Goal: Information Seeking & Learning: Check status

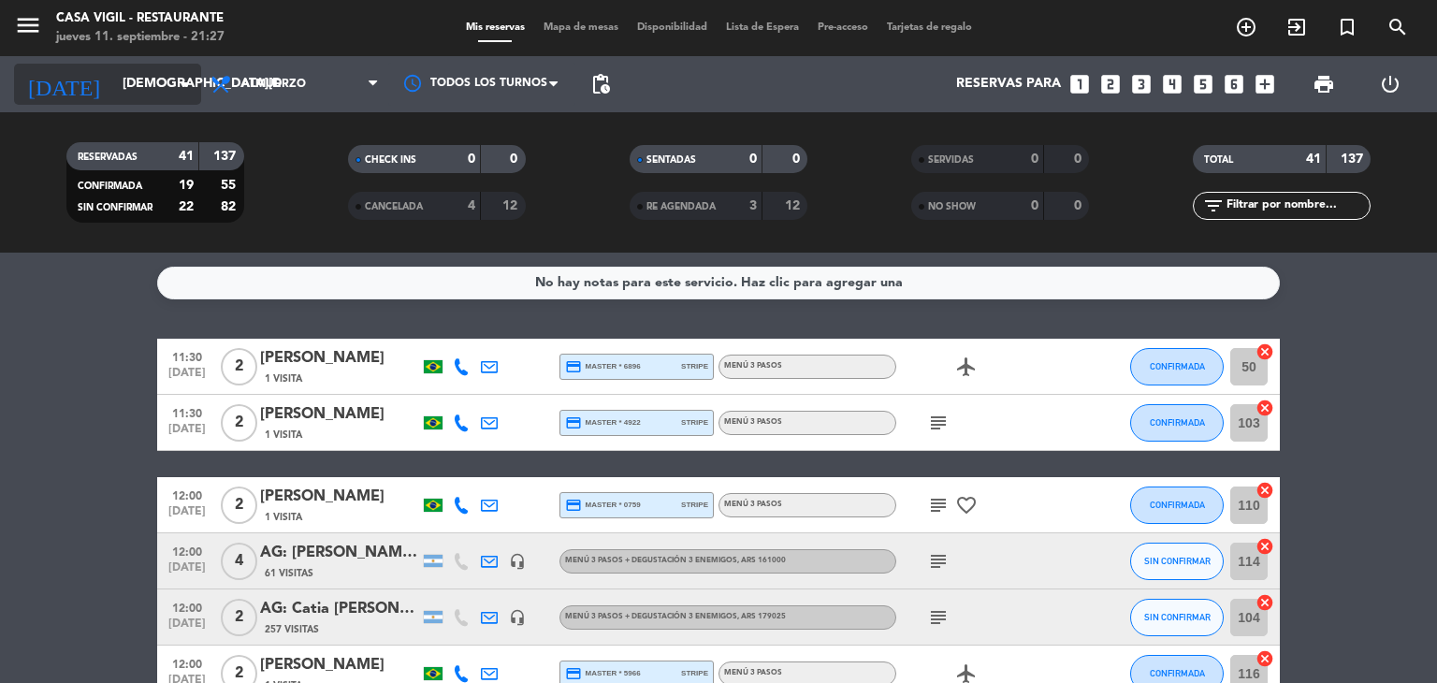
click at [172, 88] on input "[DEMOGRAPHIC_DATA][DATE]" at bounding box center [202, 84] width 178 height 34
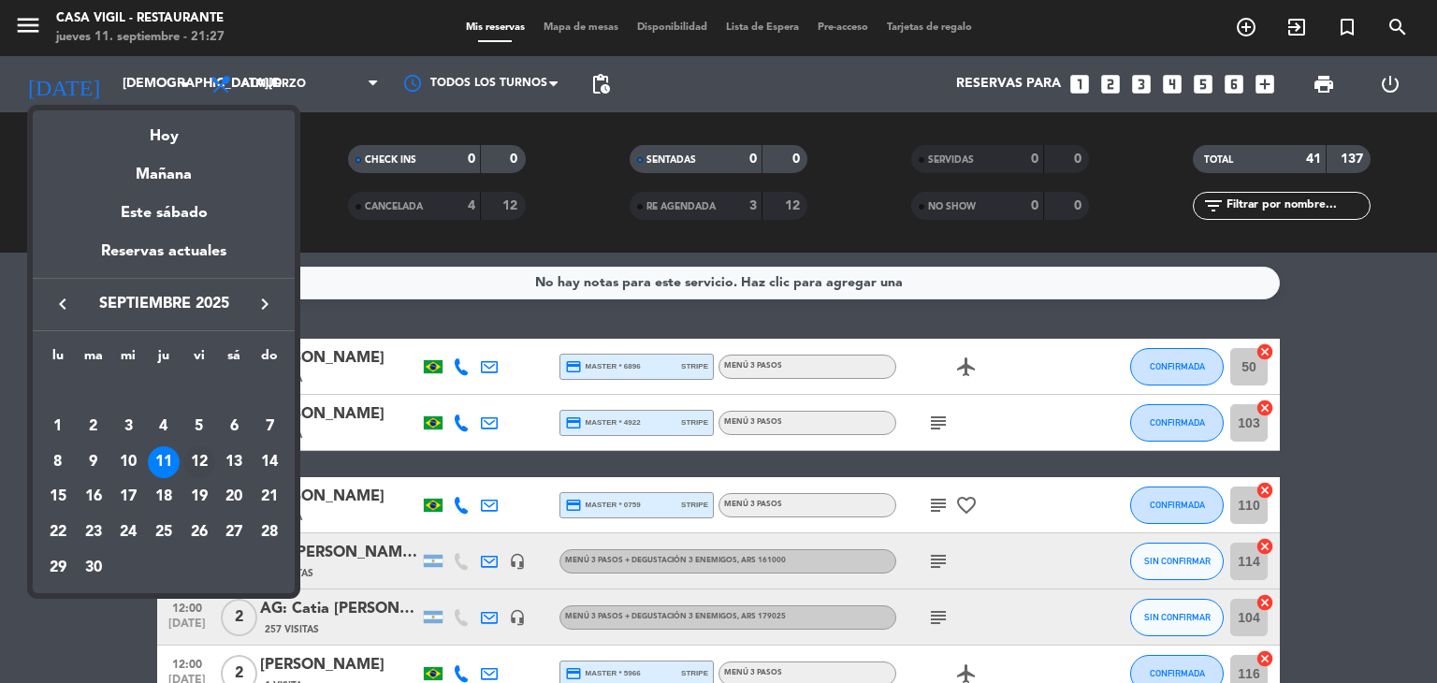
click at [198, 458] on div "12" at bounding box center [199, 462] width 32 height 32
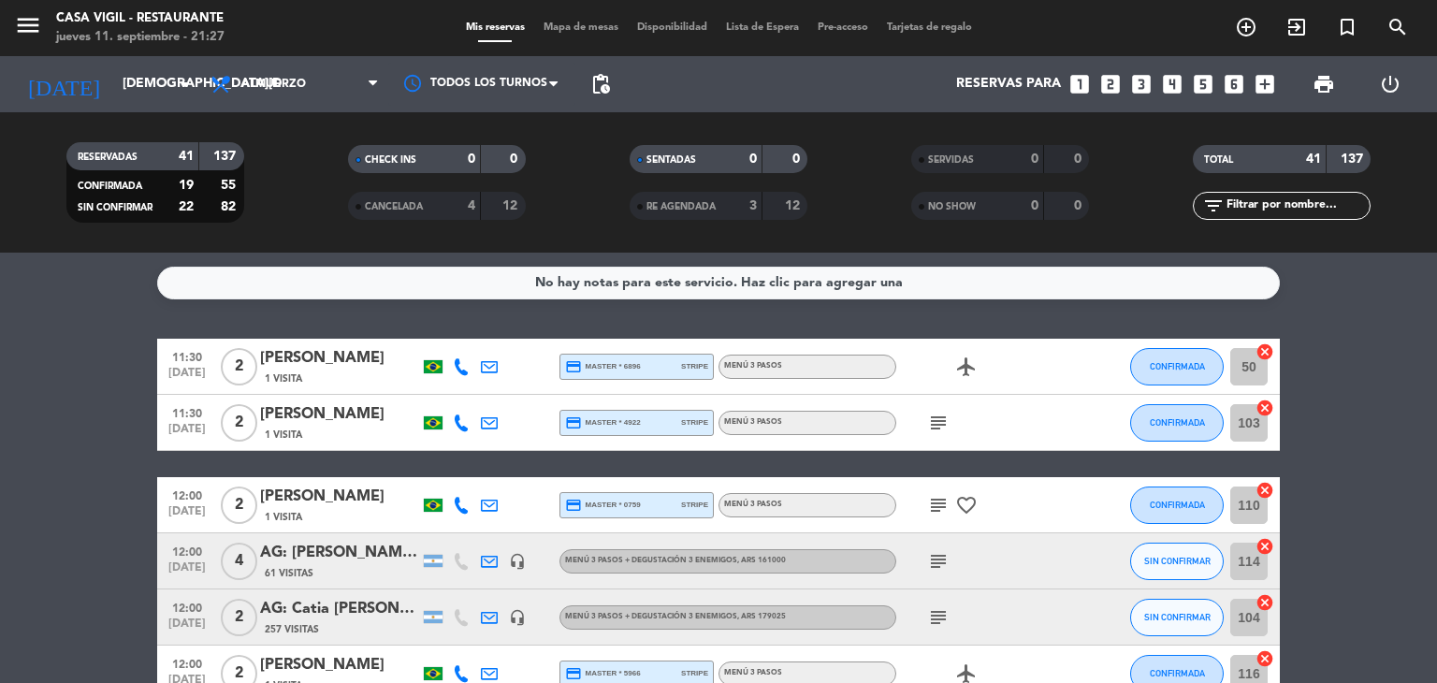
type input "[DATE]"
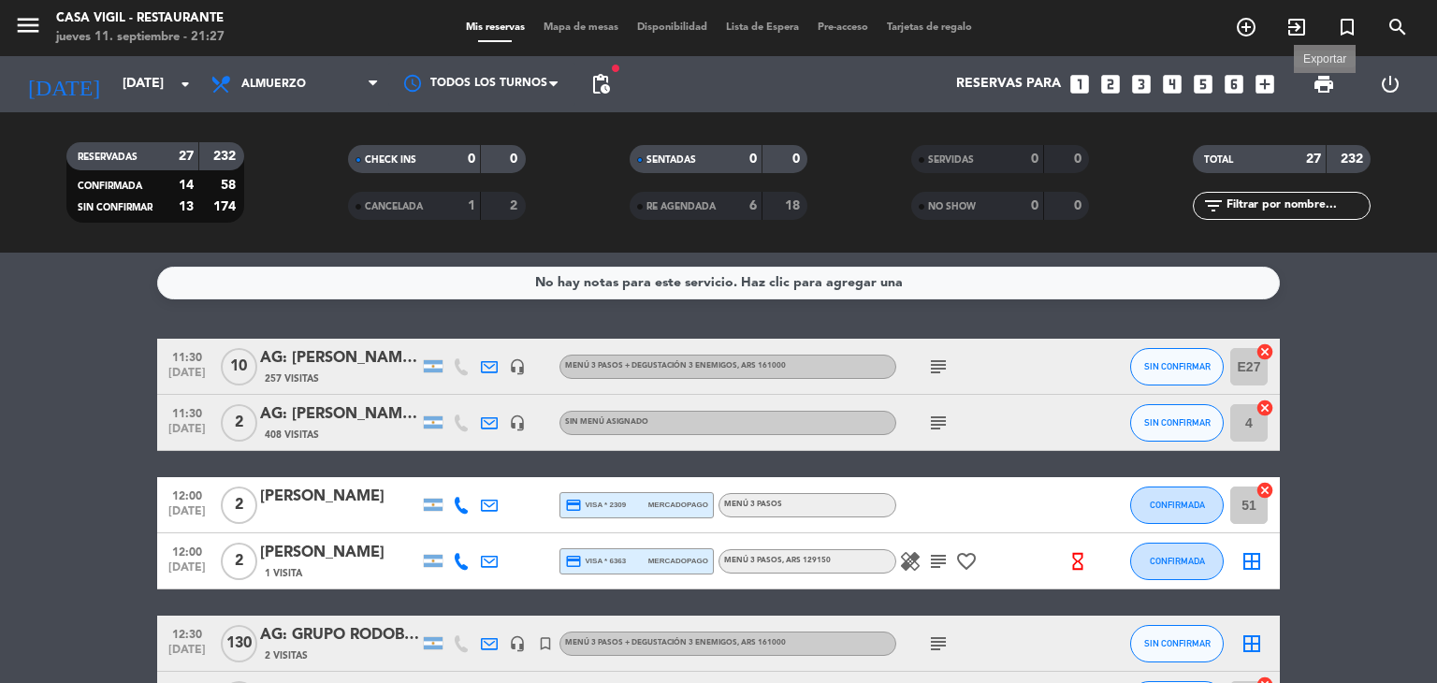
click at [1328, 90] on span "print" at bounding box center [1324, 84] width 22 height 22
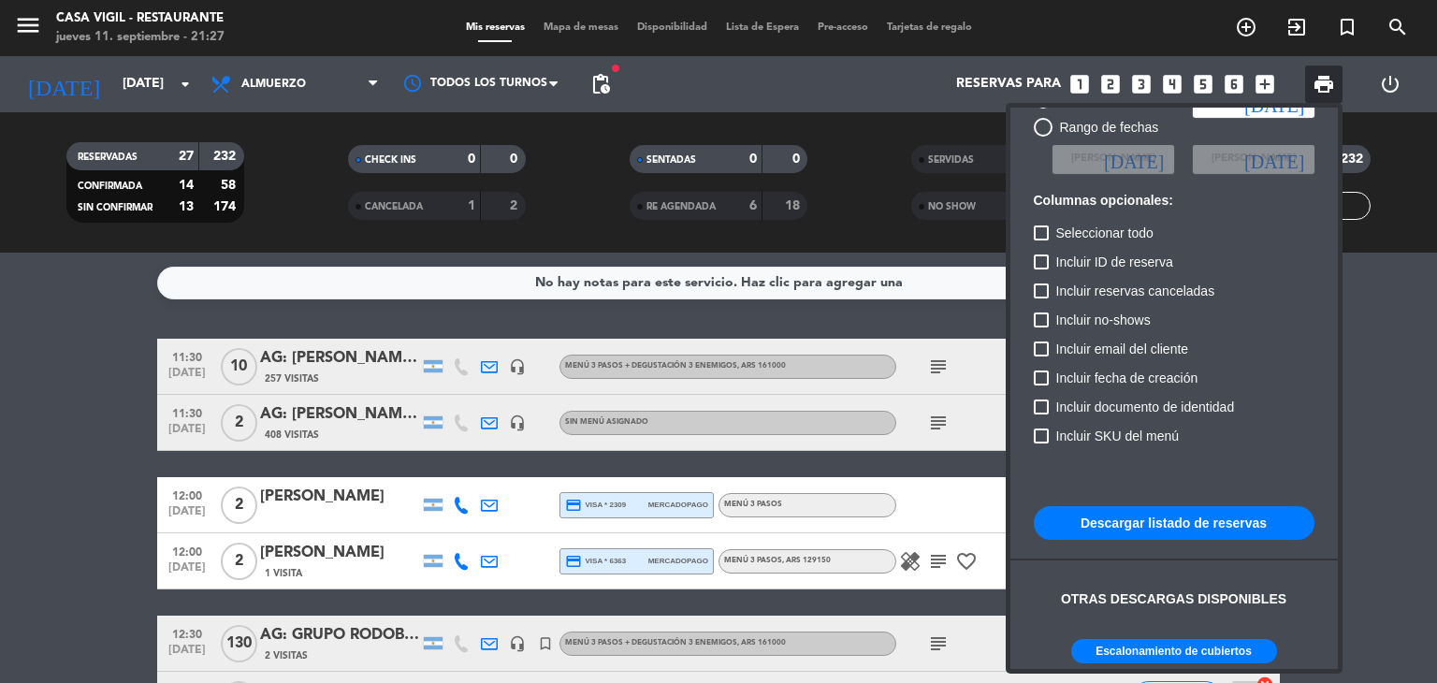
scroll to position [114, 0]
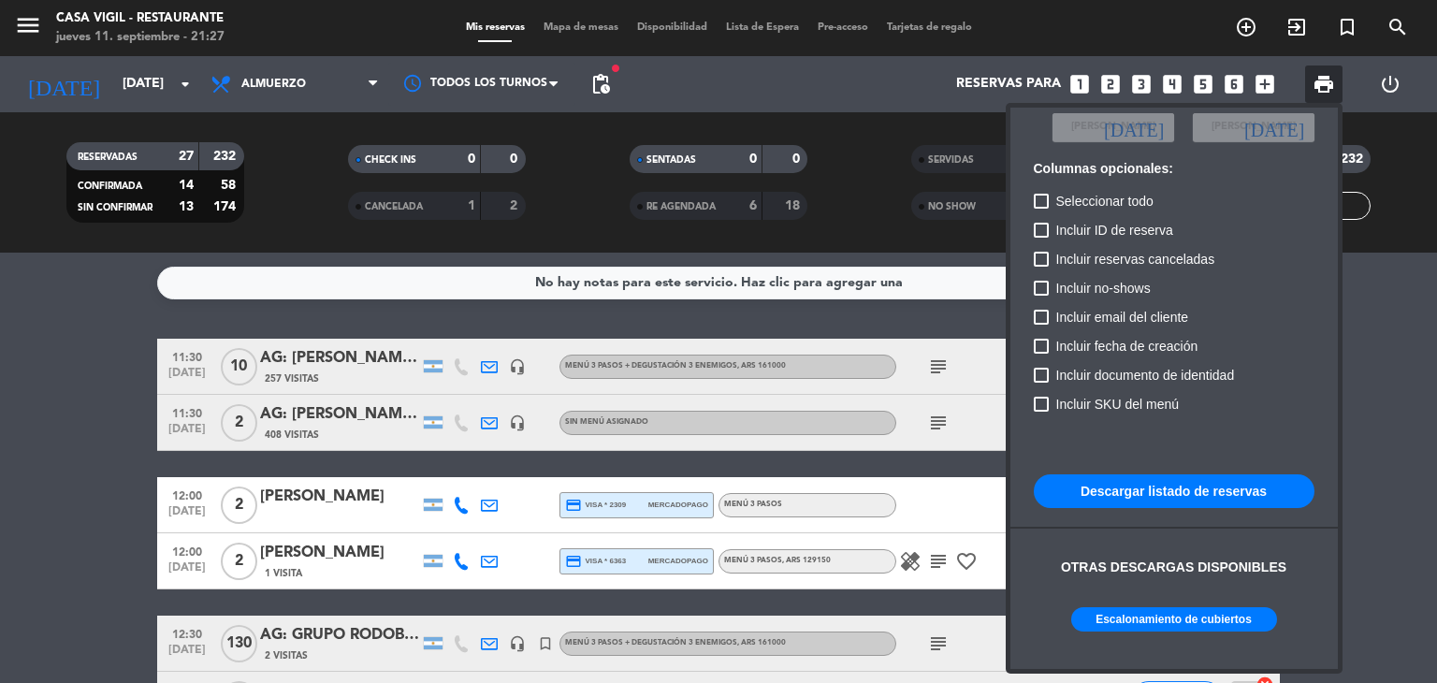
click at [1182, 611] on button "Escalonamiento de cubiertos" at bounding box center [1174, 619] width 206 height 24
click at [11, 595] on div at bounding box center [718, 341] width 1437 height 683
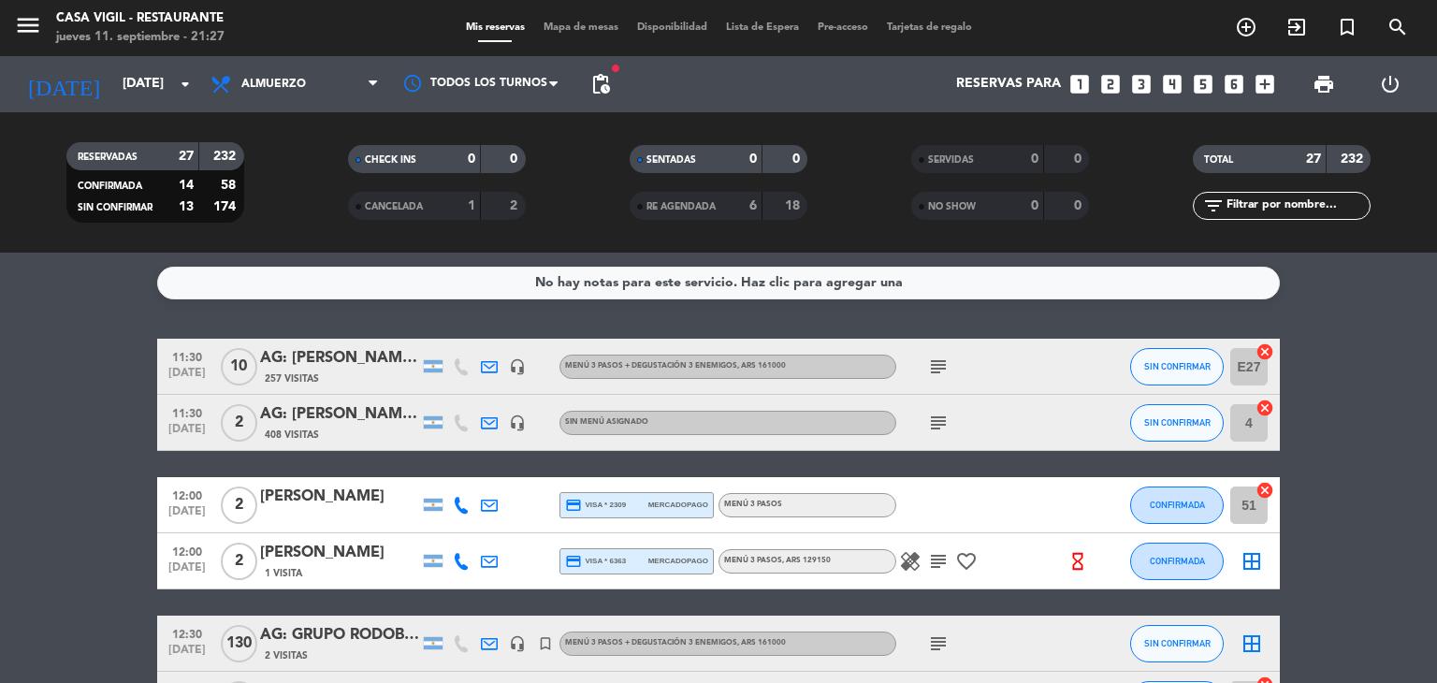
click at [302, 361] on div "AG: [PERSON_NAME] X10/ SUNTRIP" at bounding box center [339, 358] width 159 height 24
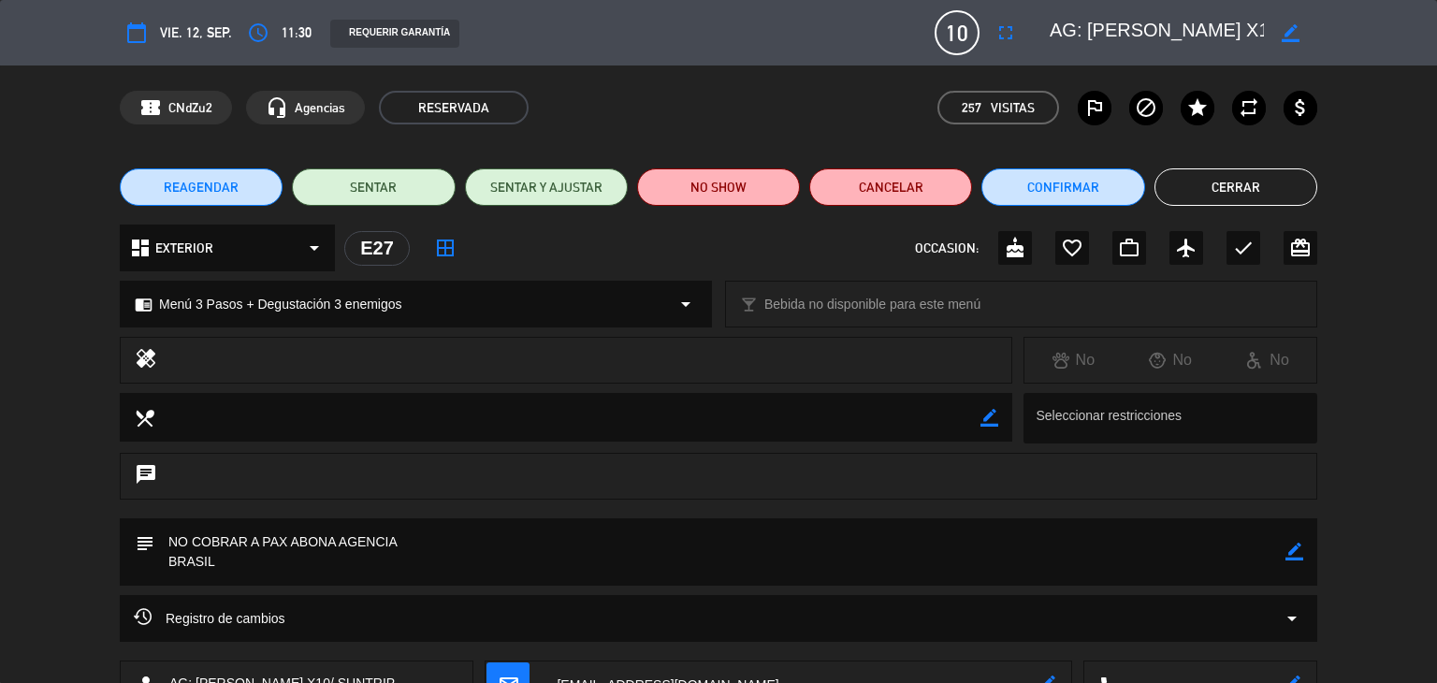
click at [1205, 181] on button "Cerrar" at bounding box center [1236, 186] width 163 height 37
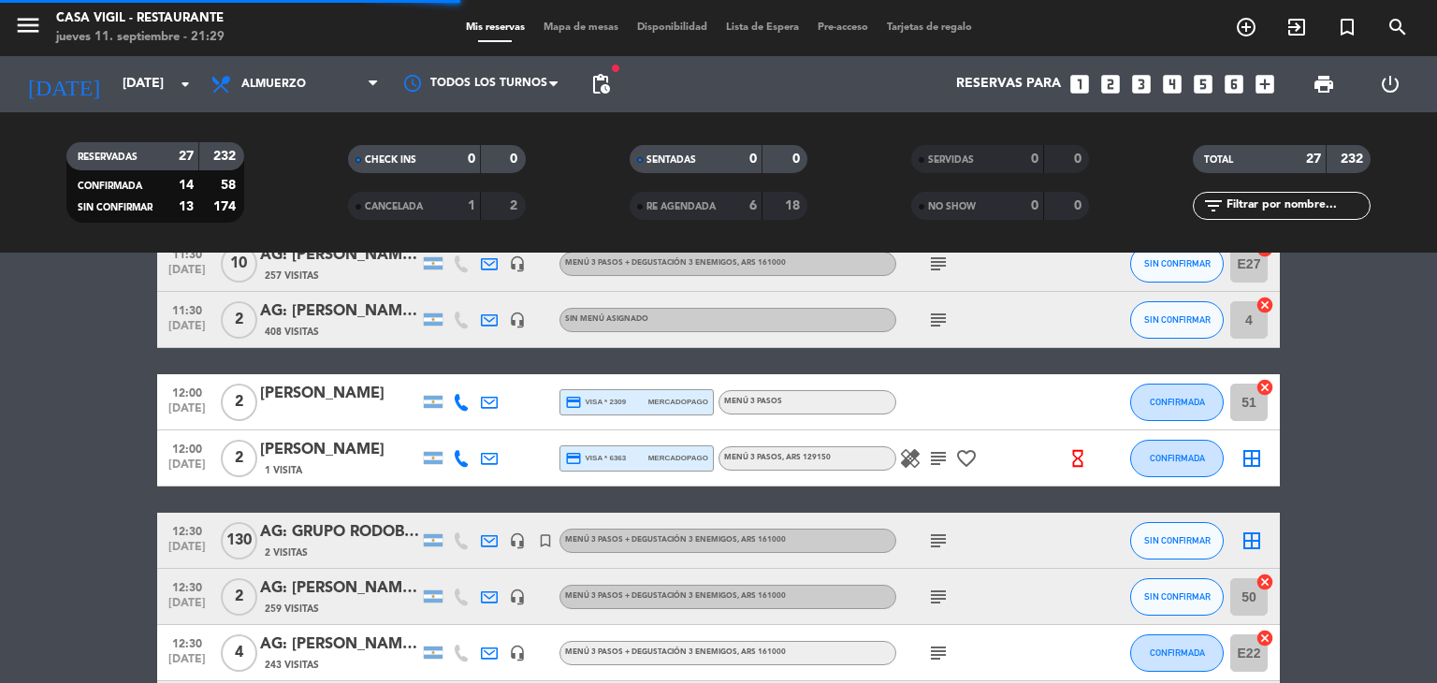
scroll to position [187, 0]
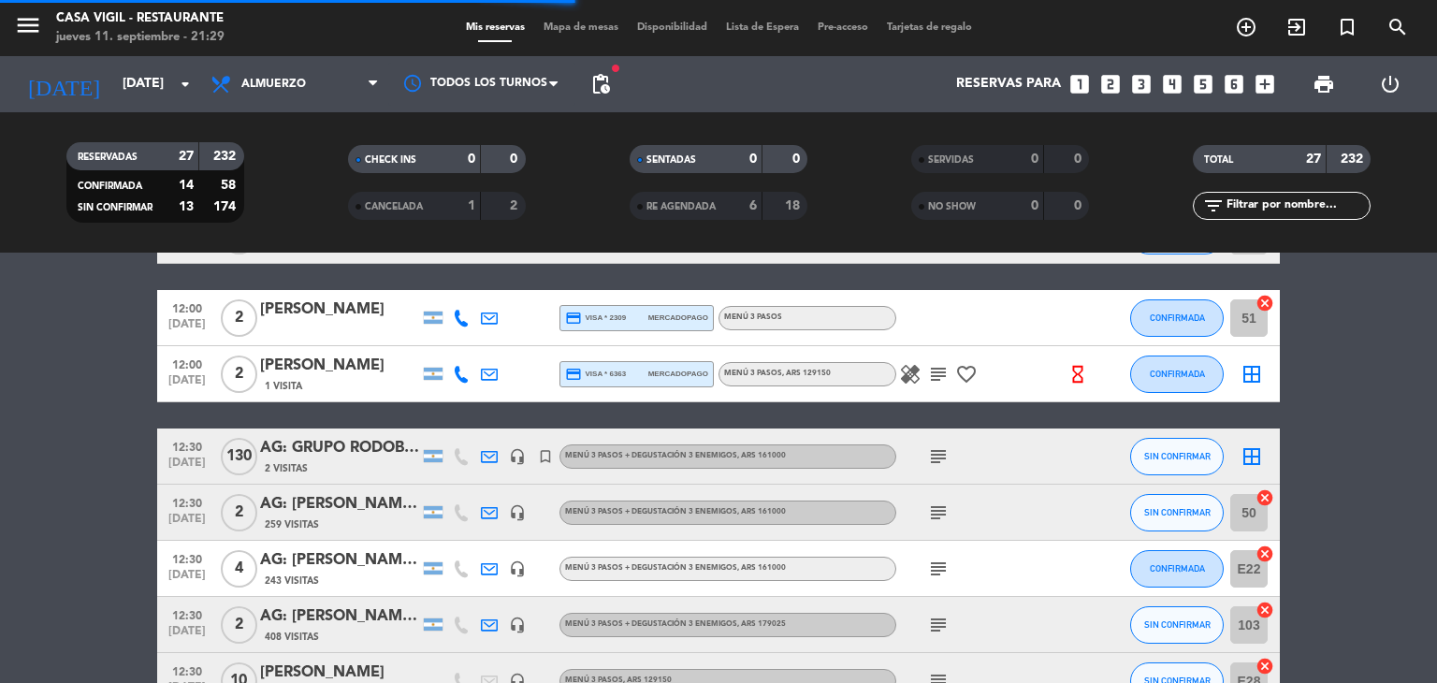
click at [353, 443] on div "AG: GRUPO RODOBENS X130 / AYMARA" at bounding box center [339, 448] width 159 height 24
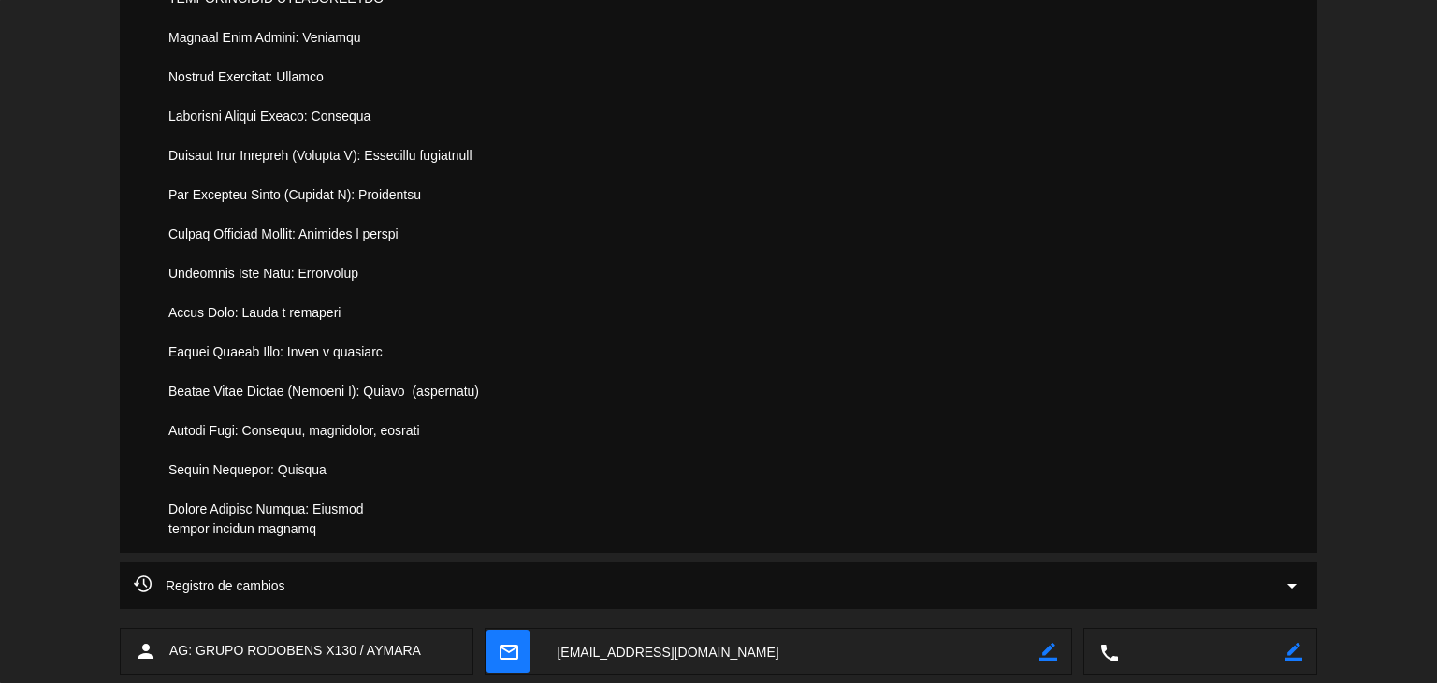
scroll to position [1471, 0]
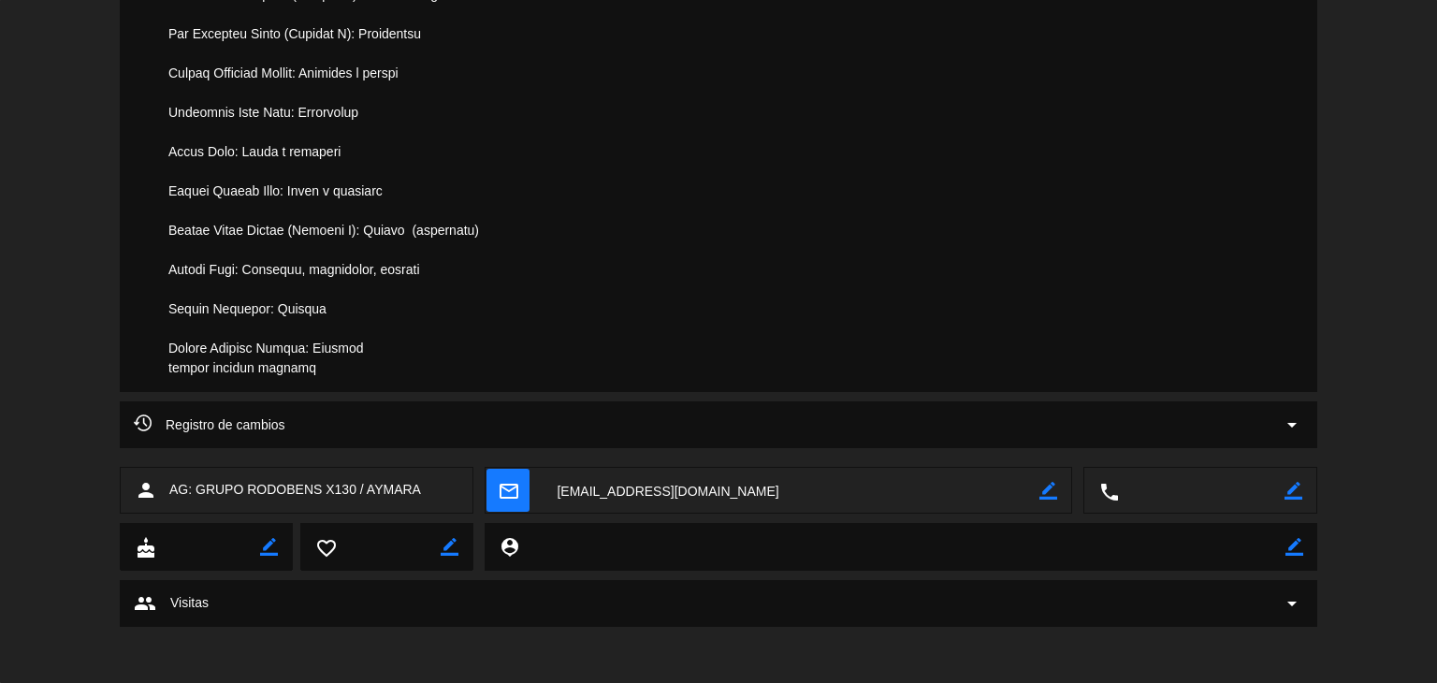
click at [154, 416] on span "Registro de cambios" at bounding box center [210, 425] width 152 height 22
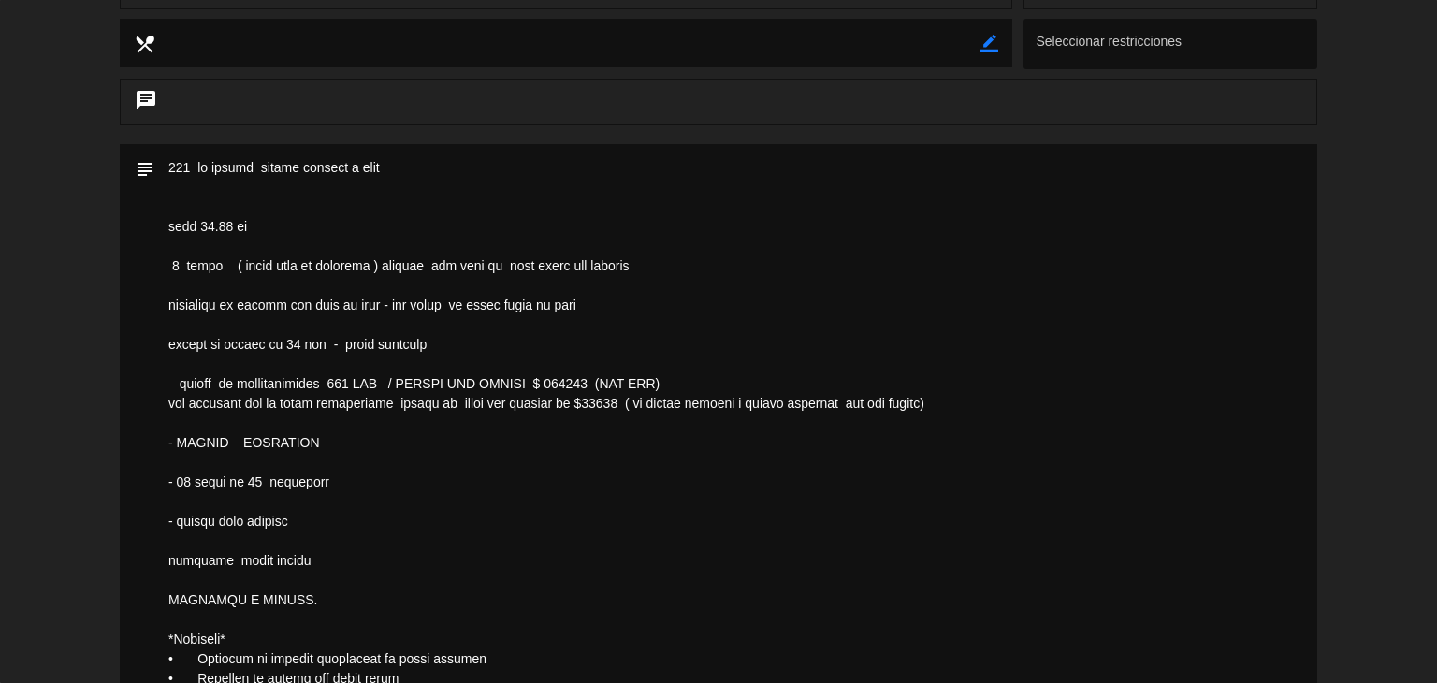
scroll to position [0, 0]
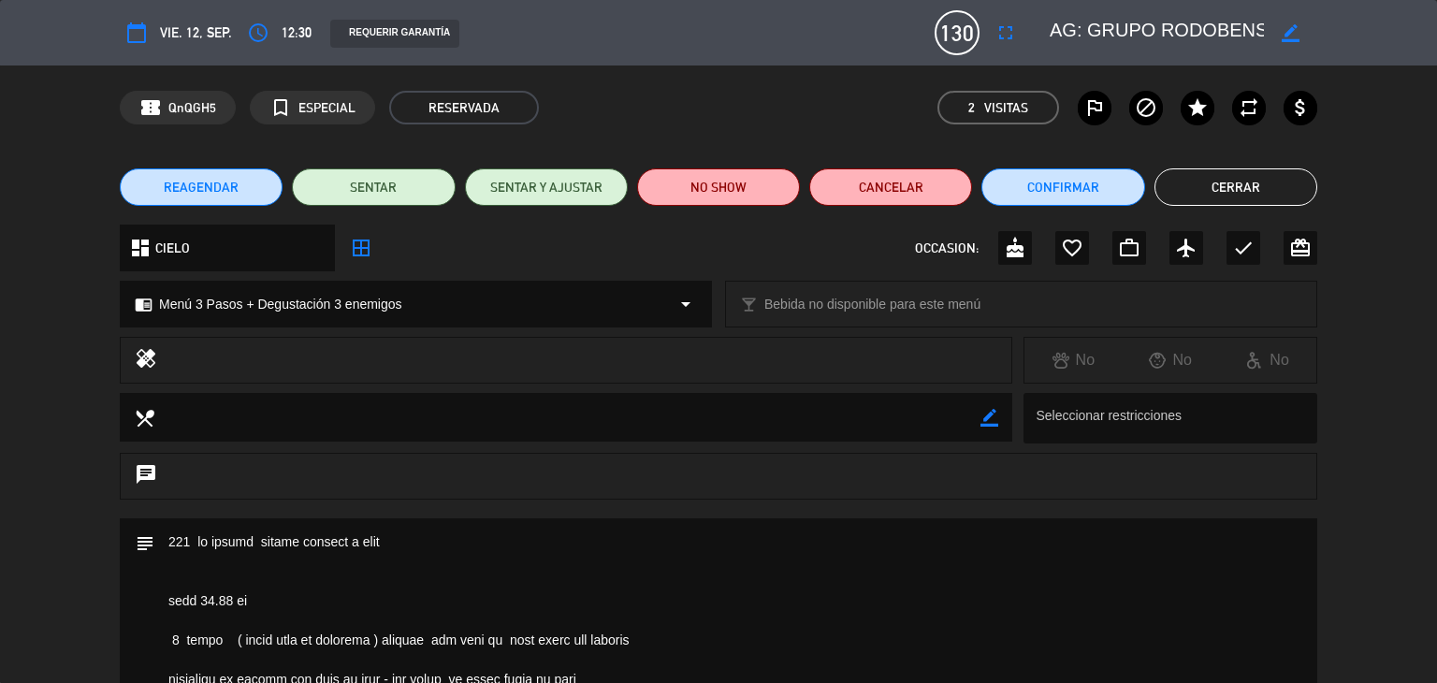
click at [1209, 188] on button "Cerrar" at bounding box center [1236, 186] width 163 height 37
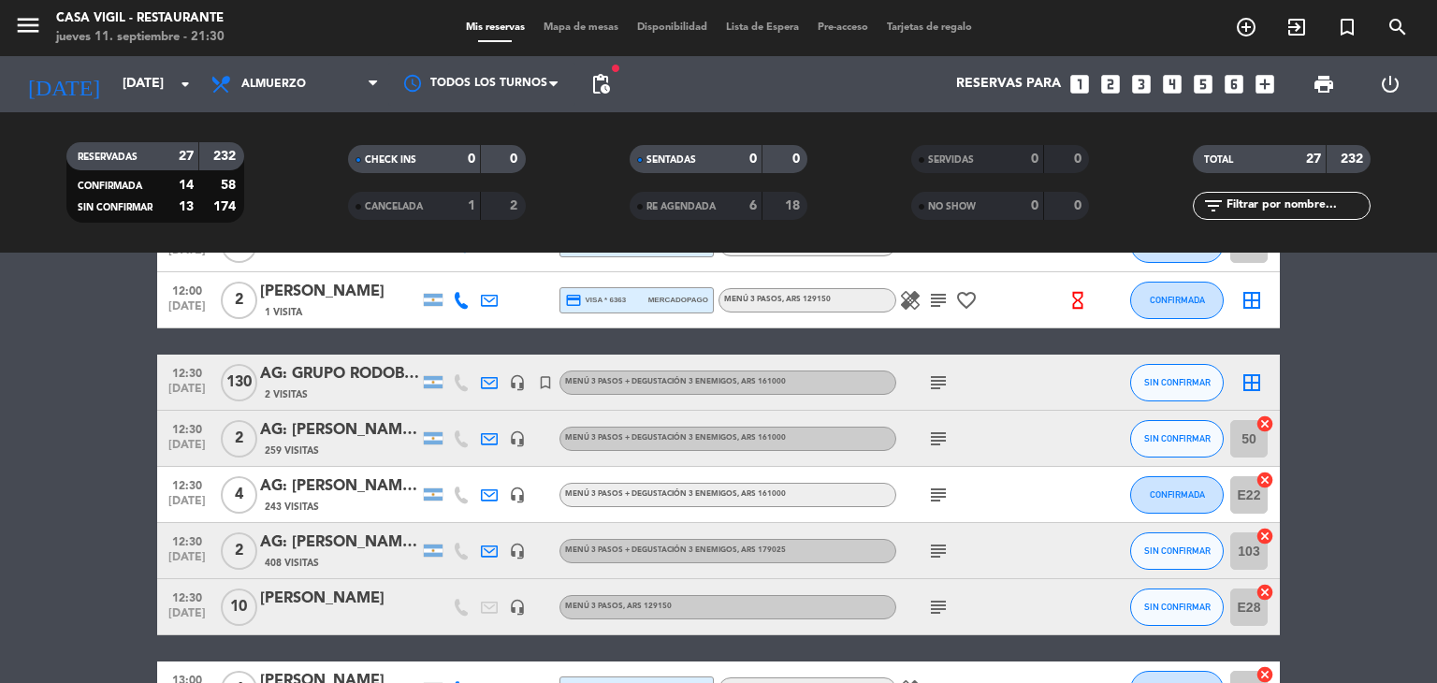
scroll to position [281, 0]
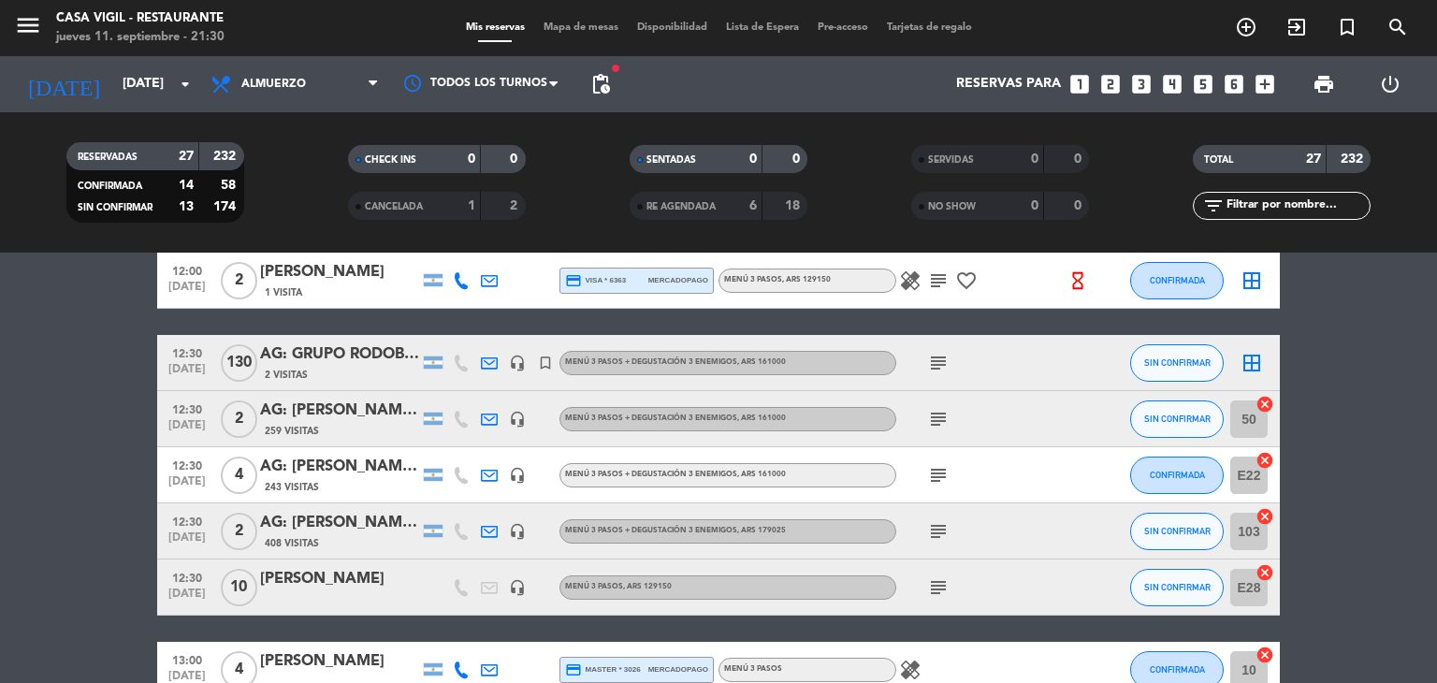
click at [342, 589] on div "[PERSON_NAME]" at bounding box center [339, 579] width 159 height 24
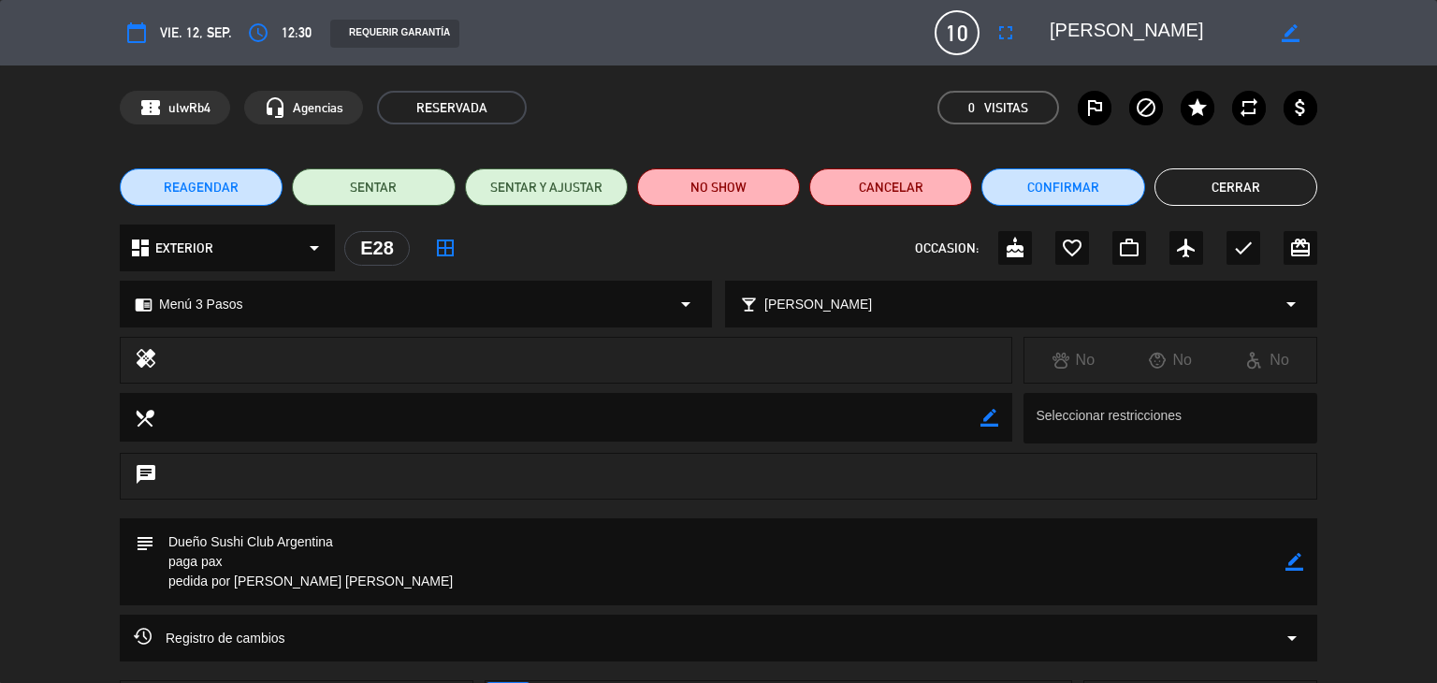
click at [1229, 174] on button "Cerrar" at bounding box center [1236, 186] width 163 height 37
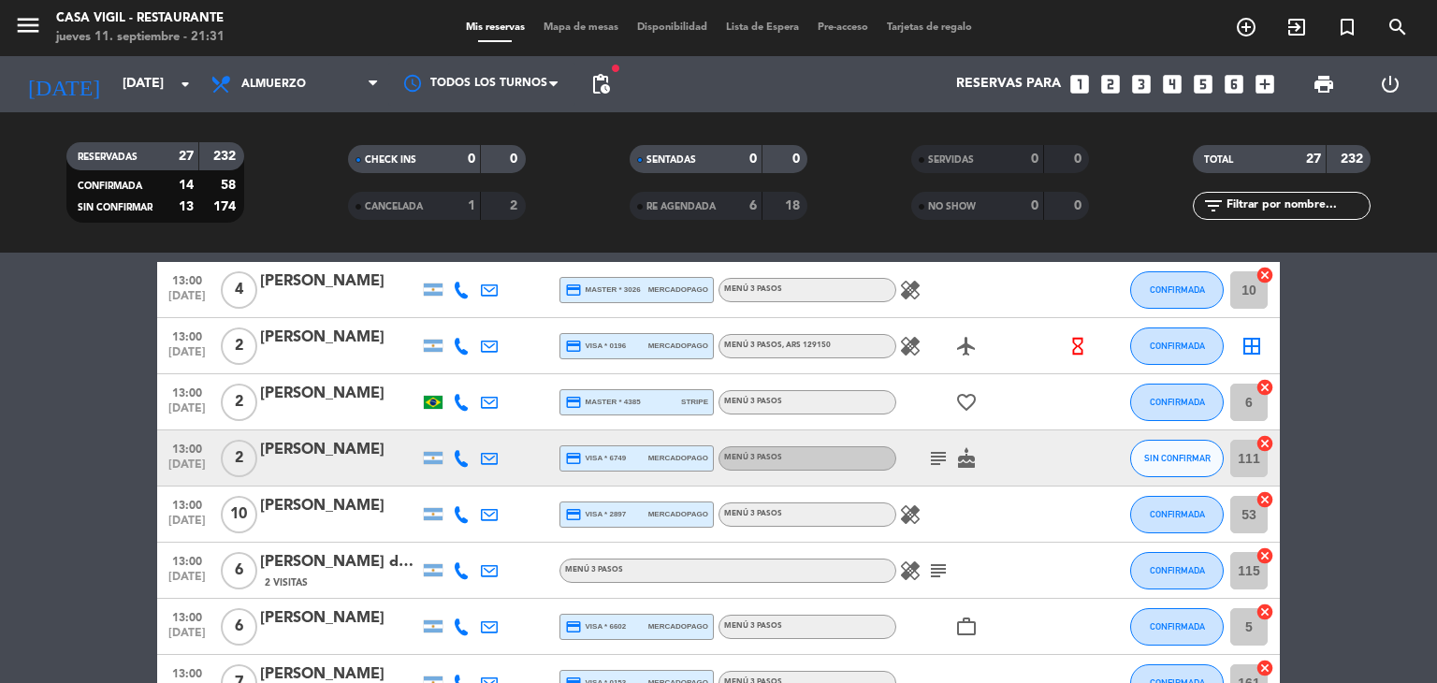
scroll to position [749, 0]
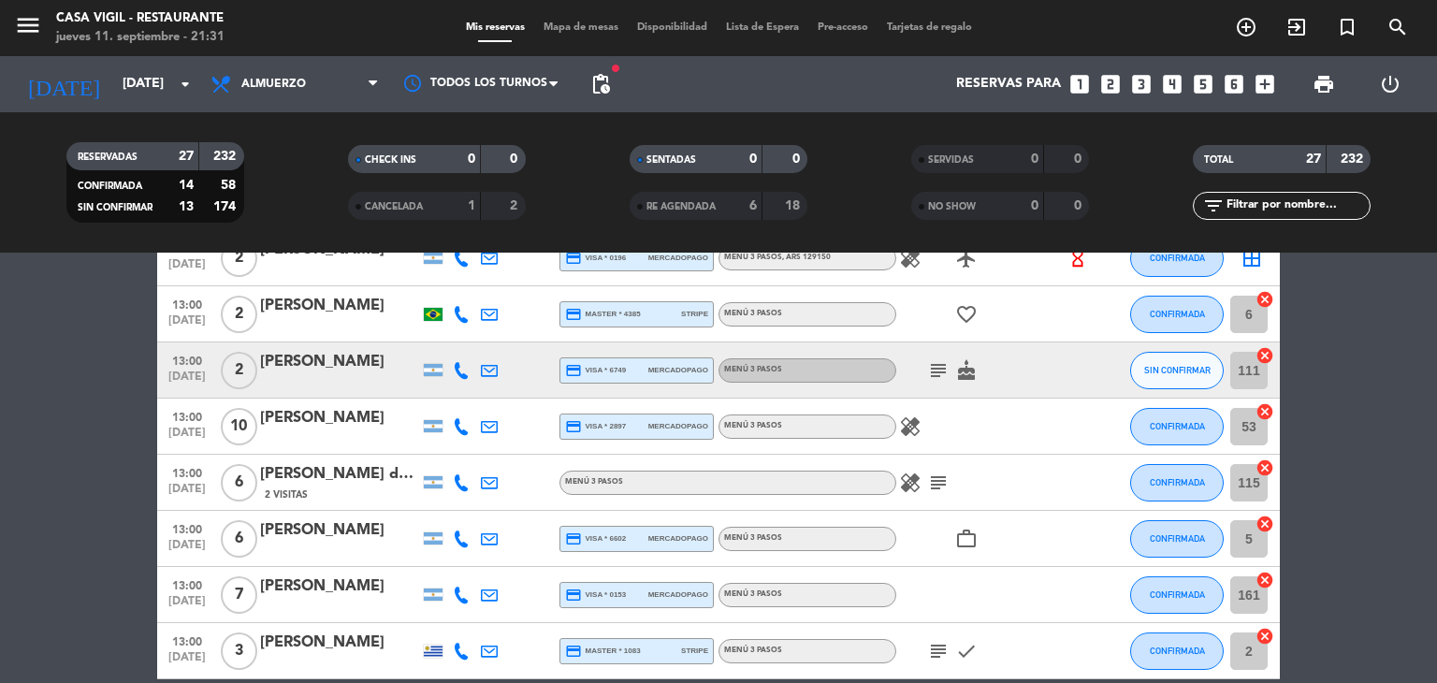
click at [385, 418] on div "[PERSON_NAME]" at bounding box center [339, 418] width 159 height 24
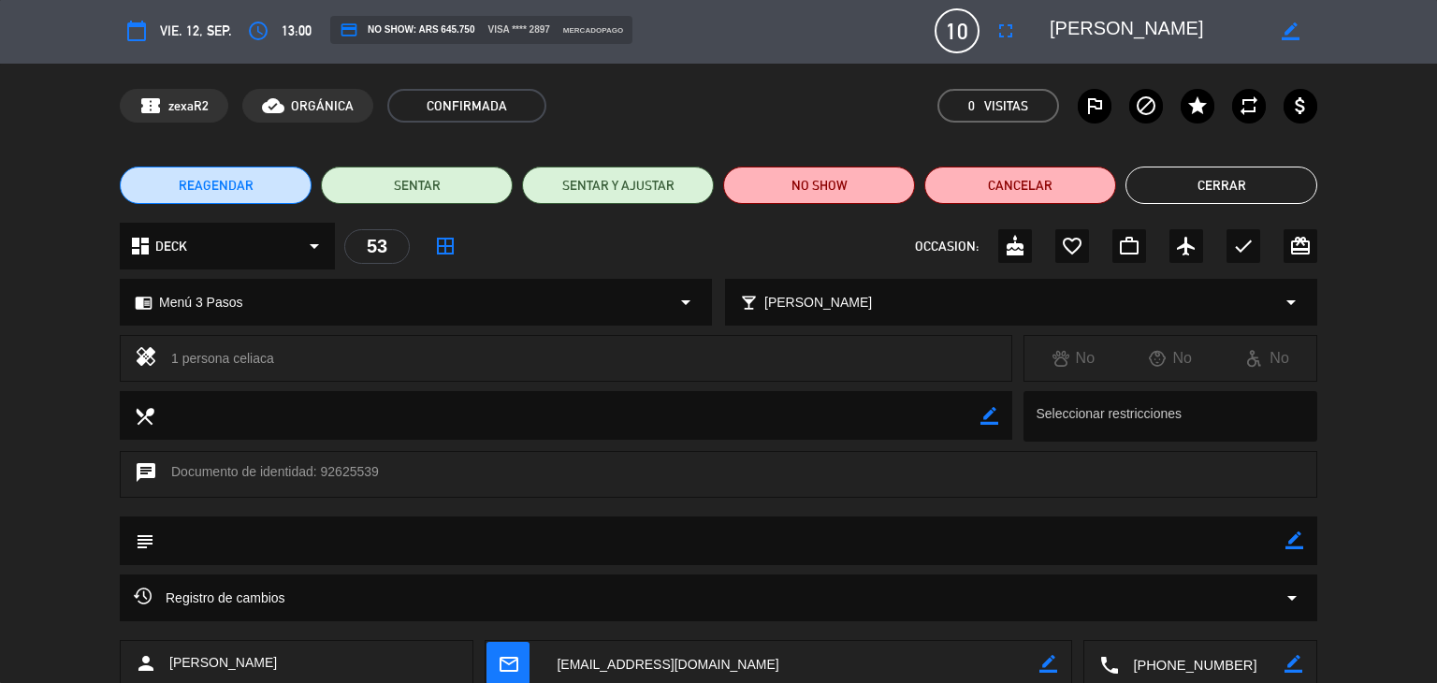
scroll to position [0, 0]
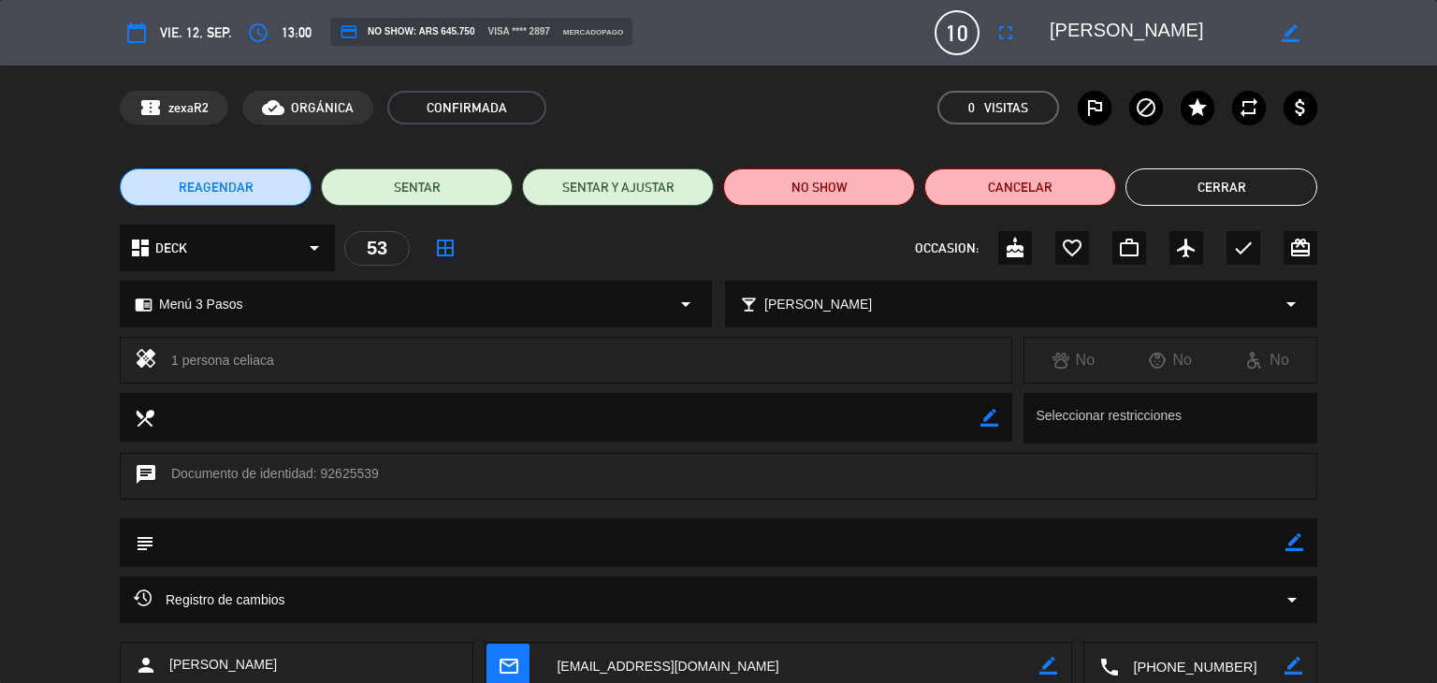
click at [1198, 198] on button "Cerrar" at bounding box center [1222, 186] width 192 height 37
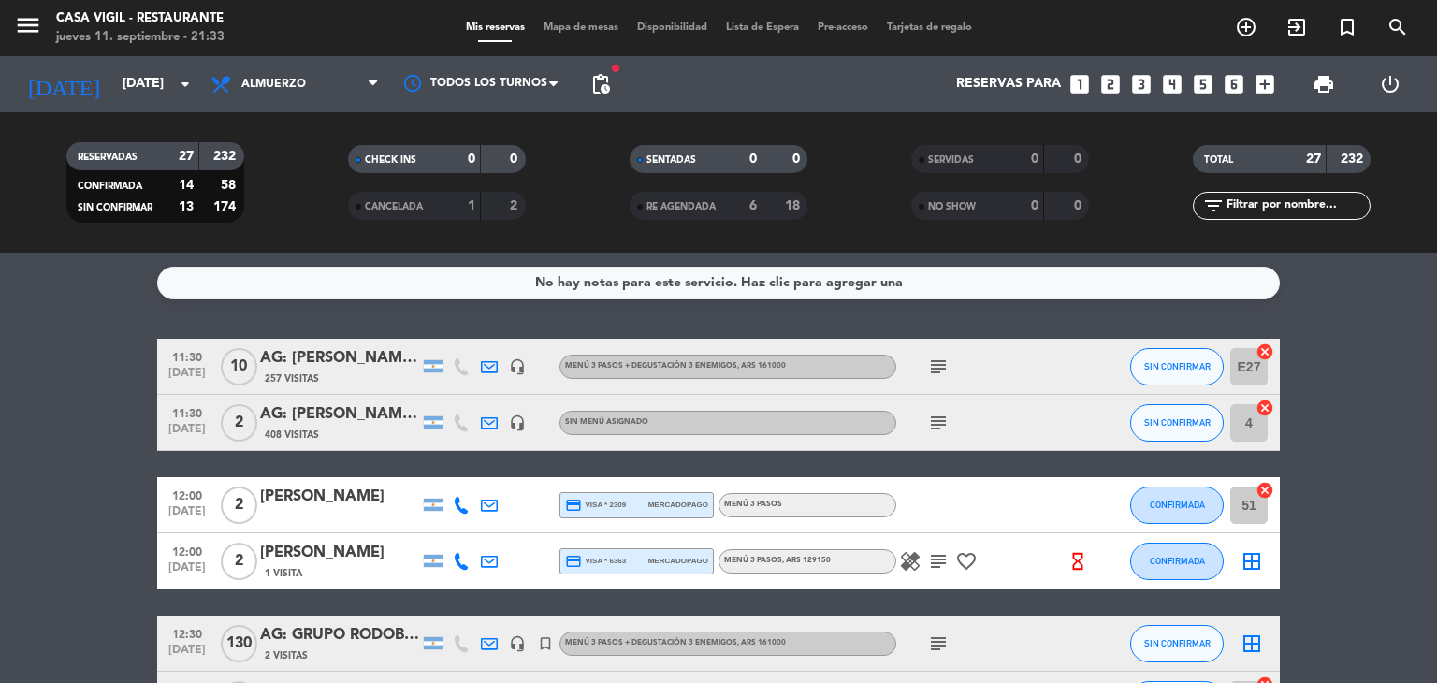
click at [322, 353] on div "AG: [PERSON_NAME] X10/ SUNTRIP" at bounding box center [339, 358] width 159 height 24
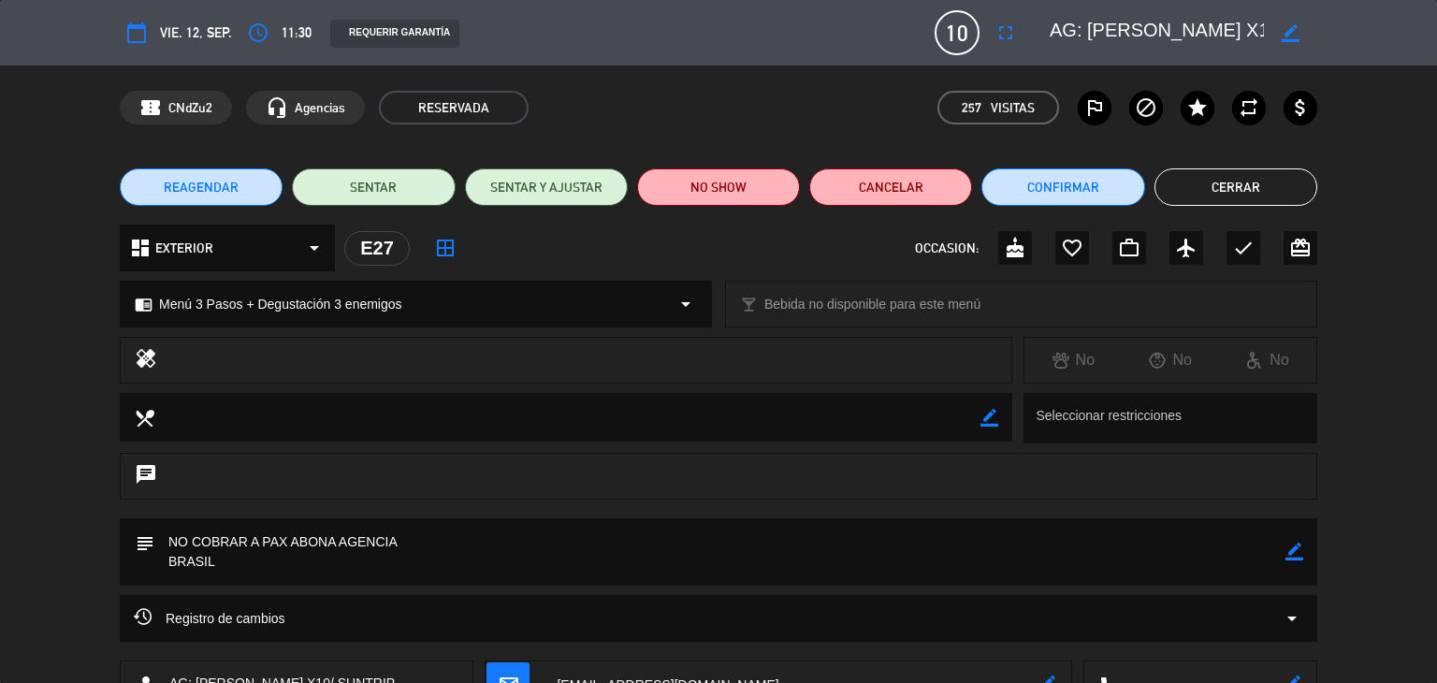
click at [1255, 181] on button "Cerrar" at bounding box center [1236, 186] width 163 height 37
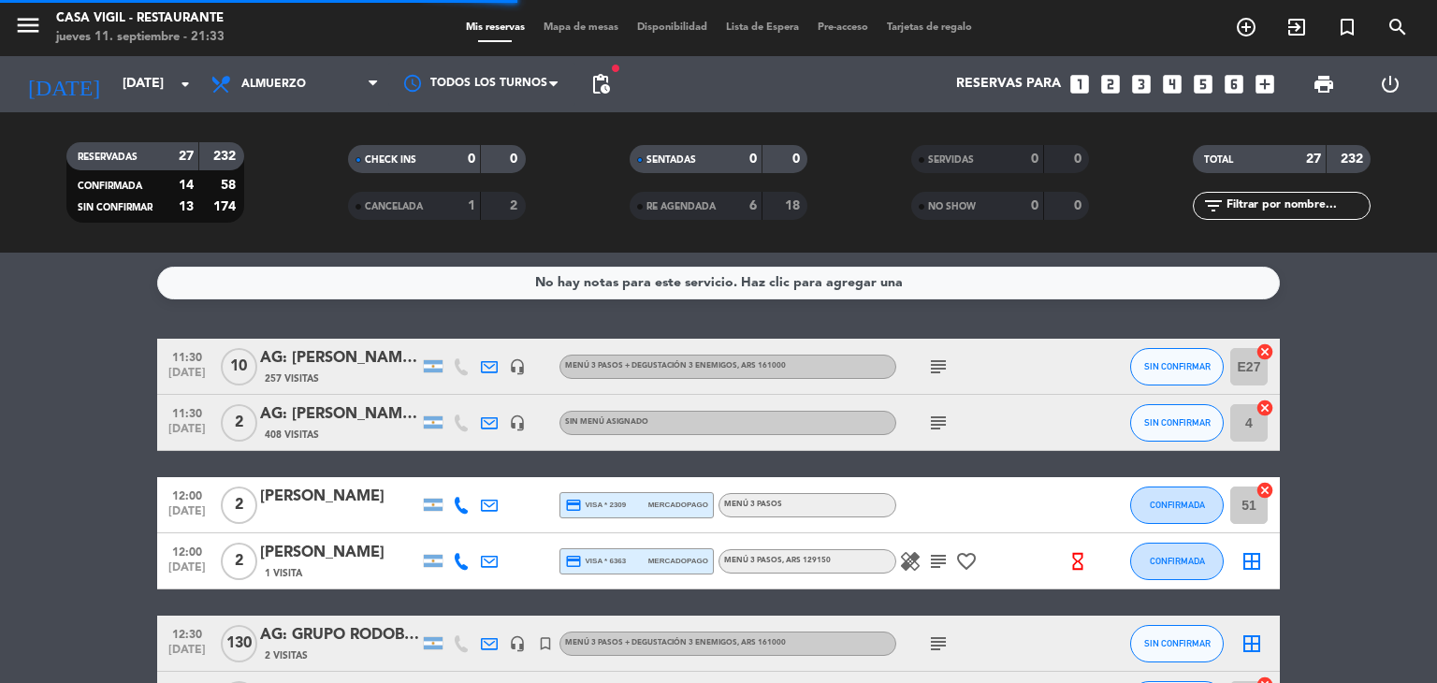
click at [318, 414] on div "AG: [PERSON_NAME] X 2 / DISTINTOS" at bounding box center [339, 414] width 159 height 24
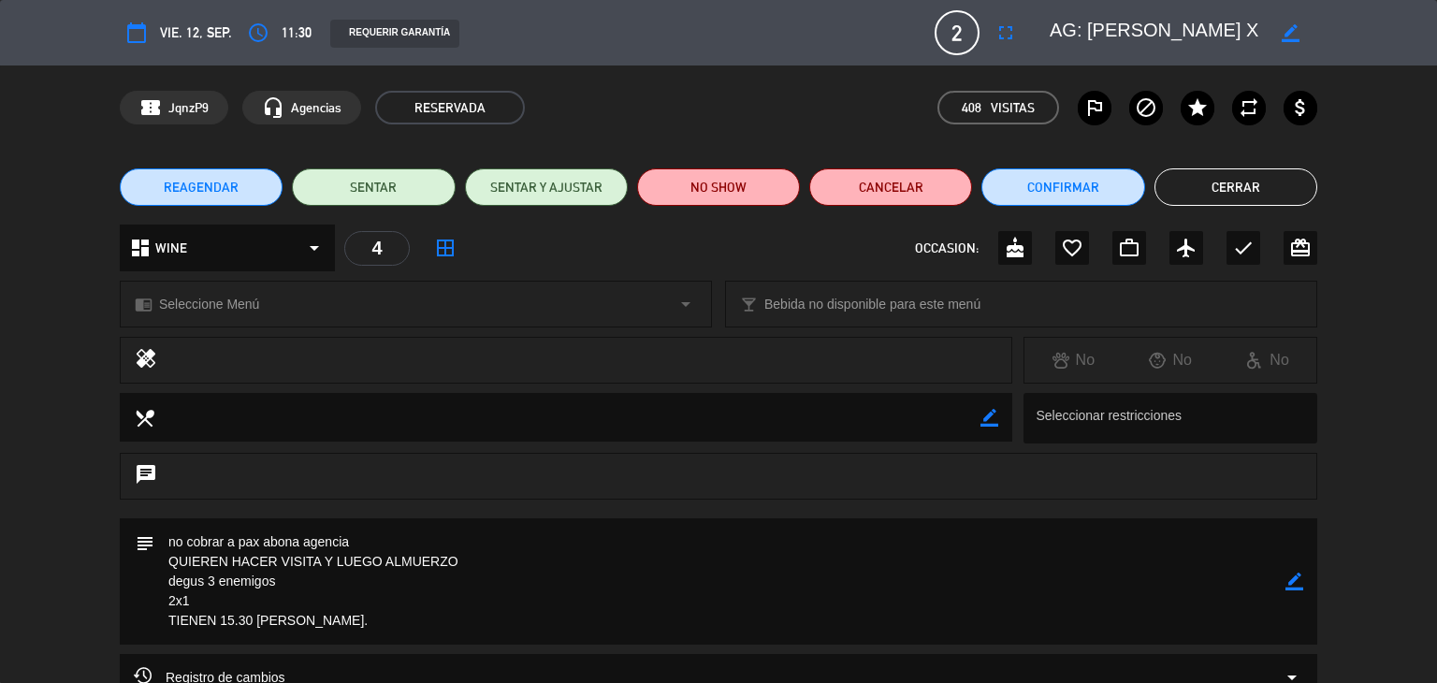
click at [1194, 184] on button "Cerrar" at bounding box center [1236, 186] width 163 height 37
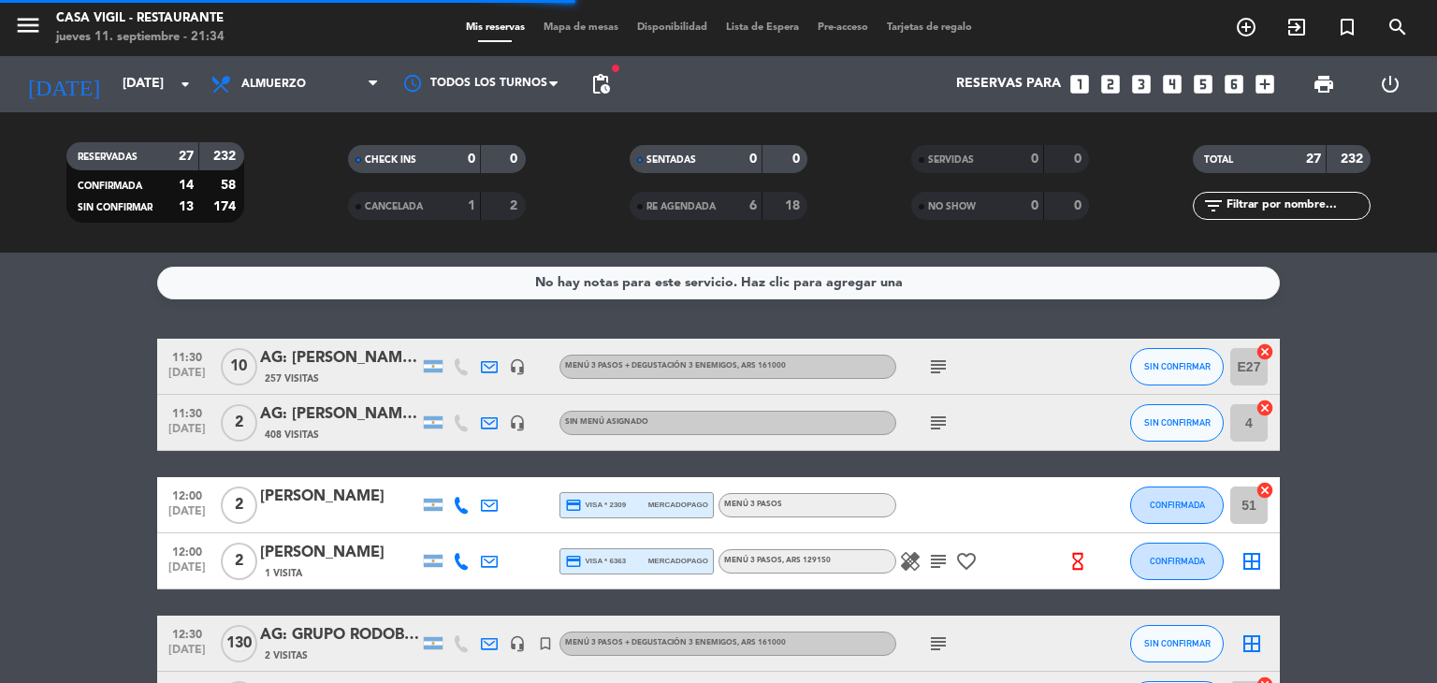
click at [335, 499] on div "[PERSON_NAME]" at bounding box center [339, 497] width 159 height 24
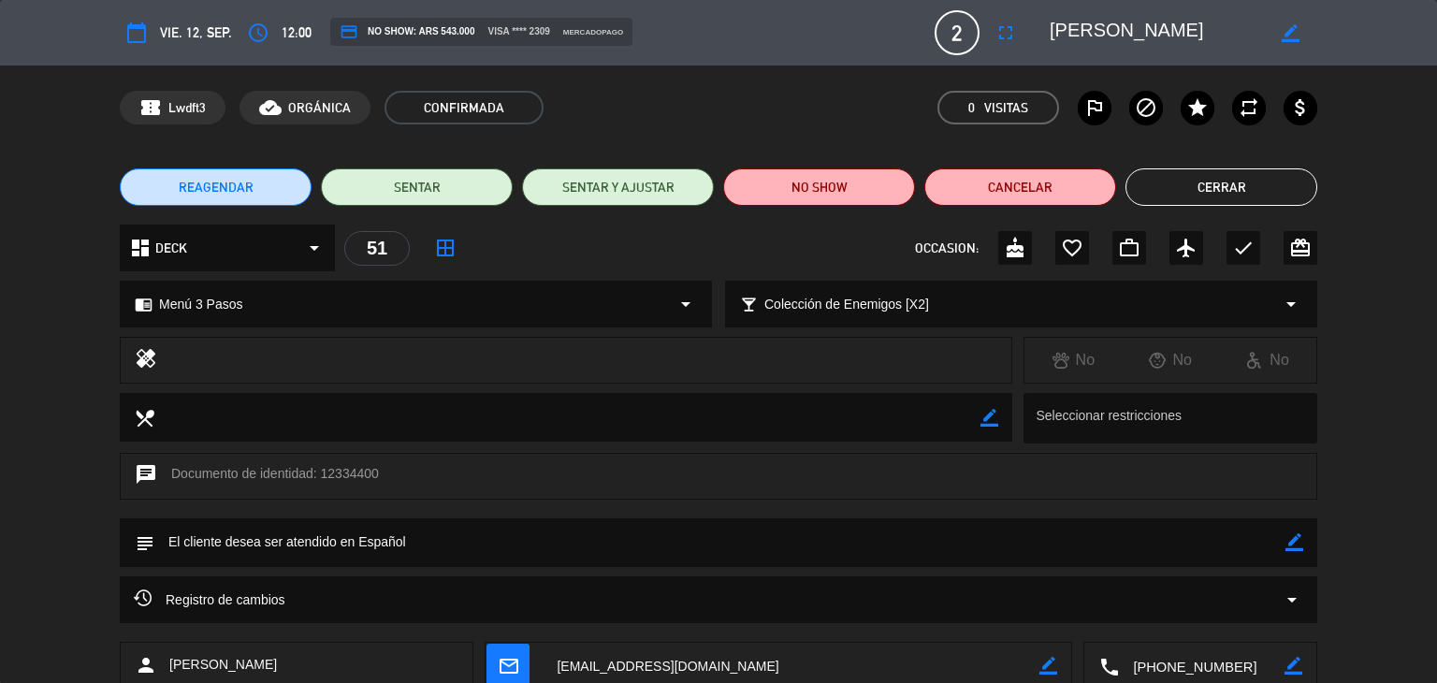
click at [1244, 184] on button "Cerrar" at bounding box center [1222, 186] width 192 height 37
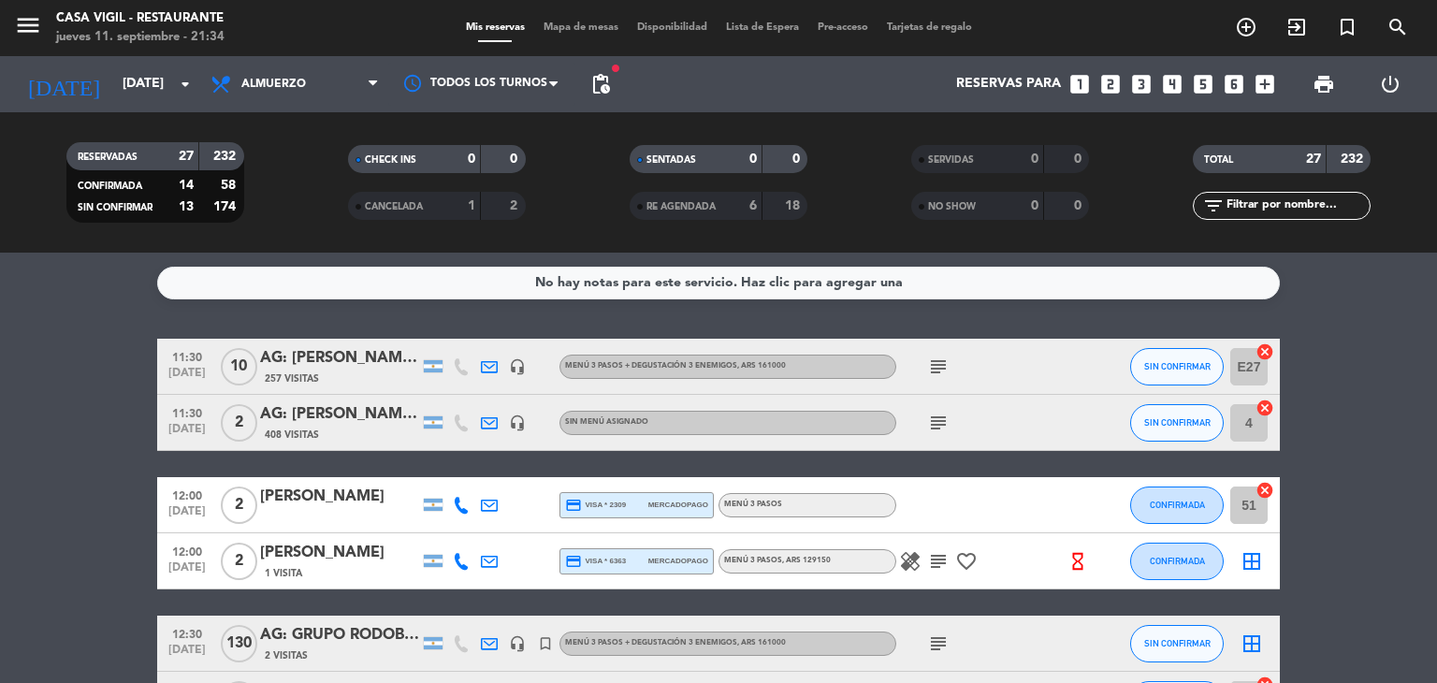
click at [325, 561] on div "[PERSON_NAME]" at bounding box center [339, 553] width 159 height 24
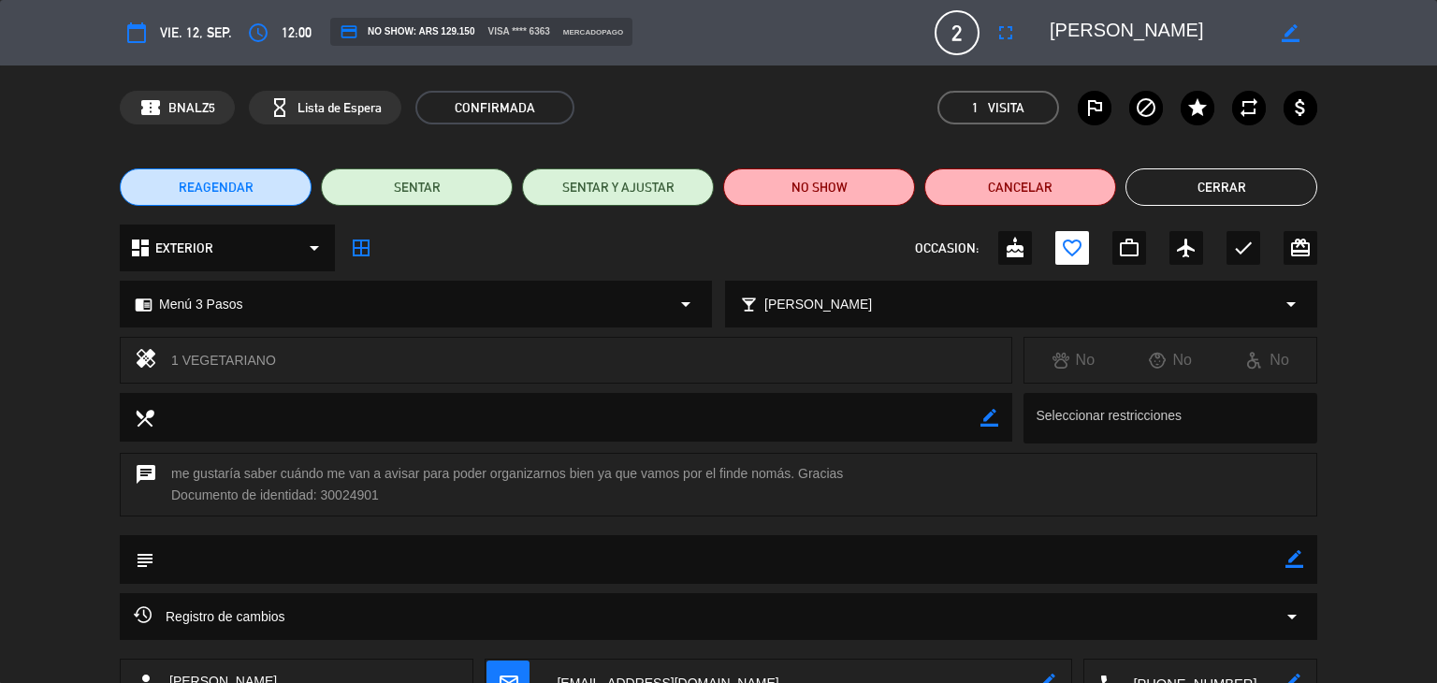
click at [1223, 184] on button "Cerrar" at bounding box center [1222, 186] width 192 height 37
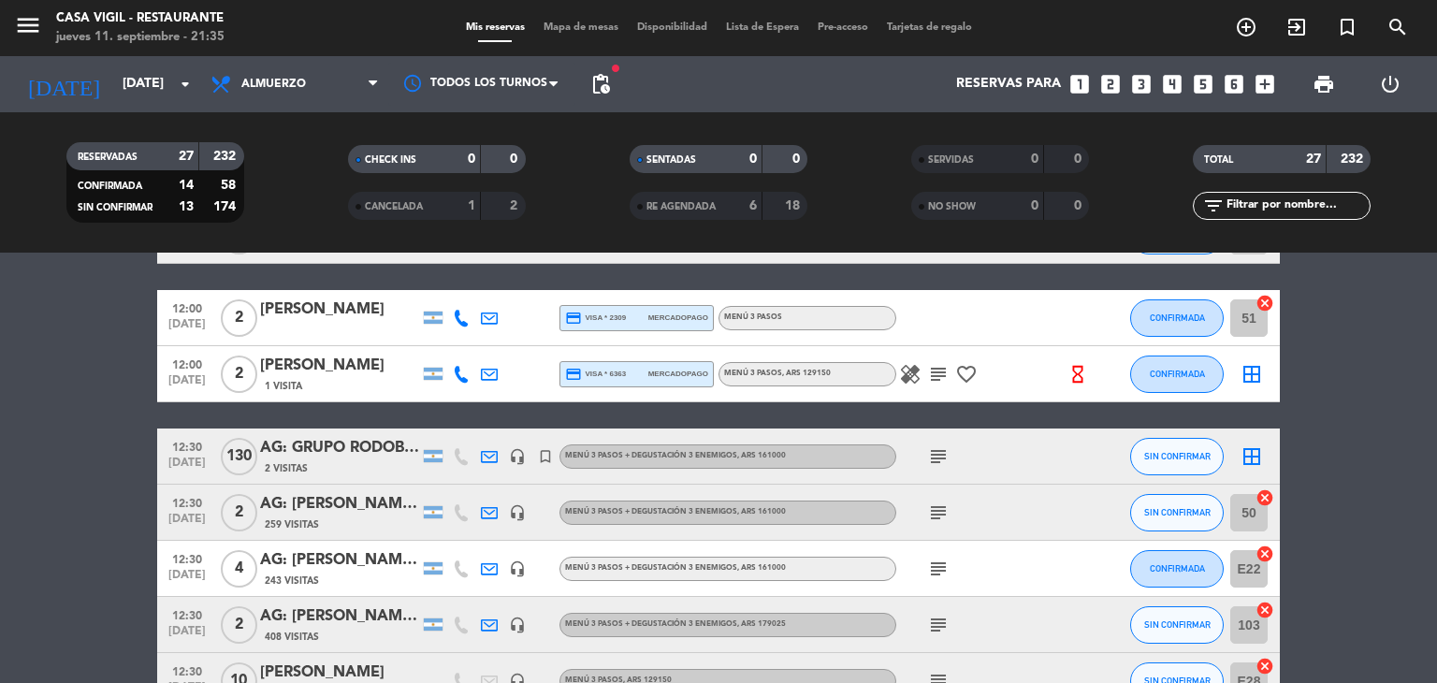
scroll to position [281, 0]
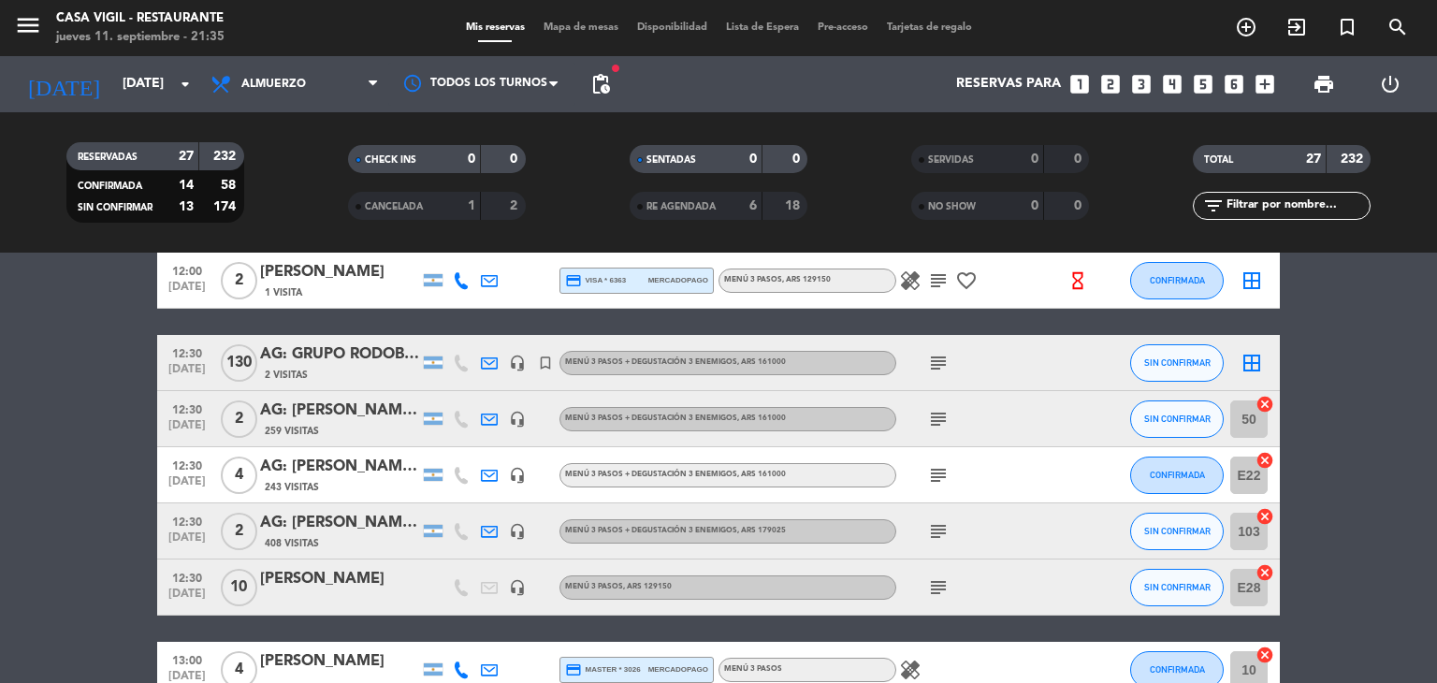
click at [358, 342] on div "AG: GRUPO RODOBENS X130 / AYMARA" at bounding box center [339, 354] width 159 height 24
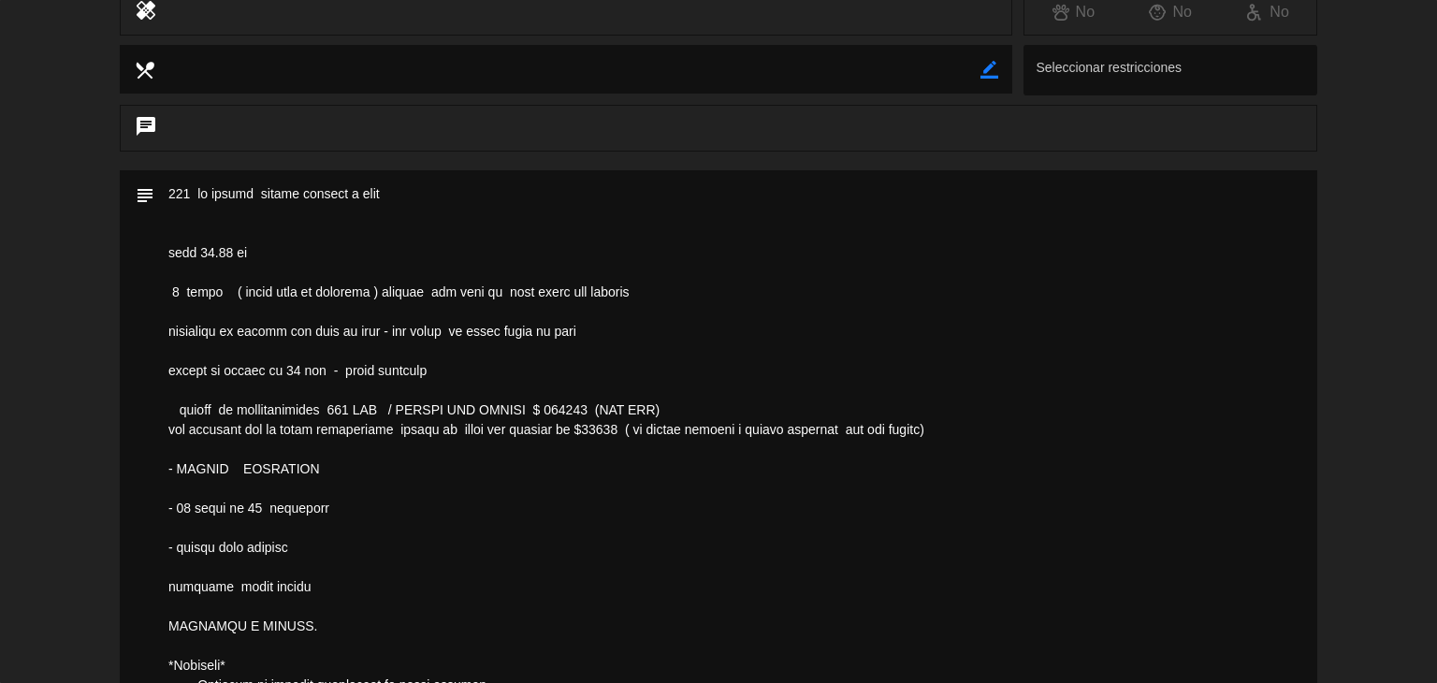
scroll to position [0, 0]
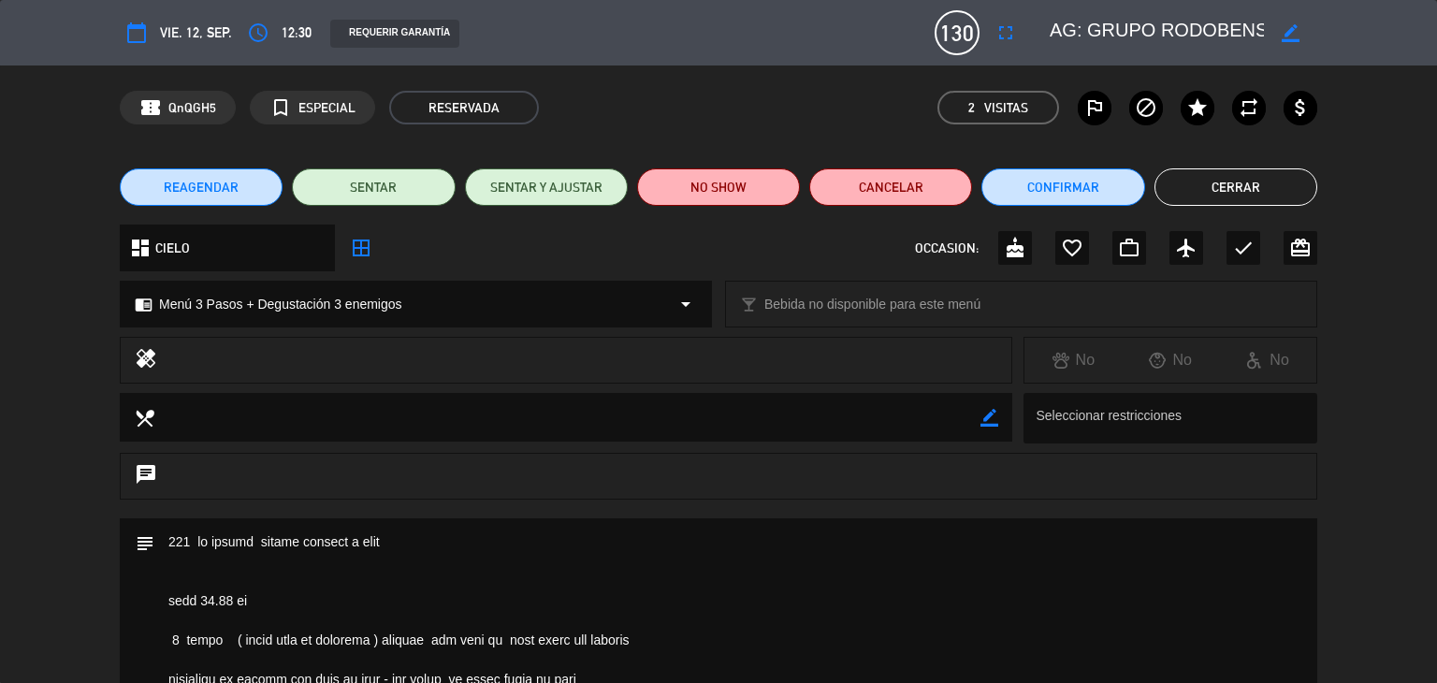
click at [1221, 186] on button "Cerrar" at bounding box center [1236, 186] width 163 height 37
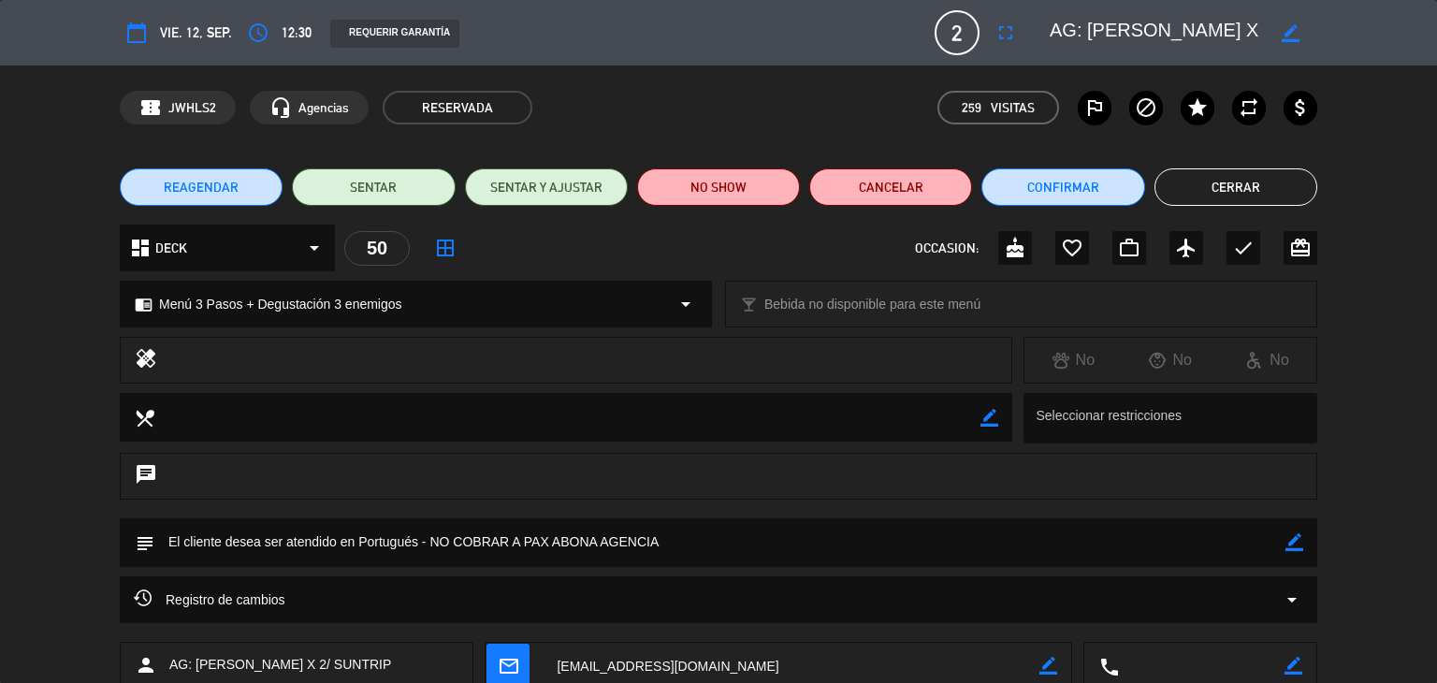
click at [1197, 182] on button "Cerrar" at bounding box center [1236, 186] width 163 height 37
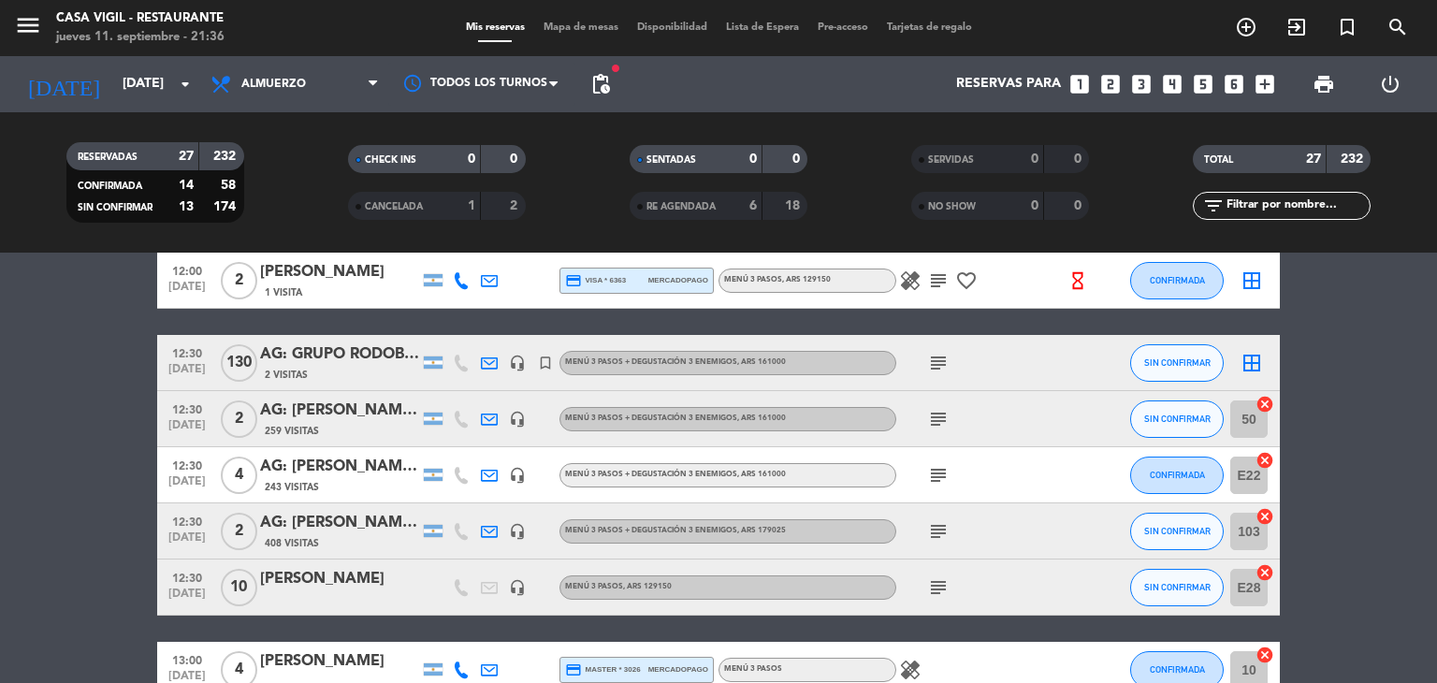
click at [339, 464] on div "AG: [PERSON_NAME] x4 / SUNTRIP" at bounding box center [339, 467] width 159 height 24
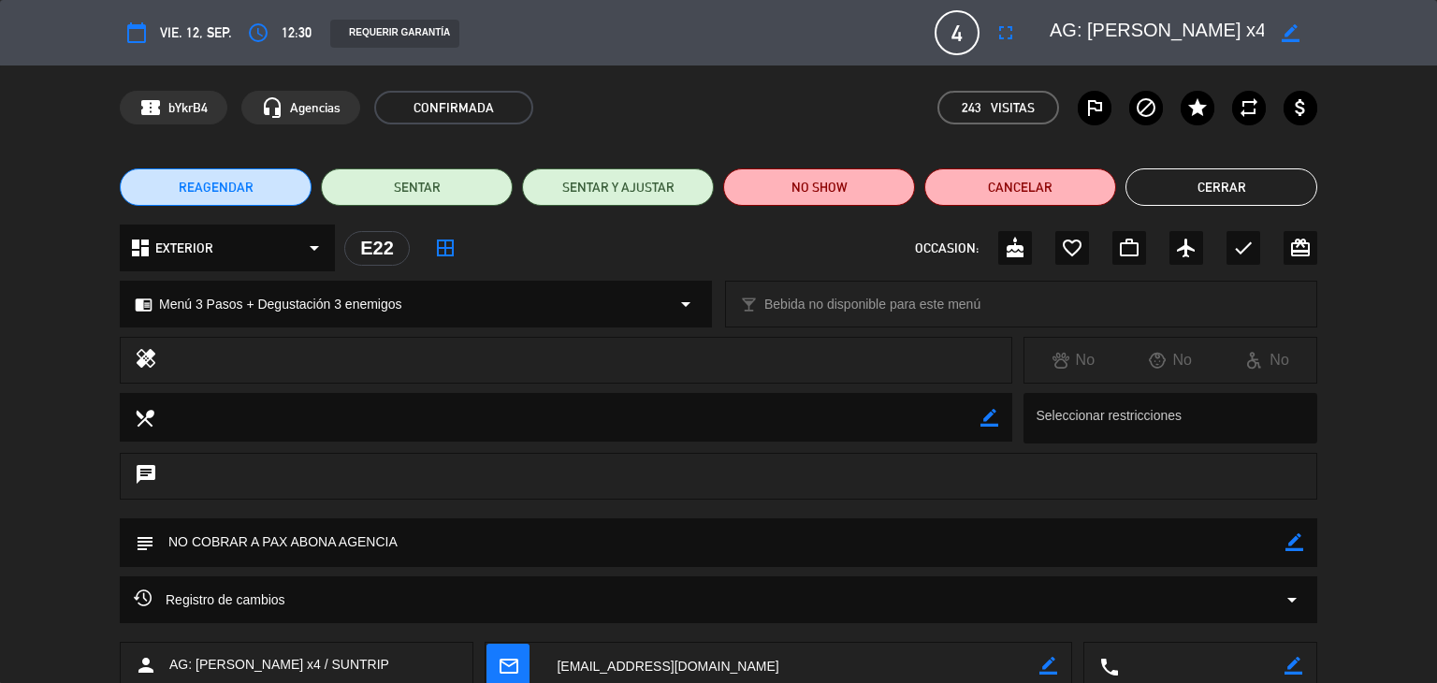
click at [1209, 181] on button "Cerrar" at bounding box center [1222, 186] width 192 height 37
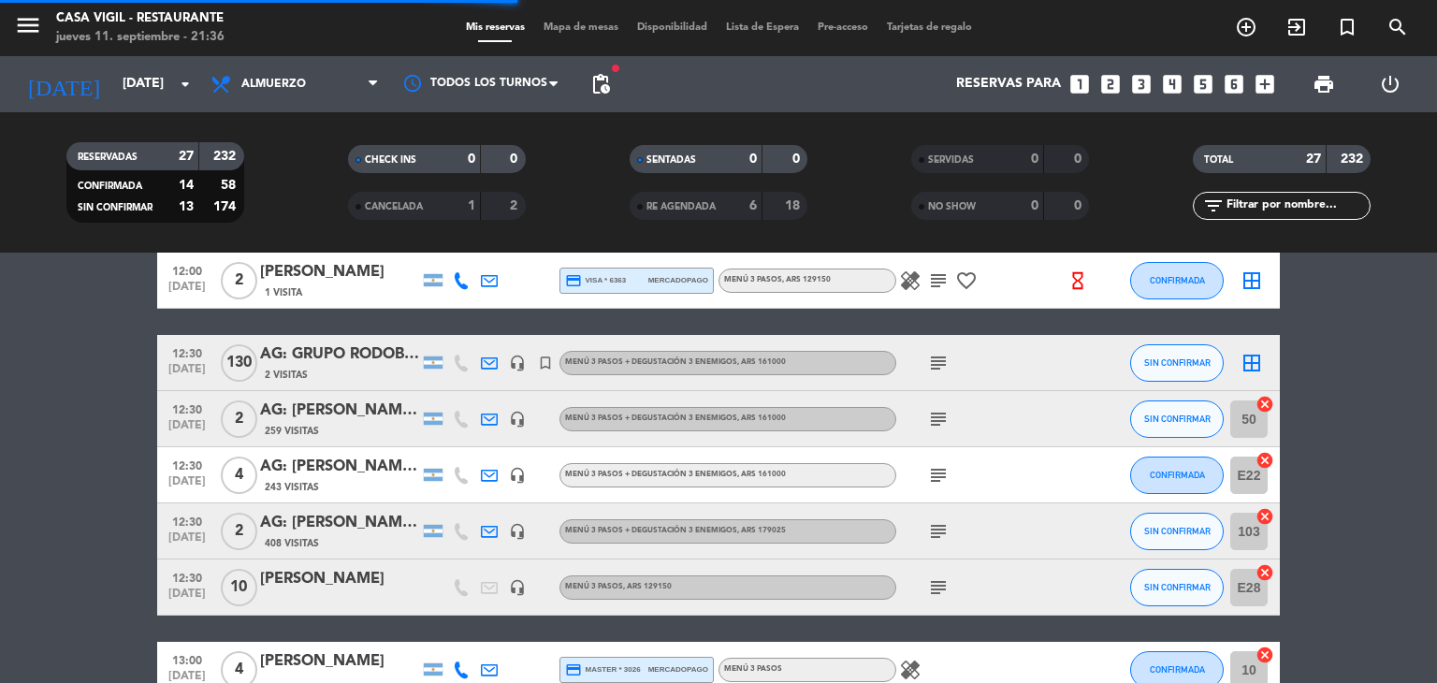
click at [382, 519] on div "AG: [PERSON_NAME] X 2 / DISTINTOS" at bounding box center [339, 523] width 159 height 24
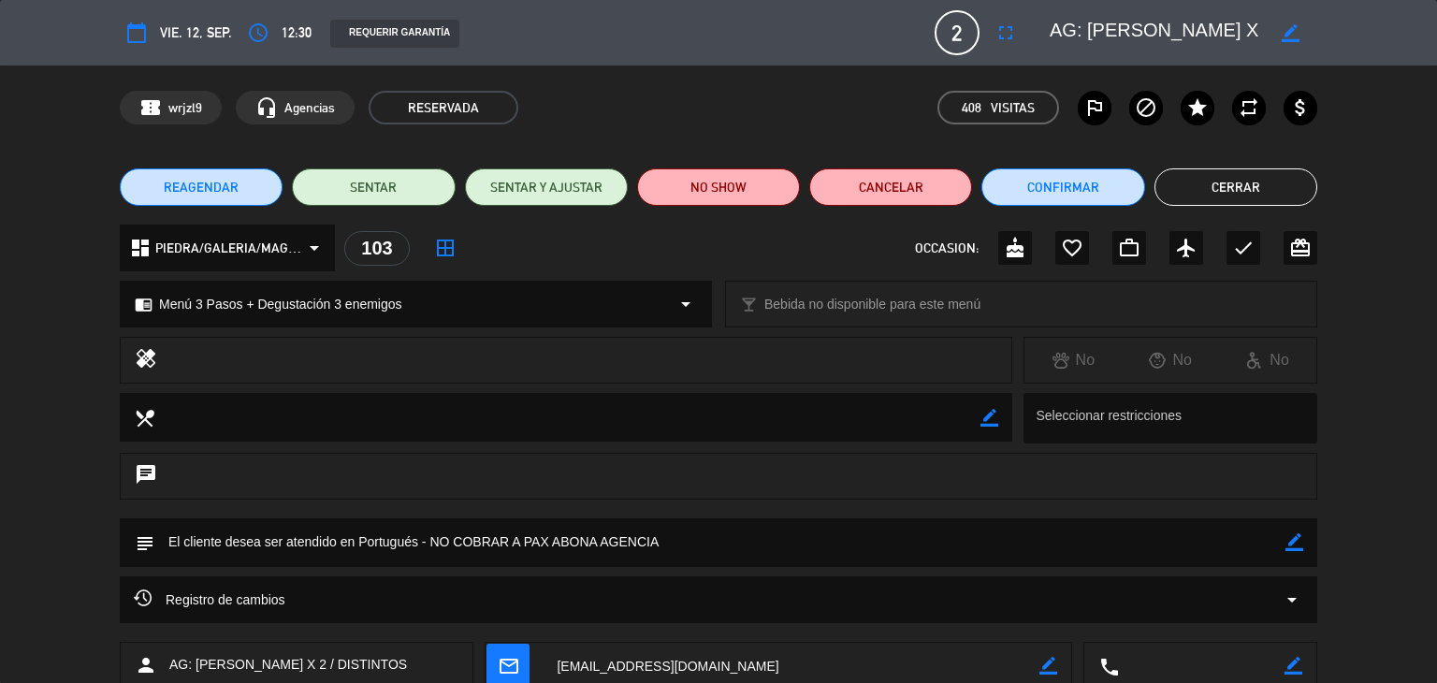
click at [1212, 196] on button "Cerrar" at bounding box center [1236, 186] width 163 height 37
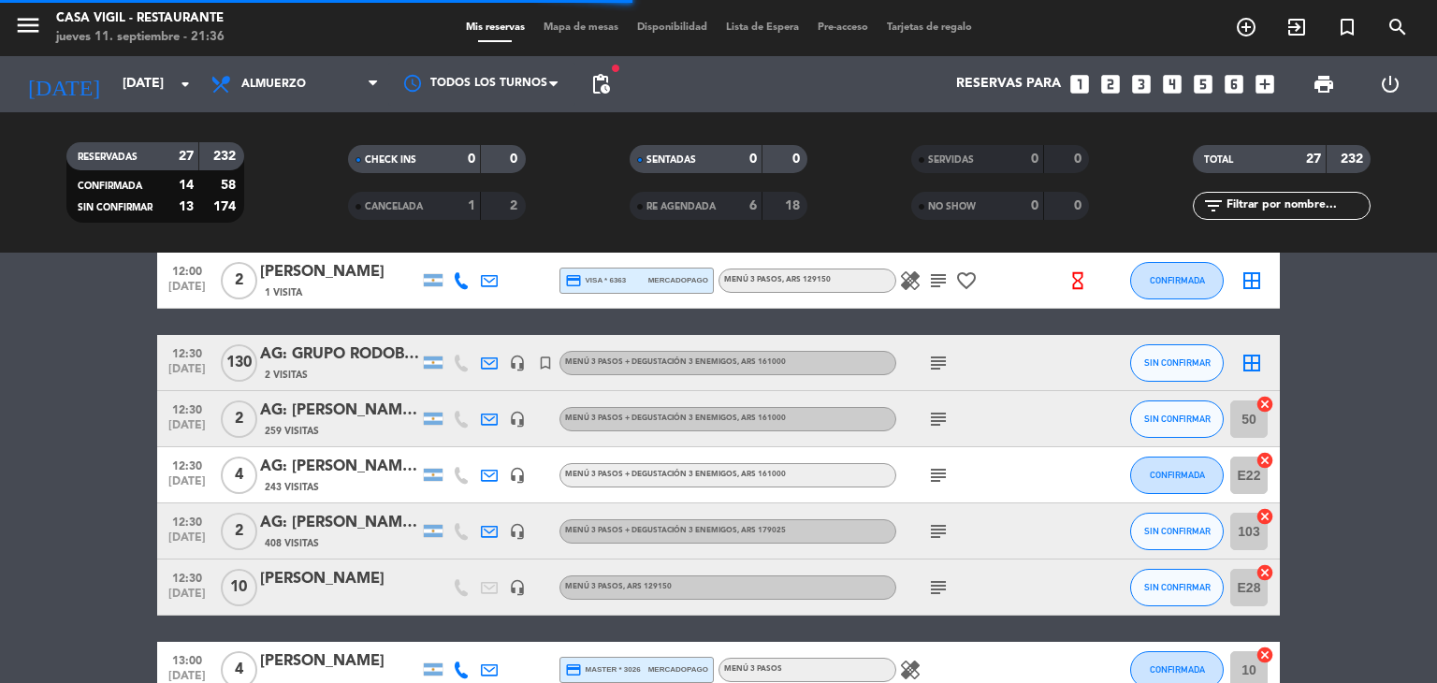
click at [348, 585] on div "[PERSON_NAME]" at bounding box center [339, 579] width 159 height 24
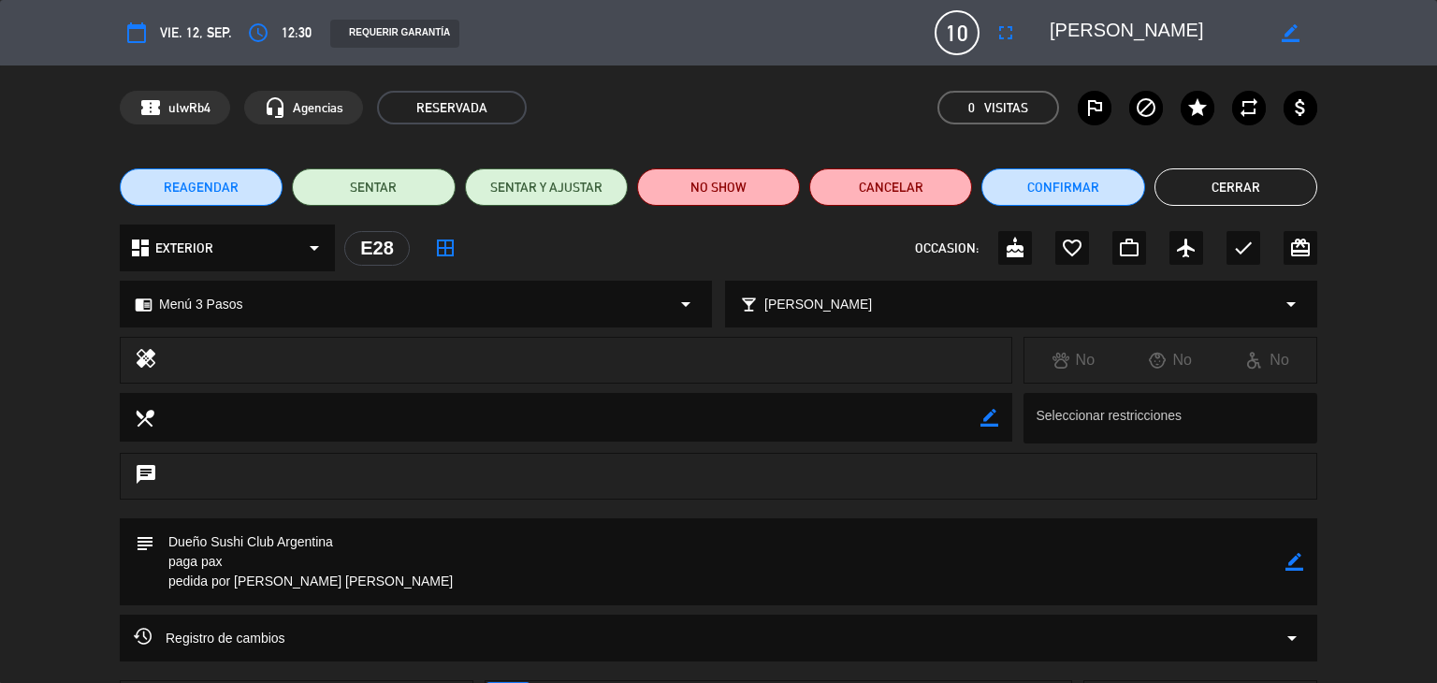
click at [1203, 190] on button "Cerrar" at bounding box center [1236, 186] width 163 height 37
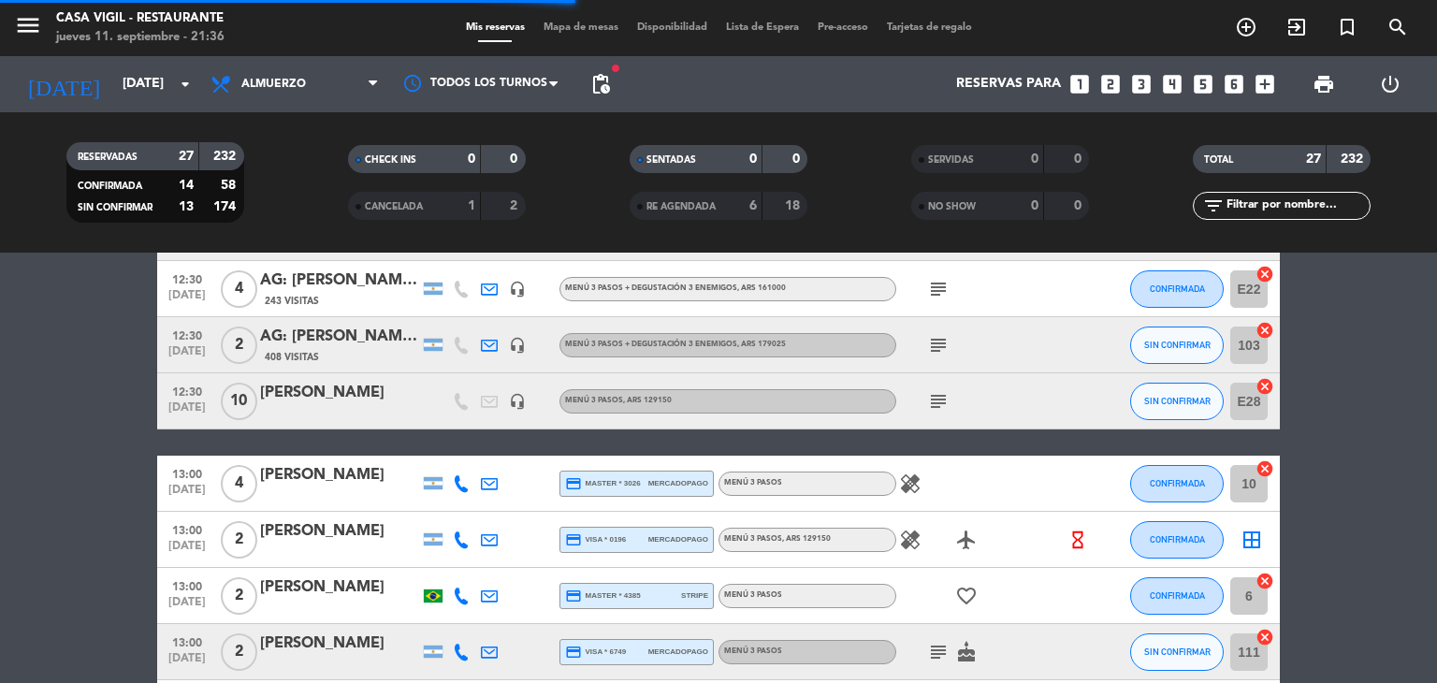
scroll to position [468, 0]
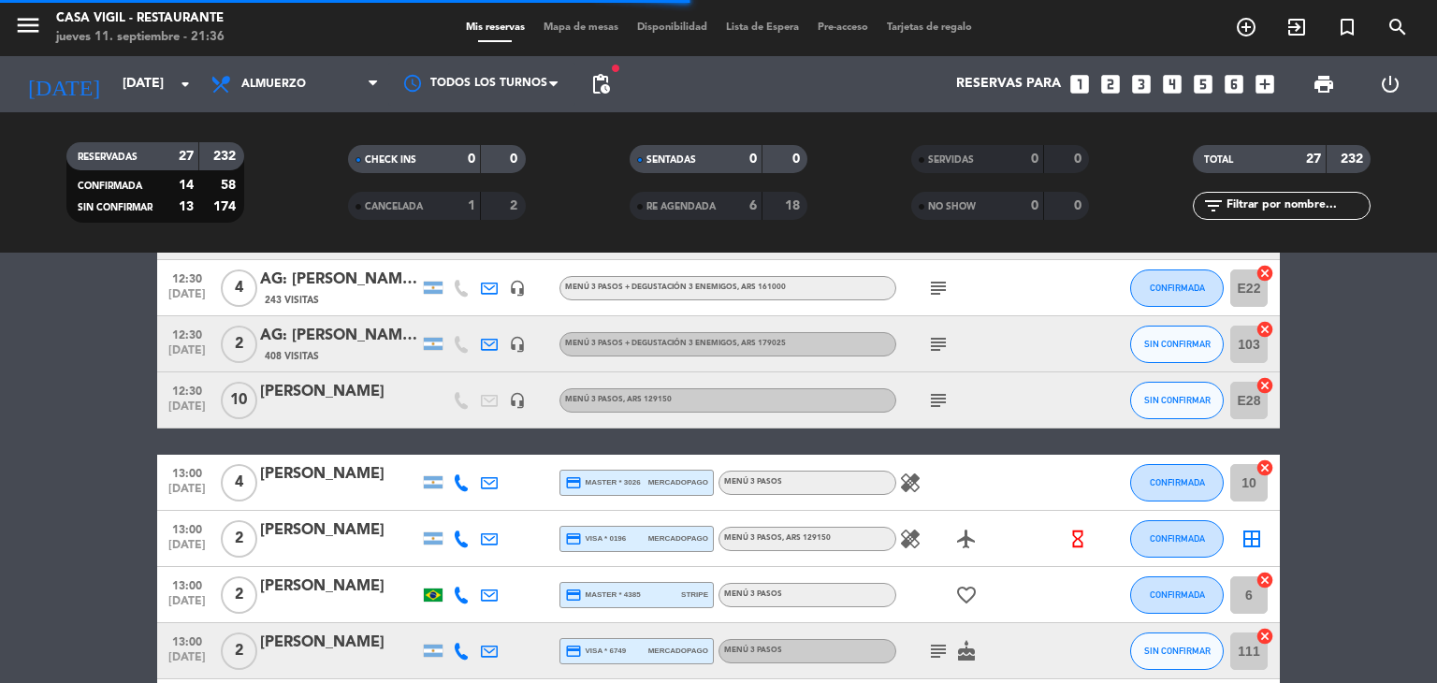
click at [316, 473] on div "[PERSON_NAME]" at bounding box center [339, 474] width 159 height 24
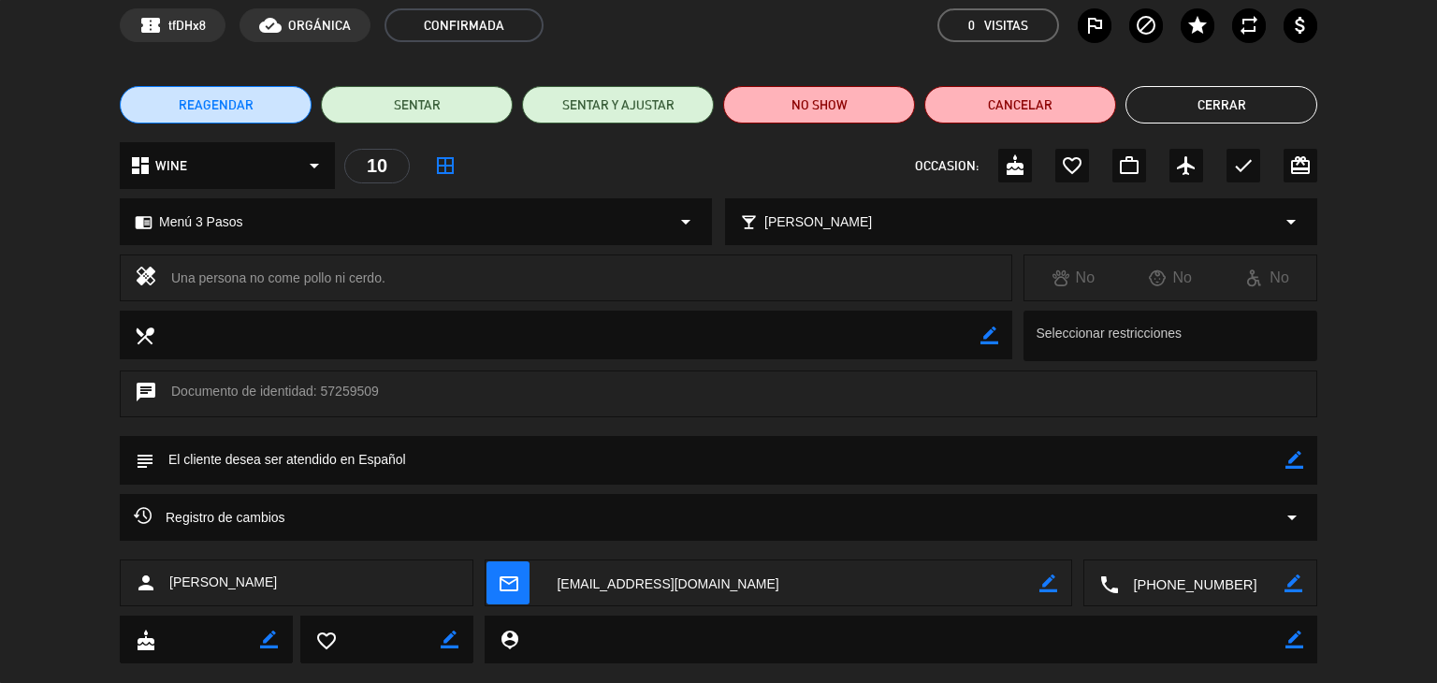
scroll to position [0, 0]
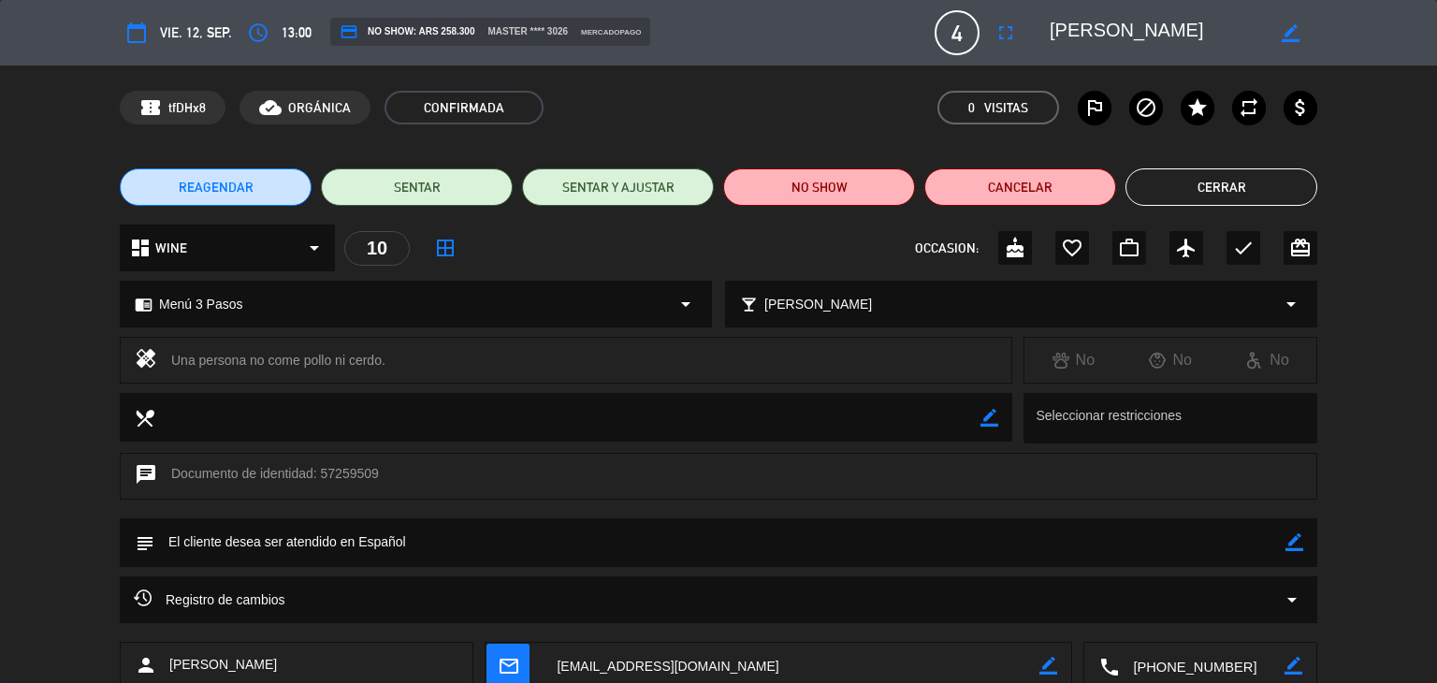
click at [1166, 187] on button "Cerrar" at bounding box center [1222, 186] width 192 height 37
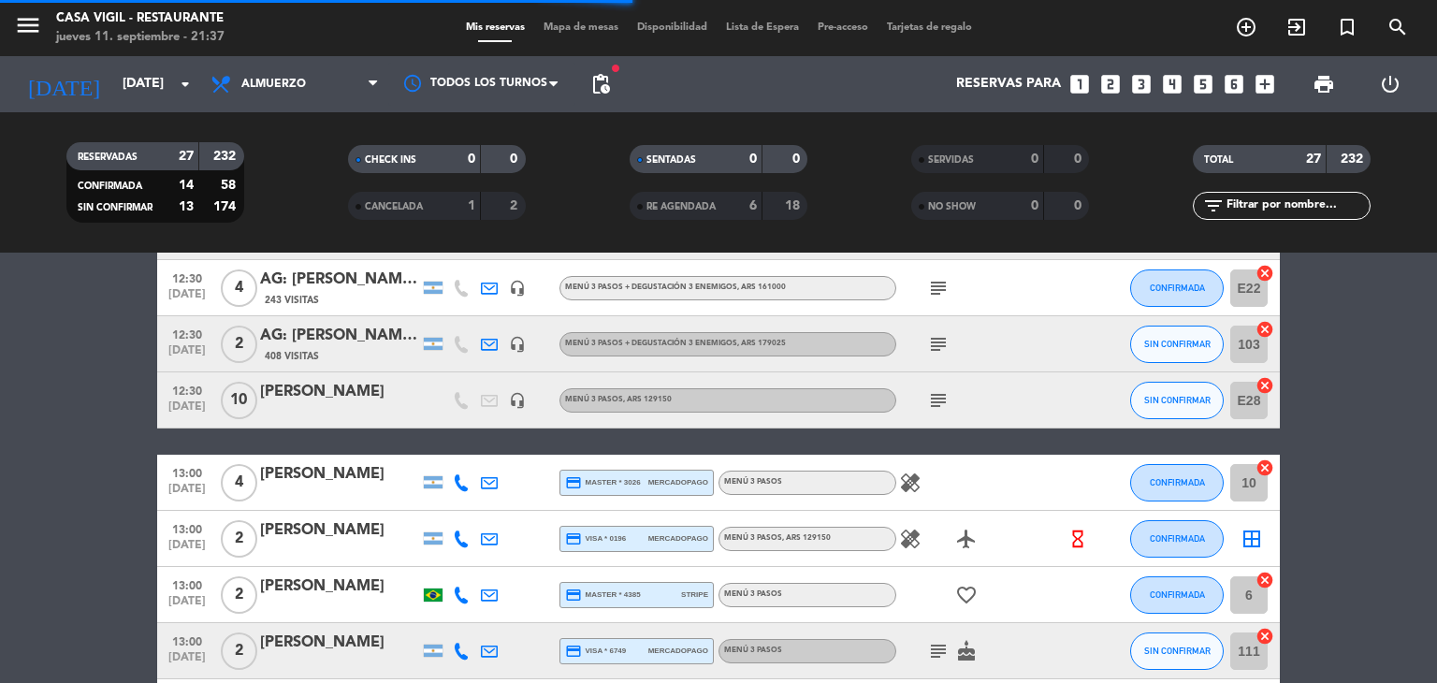
click at [329, 536] on div "[PERSON_NAME]" at bounding box center [339, 530] width 159 height 24
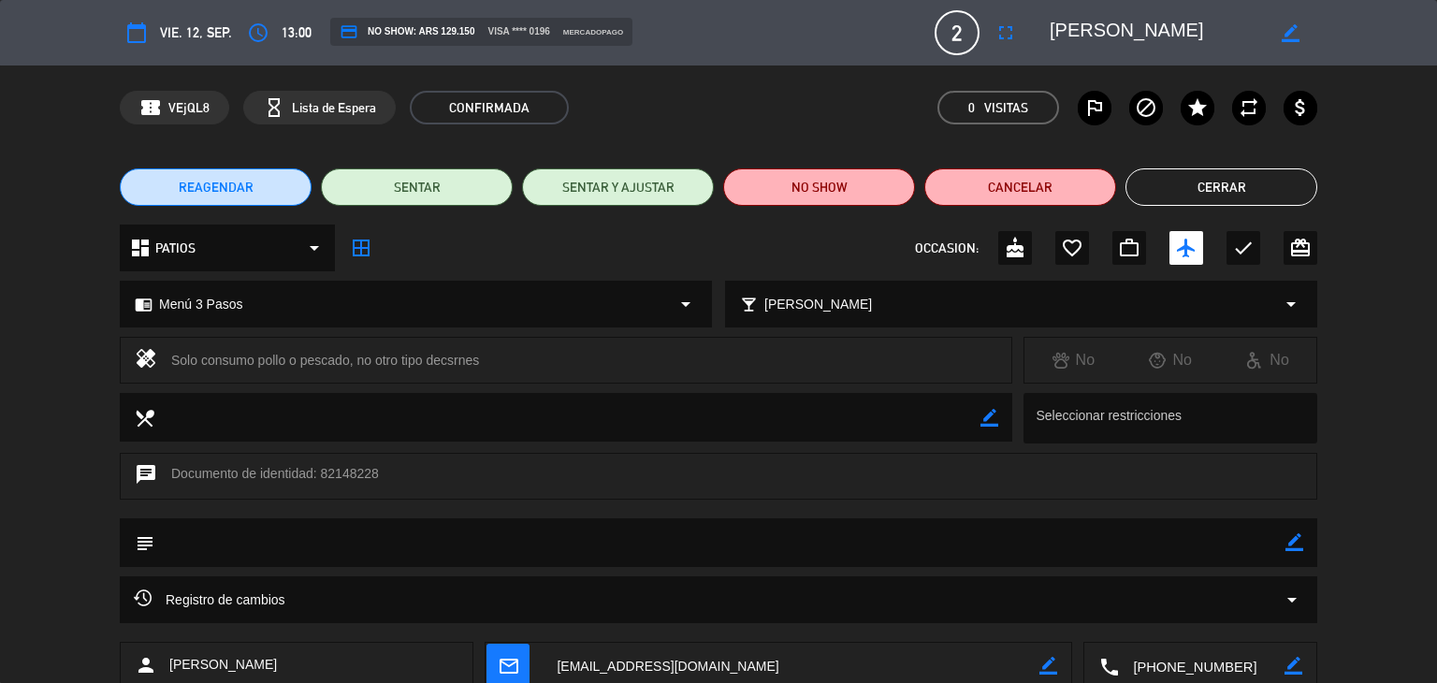
click at [1185, 192] on button "Cerrar" at bounding box center [1222, 186] width 192 height 37
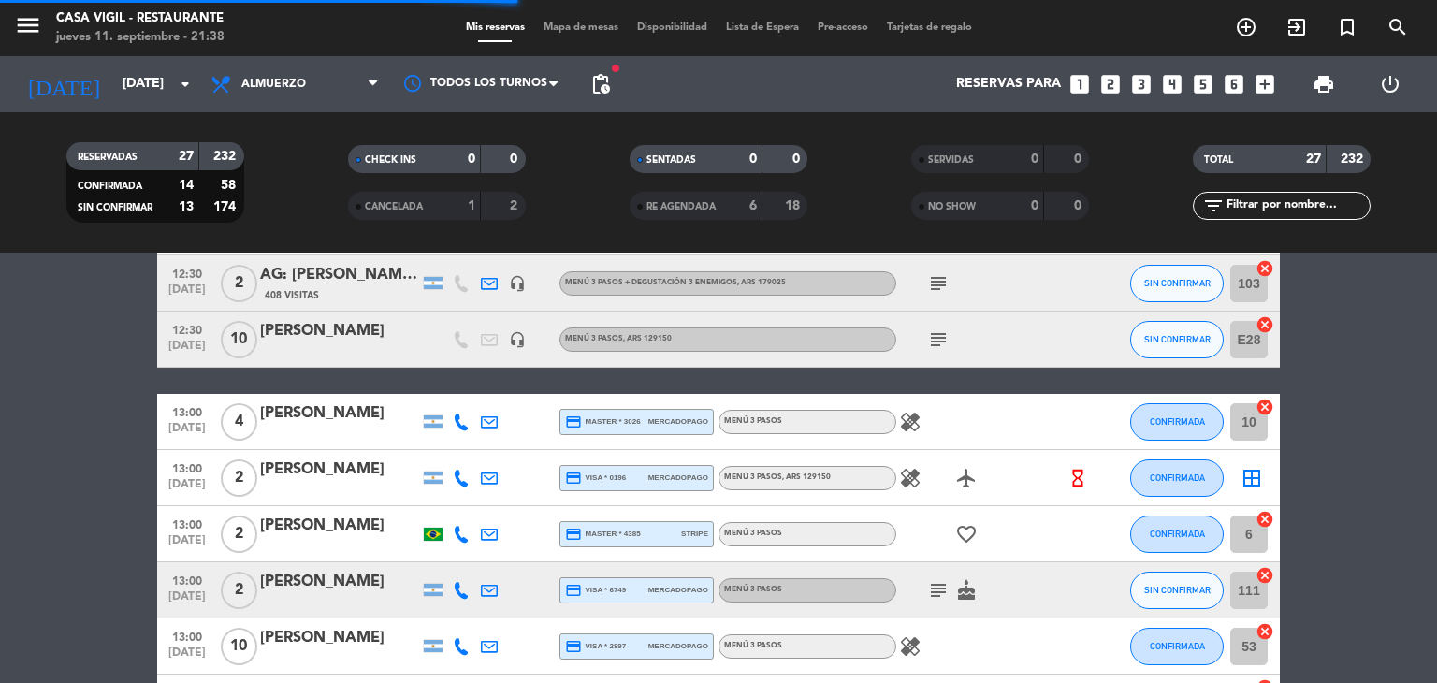
scroll to position [561, 0]
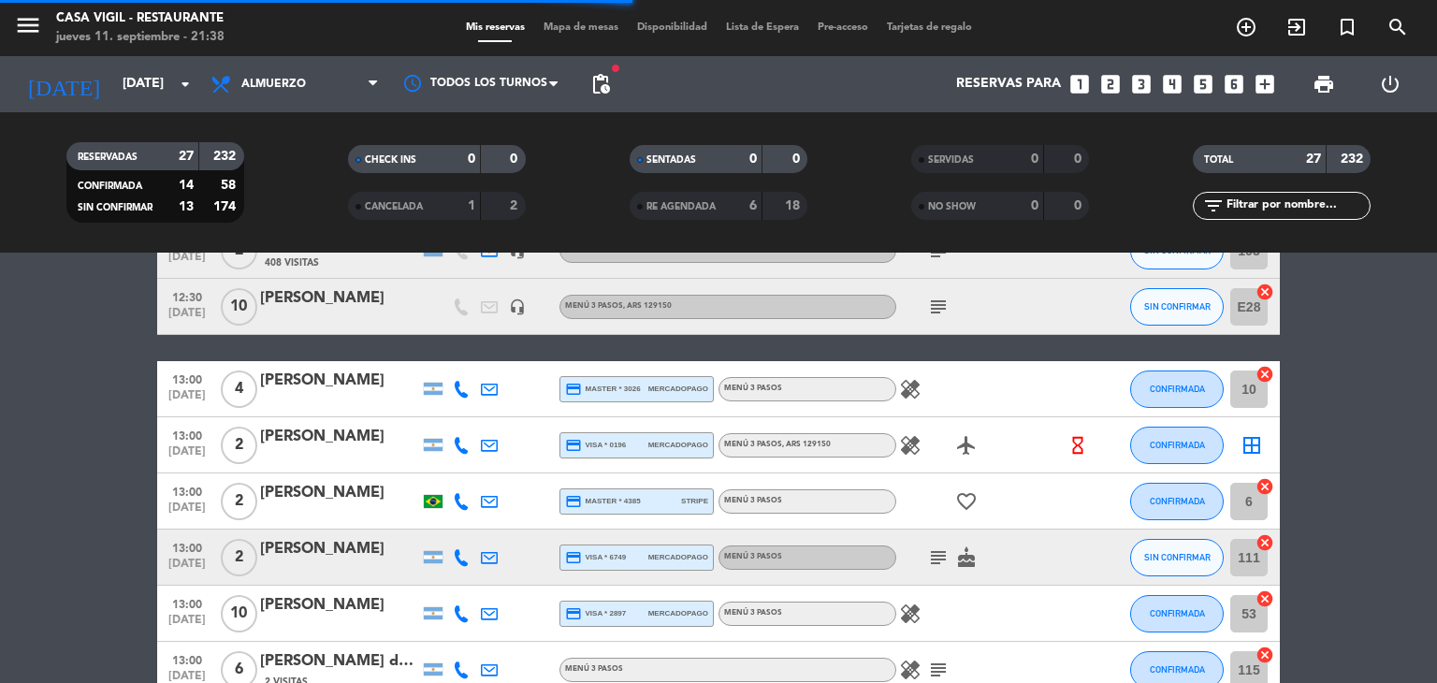
click at [299, 502] on div "[PERSON_NAME]" at bounding box center [339, 493] width 159 height 24
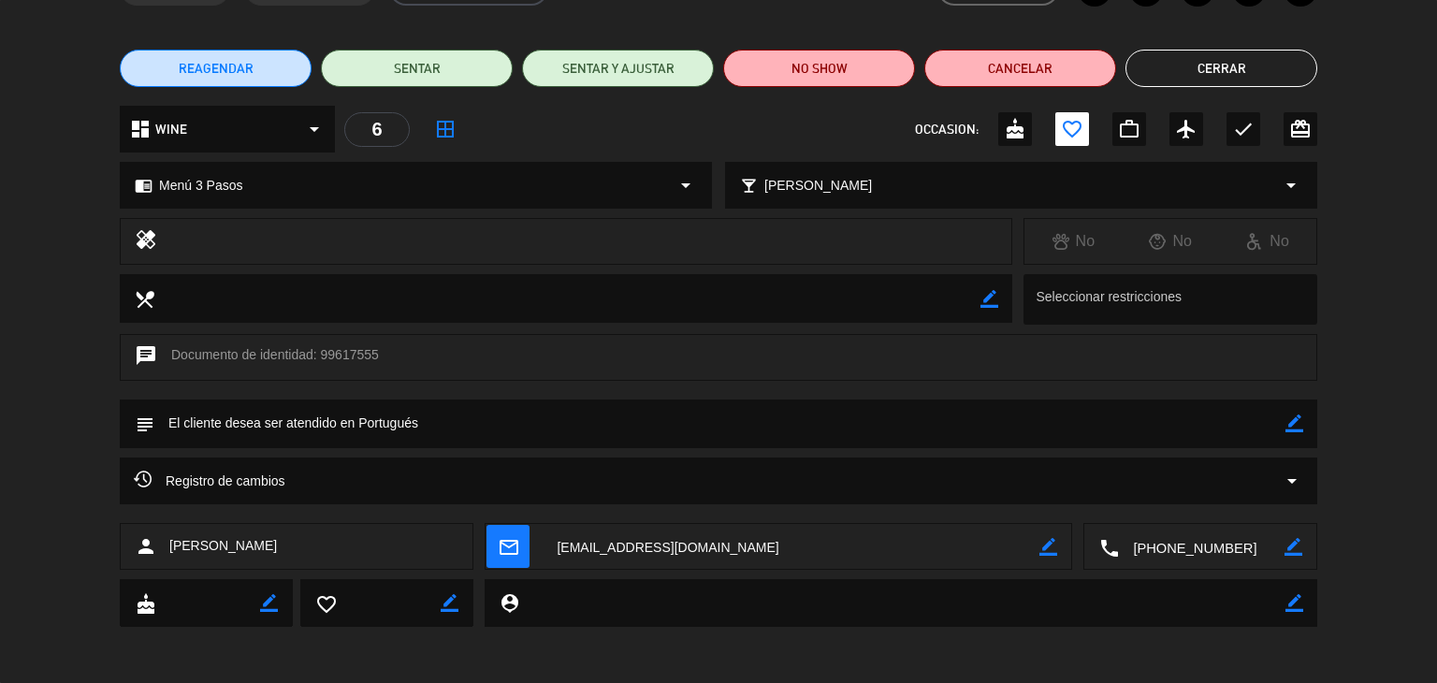
scroll to position [0, 0]
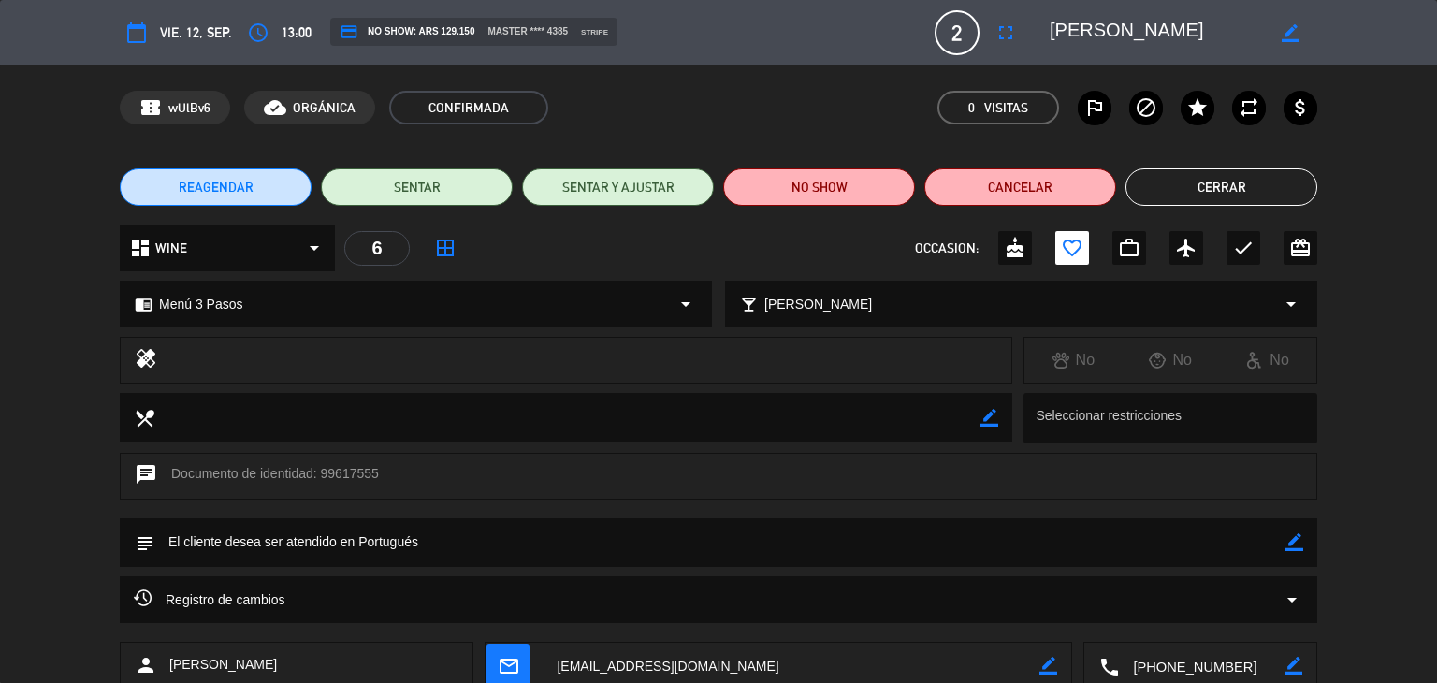
click at [1189, 182] on button "Cerrar" at bounding box center [1222, 186] width 192 height 37
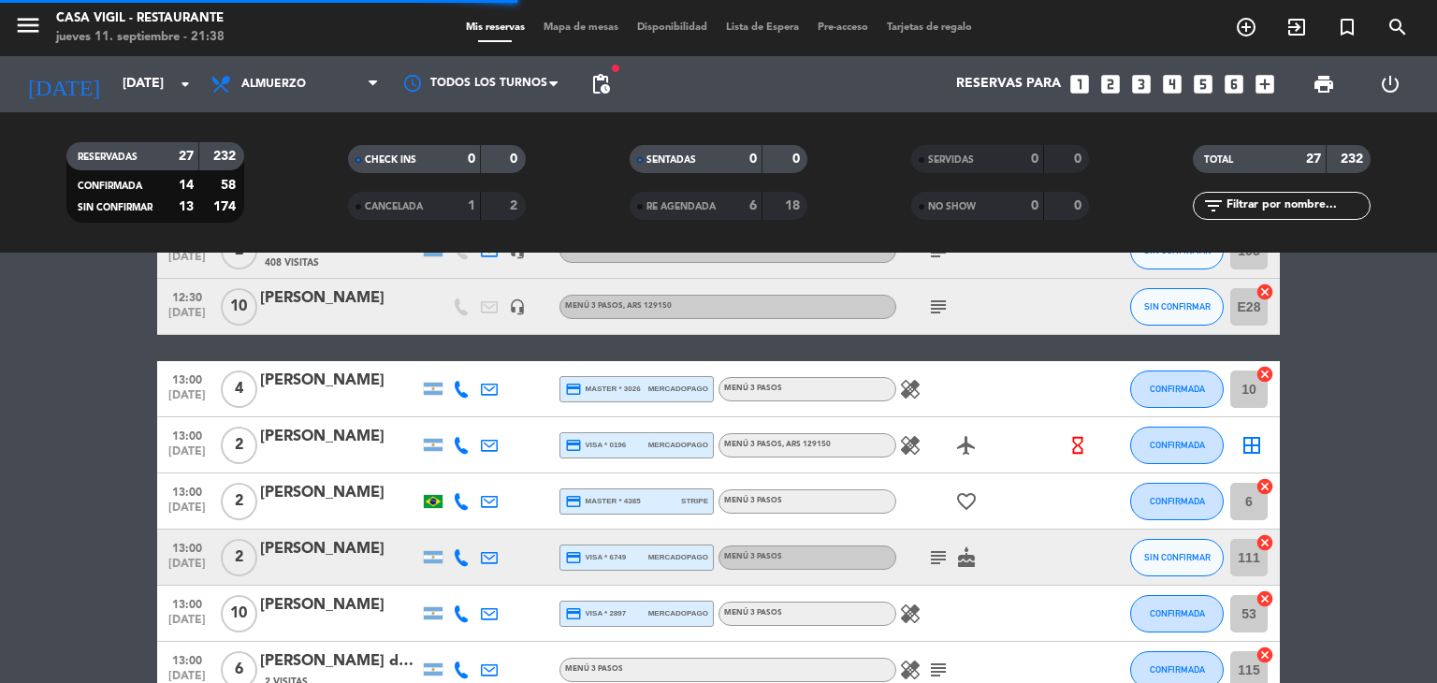
click at [332, 560] on div "[PERSON_NAME]" at bounding box center [339, 549] width 159 height 24
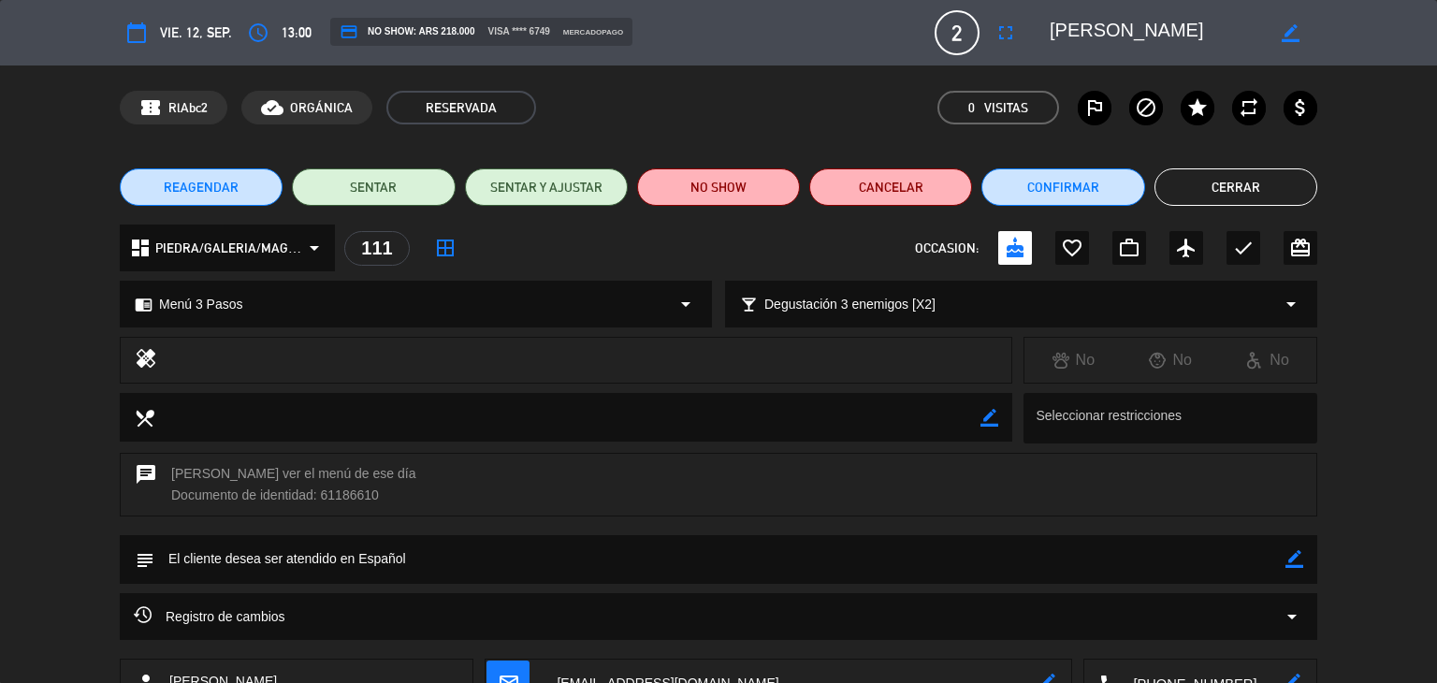
click at [1220, 184] on button "Cerrar" at bounding box center [1236, 186] width 163 height 37
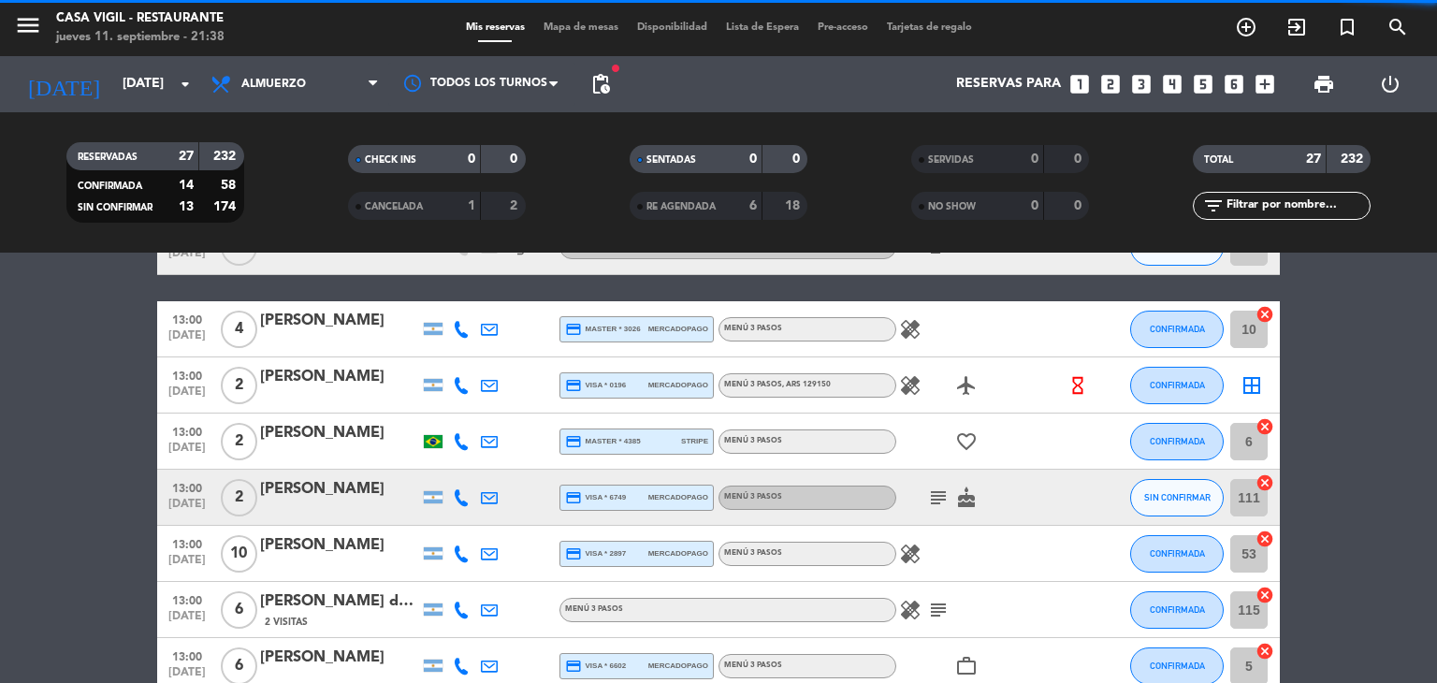
scroll to position [655, 0]
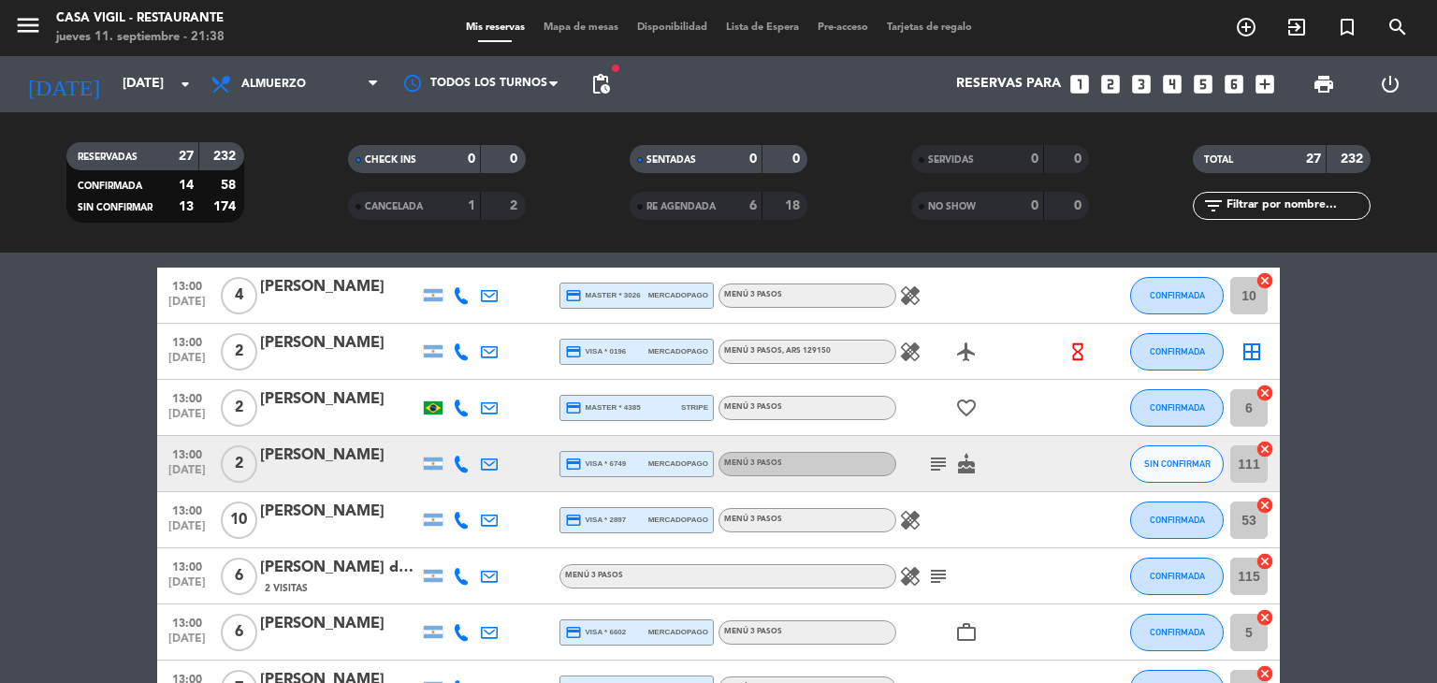
click at [355, 515] on div "[PERSON_NAME]" at bounding box center [339, 512] width 159 height 24
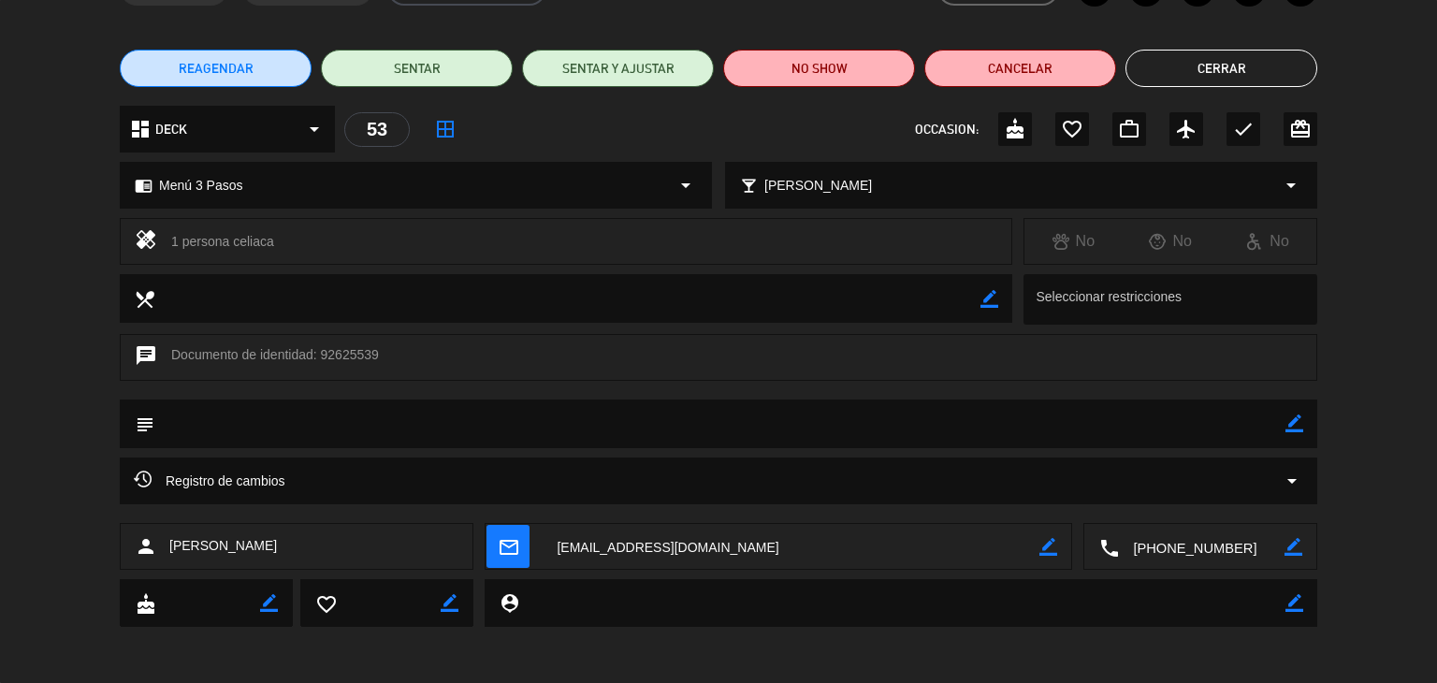
scroll to position [0, 0]
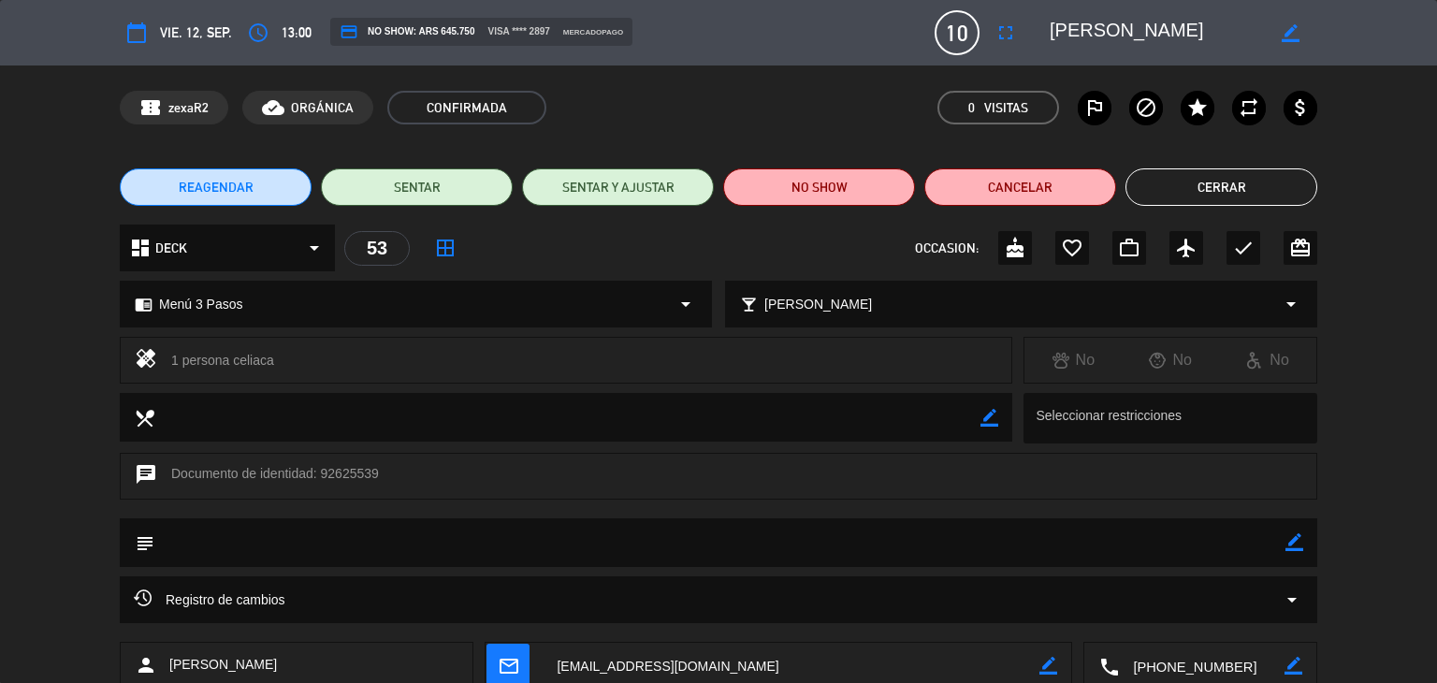
click at [1224, 184] on button "Cerrar" at bounding box center [1222, 186] width 192 height 37
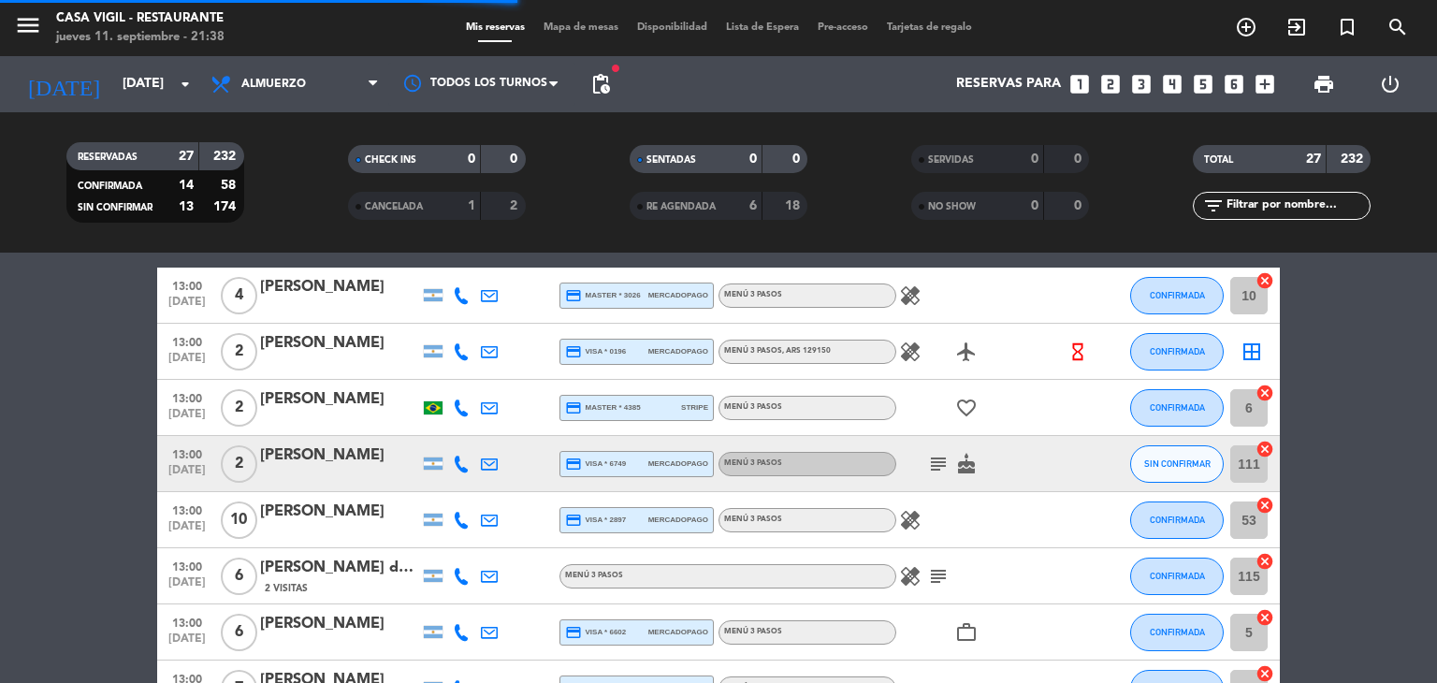
scroll to position [749, 0]
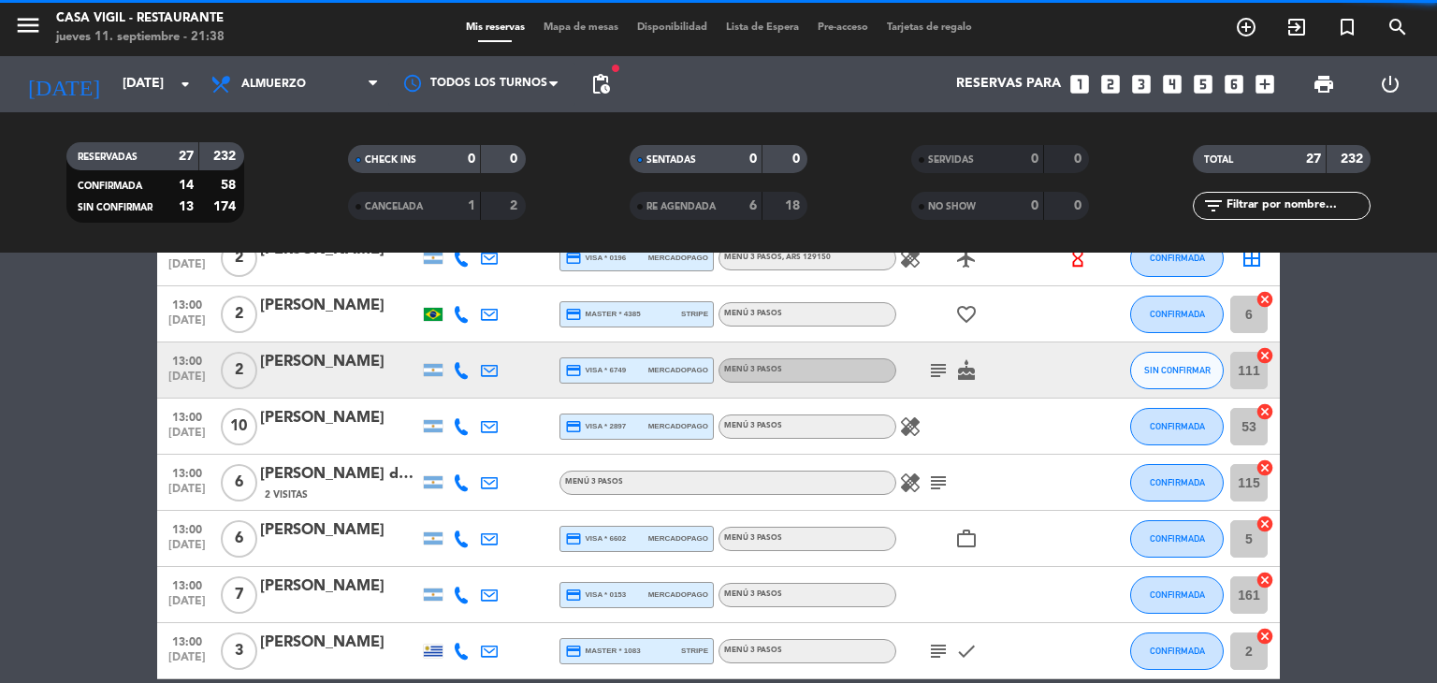
click at [388, 483] on div "[PERSON_NAME] de los Milagros [PERSON_NAME]" at bounding box center [339, 474] width 159 height 24
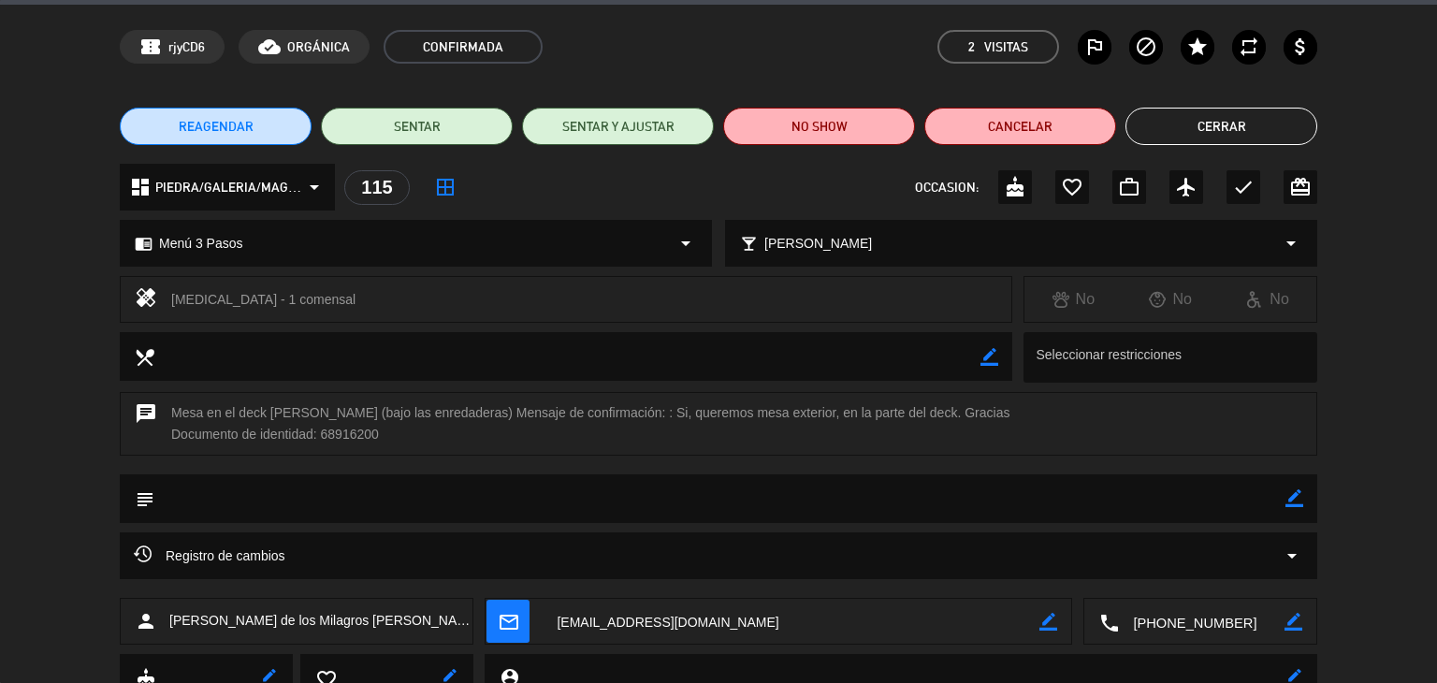
scroll to position [0, 0]
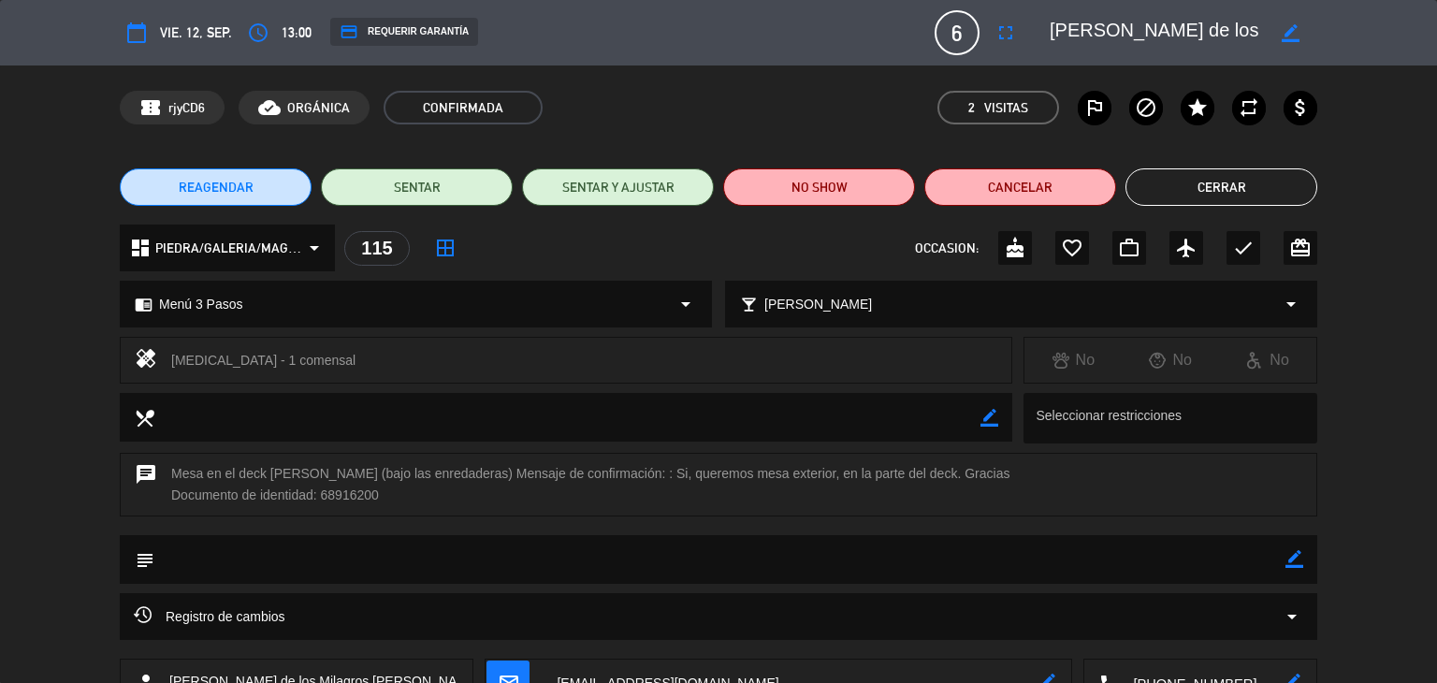
click at [1168, 189] on button "Cerrar" at bounding box center [1222, 186] width 192 height 37
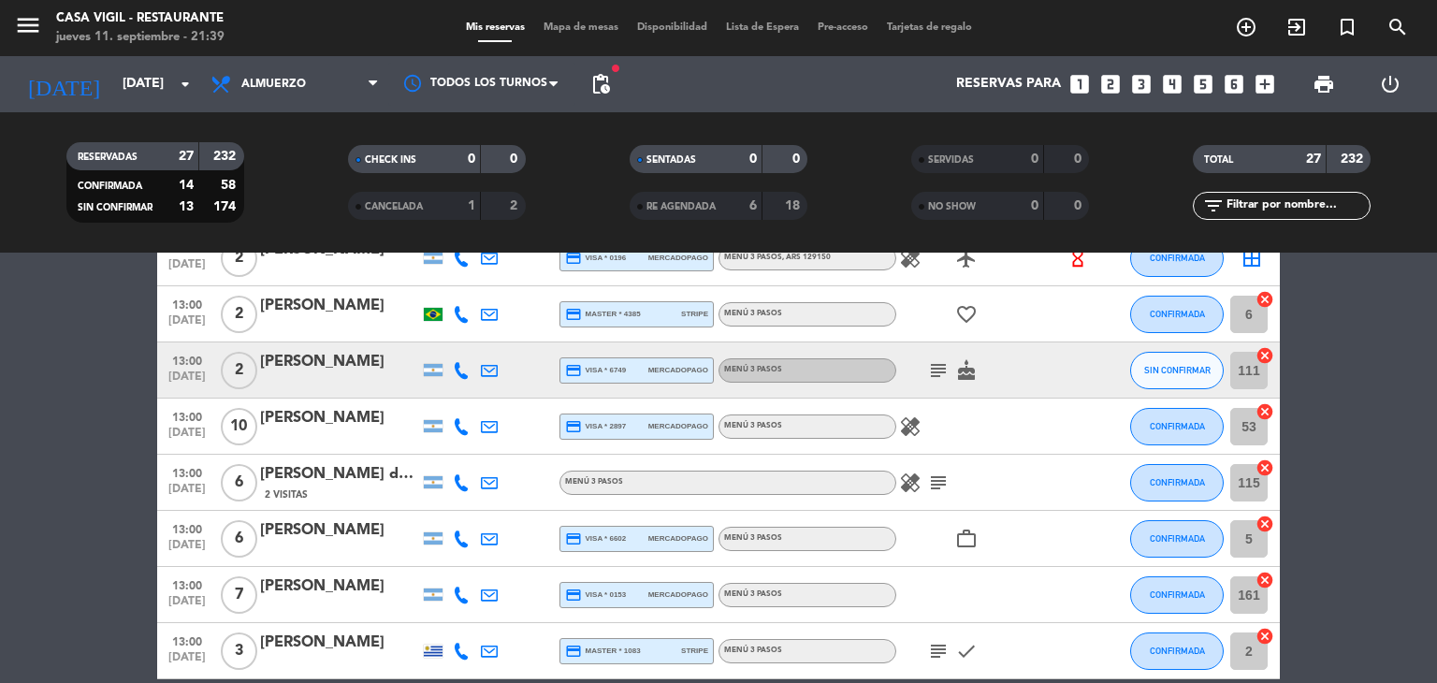
click at [341, 540] on div "[PERSON_NAME]" at bounding box center [339, 530] width 159 height 24
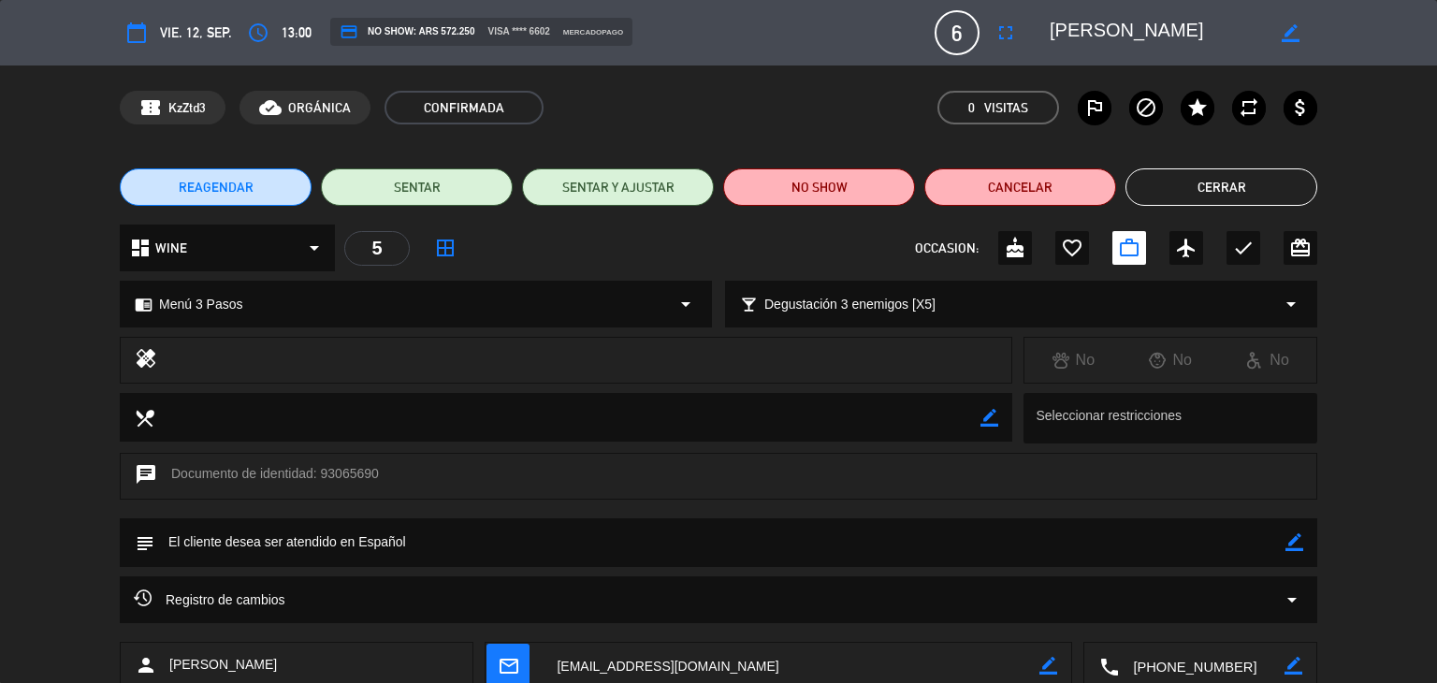
click at [1160, 193] on button "Cerrar" at bounding box center [1222, 186] width 192 height 37
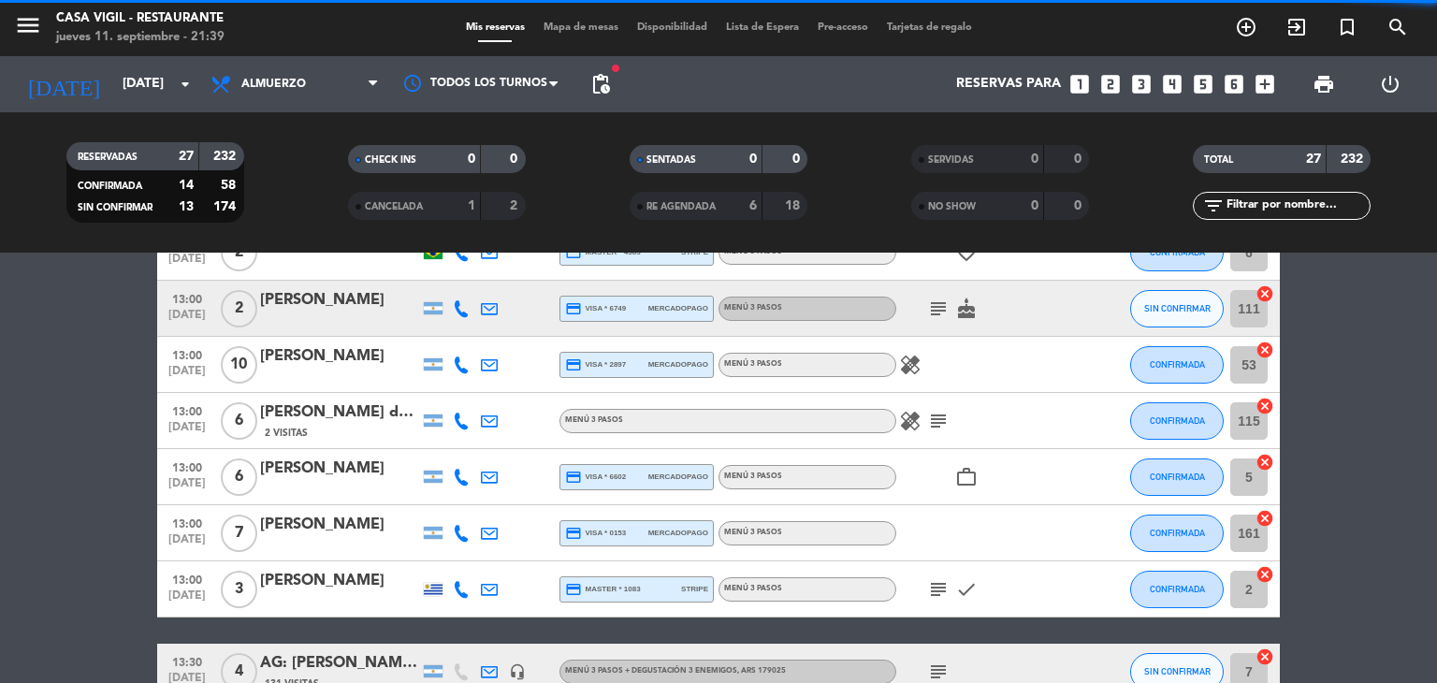
scroll to position [842, 0]
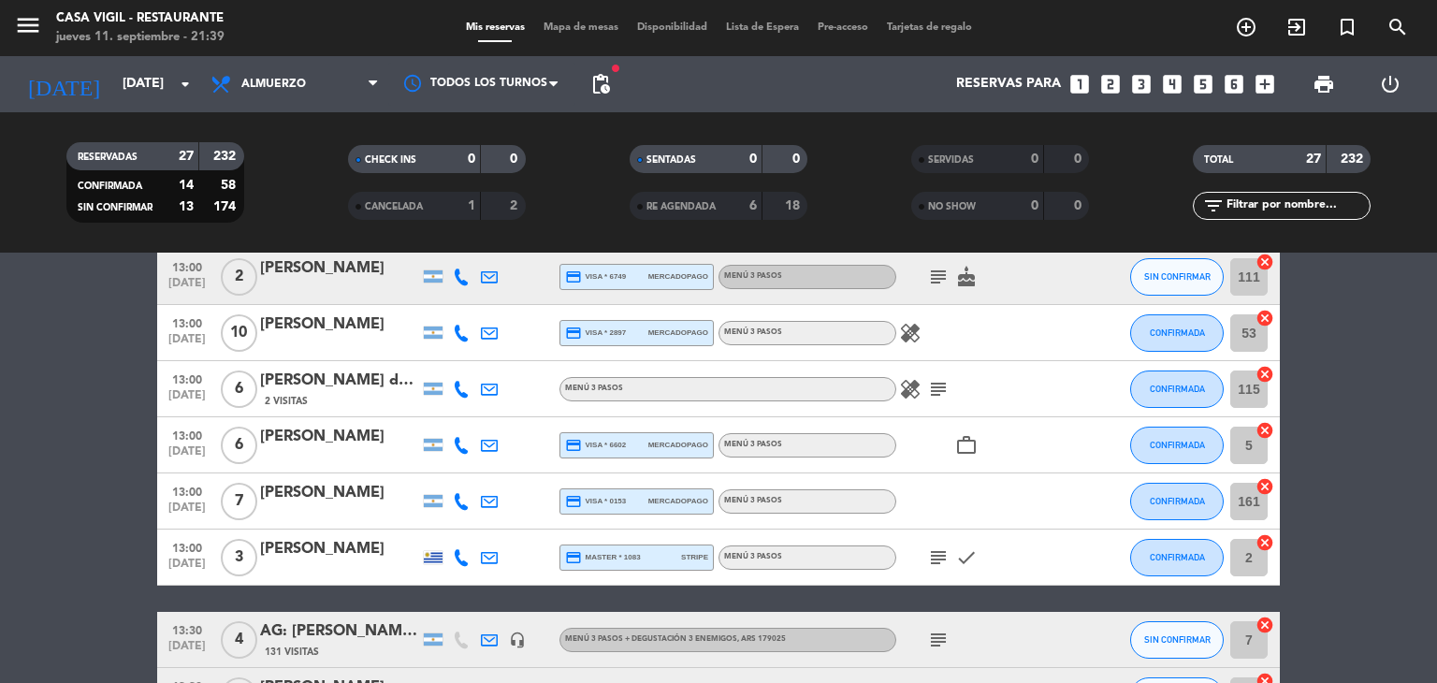
click at [337, 501] on div "[PERSON_NAME]" at bounding box center [339, 493] width 159 height 24
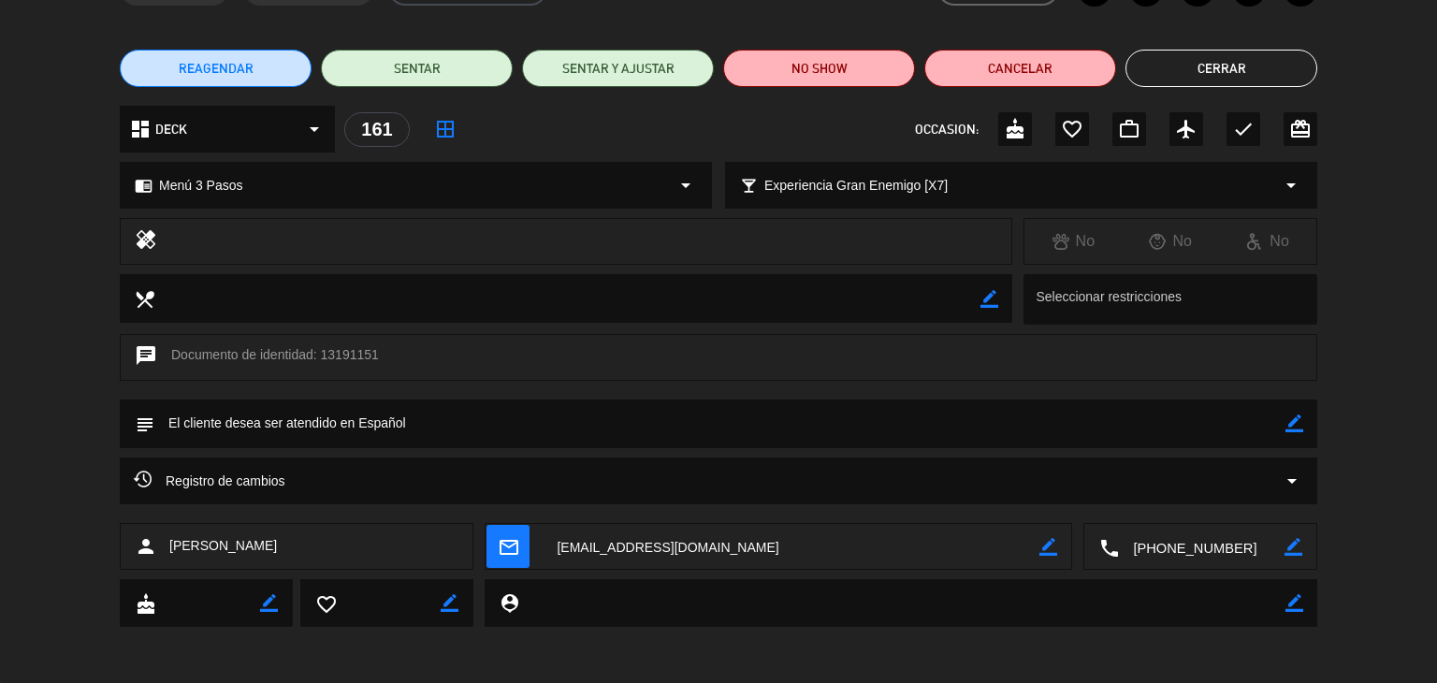
scroll to position [0, 0]
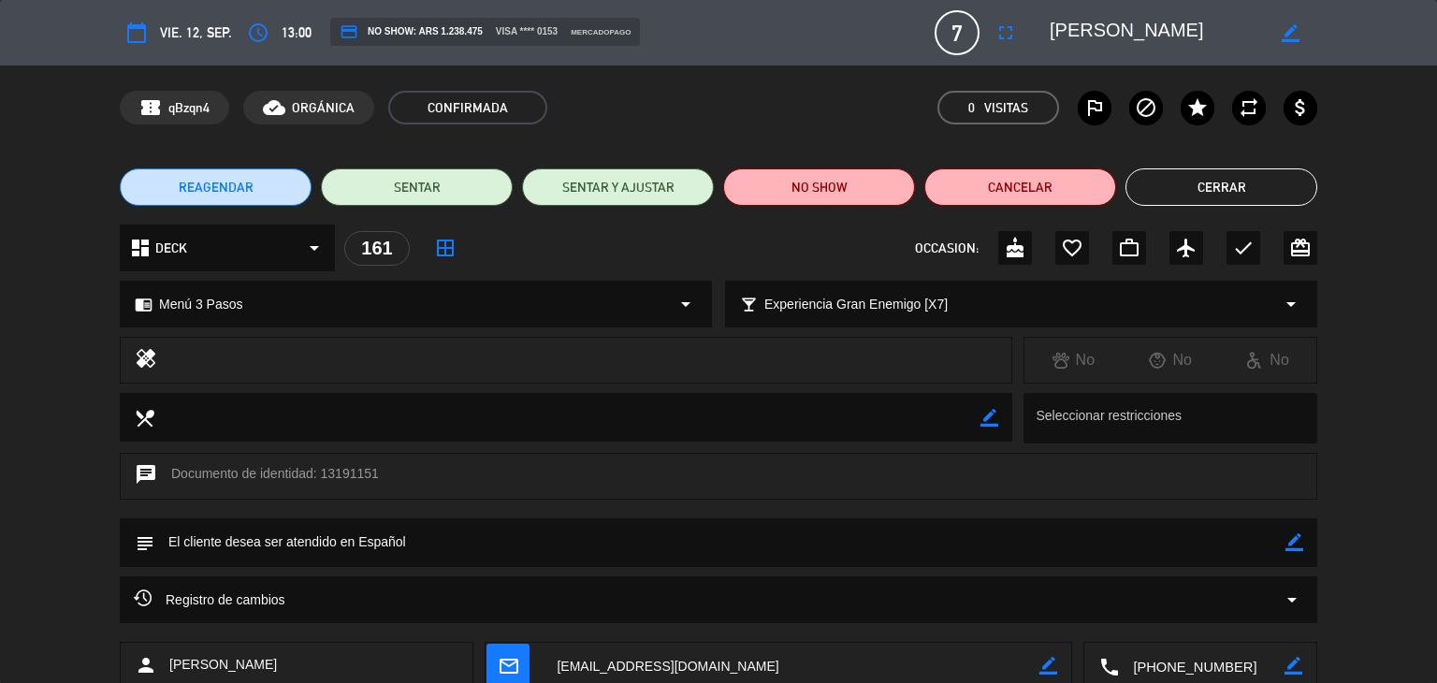
click at [1190, 195] on button "Cerrar" at bounding box center [1222, 186] width 192 height 37
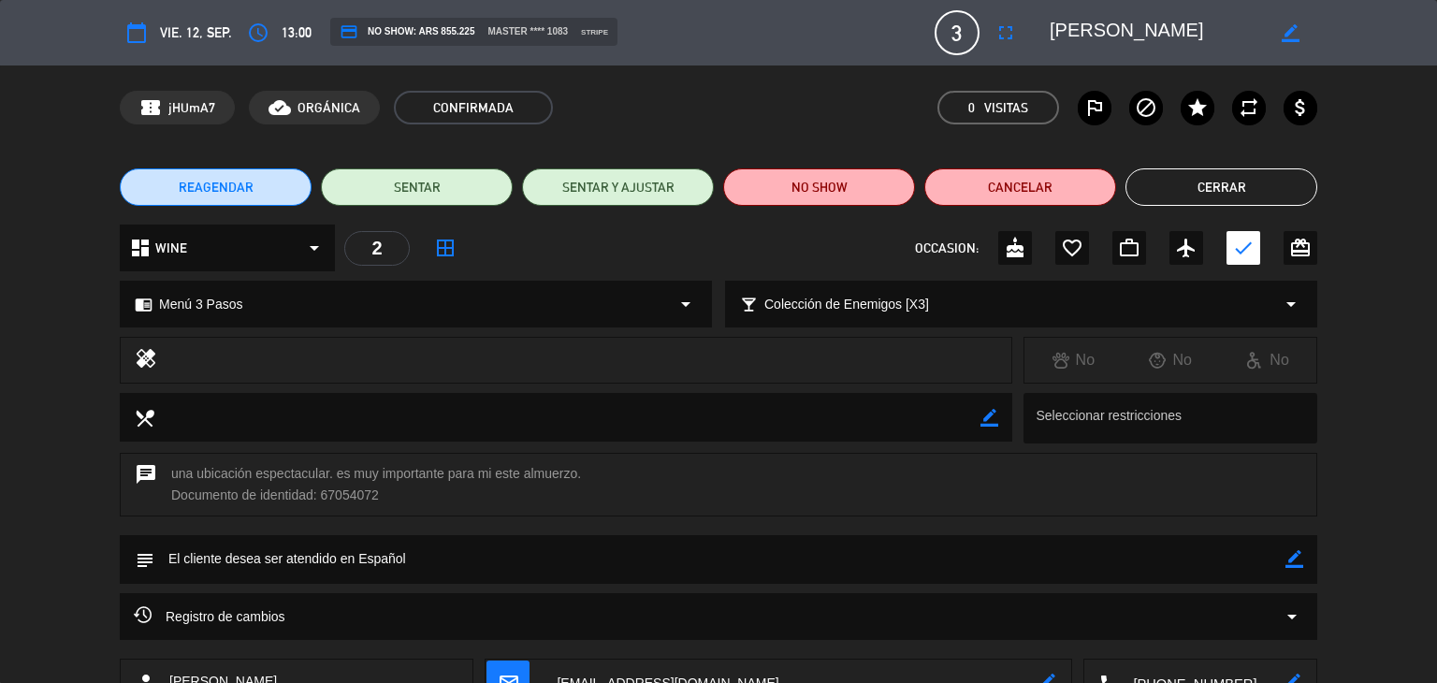
click at [1243, 199] on button "Cerrar" at bounding box center [1222, 186] width 192 height 37
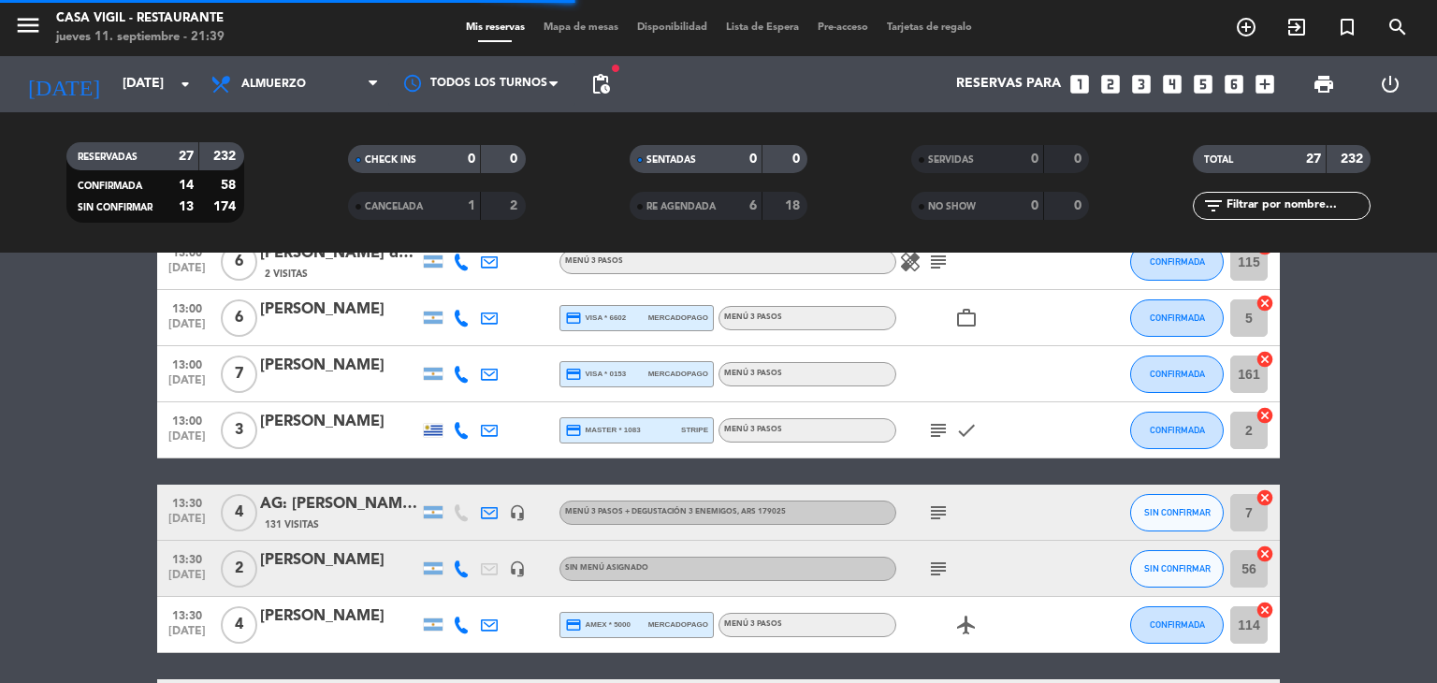
scroll to position [1029, 0]
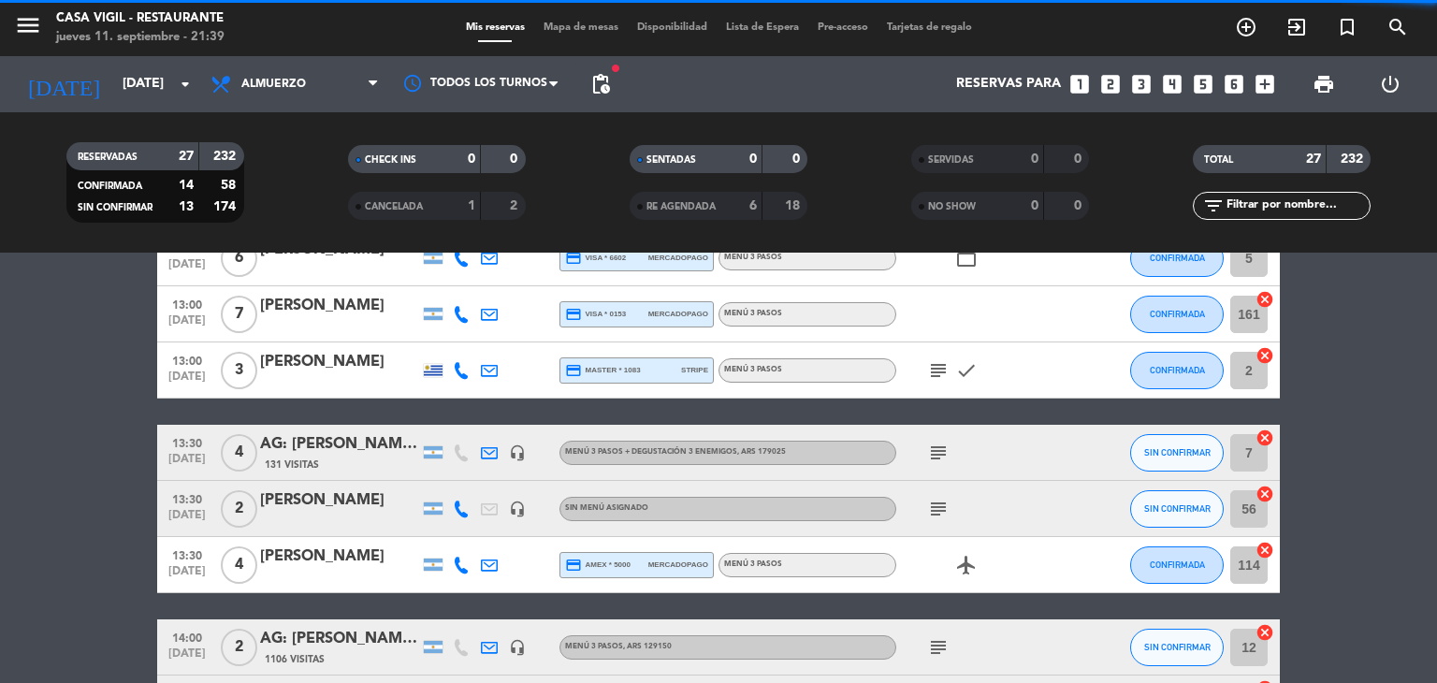
click at [356, 443] on div "AG: [PERSON_NAME] X 4 / VITIS TRAVEL" at bounding box center [339, 444] width 159 height 24
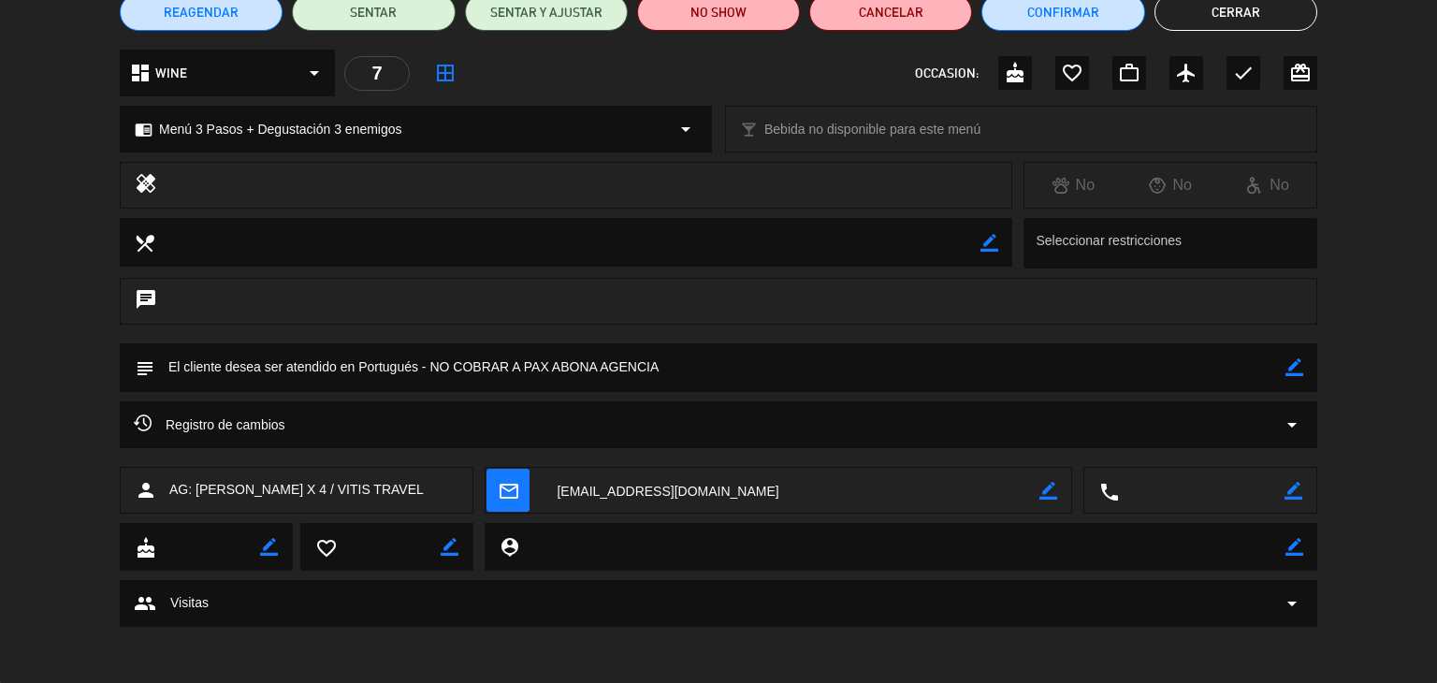
scroll to position [0, 0]
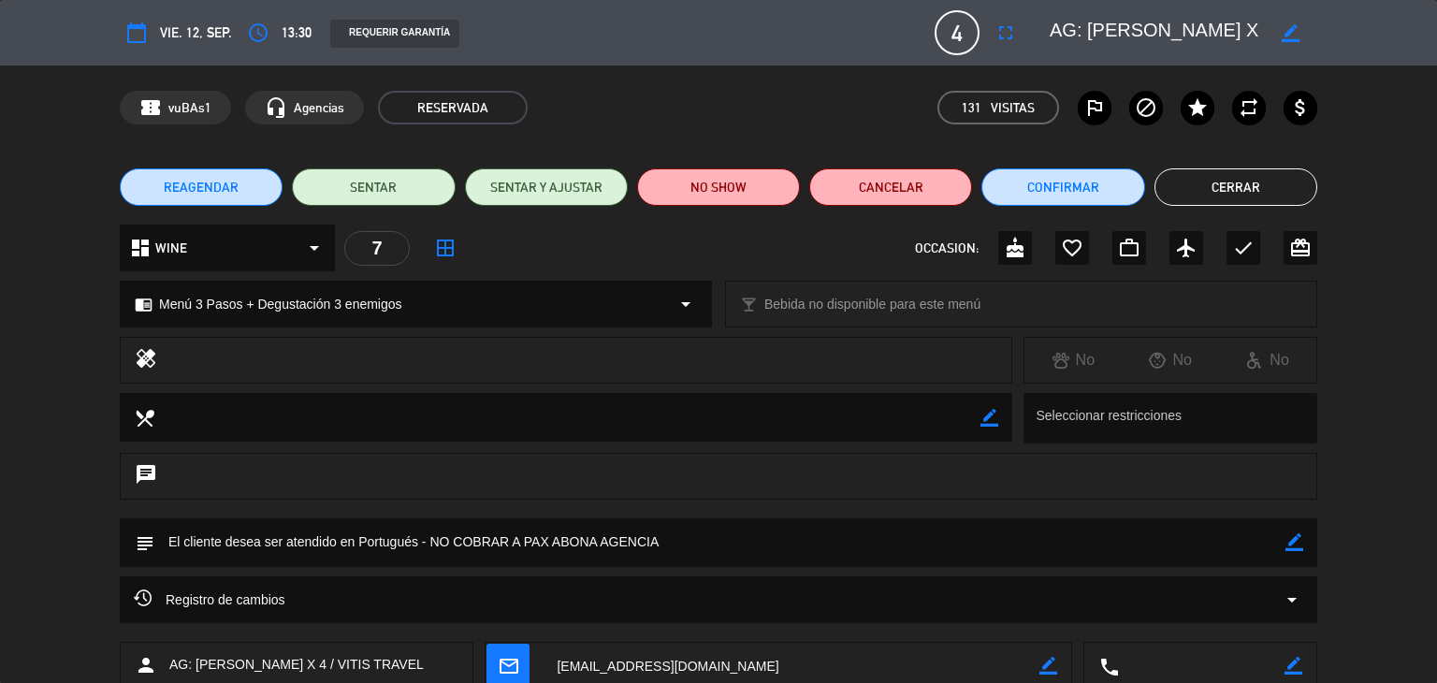
click at [1209, 189] on button "Cerrar" at bounding box center [1236, 186] width 163 height 37
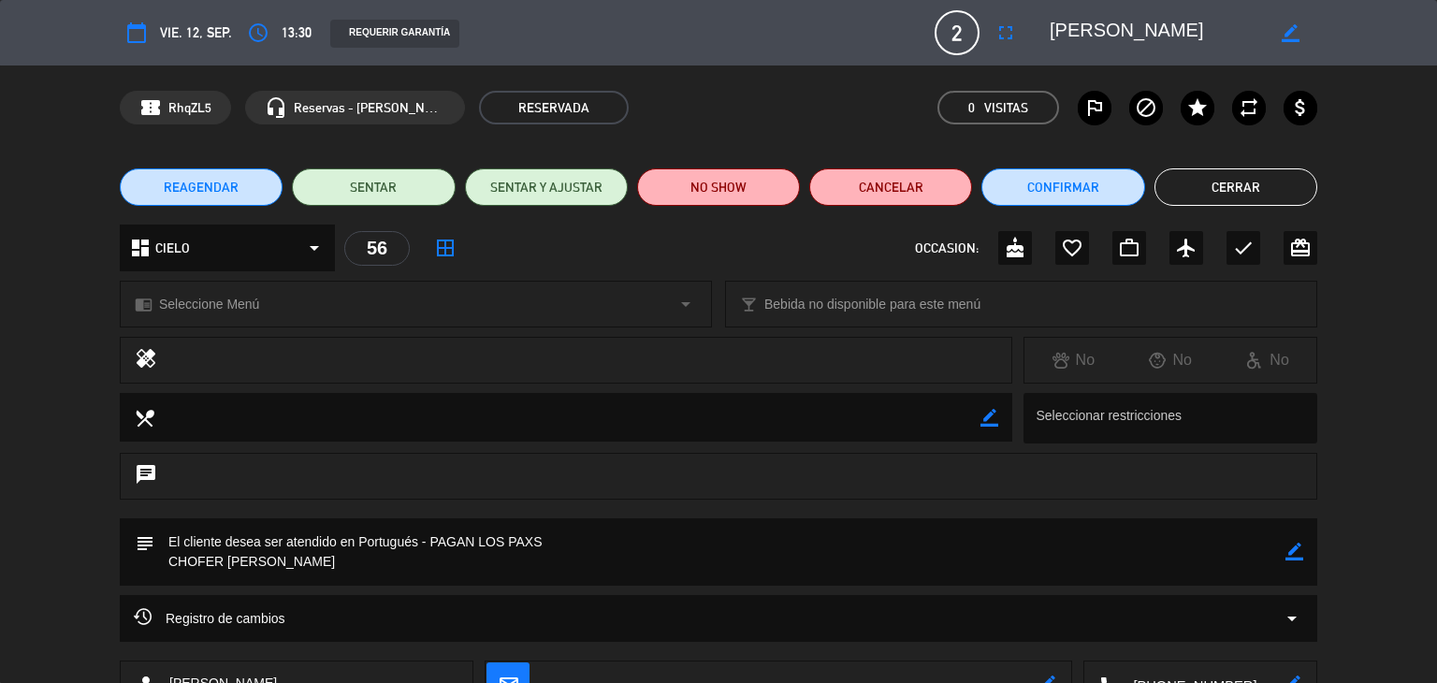
click at [1205, 199] on button "Cerrar" at bounding box center [1236, 186] width 163 height 37
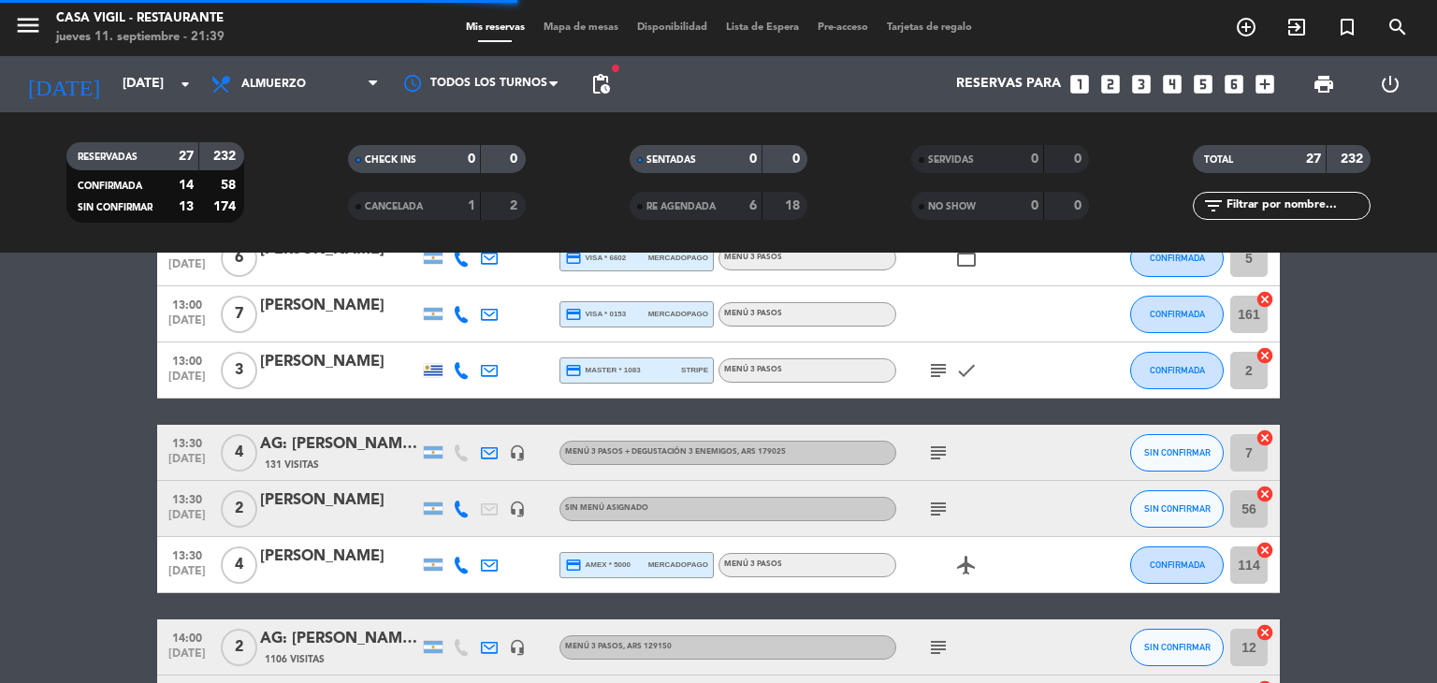
click at [296, 557] on div "[PERSON_NAME]" at bounding box center [339, 557] width 159 height 24
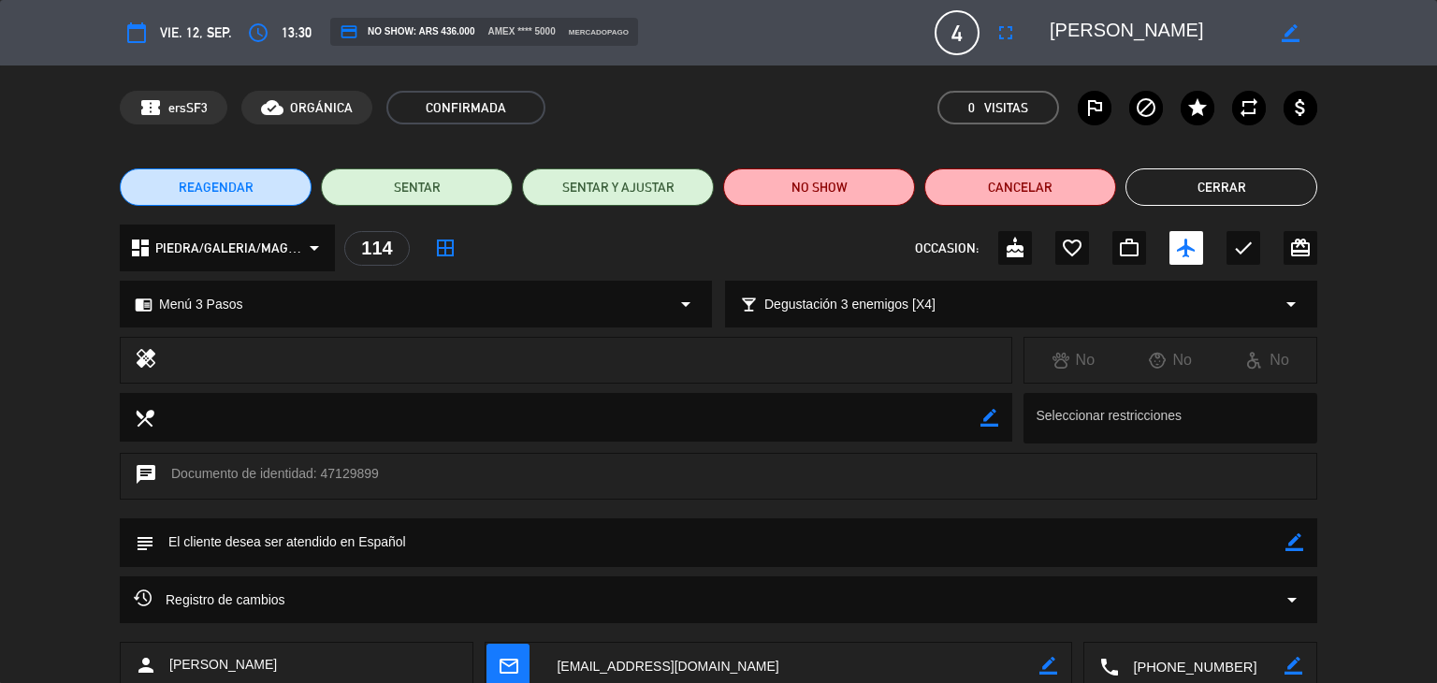
click at [1194, 184] on button "Cerrar" at bounding box center [1222, 186] width 192 height 37
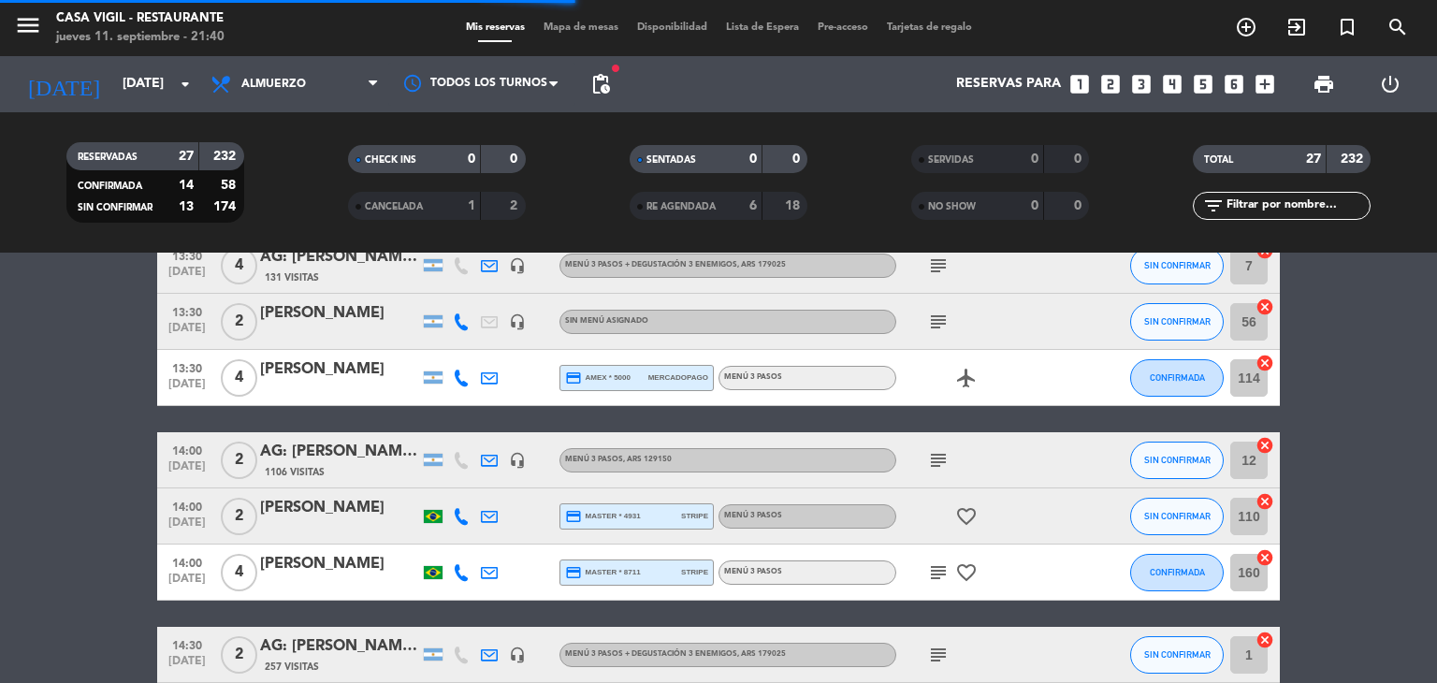
scroll to position [1310, 0]
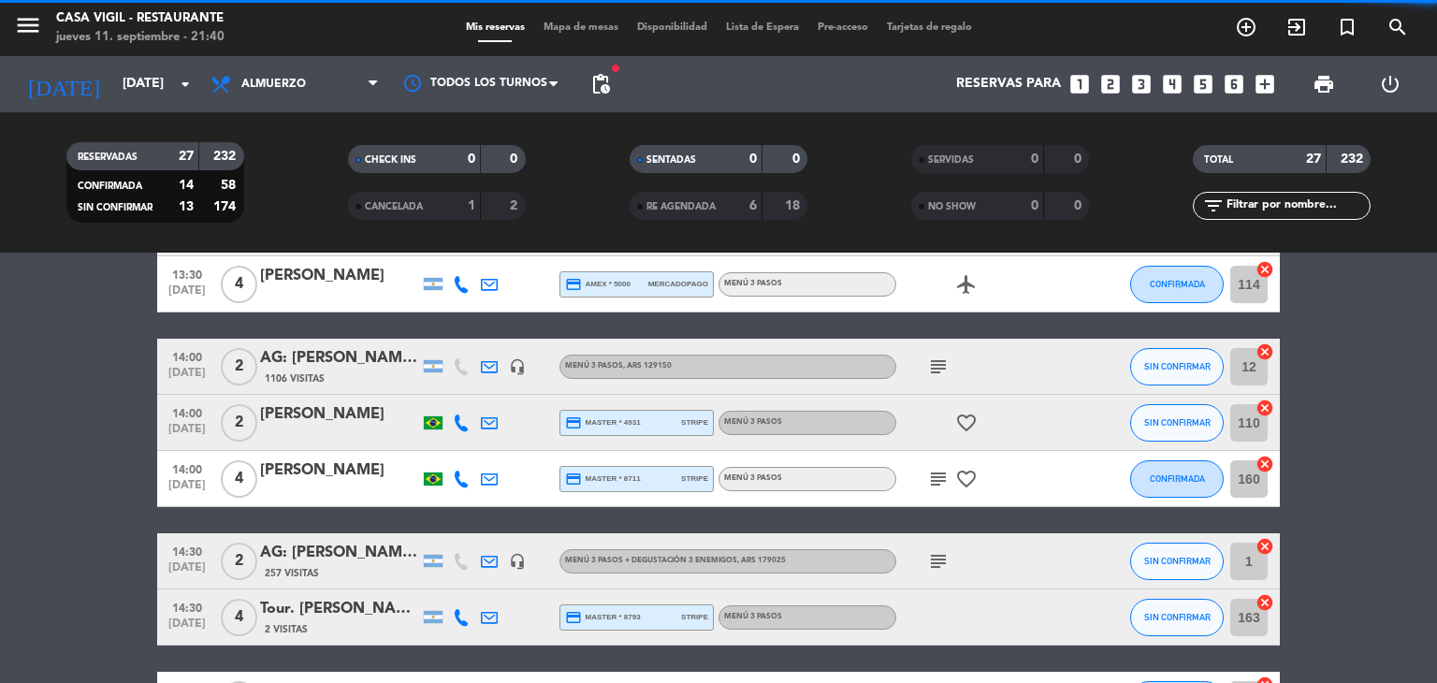
click at [368, 361] on div "AG: [PERSON_NAME] X2 / NOSSA" at bounding box center [339, 358] width 159 height 24
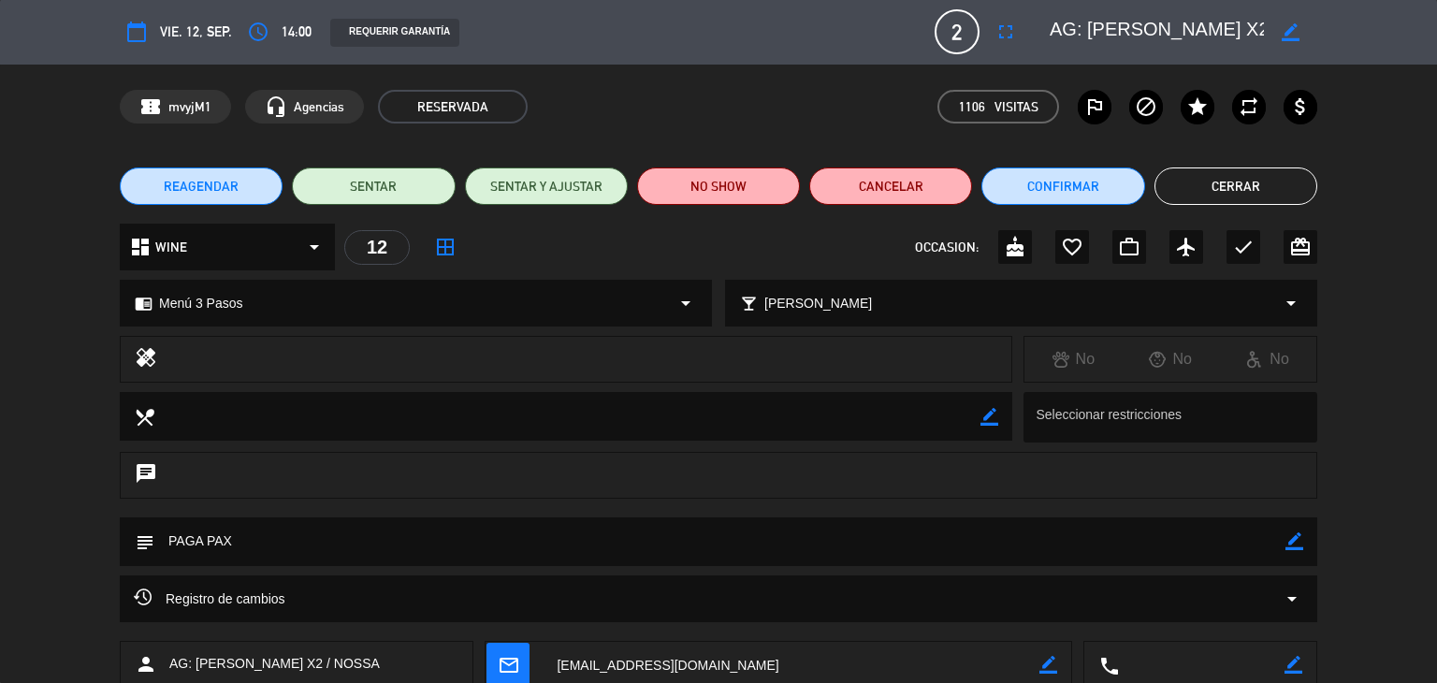
scroll to position [0, 0]
click at [1229, 194] on button "Cerrar" at bounding box center [1236, 186] width 163 height 37
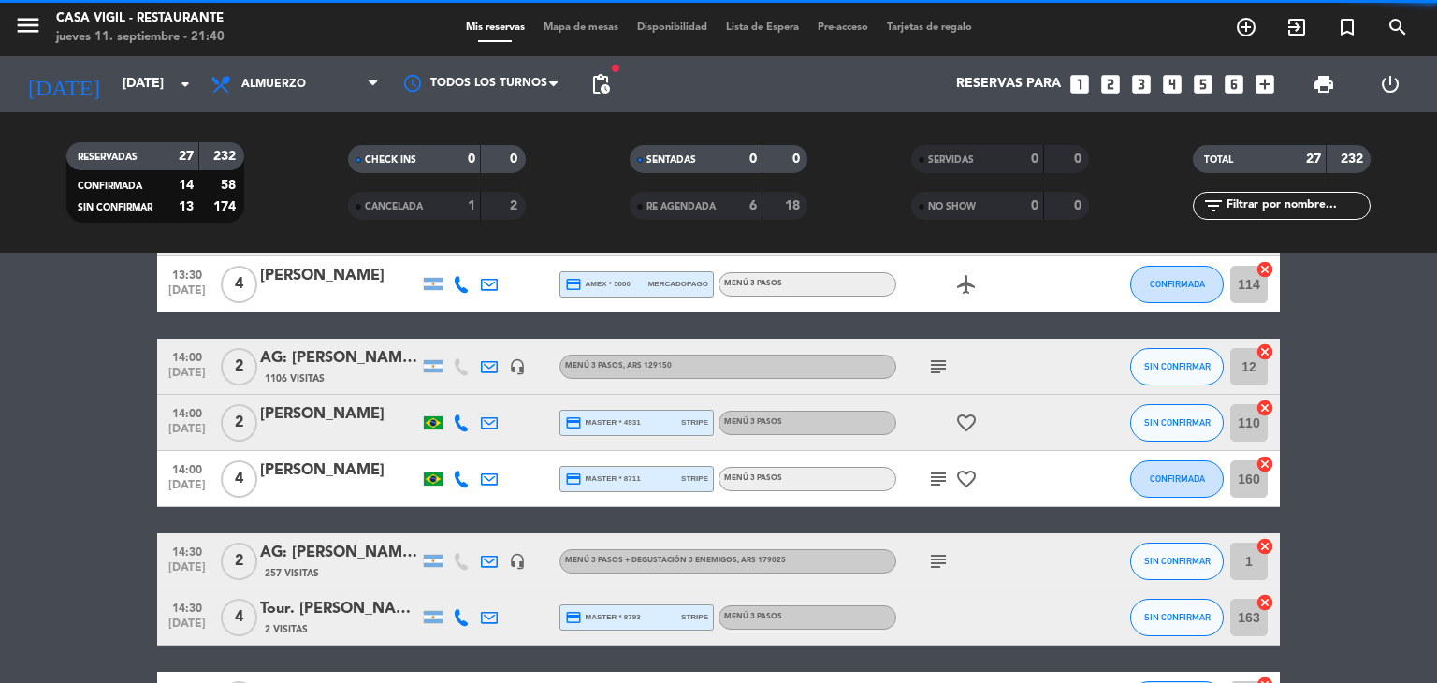
click at [343, 422] on div "[PERSON_NAME]" at bounding box center [339, 414] width 159 height 24
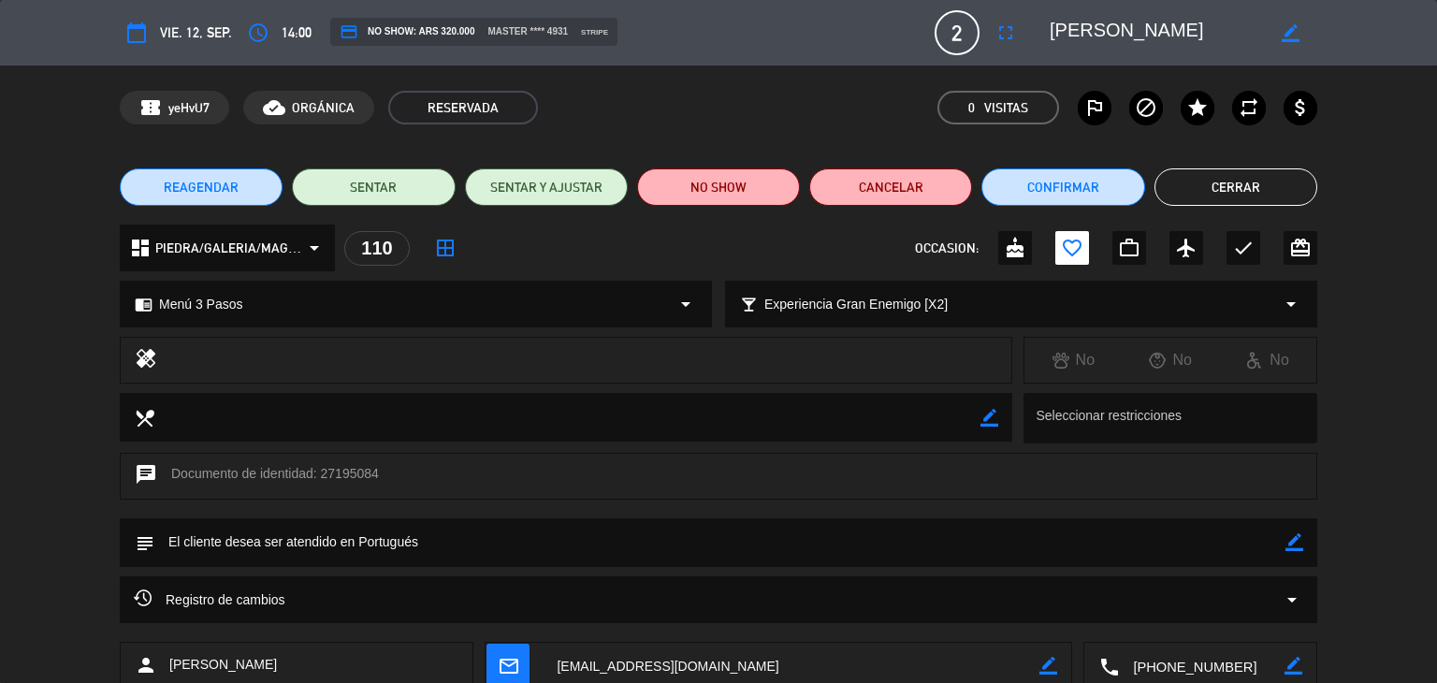
click at [1234, 195] on button "Cerrar" at bounding box center [1236, 186] width 163 height 37
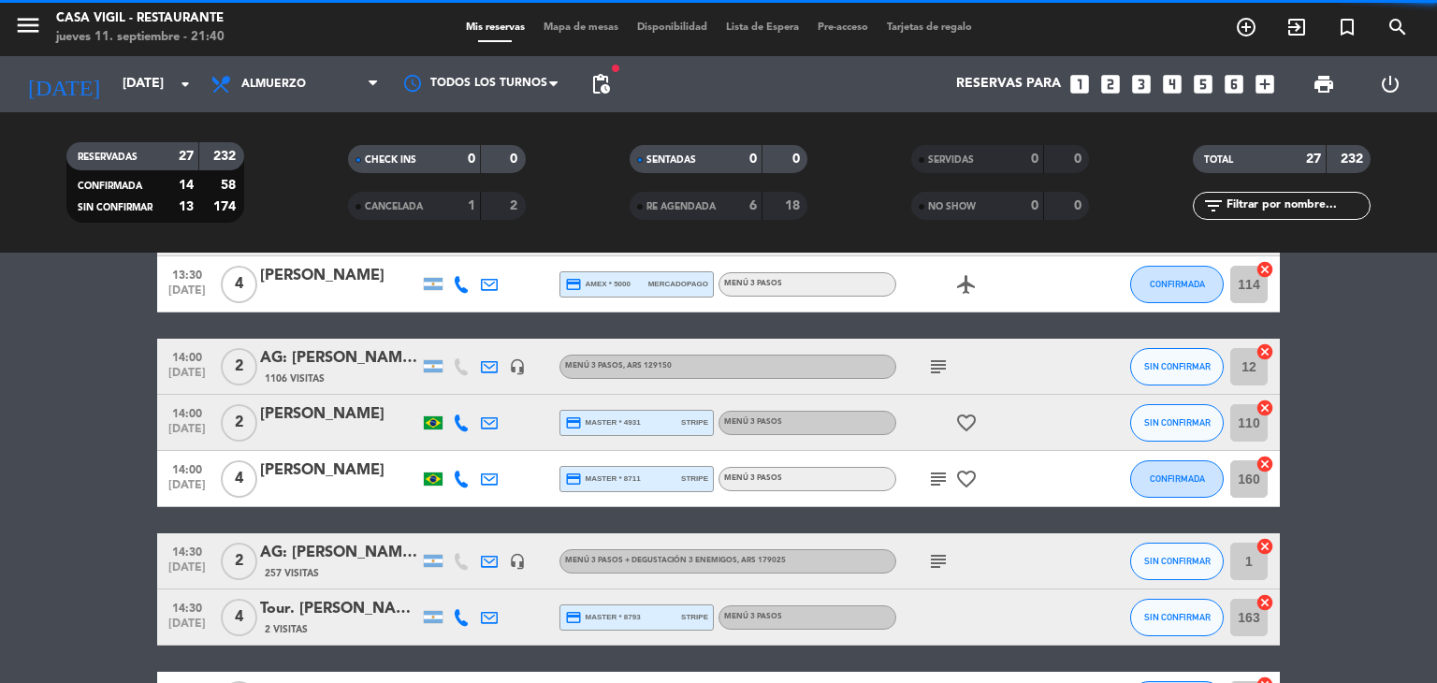
click at [349, 469] on div "[PERSON_NAME]" at bounding box center [339, 470] width 159 height 24
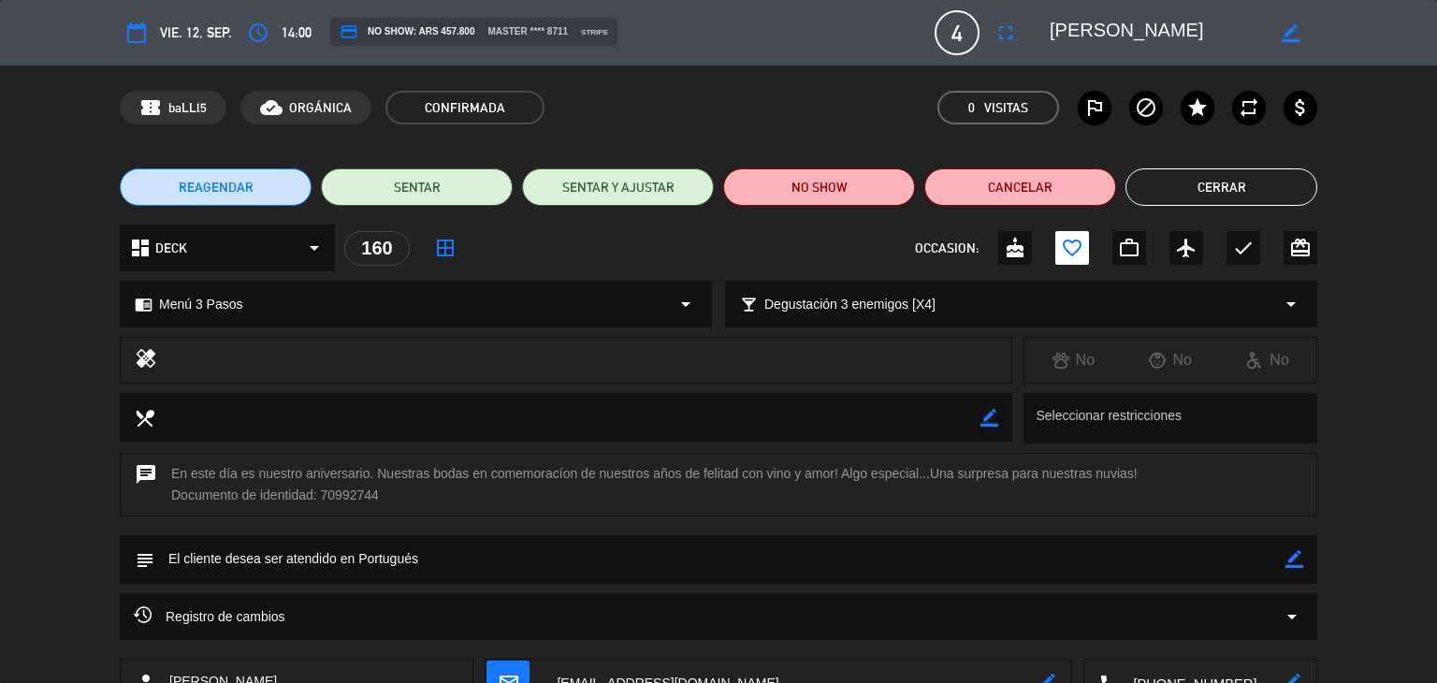
click at [1245, 196] on button "Cerrar" at bounding box center [1222, 186] width 192 height 37
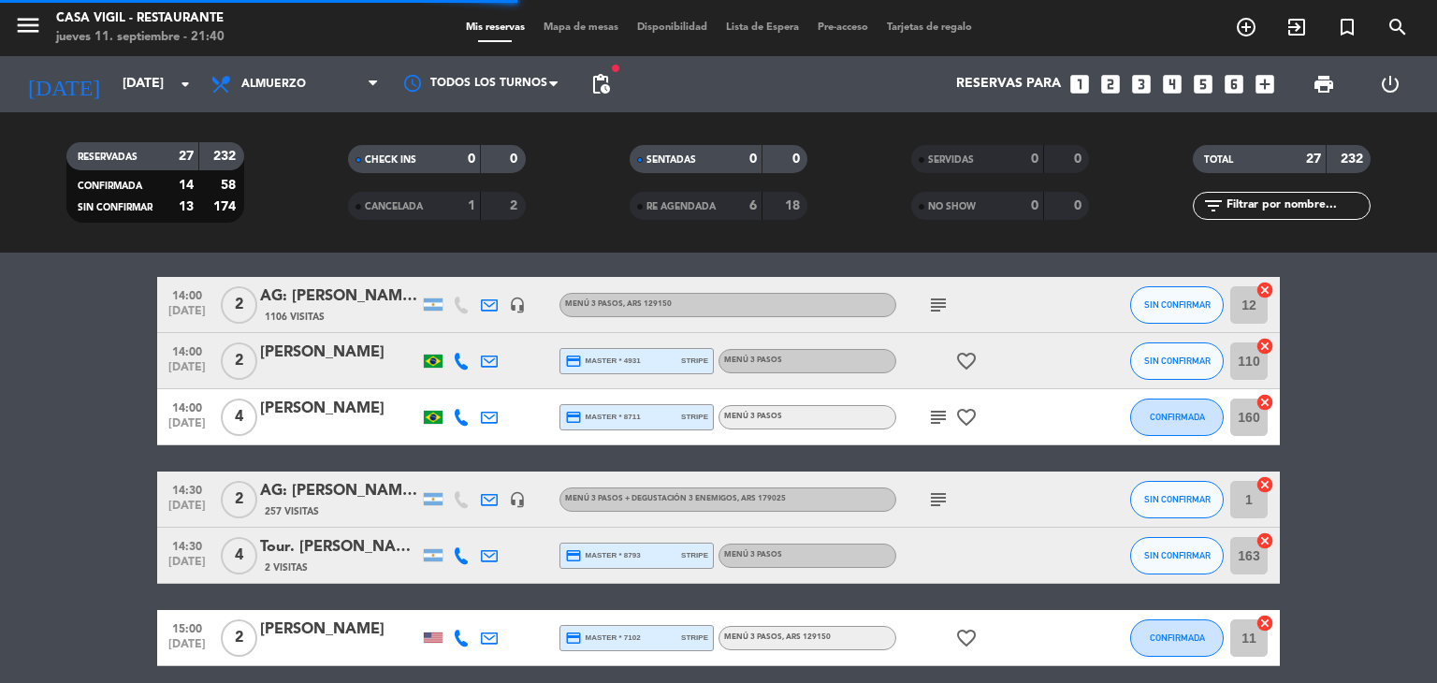
scroll to position [1404, 0]
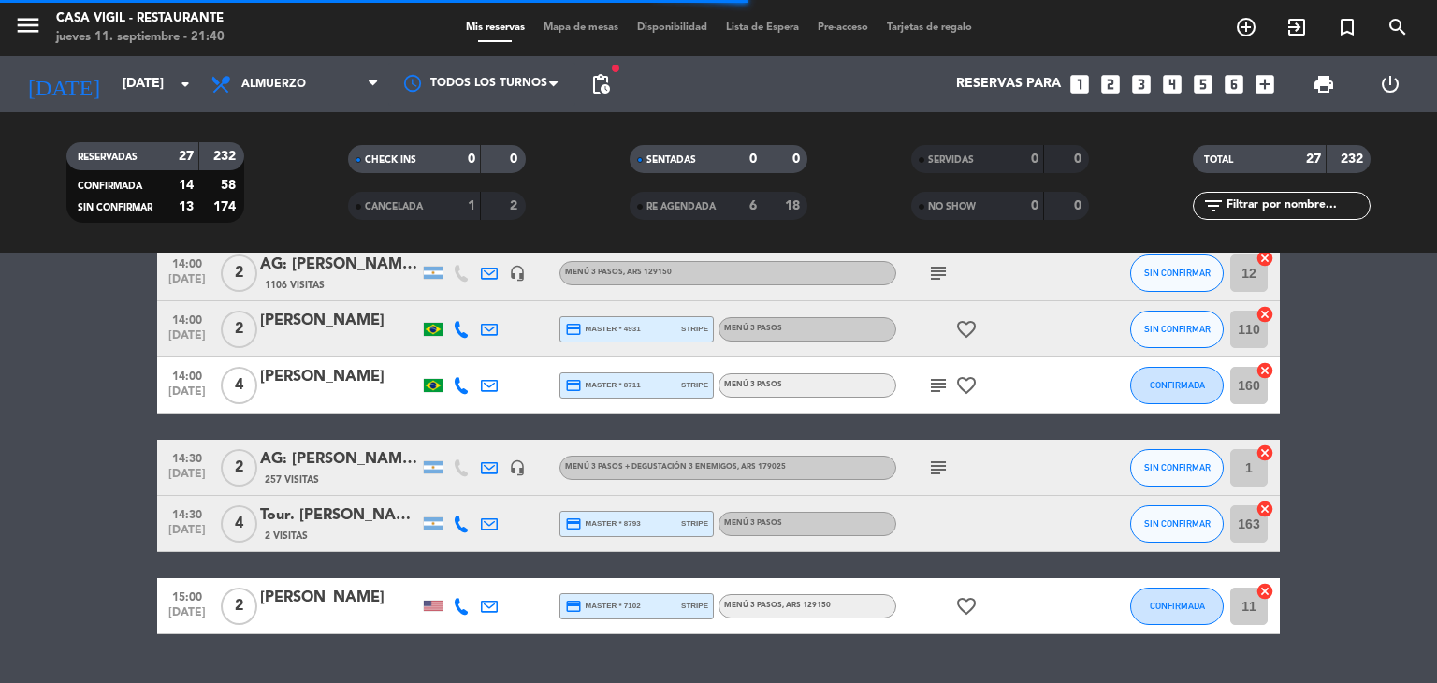
click at [365, 464] on div "AG: [PERSON_NAME] X2 / SUNTRIP" at bounding box center [339, 459] width 159 height 24
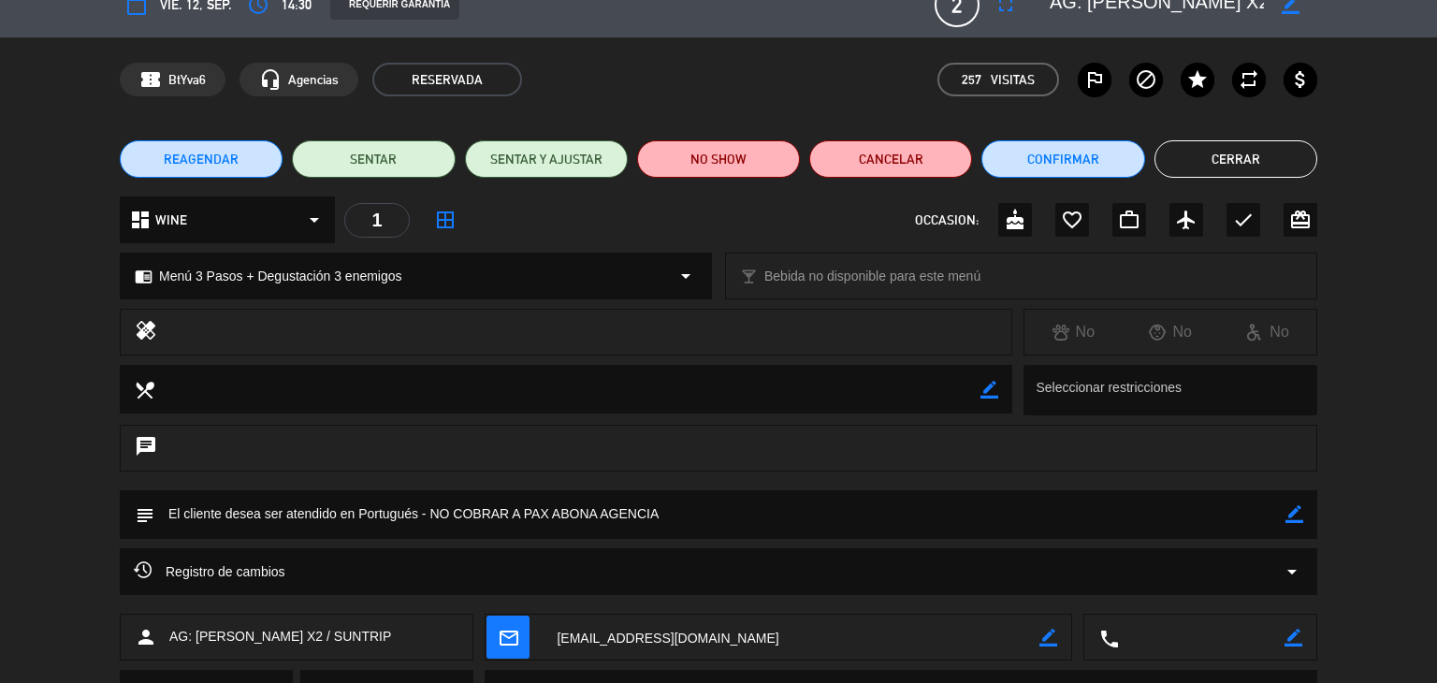
scroll to position [0, 0]
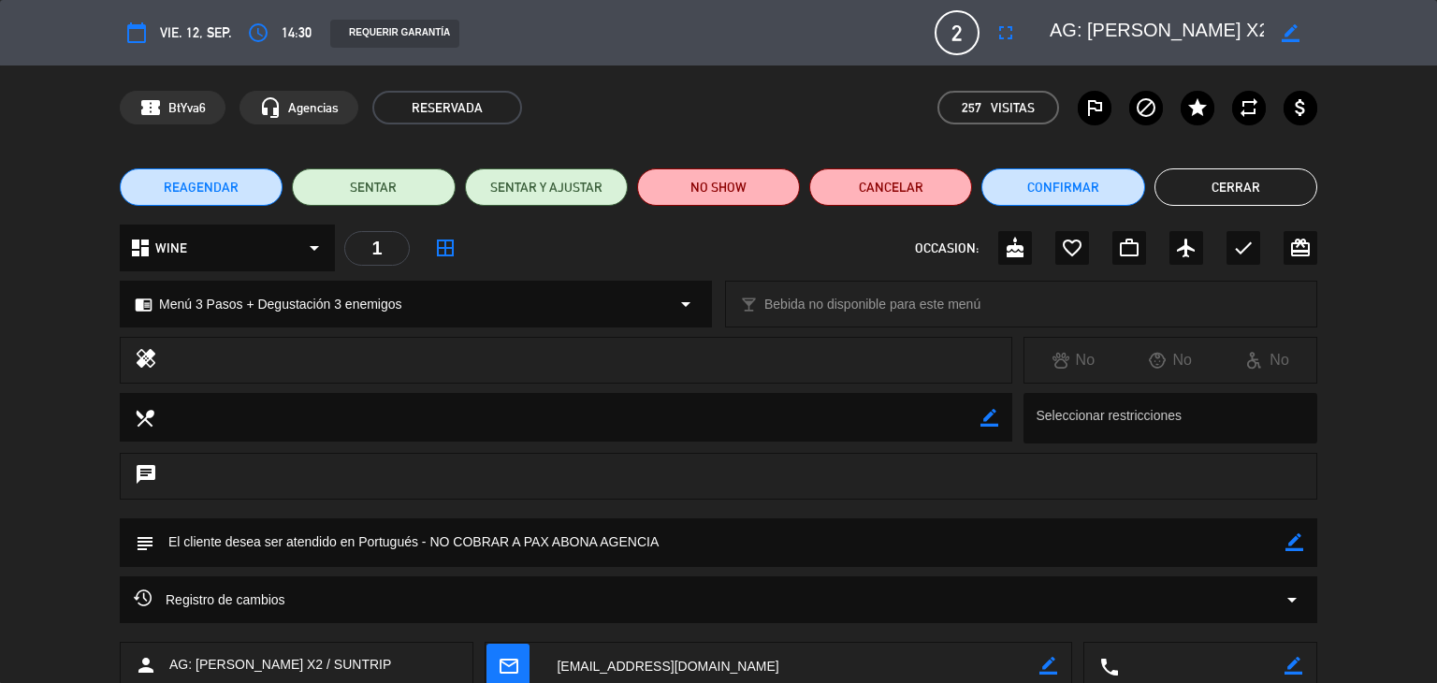
click at [1239, 190] on button "Cerrar" at bounding box center [1236, 186] width 163 height 37
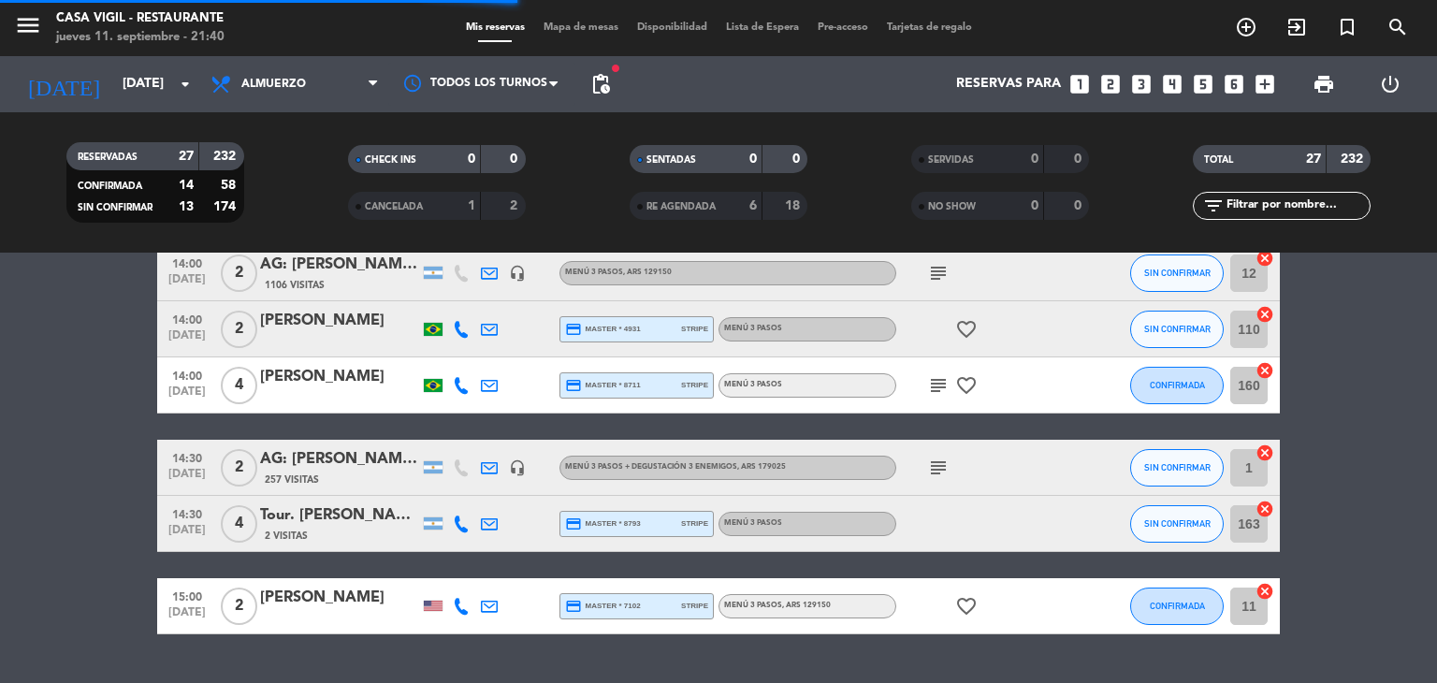
click at [307, 518] on div "Tour. [PERSON_NAME][GEOGRAPHIC_DATA]" at bounding box center [339, 515] width 159 height 24
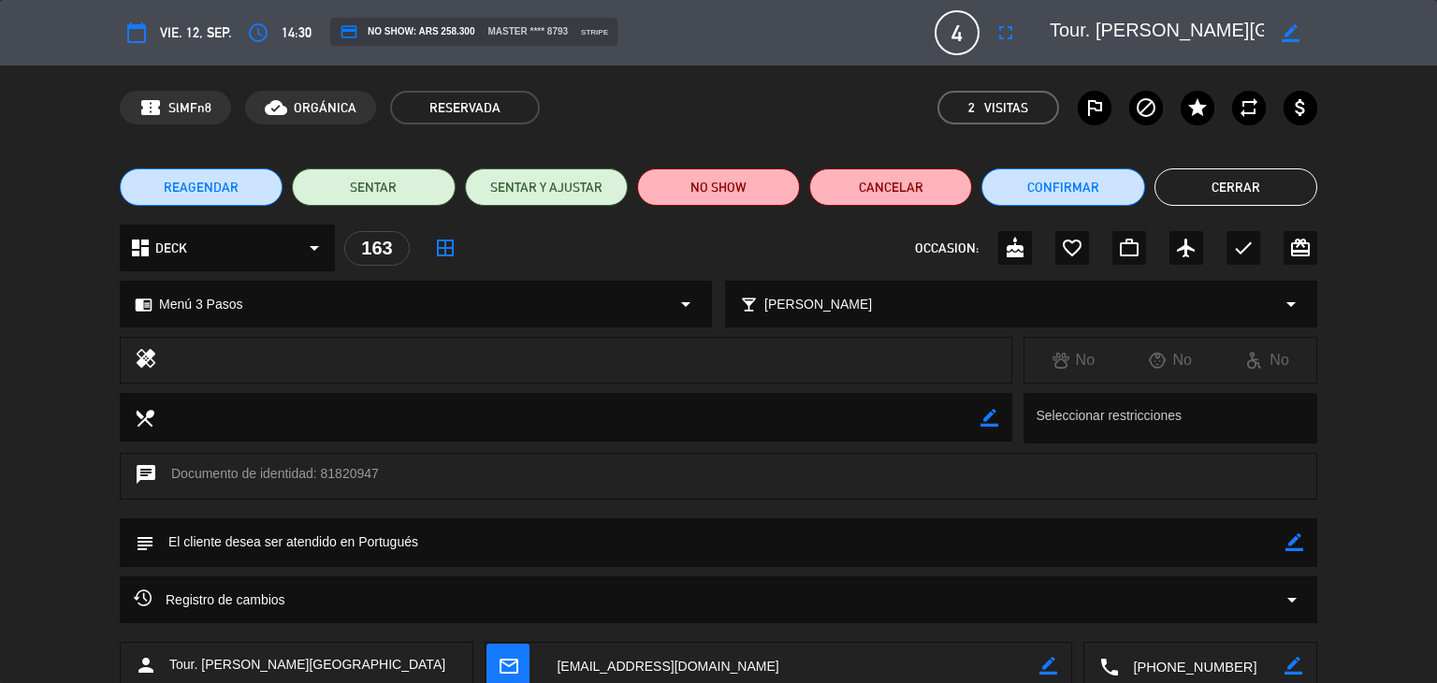
click at [1190, 193] on button "Cerrar" at bounding box center [1236, 186] width 163 height 37
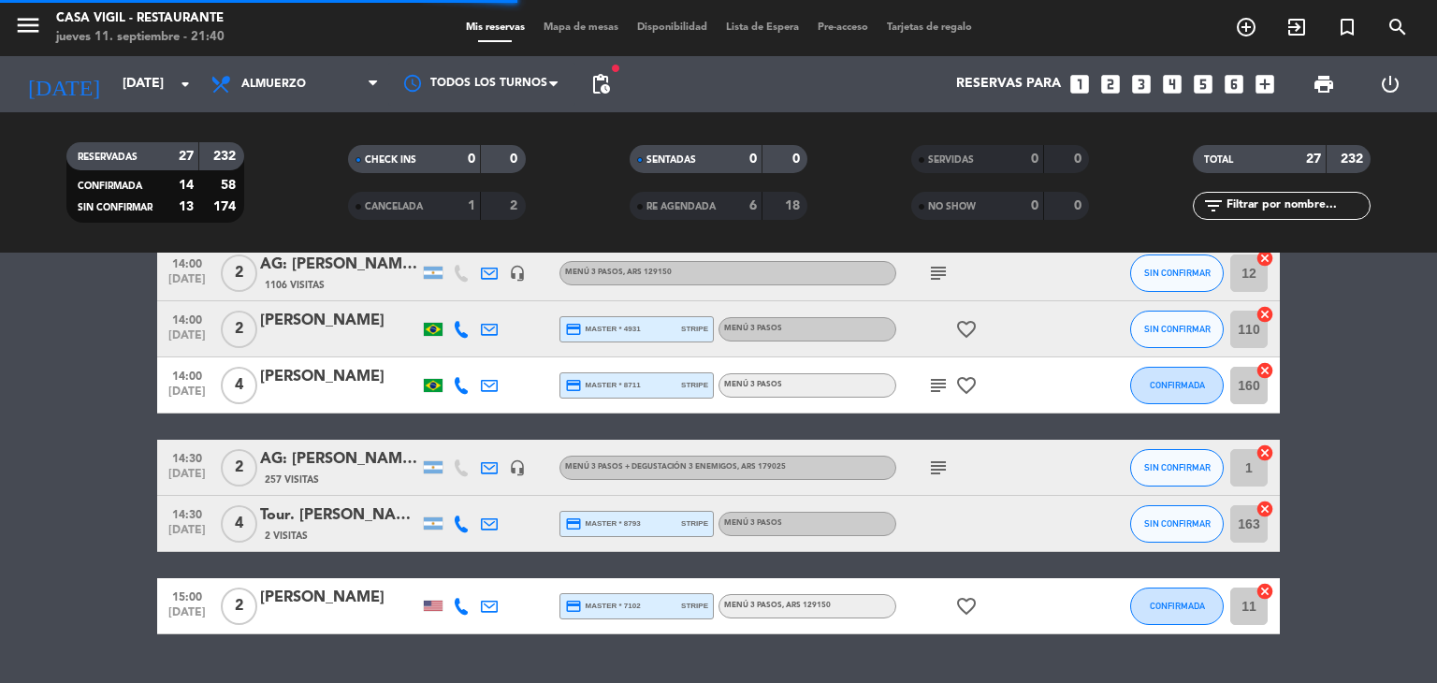
click at [303, 604] on div "[PERSON_NAME]" at bounding box center [339, 598] width 159 height 24
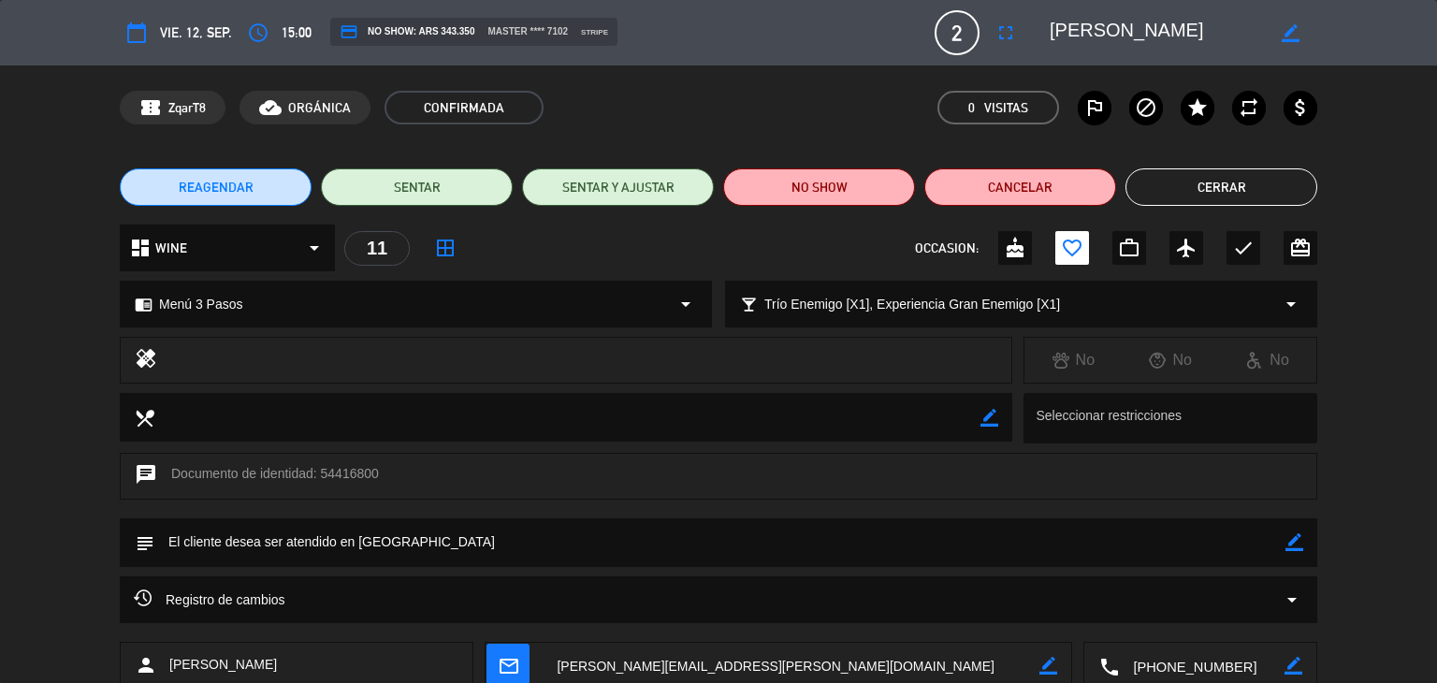
click at [1209, 189] on button "Cerrar" at bounding box center [1222, 186] width 192 height 37
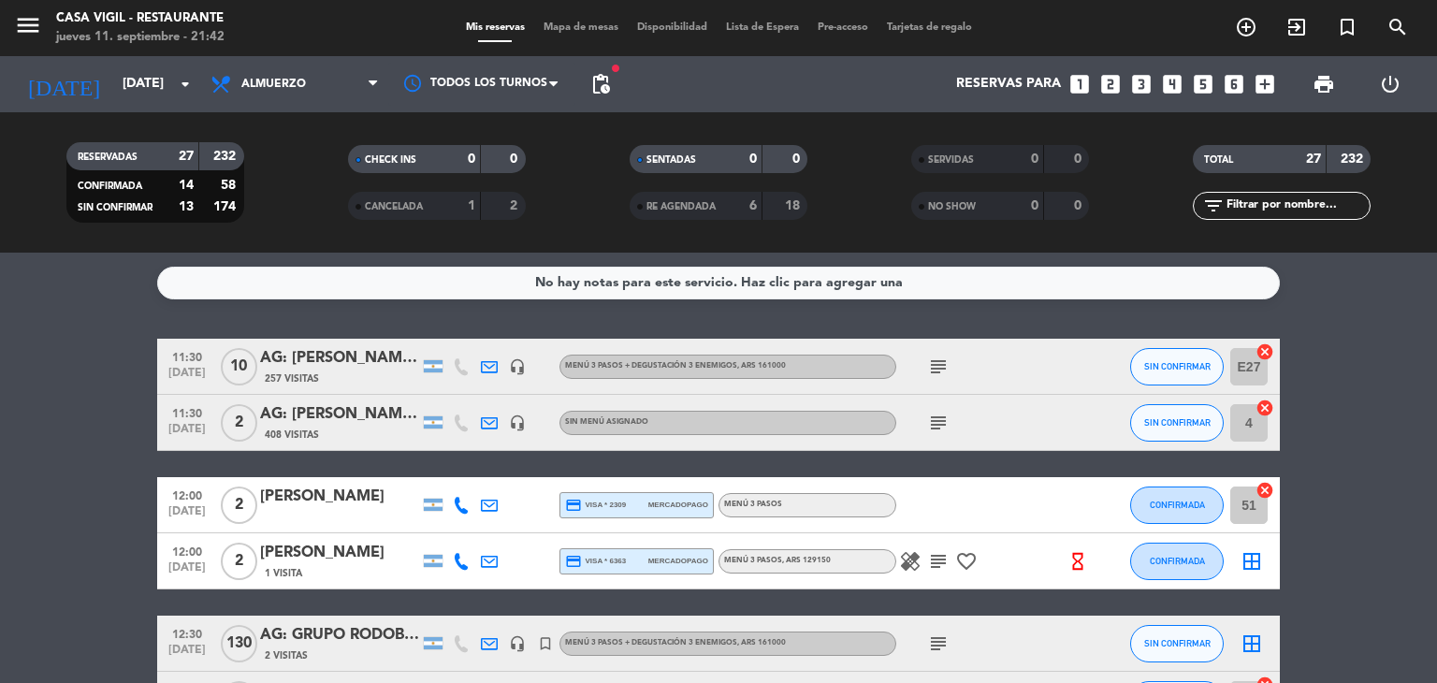
click at [321, 356] on div "AG: [PERSON_NAME] X10/ SUNTRIP" at bounding box center [339, 358] width 159 height 24
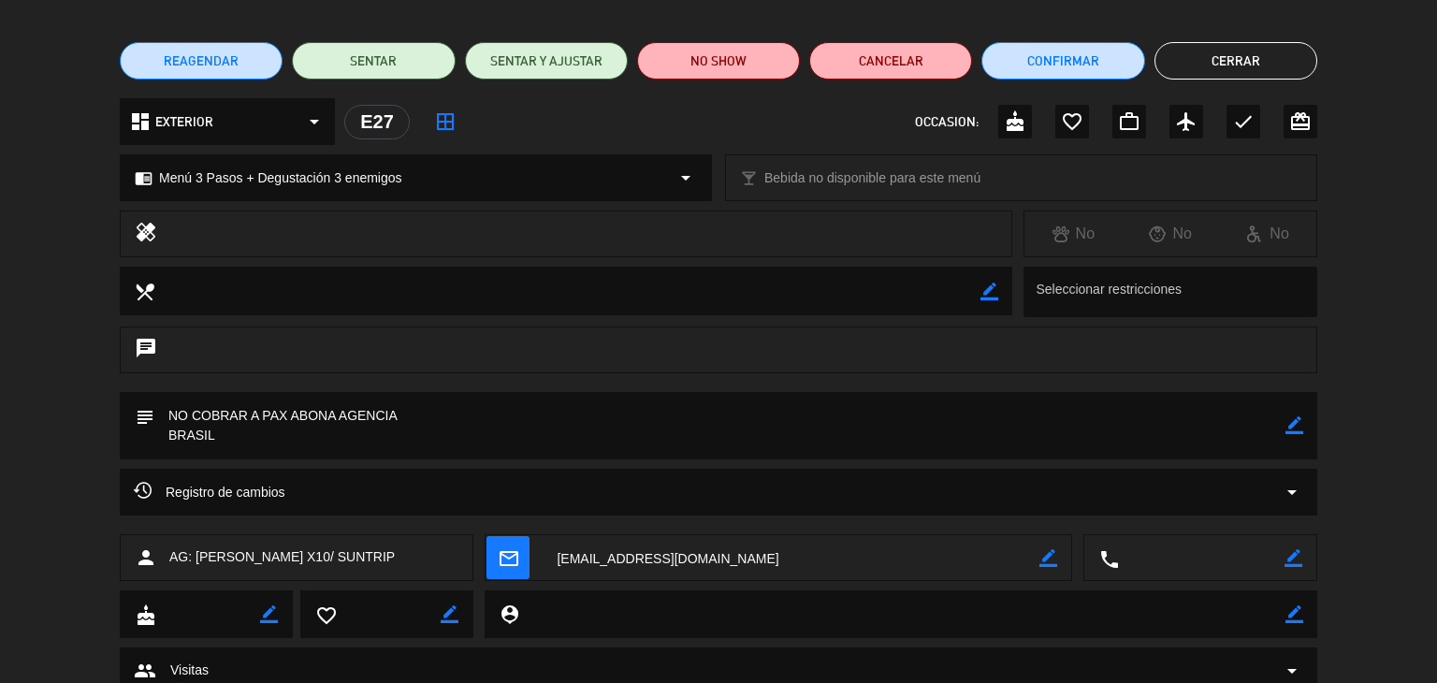
scroll to position [194, 0]
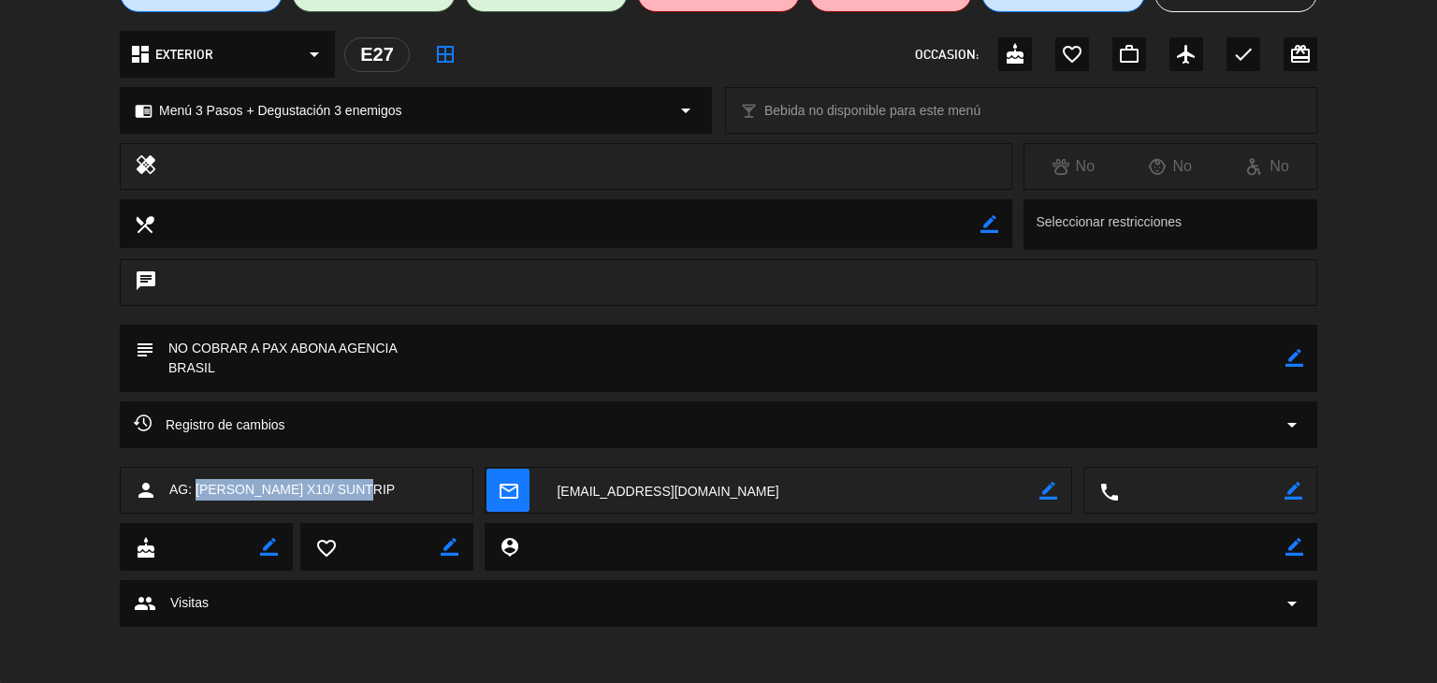
drag, startPoint x: 197, startPoint y: 485, endPoint x: 329, endPoint y: 486, distance: 131.9
click at [329, 486] on span "AG: [PERSON_NAME] X10/ SUNTRIP" at bounding box center [281, 490] width 225 height 22
drag, startPoint x: 321, startPoint y: 489, endPoint x: 194, endPoint y: 485, distance: 127.3
click at [194, 485] on span "AG: [PERSON_NAME] X10/ SUNTRIP" at bounding box center [281, 490] width 225 height 22
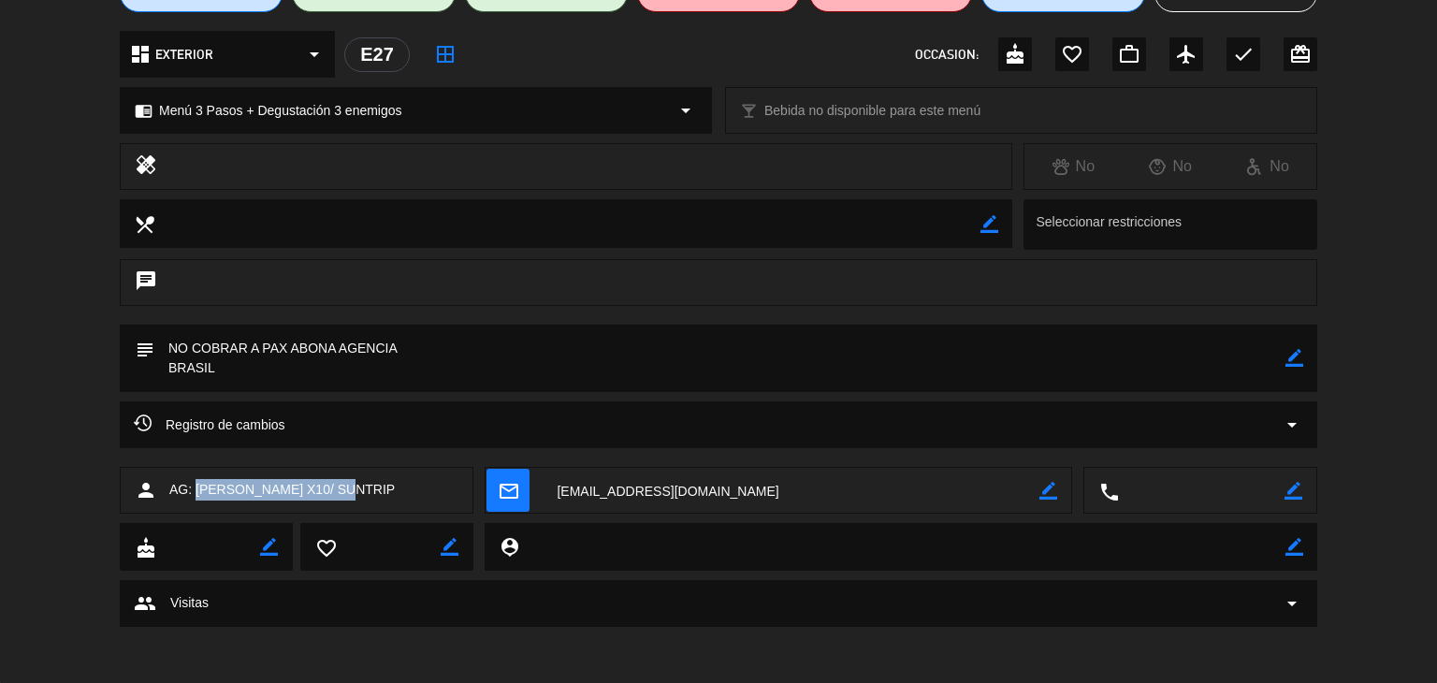
copy span "[PERSON_NAME]"
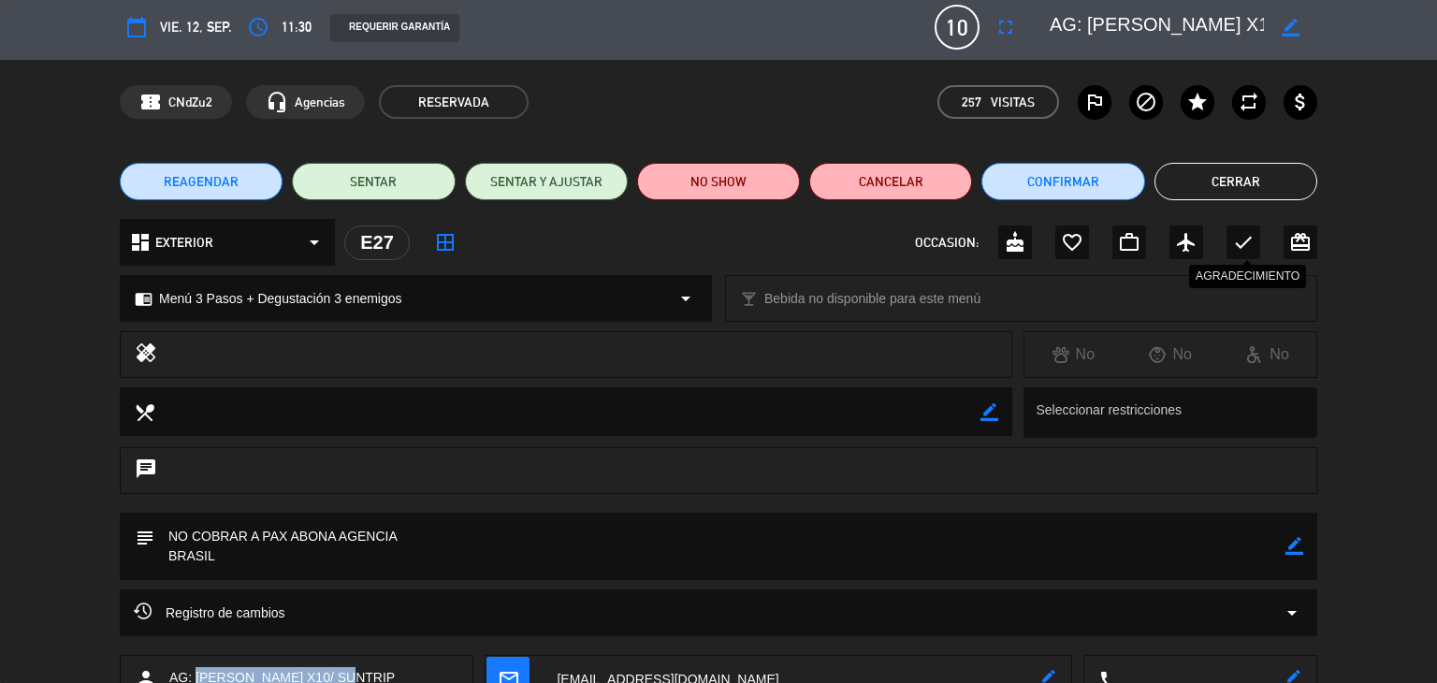
scroll to position [0, 0]
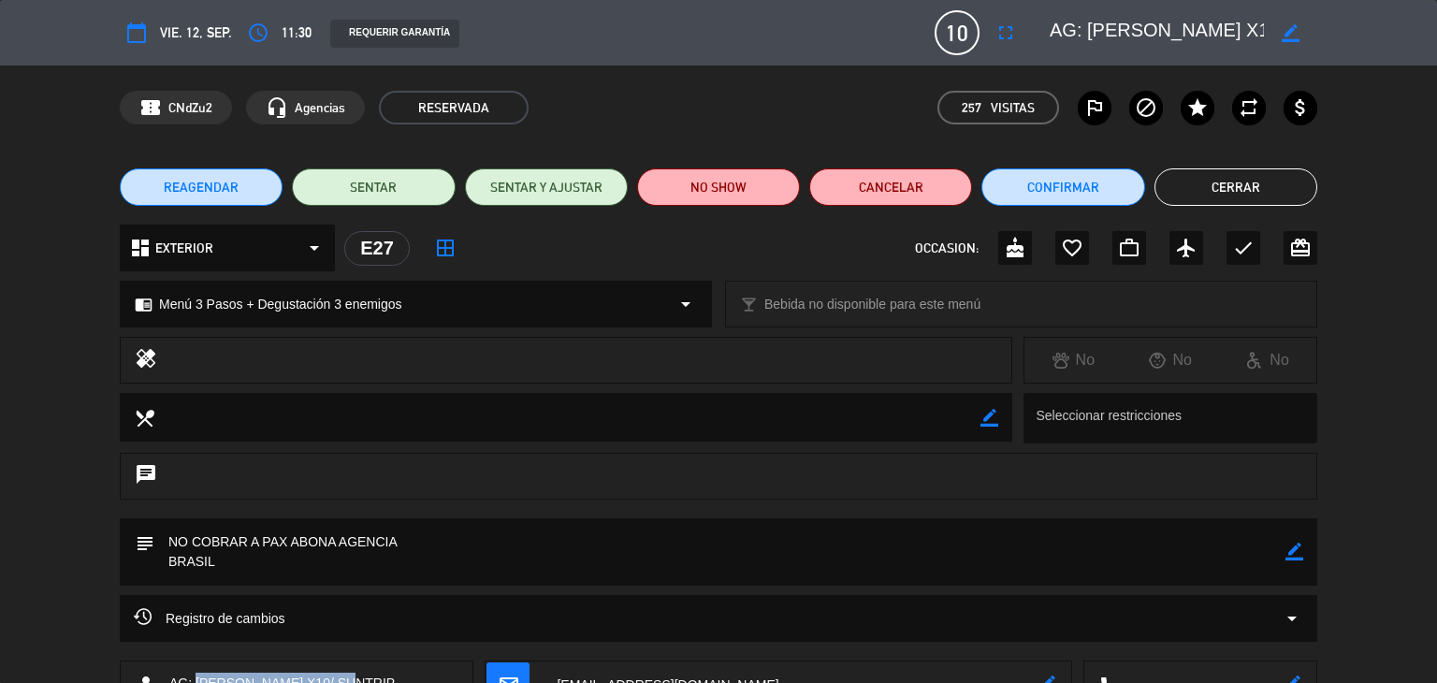
click at [1253, 188] on button "Cerrar" at bounding box center [1236, 186] width 163 height 37
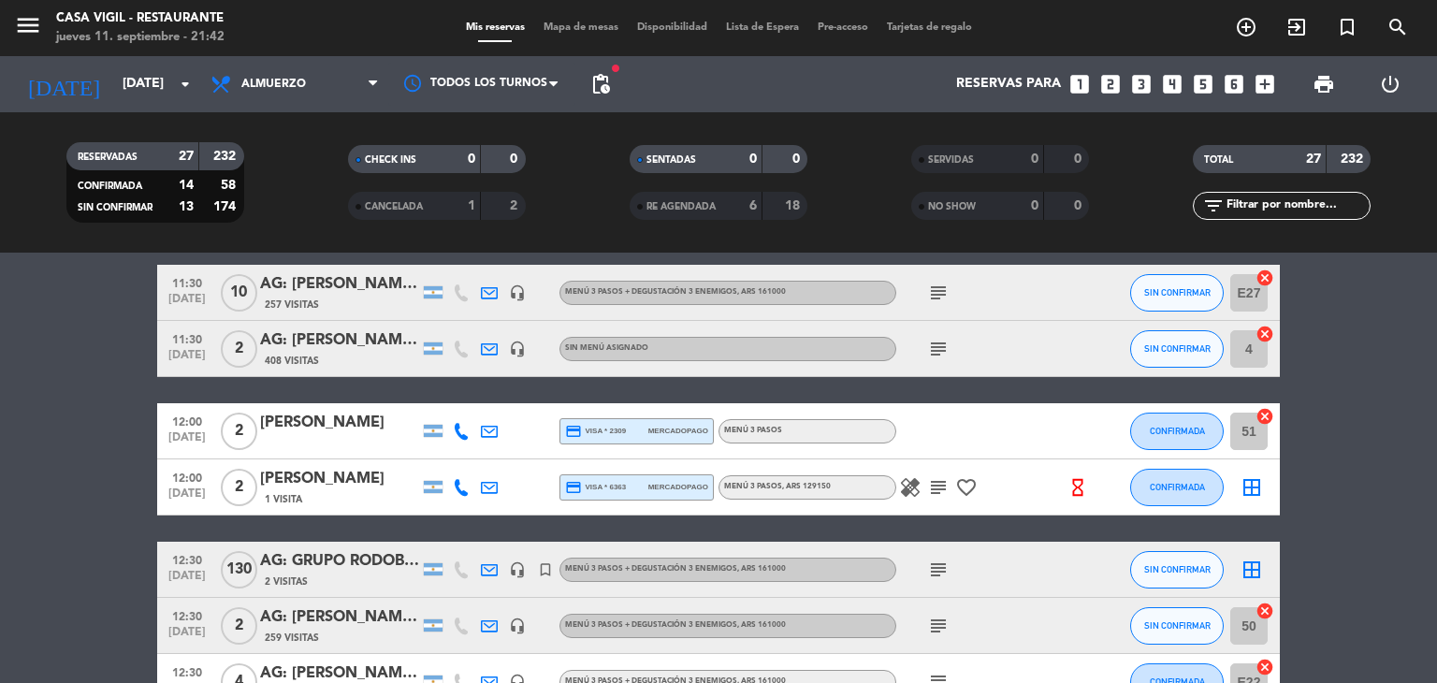
scroll to position [94, 0]
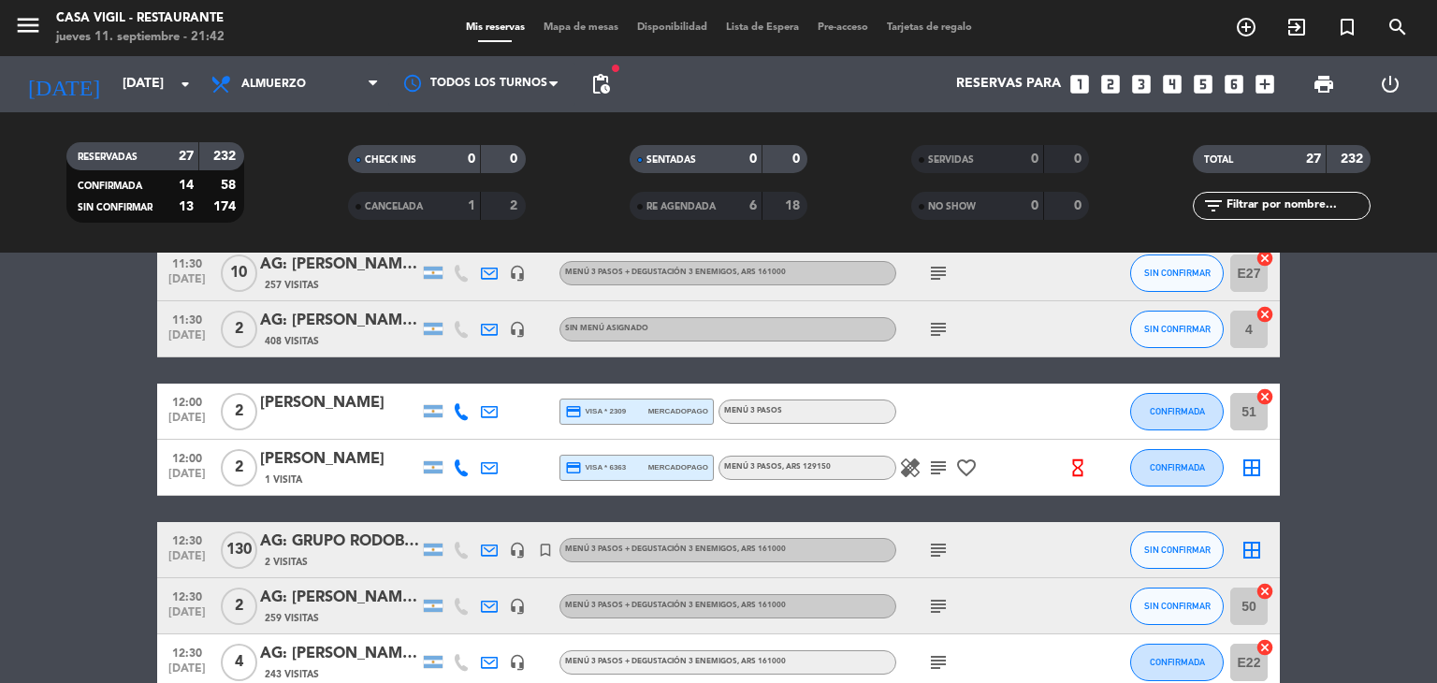
click at [353, 540] on div "AG: GRUPO RODOBENS X130 / AYMARA" at bounding box center [339, 542] width 159 height 24
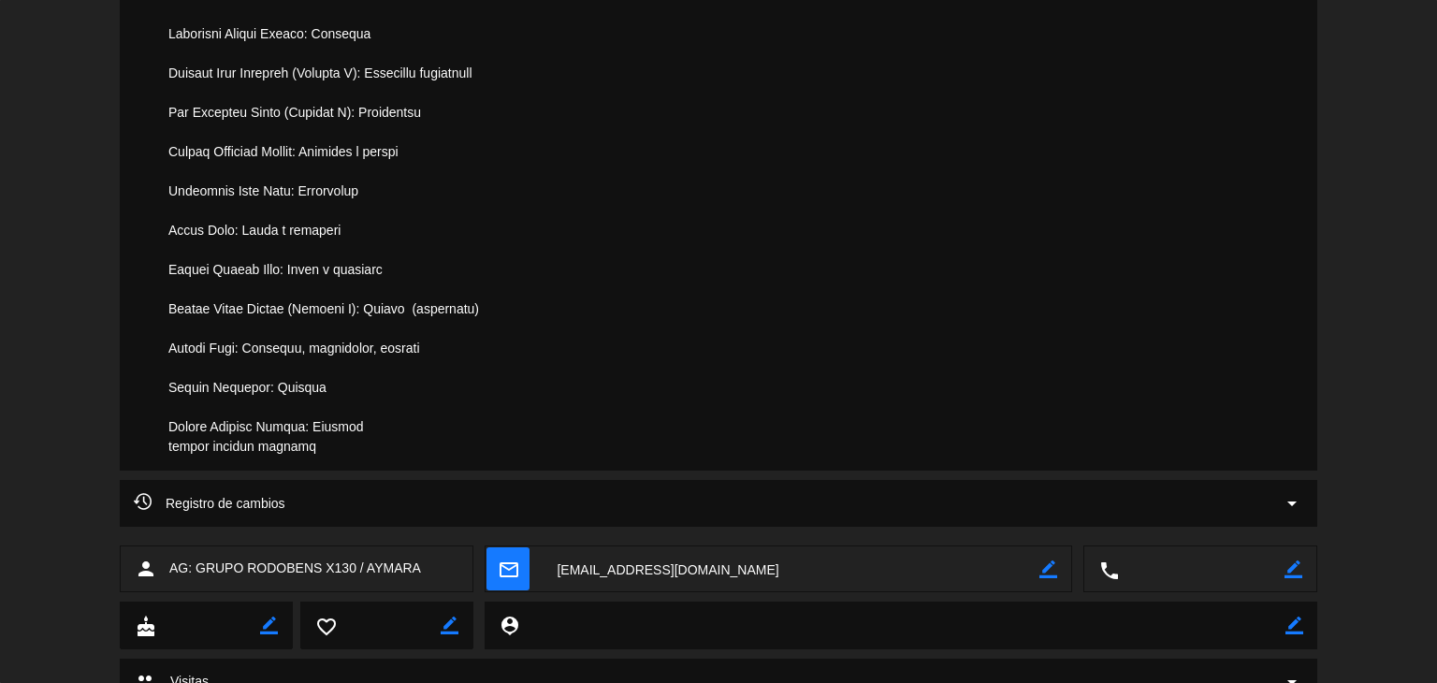
scroll to position [1404, 0]
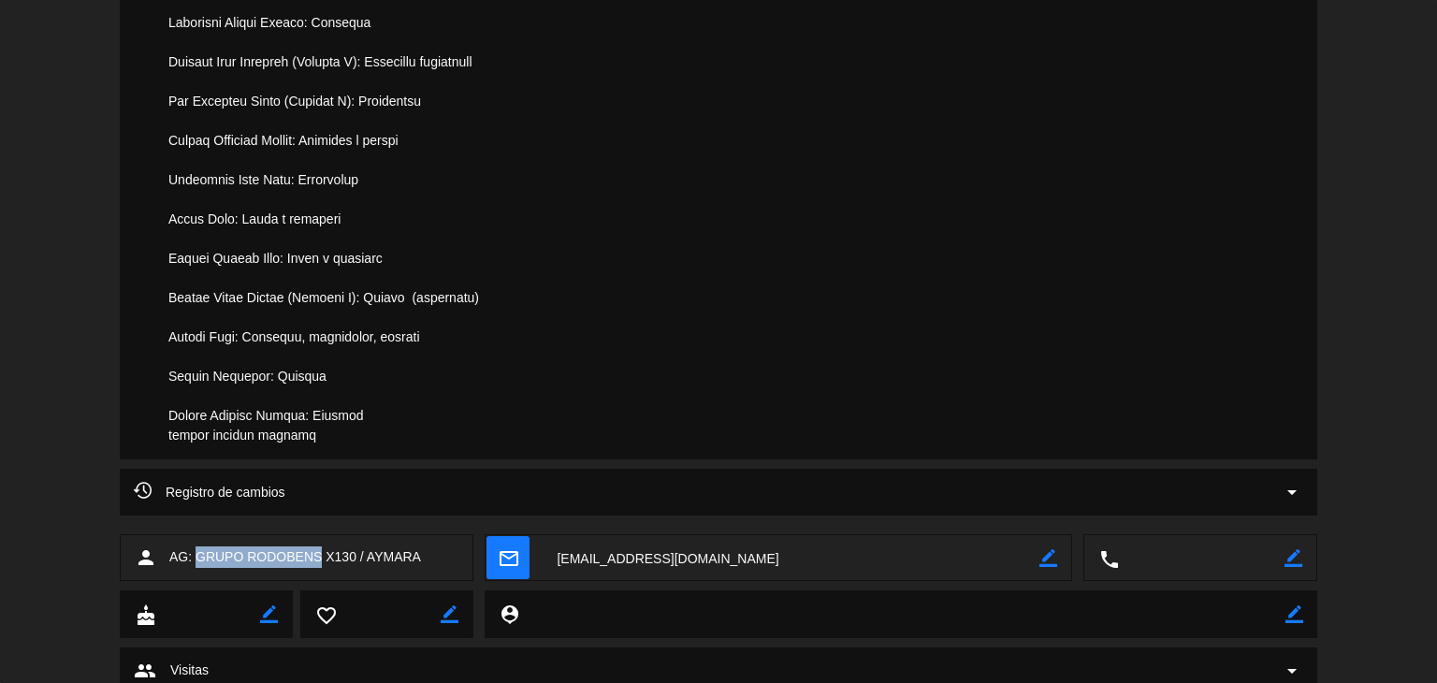
drag, startPoint x: 322, startPoint y: 560, endPoint x: 196, endPoint y: 560, distance: 126.3
click at [196, 560] on span "AG: GRUPO RODOBENS X130 / AYMARA" at bounding box center [295, 557] width 252 height 22
copy span "GRUPO RODOBENS"
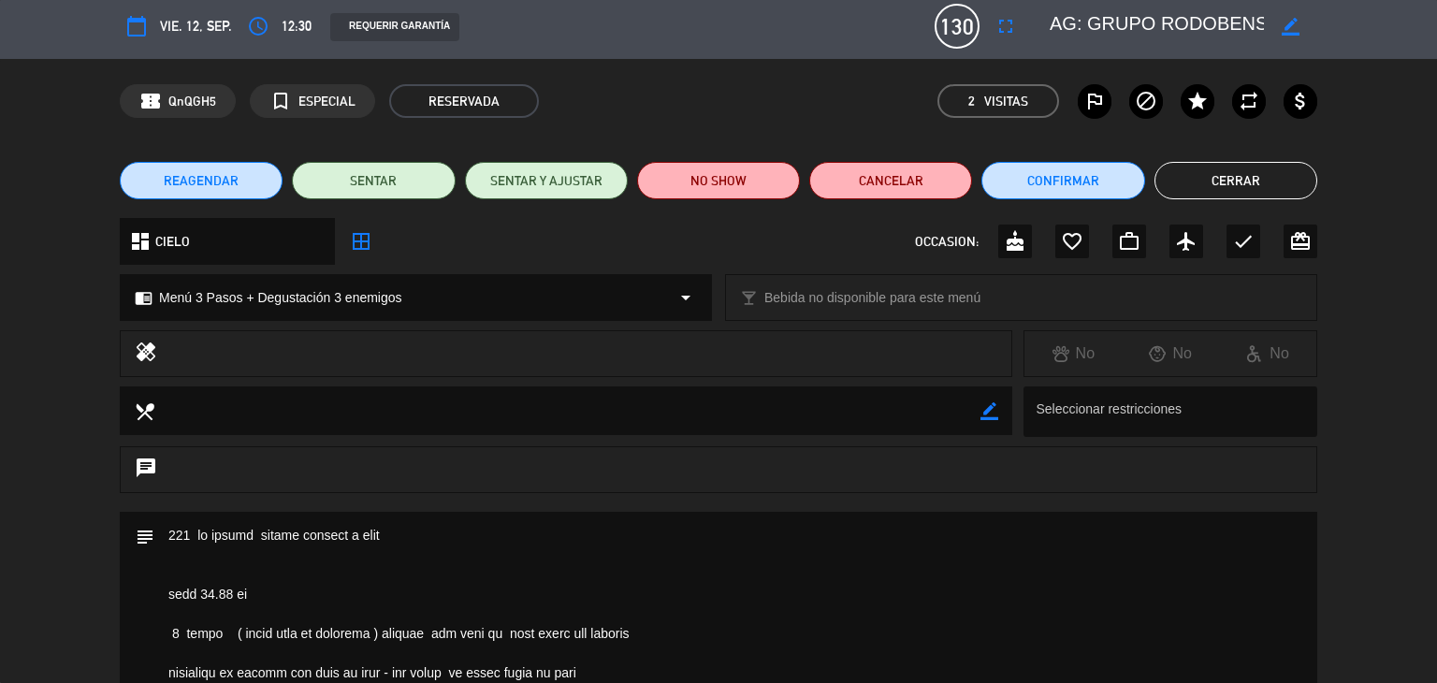
scroll to position [0, 0]
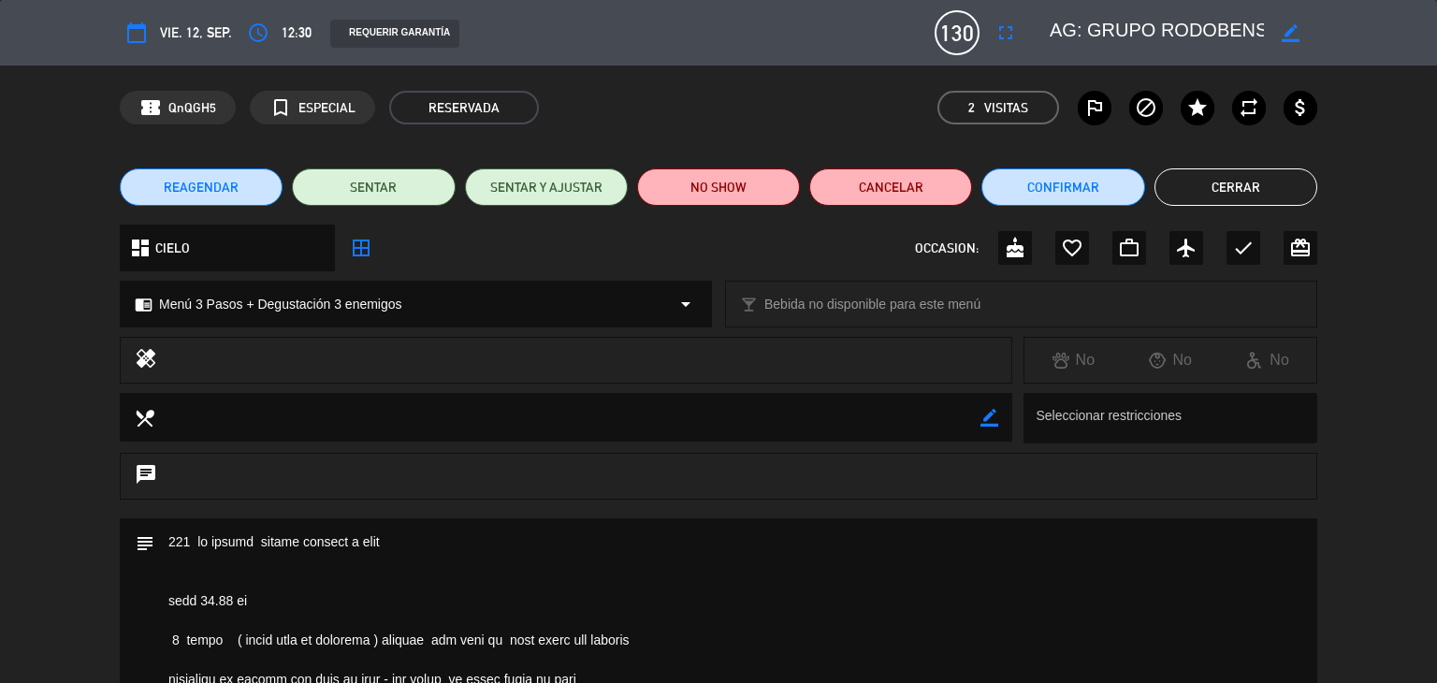
drag, startPoint x: 1270, startPoint y: 195, endPoint x: 1248, endPoint y: 185, distance: 23.5
click at [1270, 189] on button "Cerrar" at bounding box center [1236, 186] width 163 height 37
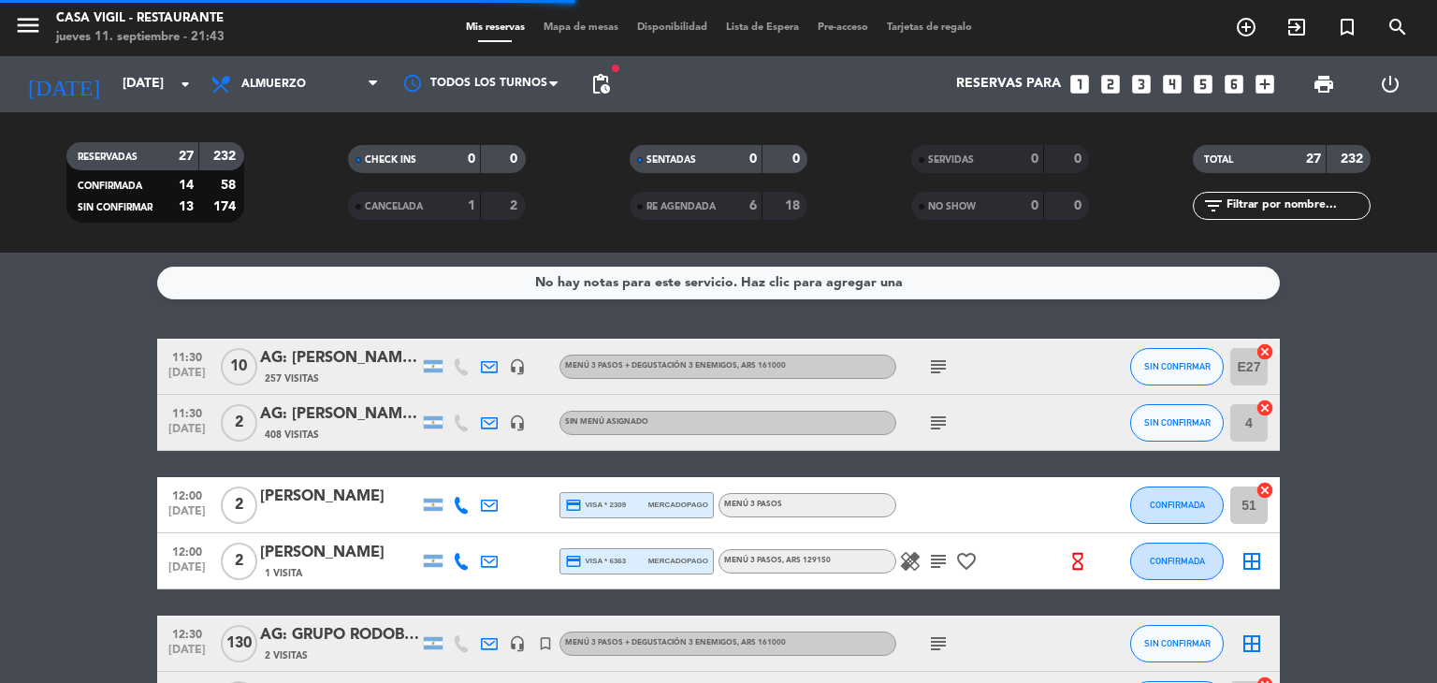
click at [342, 366] on div "AG: [PERSON_NAME] X10/ SUNTRIP" at bounding box center [339, 358] width 159 height 24
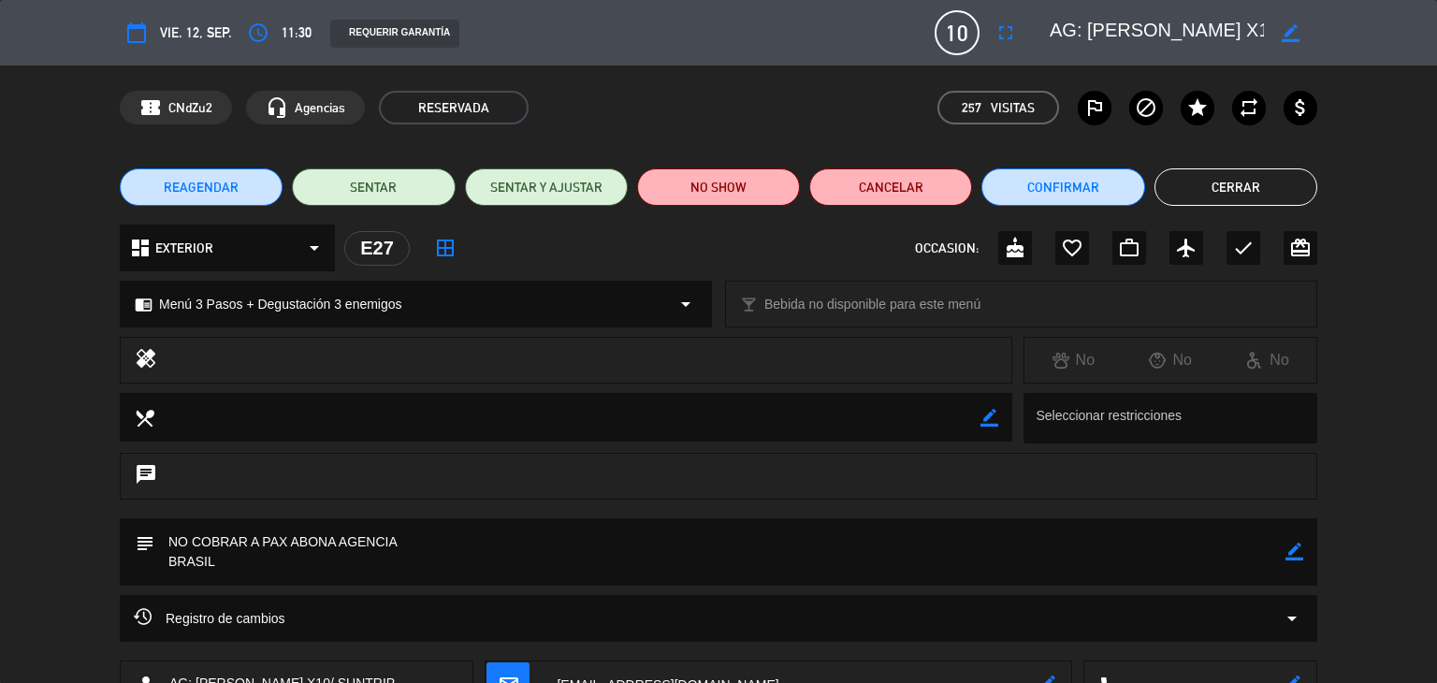
click at [1203, 186] on button "Cerrar" at bounding box center [1236, 186] width 163 height 37
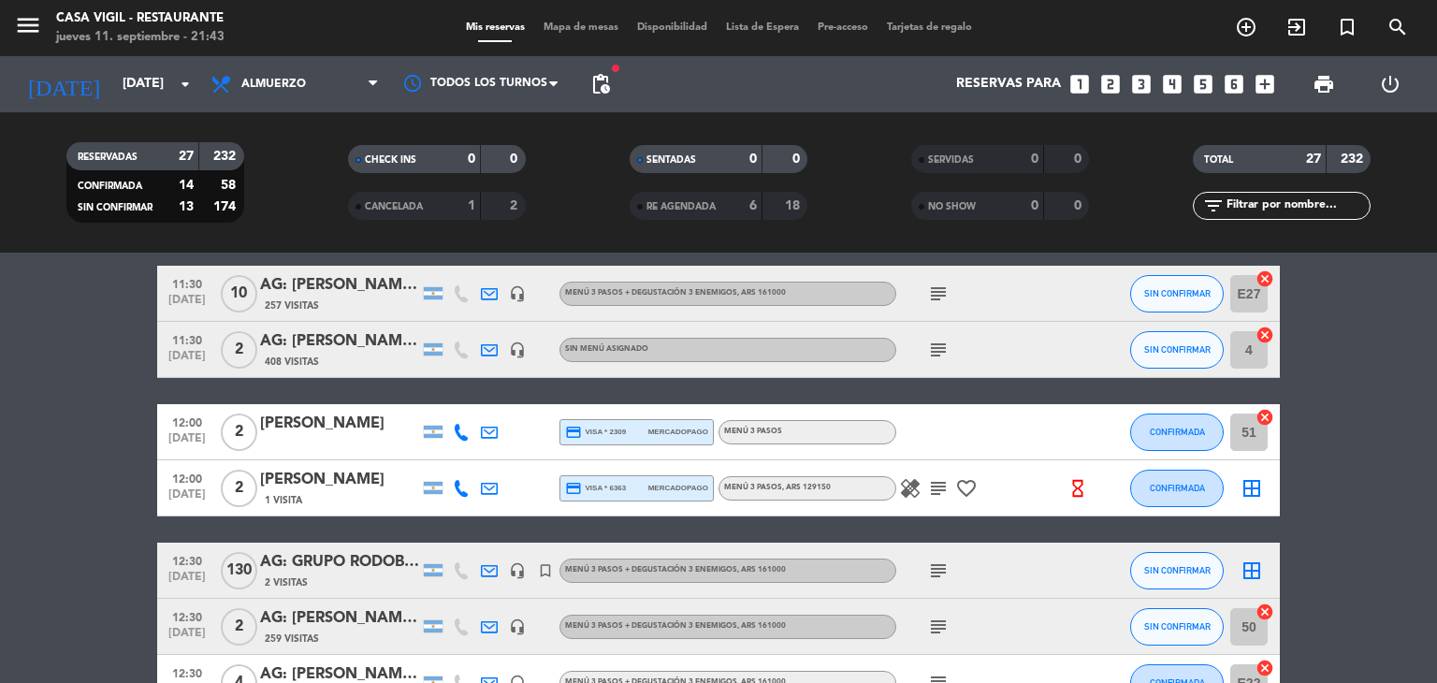
scroll to position [94, 0]
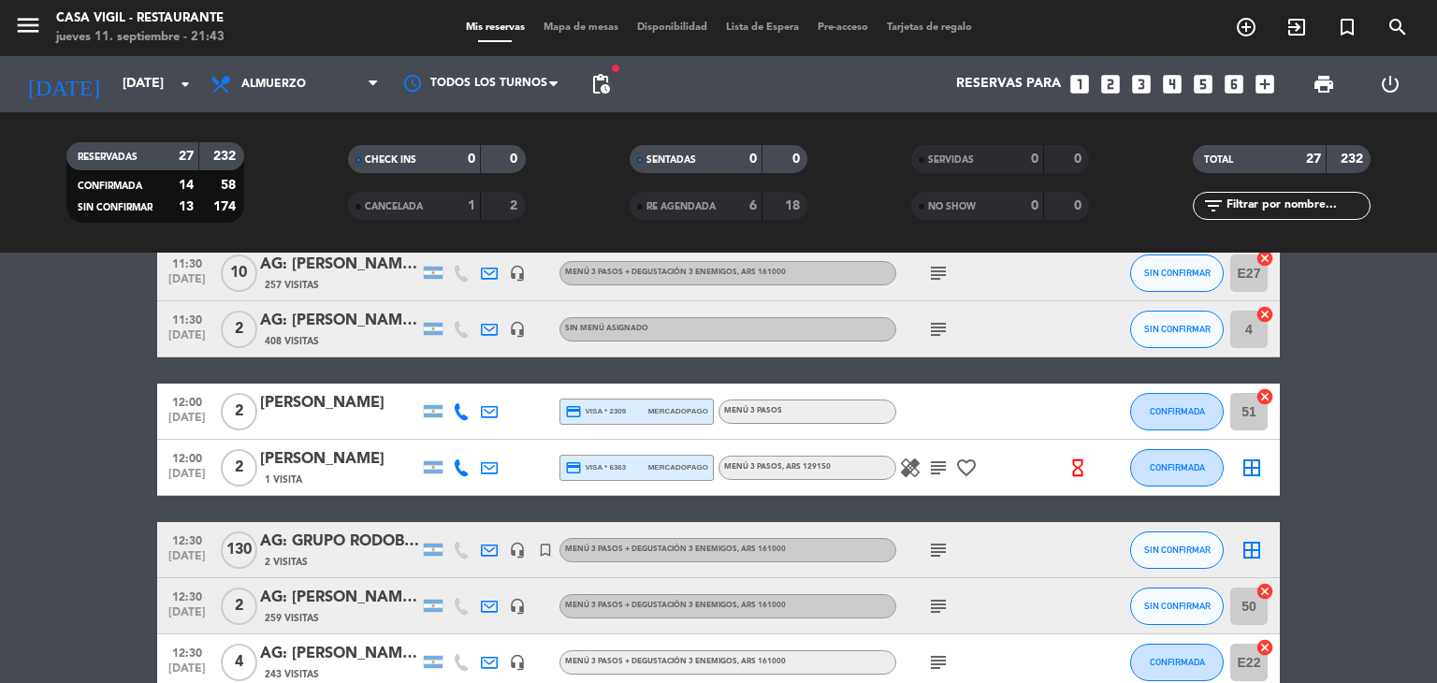
click at [340, 532] on div "AG: GRUPO RODOBENS X130 / AYMARA" at bounding box center [339, 542] width 159 height 24
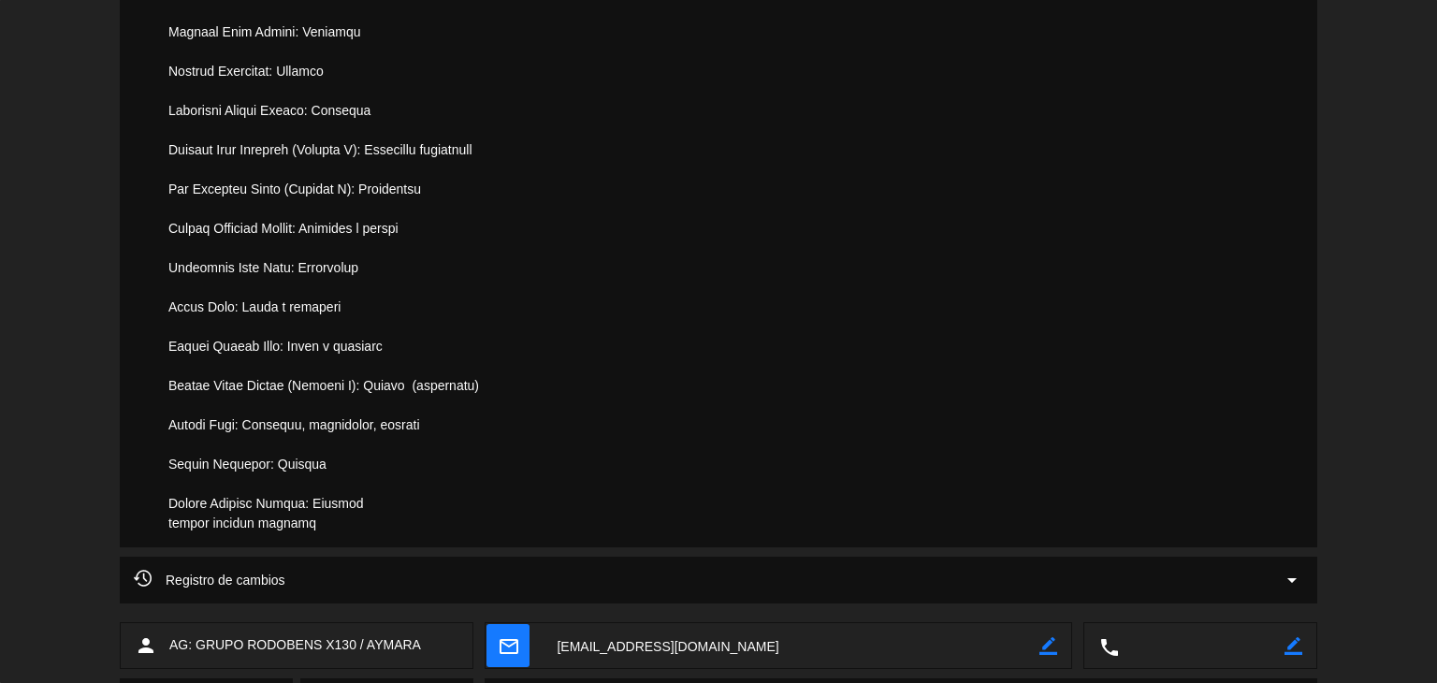
scroll to position [1471, 0]
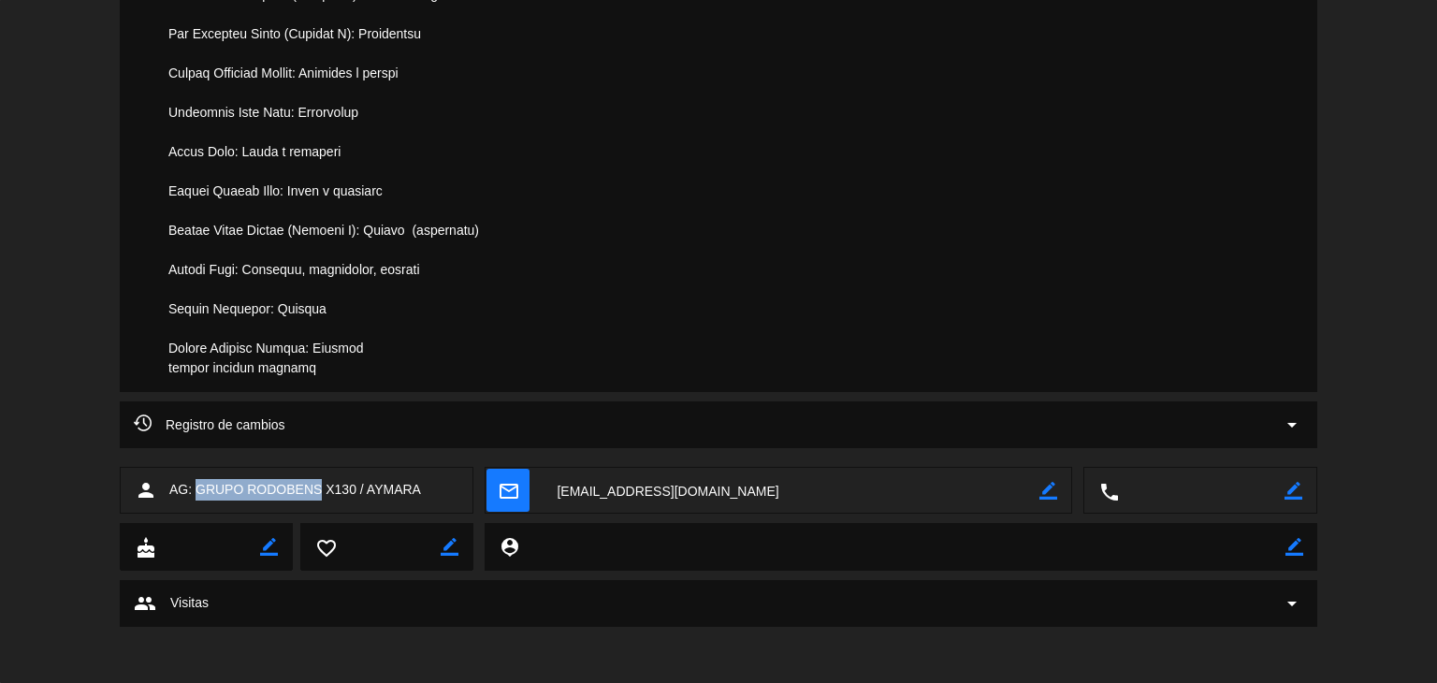
drag, startPoint x: 321, startPoint y: 489, endPoint x: 195, endPoint y: 490, distance: 126.3
click at [195, 490] on span "AG: GRUPO RODOBENS X130 / AYMARA" at bounding box center [295, 490] width 252 height 22
copy span "GRUPO RODOBENS"
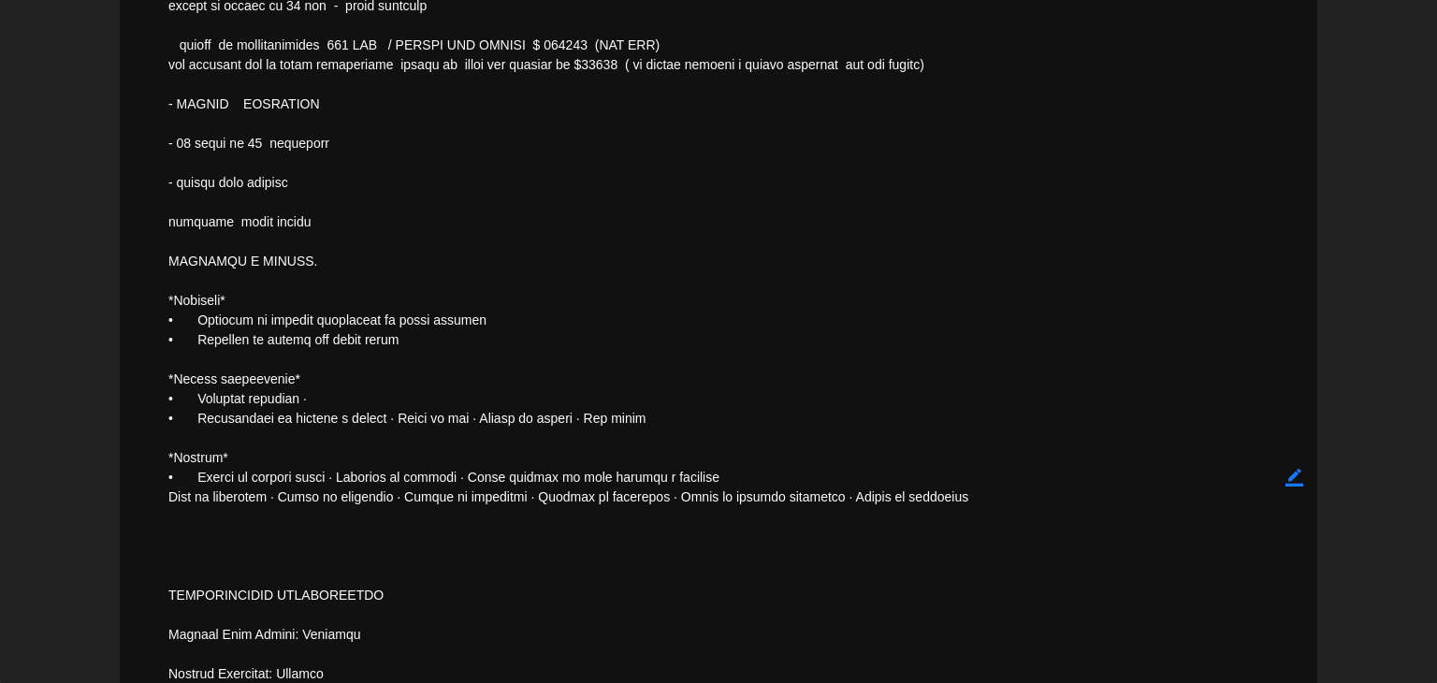
scroll to position [719, 0]
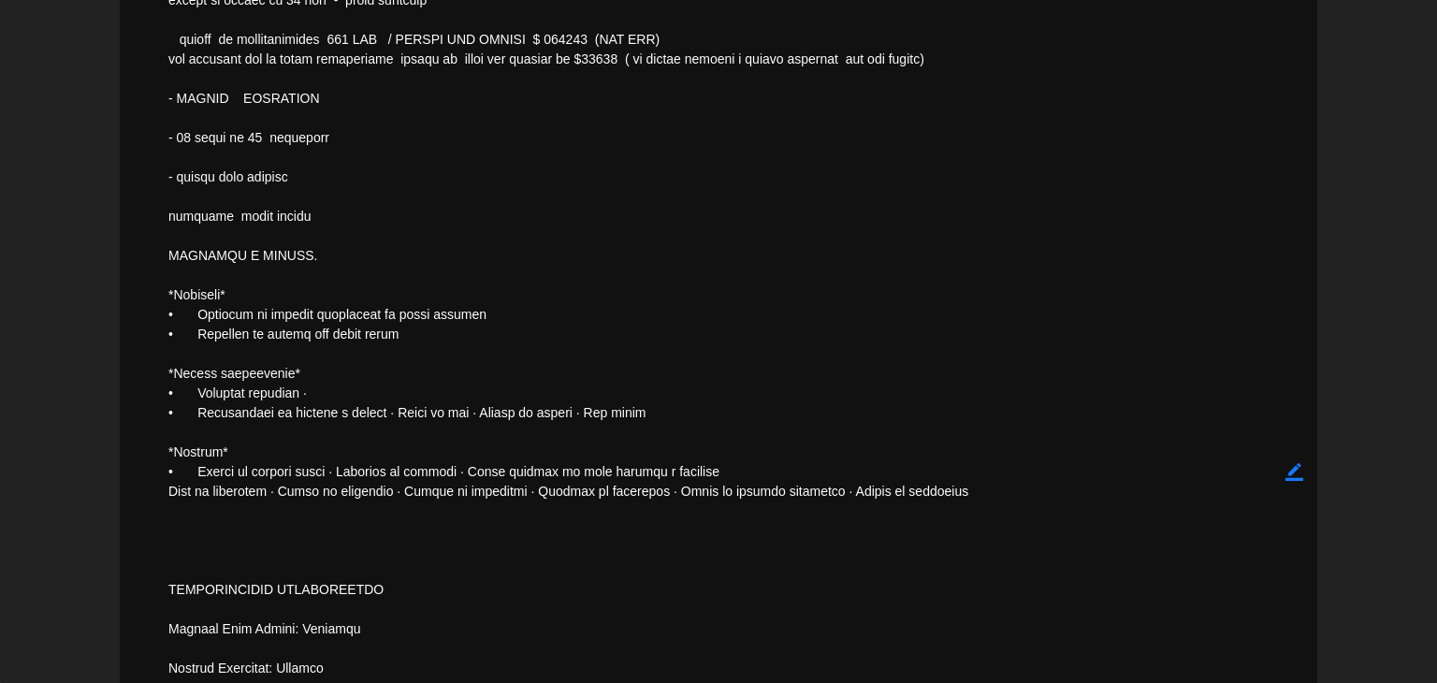
drag, startPoint x: 167, startPoint y: 456, endPoint x: 906, endPoint y: 506, distance: 740.0
click at [906, 506] on textarea at bounding box center [719, 472] width 1131 height 1345
click at [382, 255] on textarea at bounding box center [719, 472] width 1131 height 1345
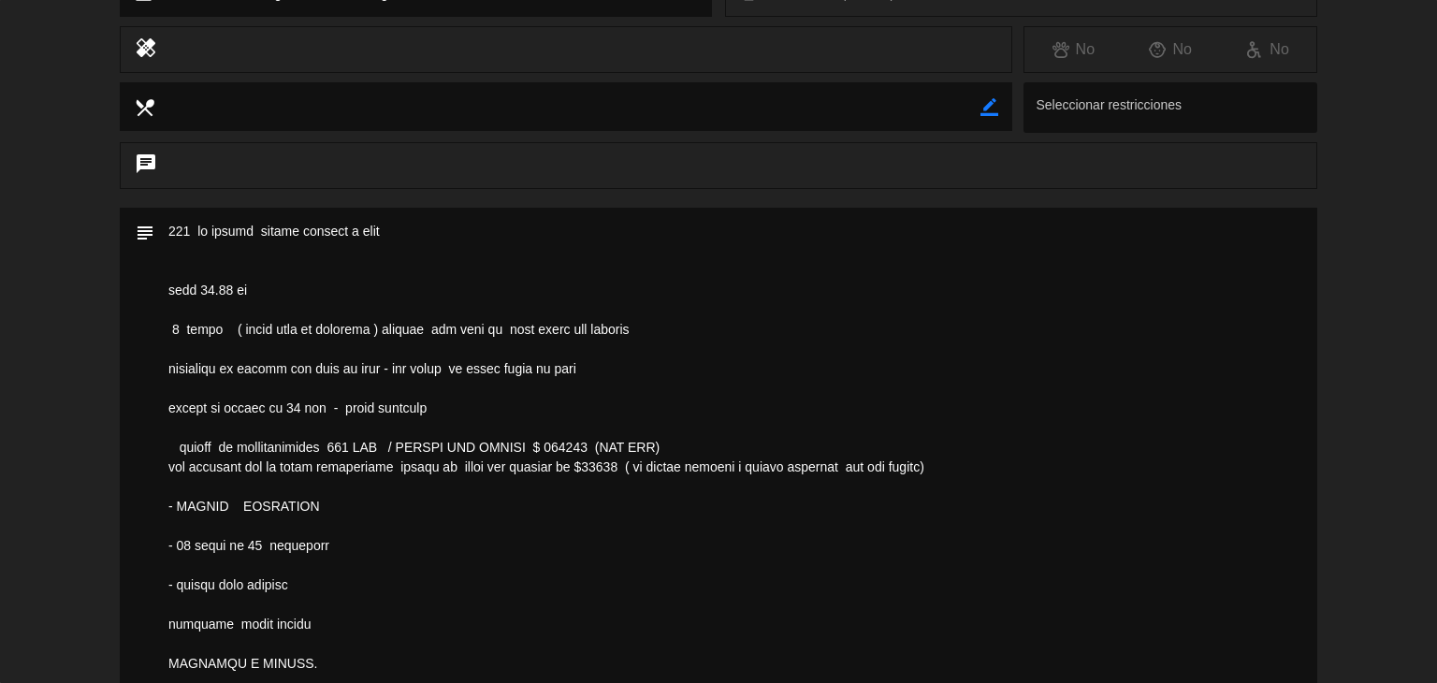
scroll to position [251, 0]
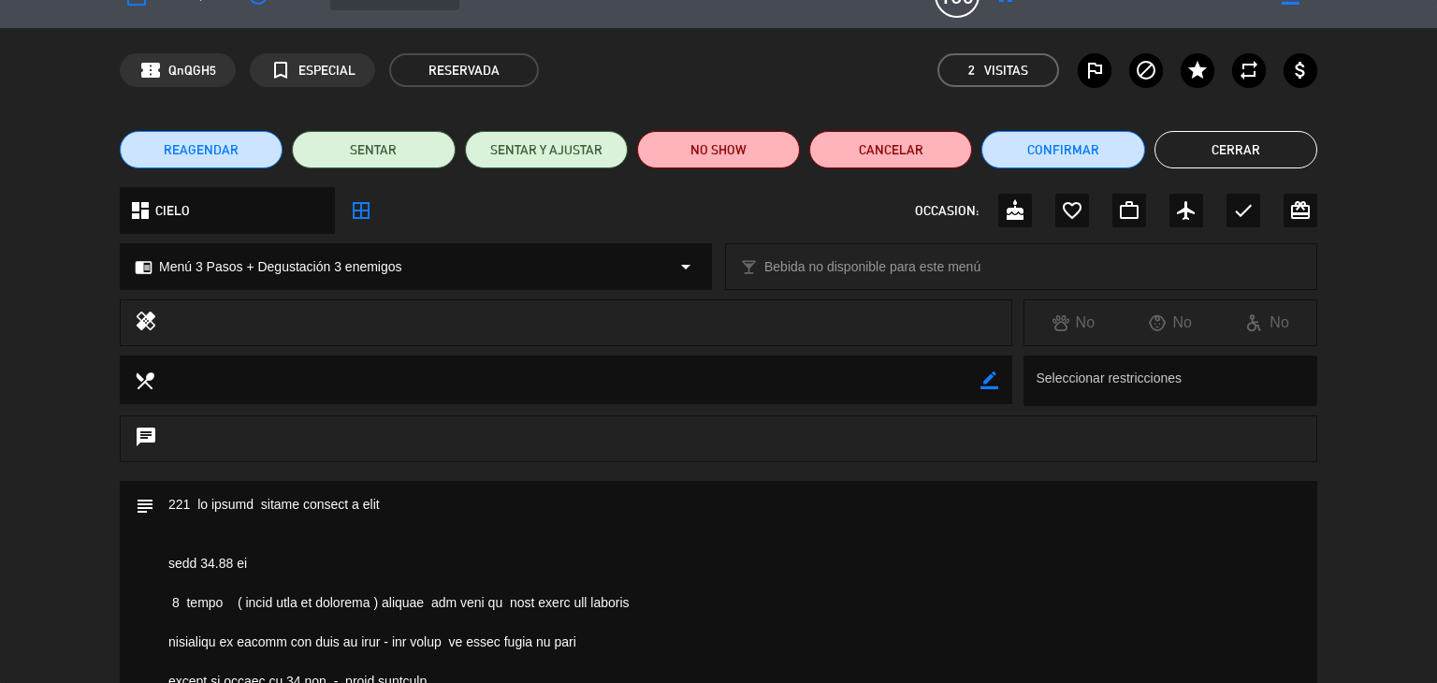
scroll to position [0, 0]
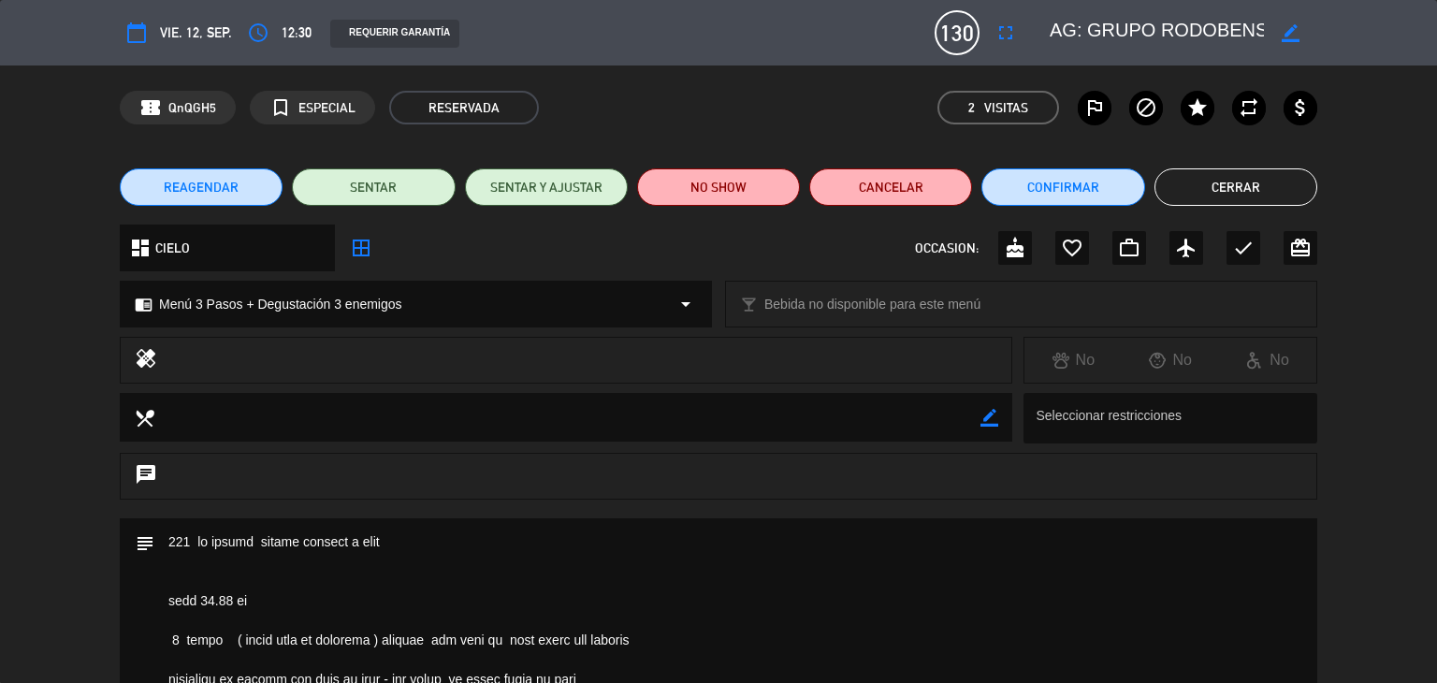
click at [1222, 192] on button "Cerrar" at bounding box center [1236, 186] width 163 height 37
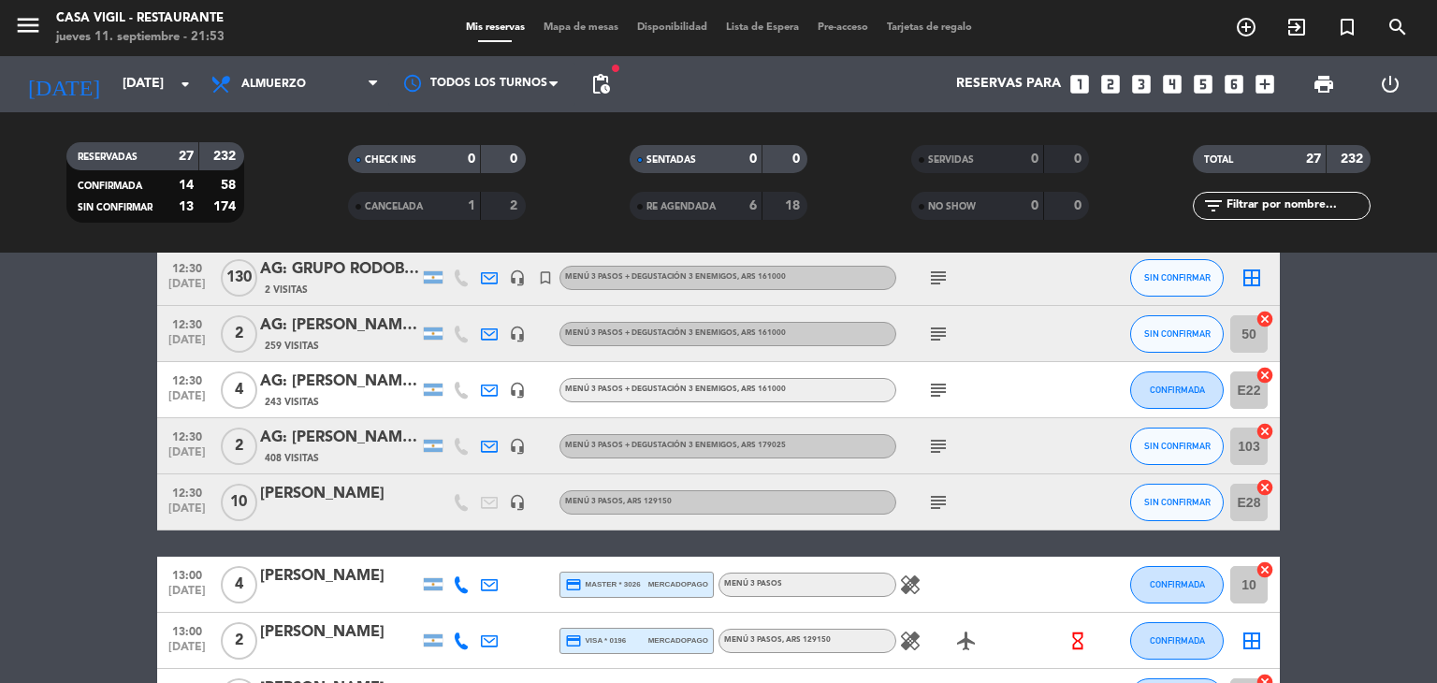
scroll to position [374, 0]
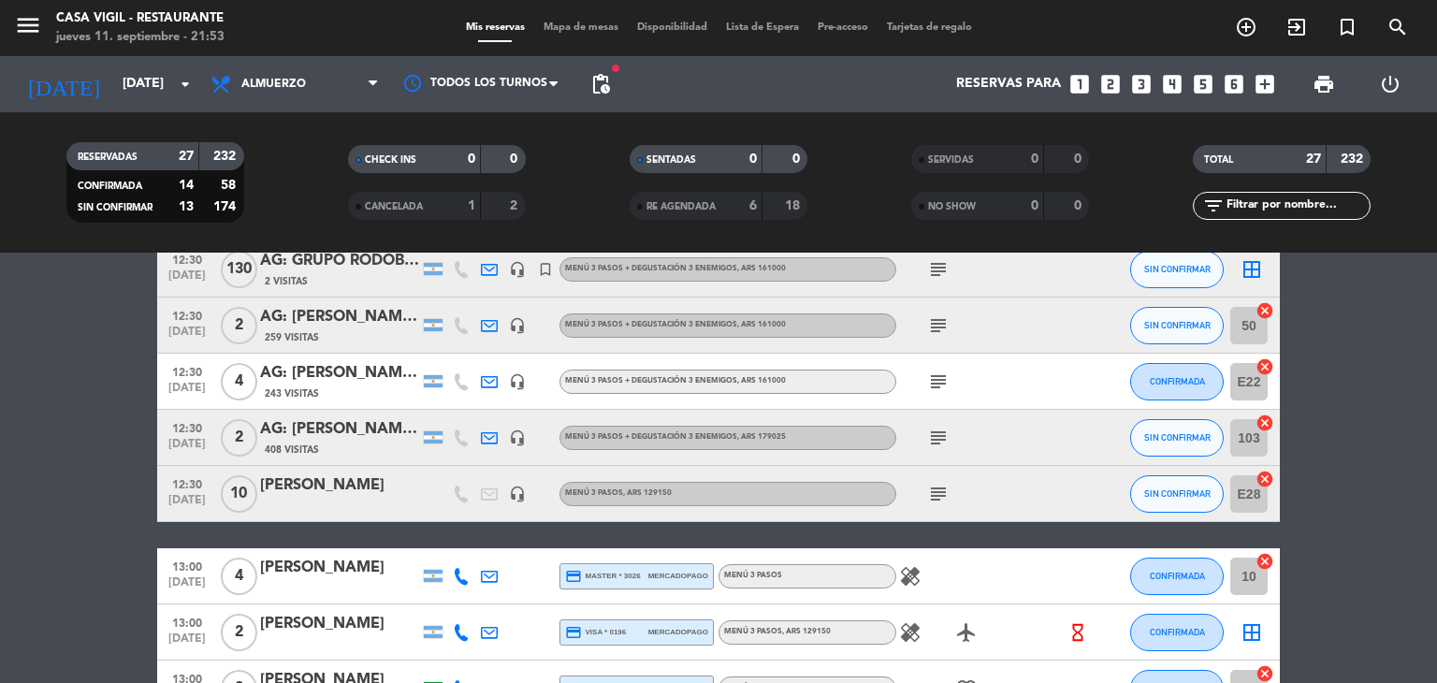
click at [333, 491] on div "[PERSON_NAME]" at bounding box center [339, 485] width 159 height 24
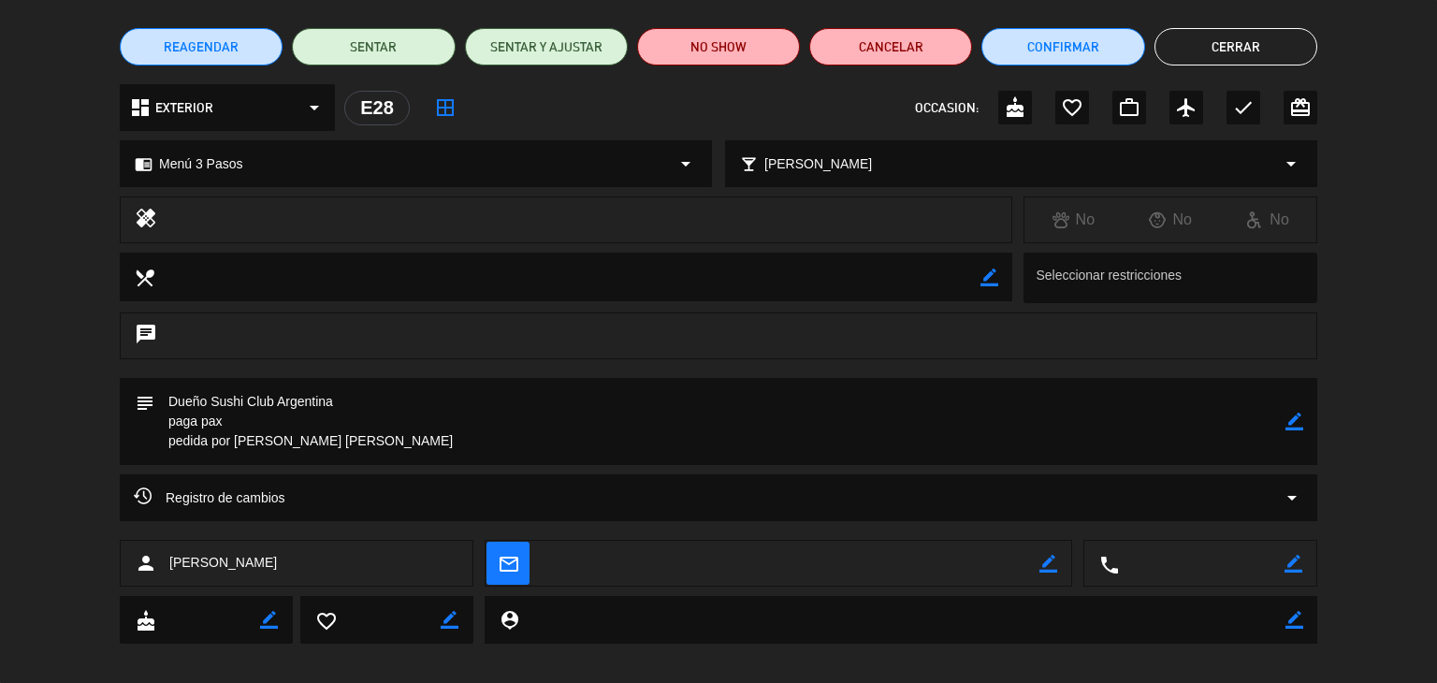
scroll to position [157, 0]
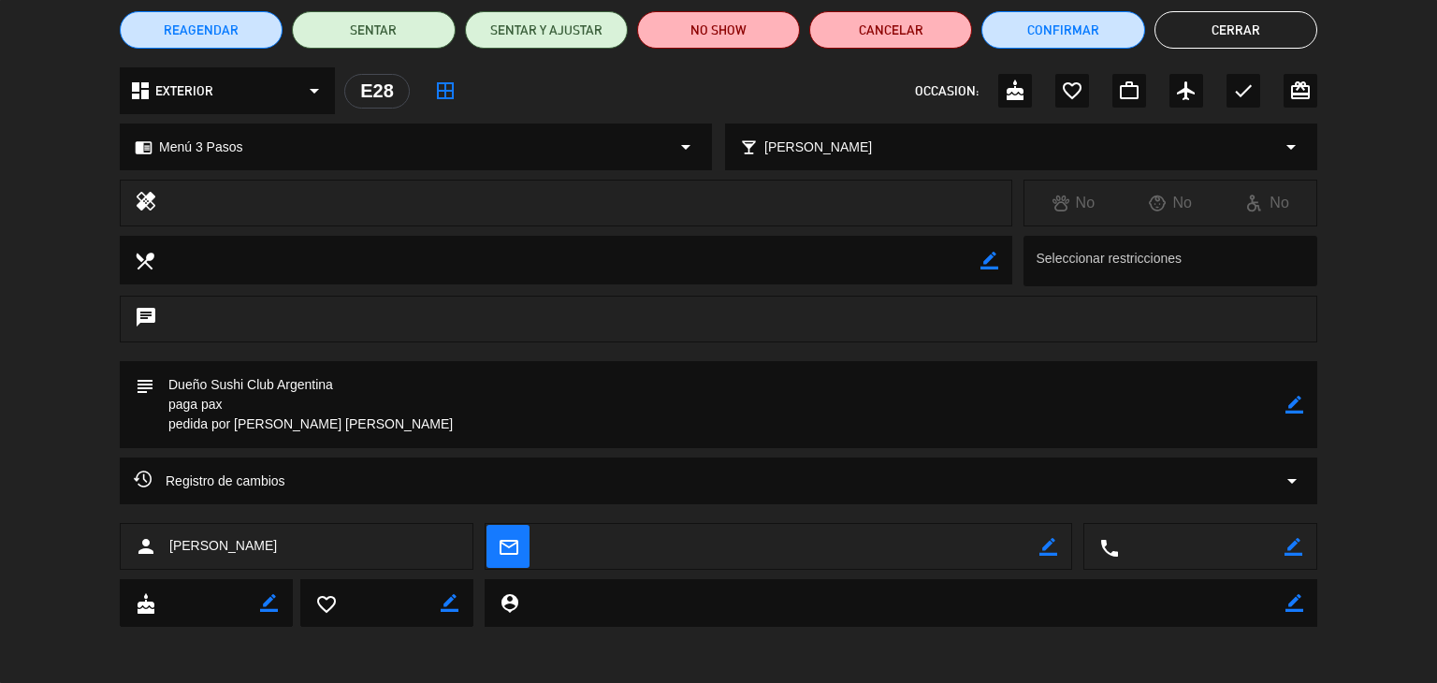
drag, startPoint x: 264, startPoint y: 547, endPoint x: 167, endPoint y: 547, distance: 96.4
click at [167, 547] on div "person [PERSON_NAME]" at bounding box center [297, 546] width 354 height 47
copy span "[PERSON_NAME]"
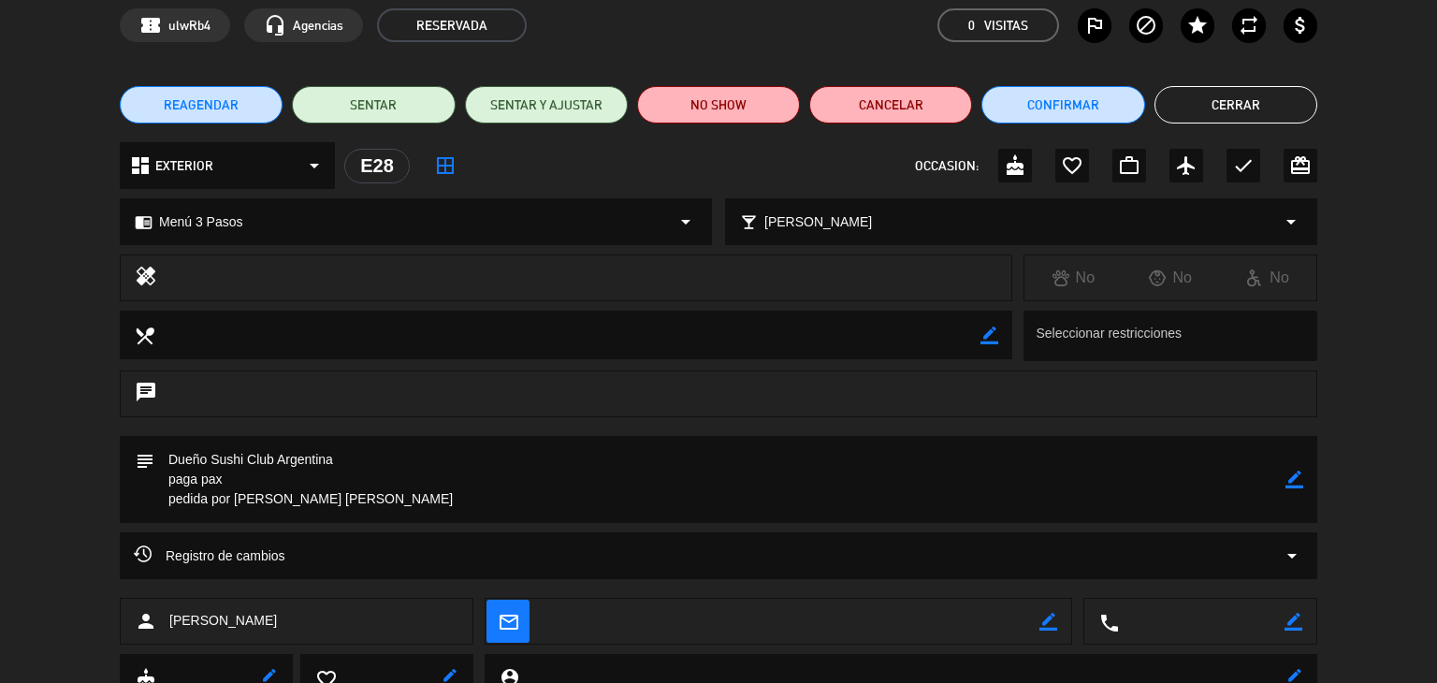
scroll to position [94, 0]
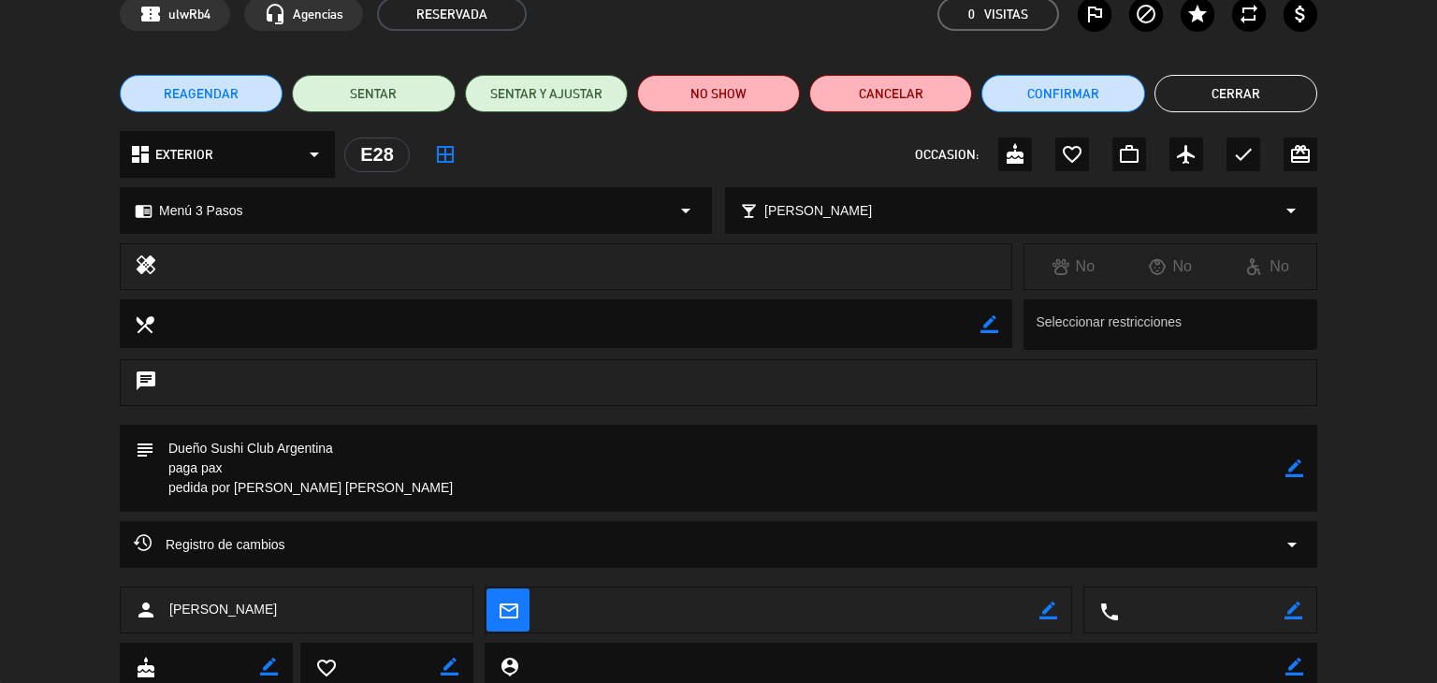
drag, startPoint x: 165, startPoint y: 444, endPoint x: 370, endPoint y: 445, distance: 204.9
click at [370, 445] on textarea at bounding box center [719, 468] width 1131 height 87
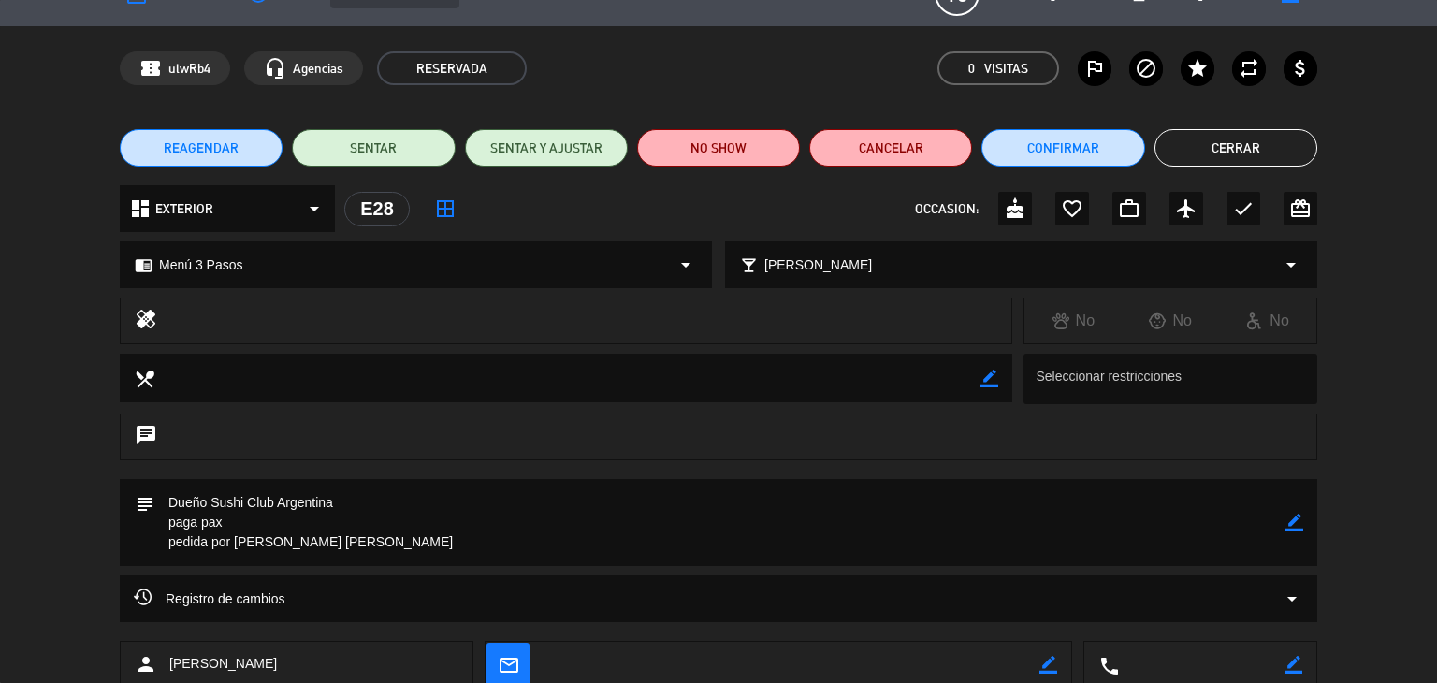
scroll to position [0, 0]
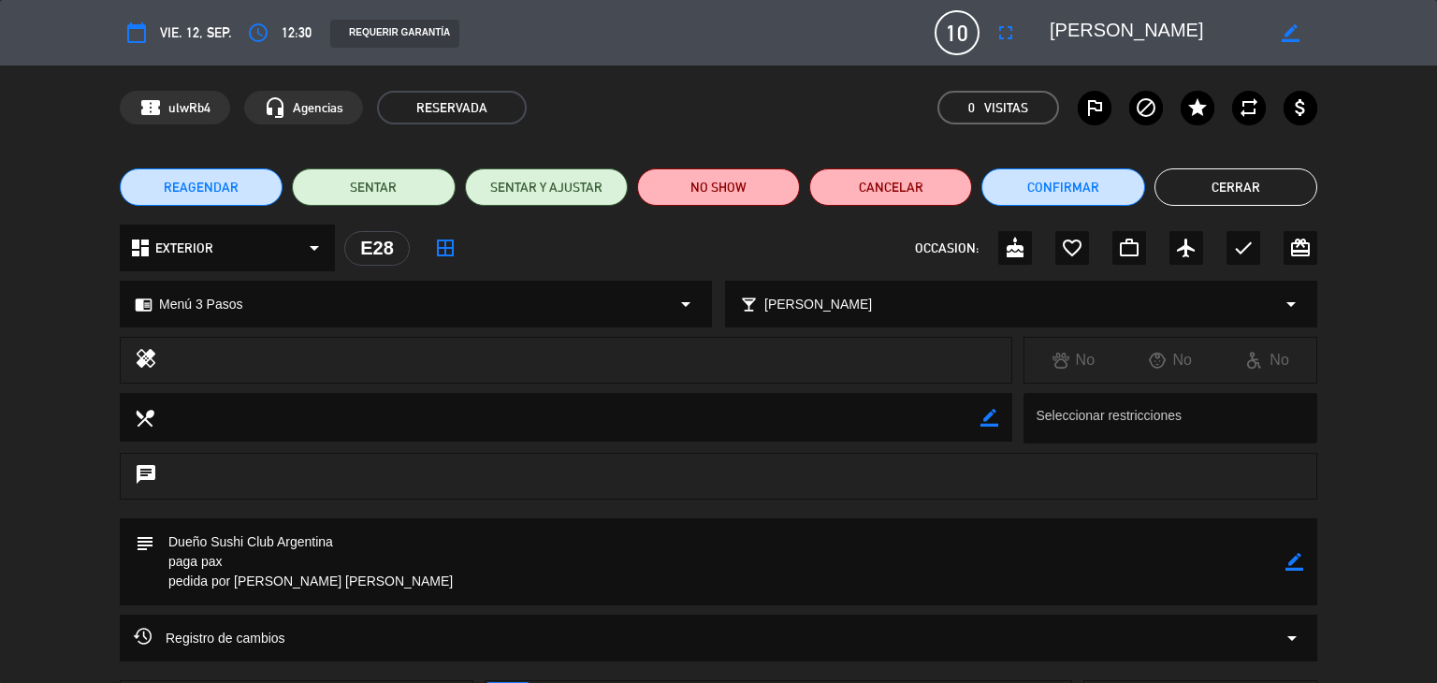
click at [1233, 195] on button "Cerrar" at bounding box center [1236, 186] width 163 height 37
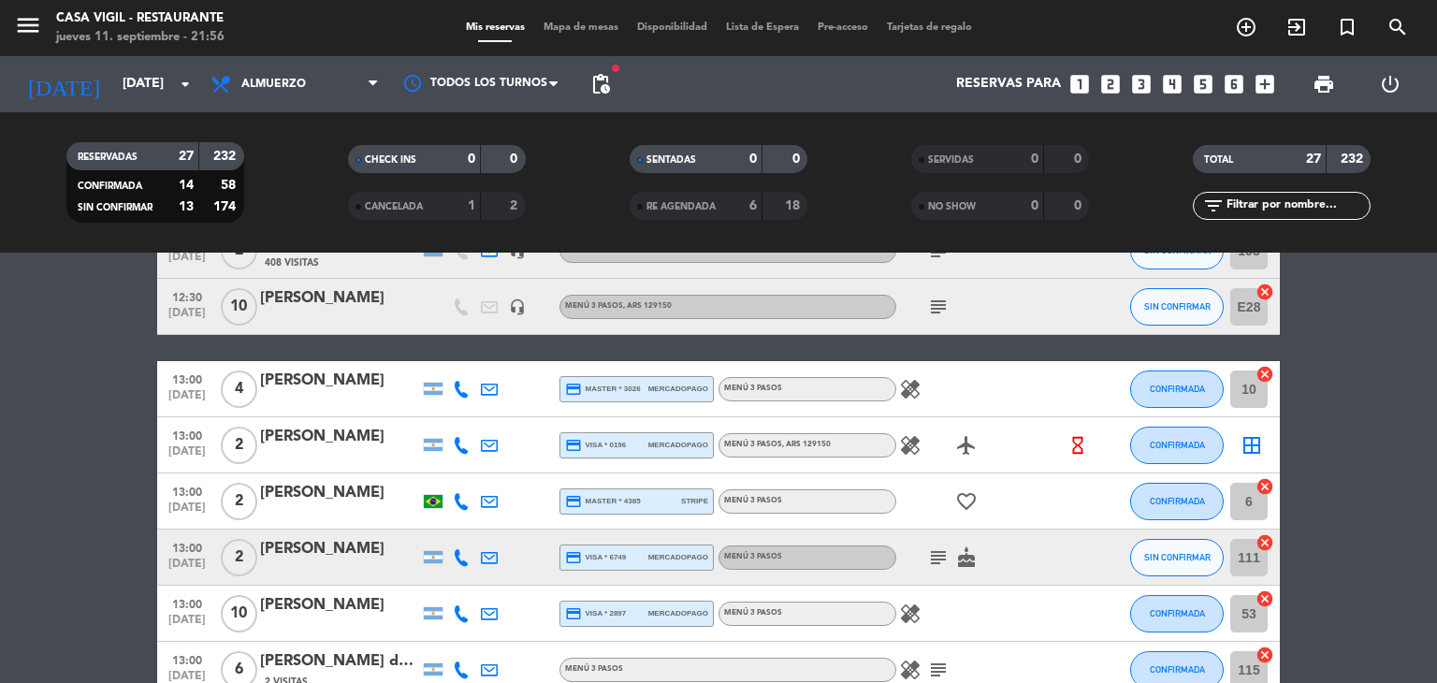
scroll to position [655, 0]
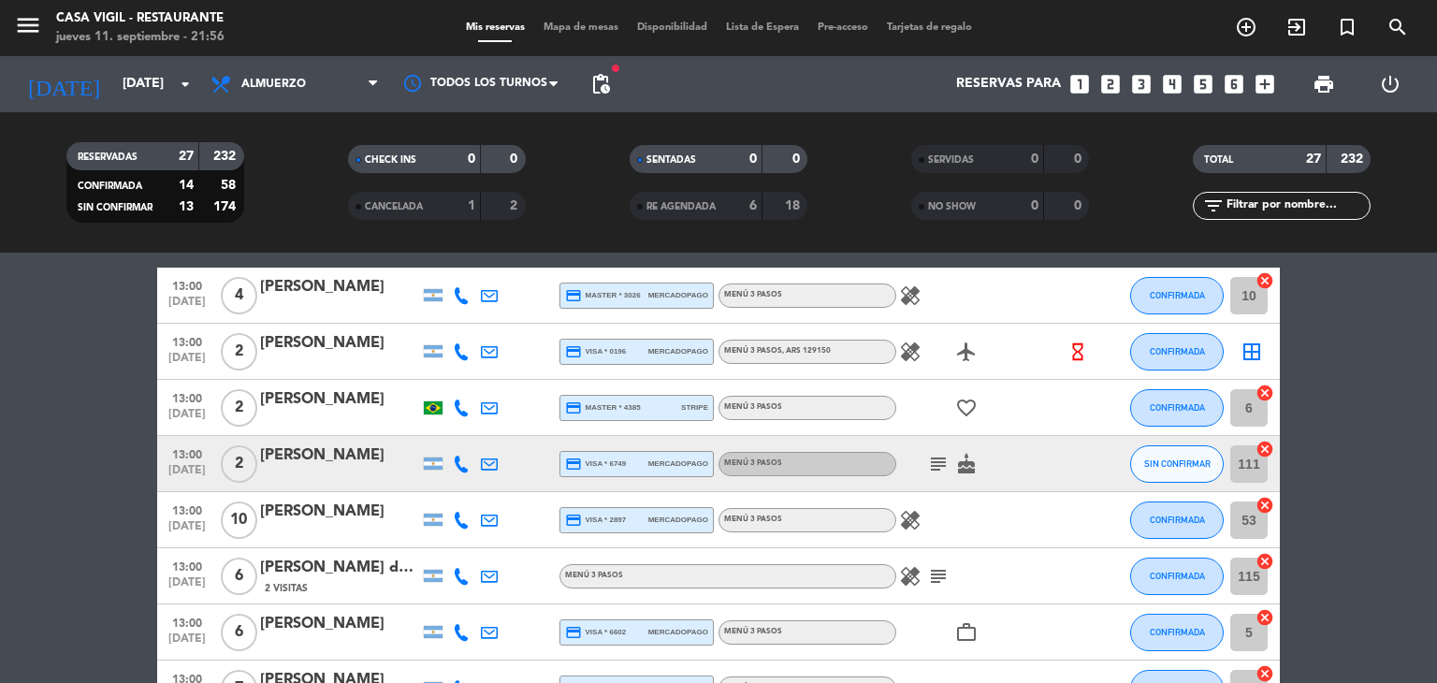
click at [393, 521] on div "[PERSON_NAME]" at bounding box center [339, 512] width 159 height 24
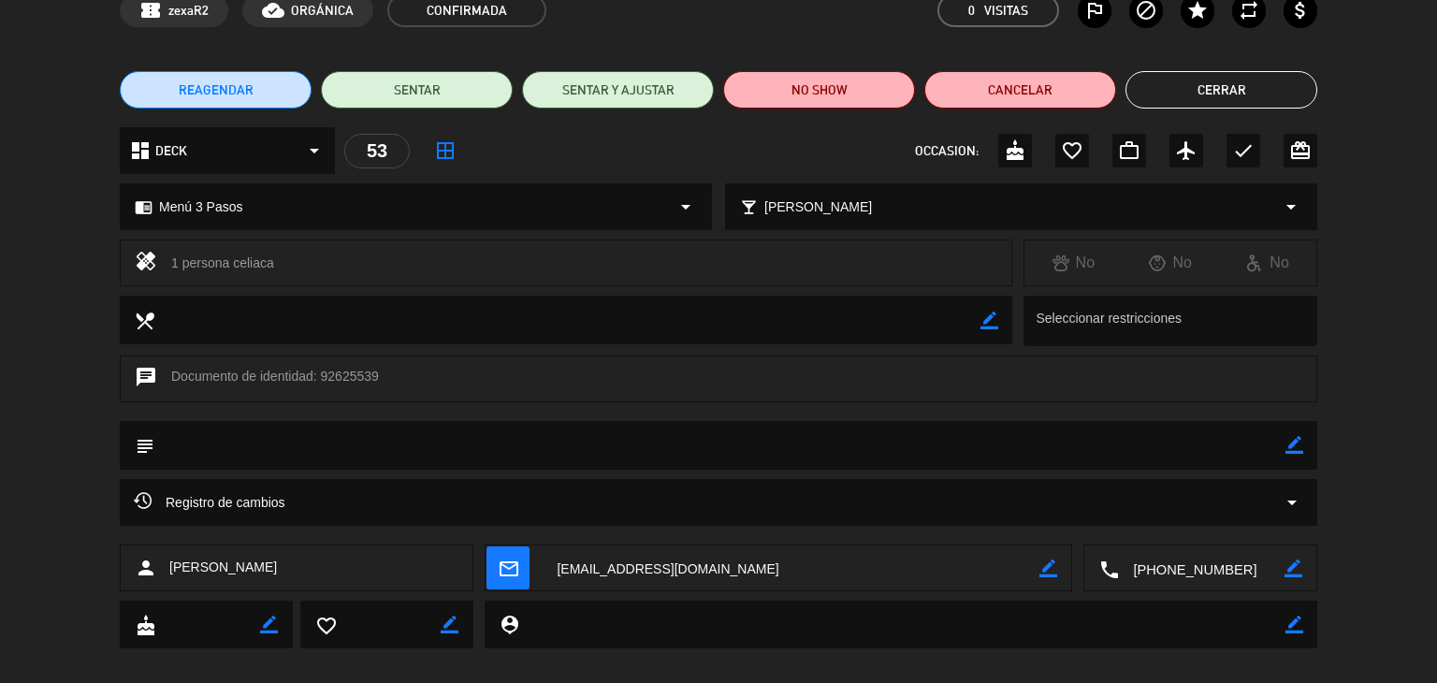
scroll to position [119, 0]
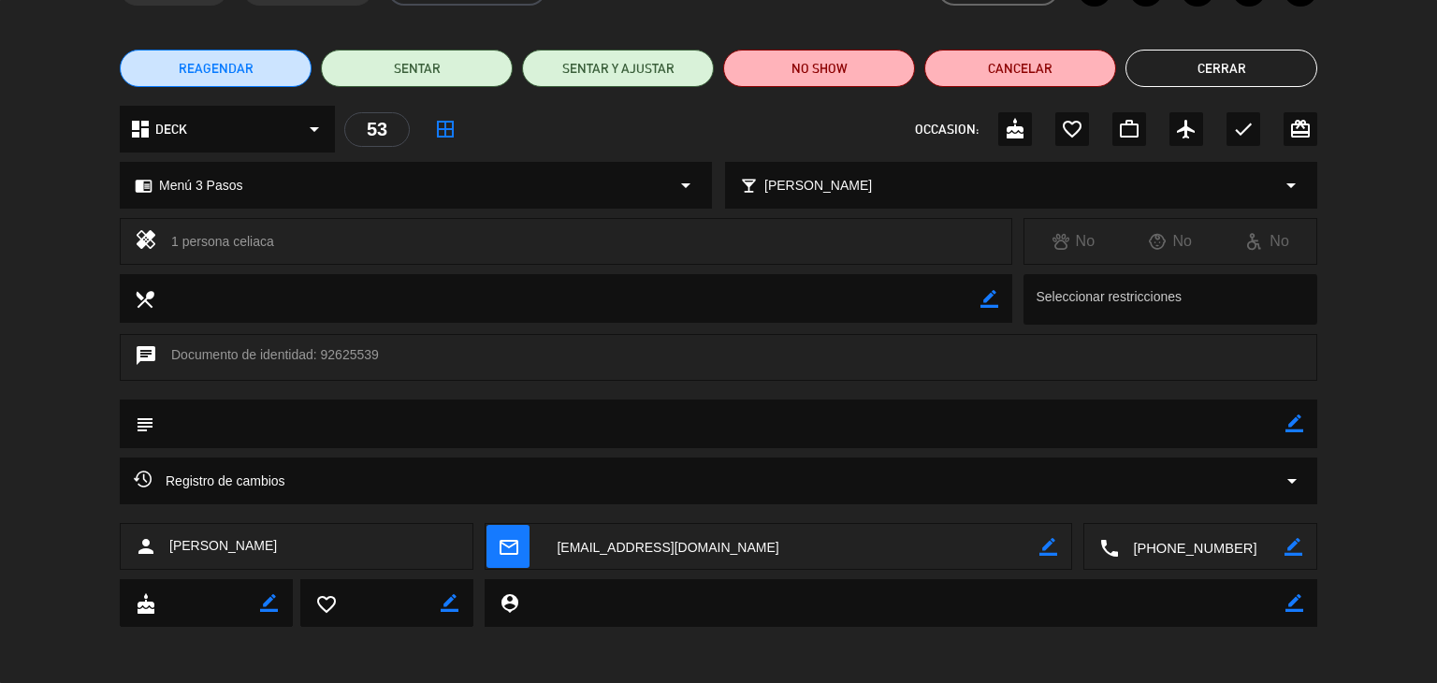
drag, startPoint x: 293, startPoint y: 544, endPoint x: 168, endPoint y: 542, distance: 124.5
click at [168, 542] on div "person [PERSON_NAME]" at bounding box center [297, 546] width 354 height 47
copy span "[PERSON_NAME]"
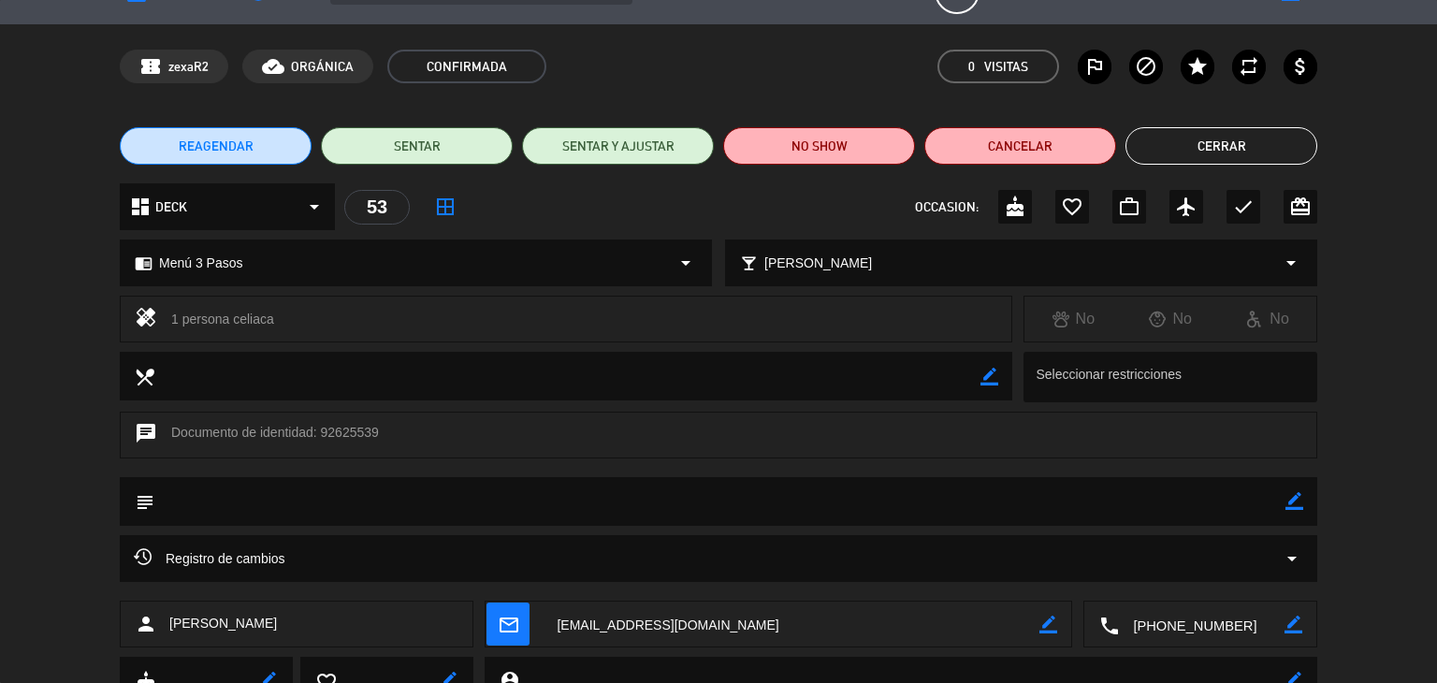
scroll to position [0, 0]
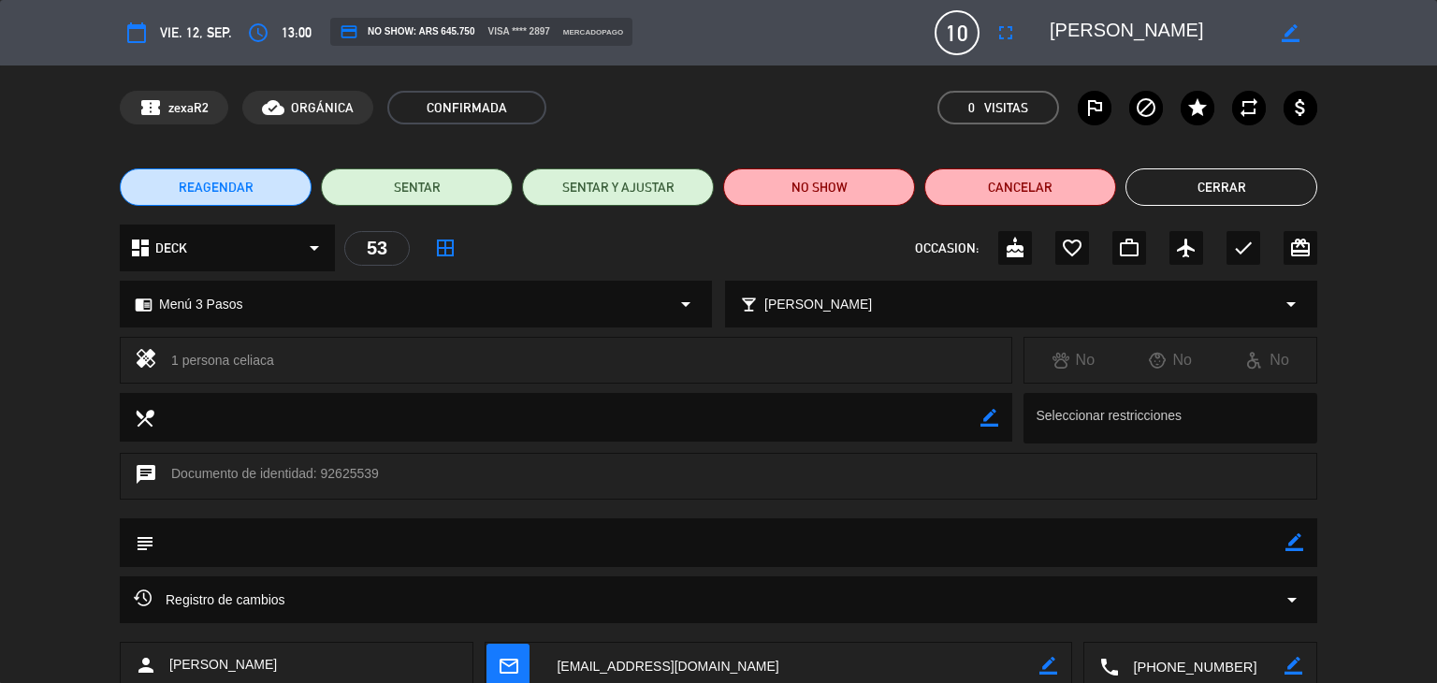
click at [1195, 179] on button "Cerrar" at bounding box center [1222, 186] width 192 height 37
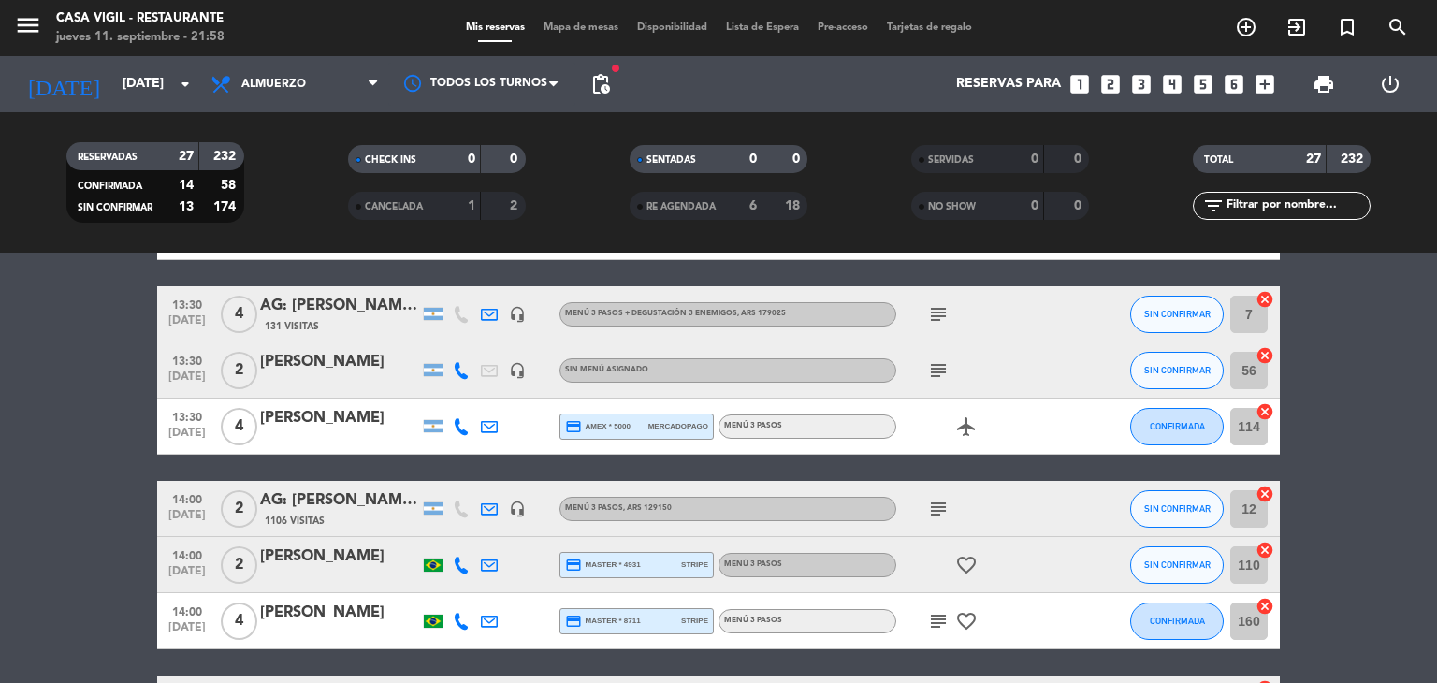
scroll to position [981, 0]
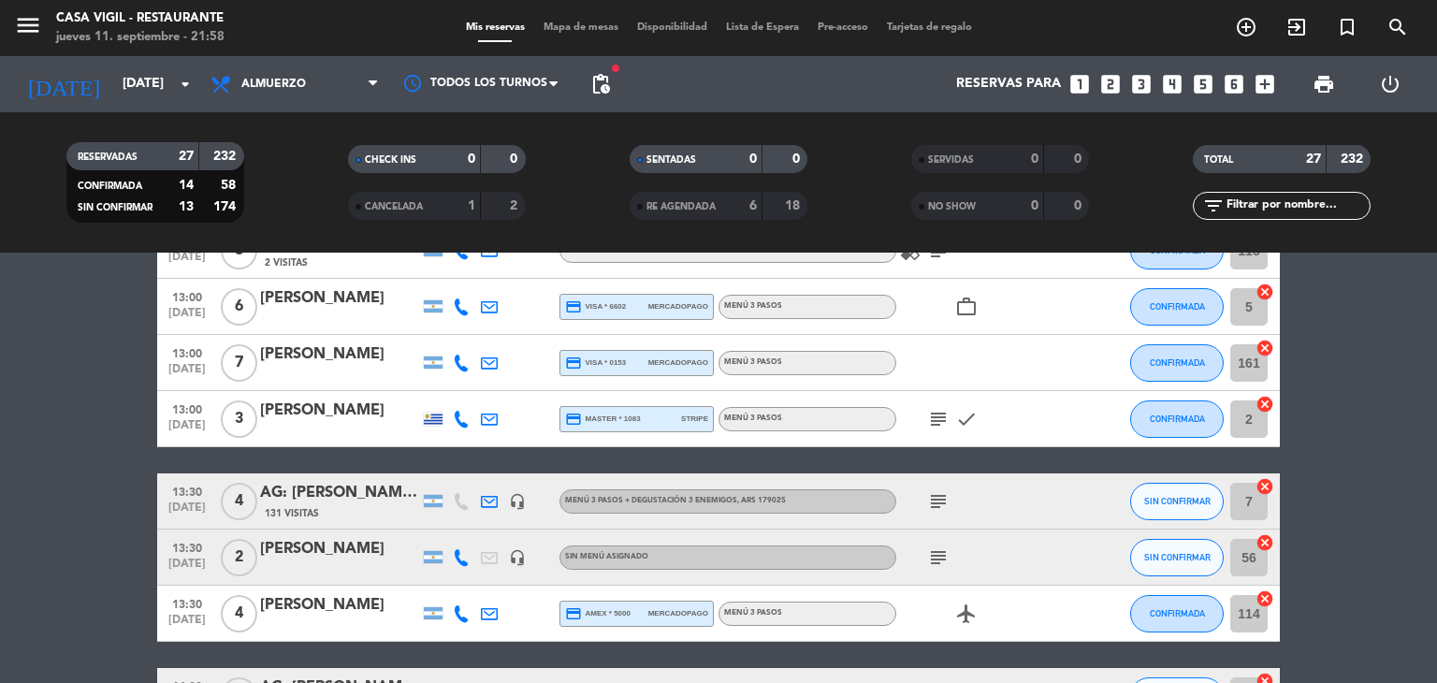
click at [333, 362] on div "[PERSON_NAME]" at bounding box center [339, 354] width 159 height 24
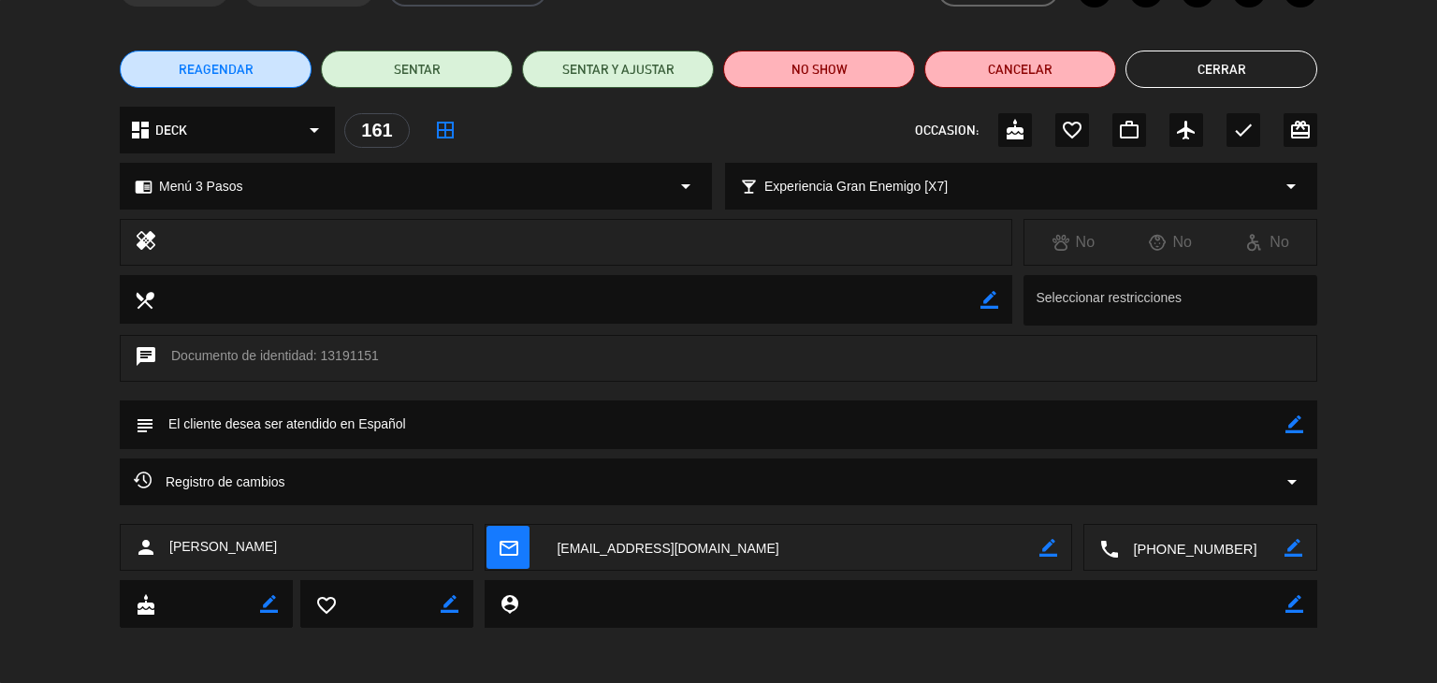
scroll to position [119, 0]
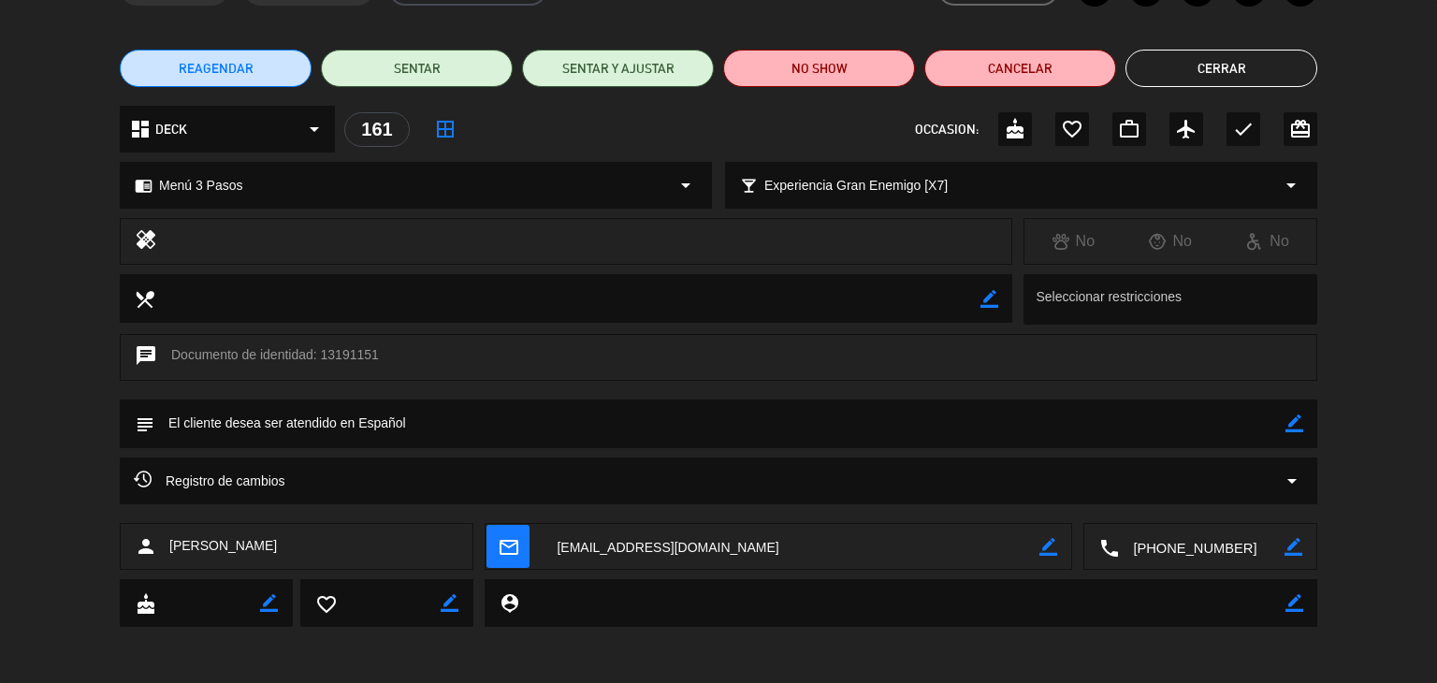
drag, startPoint x: 268, startPoint y: 547, endPoint x: 183, endPoint y: 543, distance: 84.3
click at [165, 545] on div "person [PERSON_NAME]" at bounding box center [297, 546] width 354 height 47
copy span "[PERSON_NAME]"
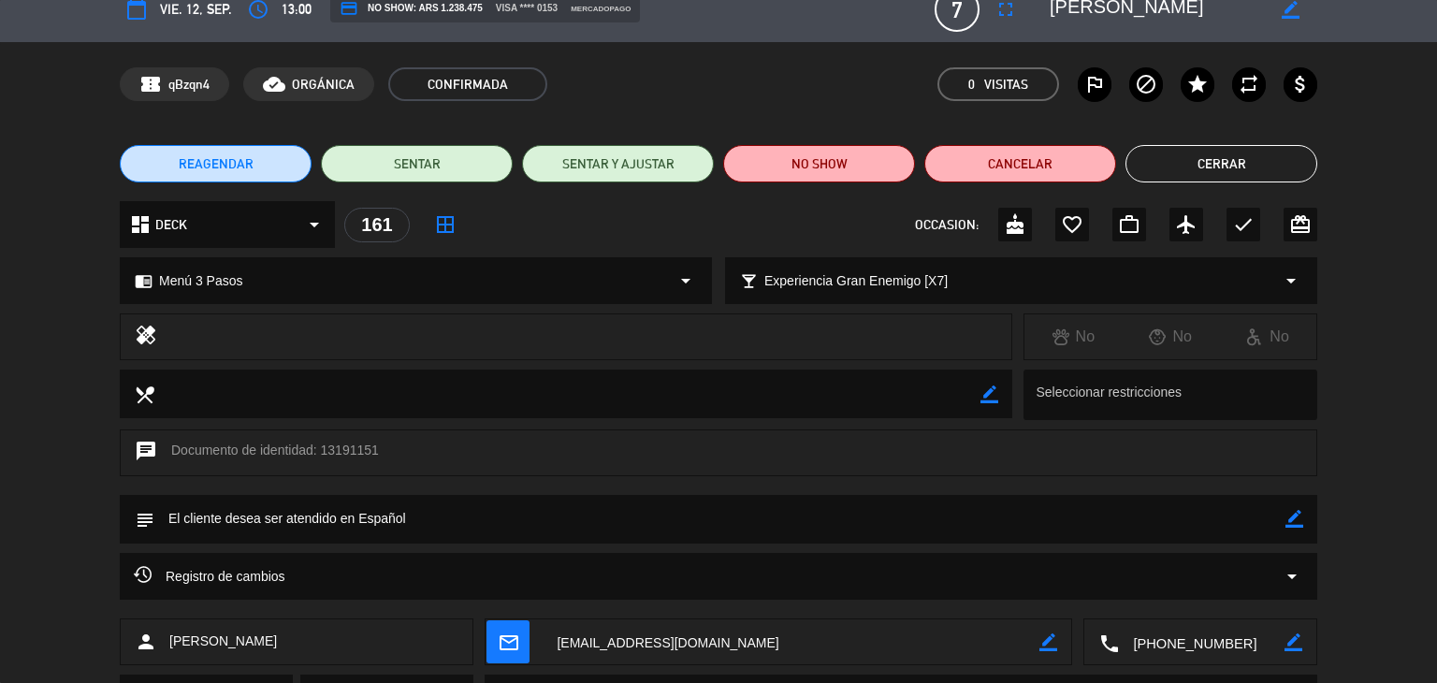
scroll to position [0, 0]
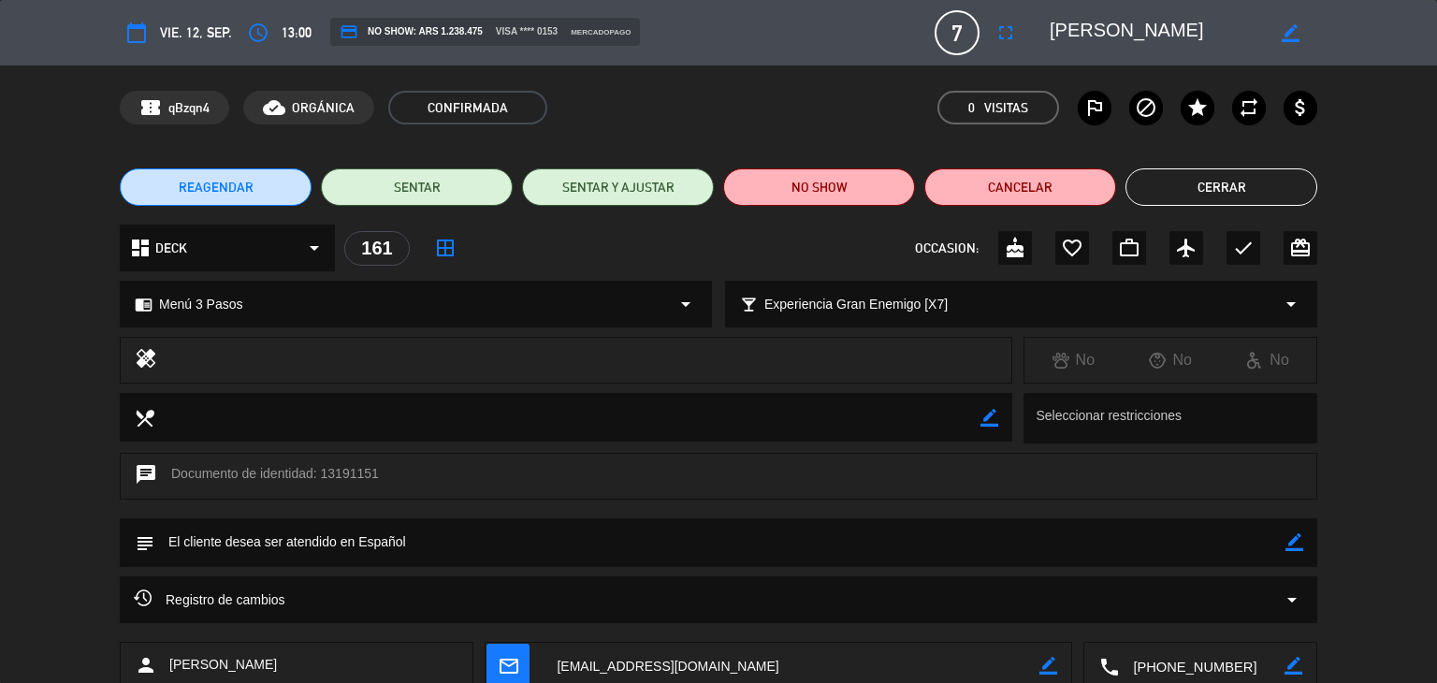
click at [1213, 186] on button "Cerrar" at bounding box center [1222, 186] width 192 height 37
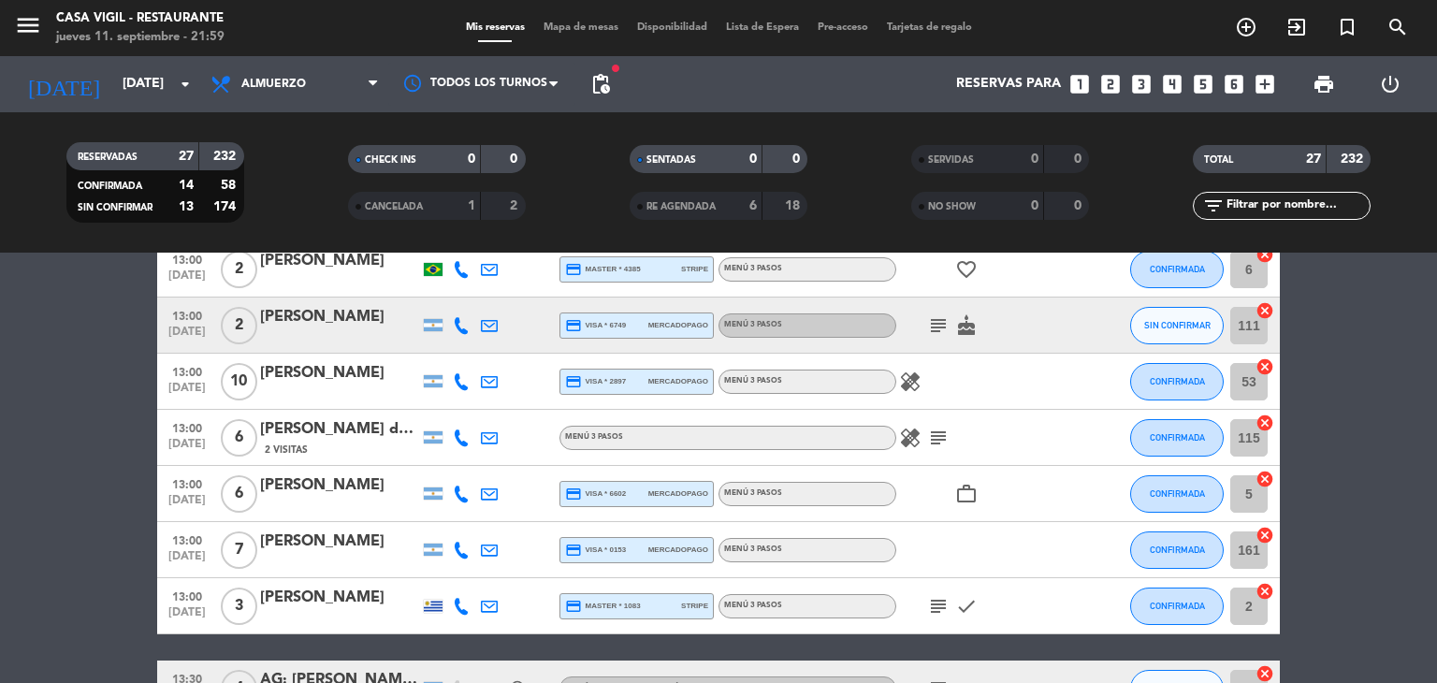
scroll to position [887, 0]
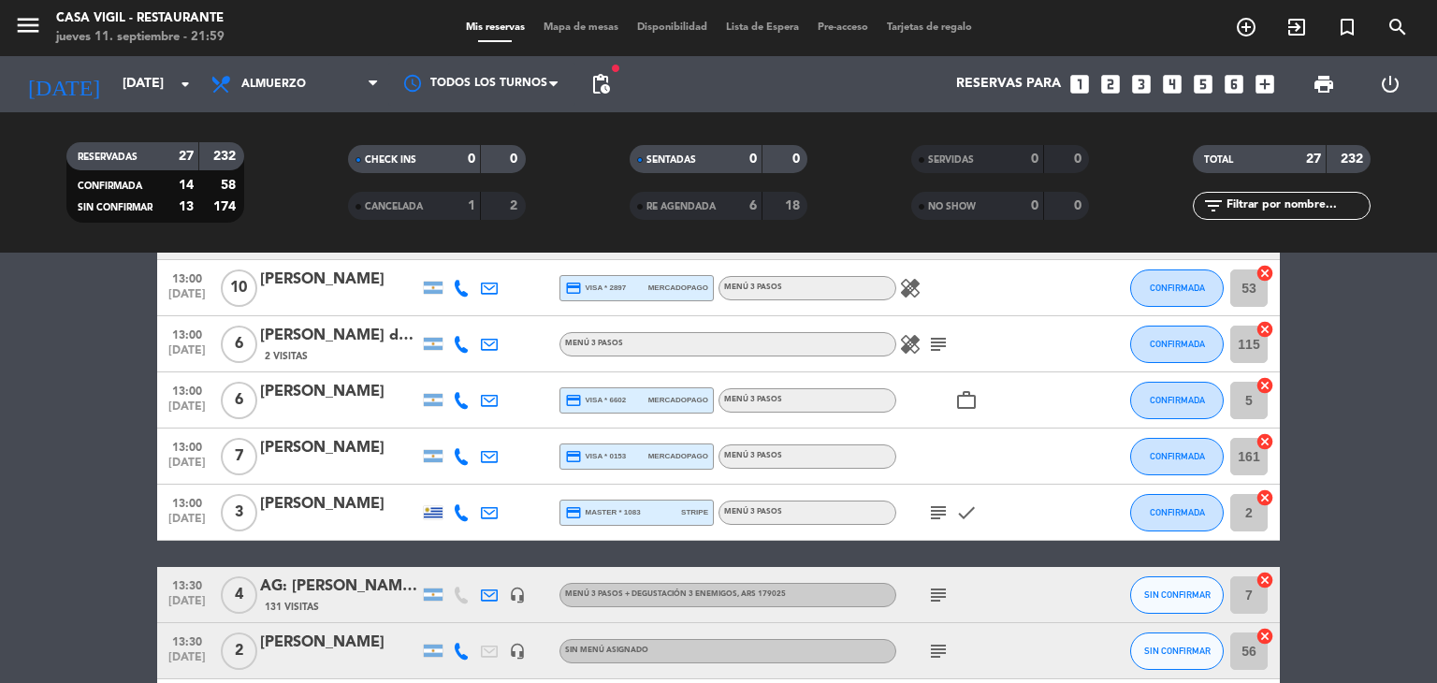
click at [350, 444] on div "[PERSON_NAME]" at bounding box center [339, 448] width 159 height 24
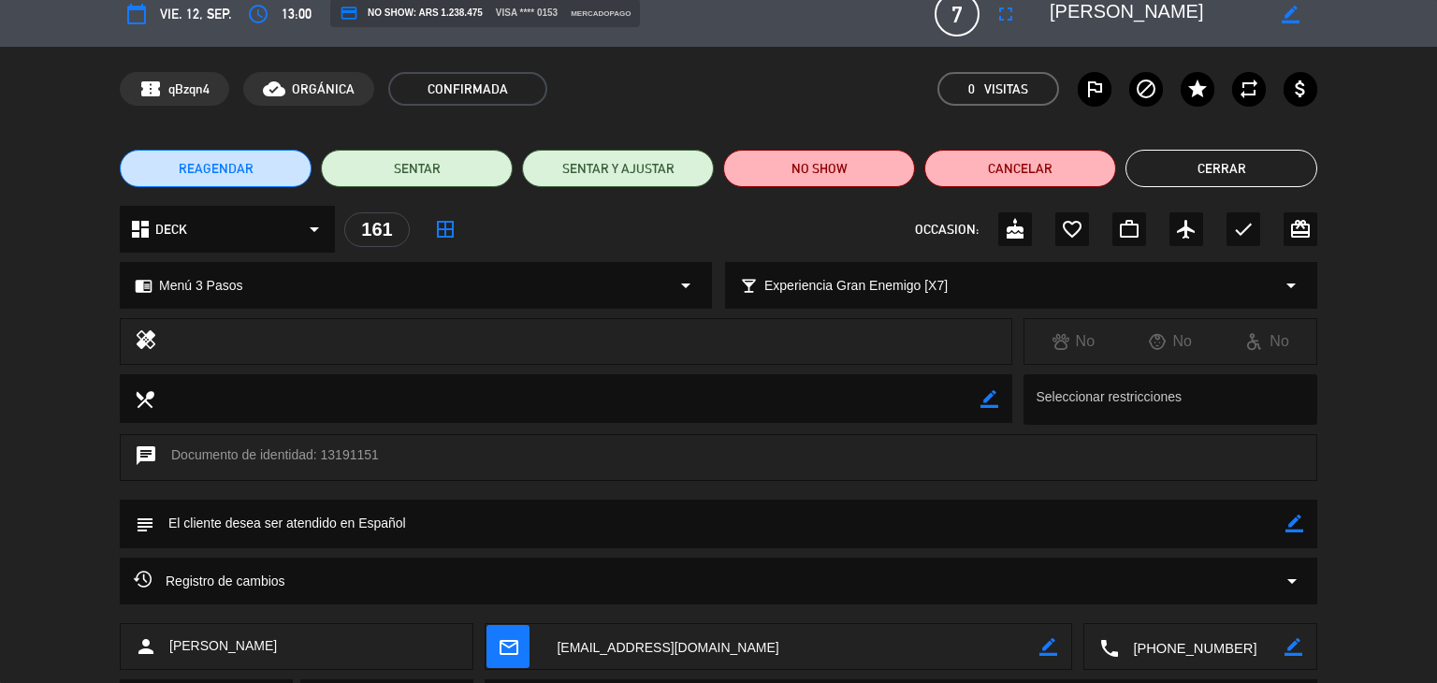
scroll to position [0, 0]
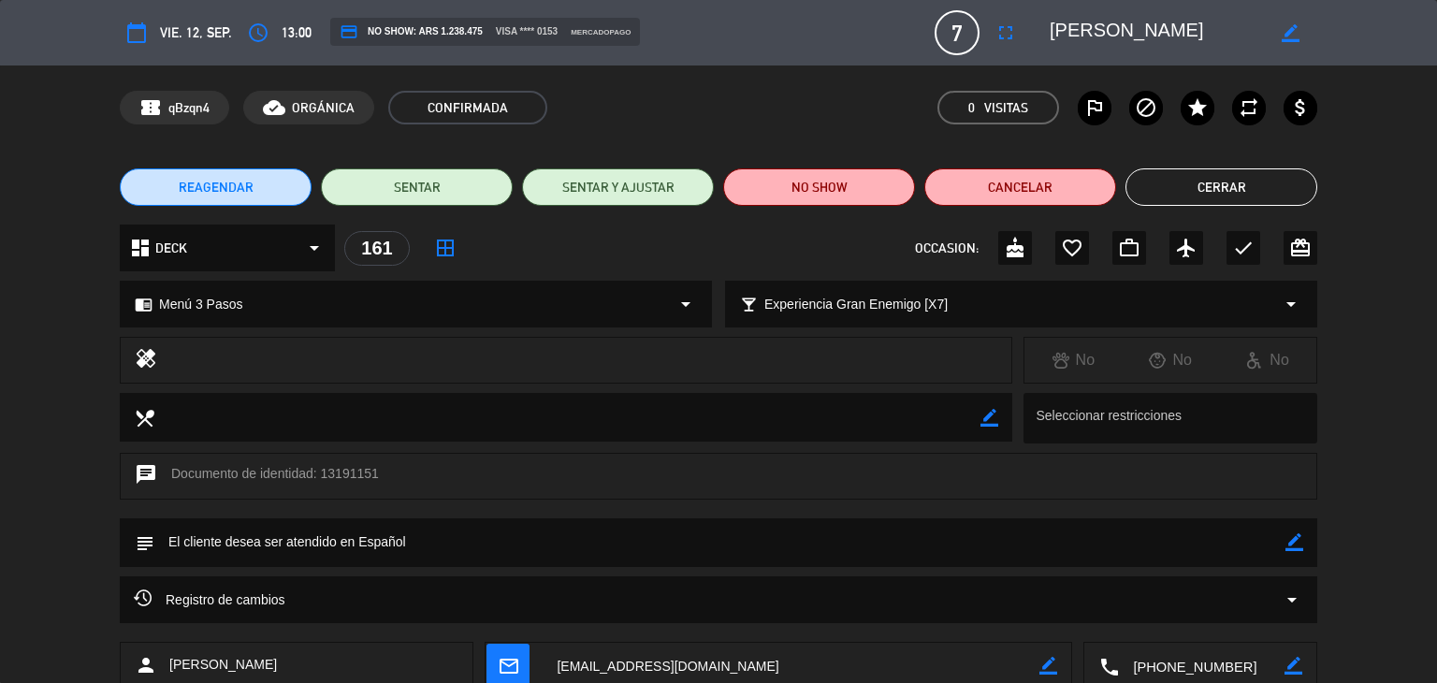
click at [1152, 178] on button "Cerrar" at bounding box center [1222, 186] width 192 height 37
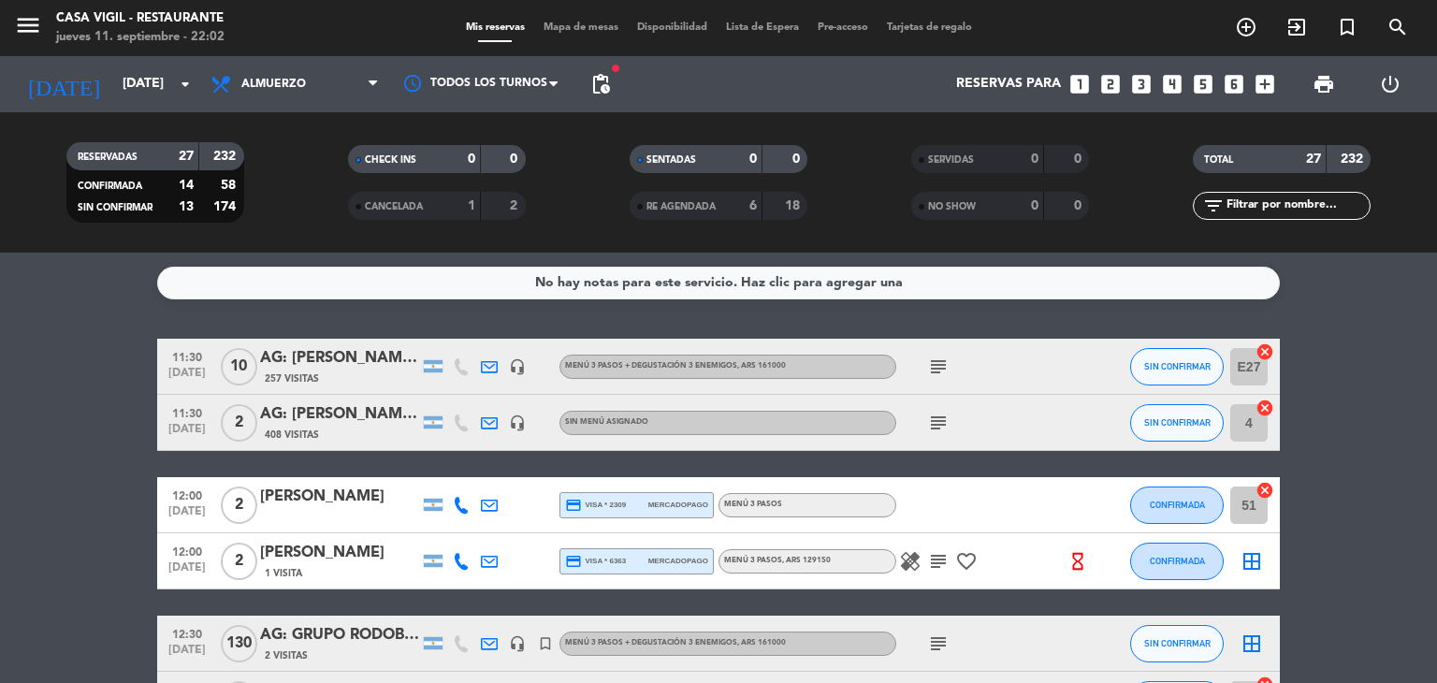
click at [945, 368] on icon "subject" at bounding box center [938, 367] width 22 height 22
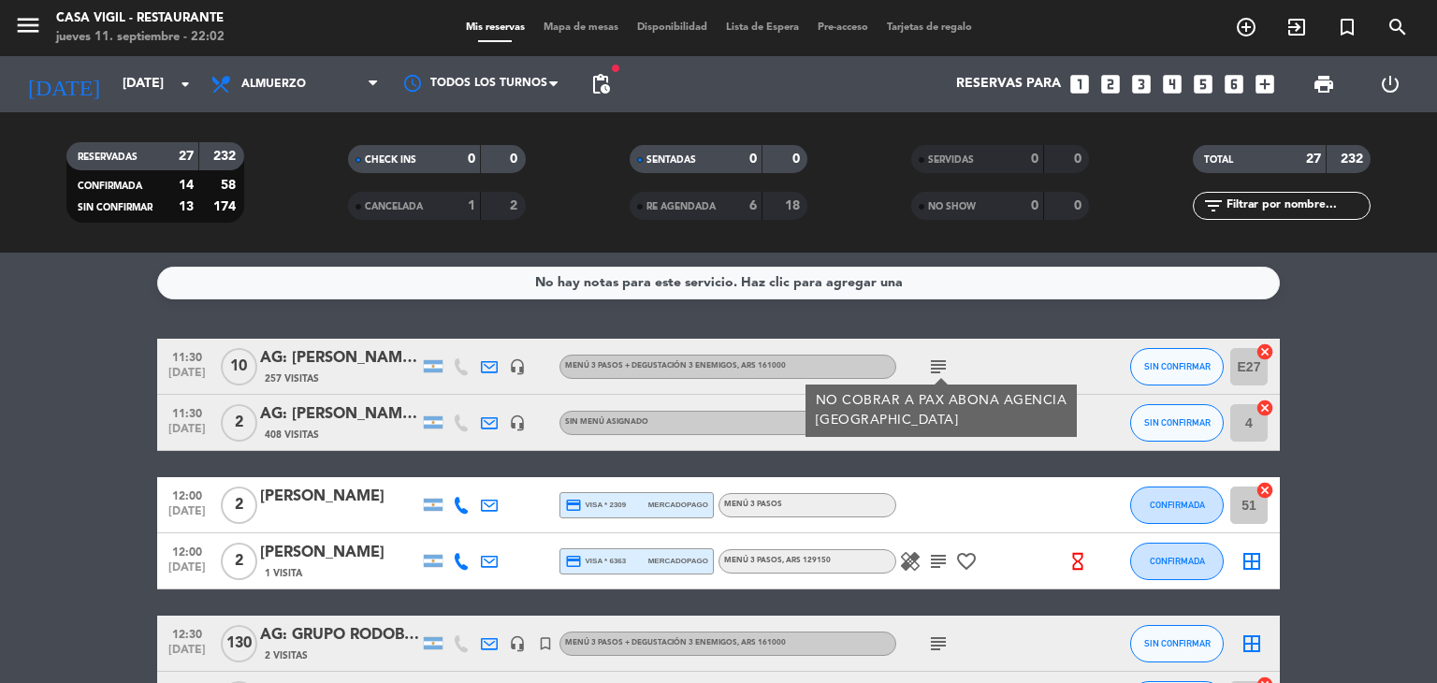
click at [945, 368] on icon "subject" at bounding box center [938, 367] width 22 height 22
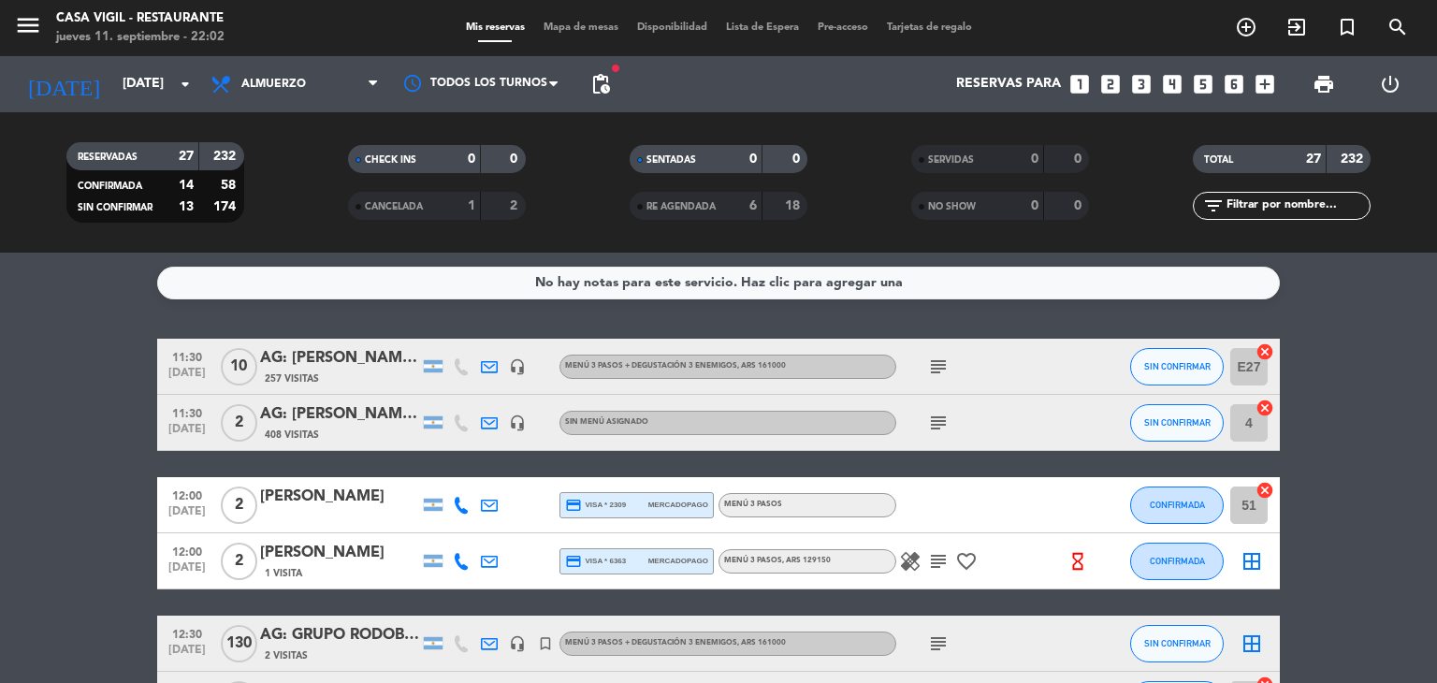
click at [940, 425] on icon "subject" at bounding box center [938, 423] width 22 height 22
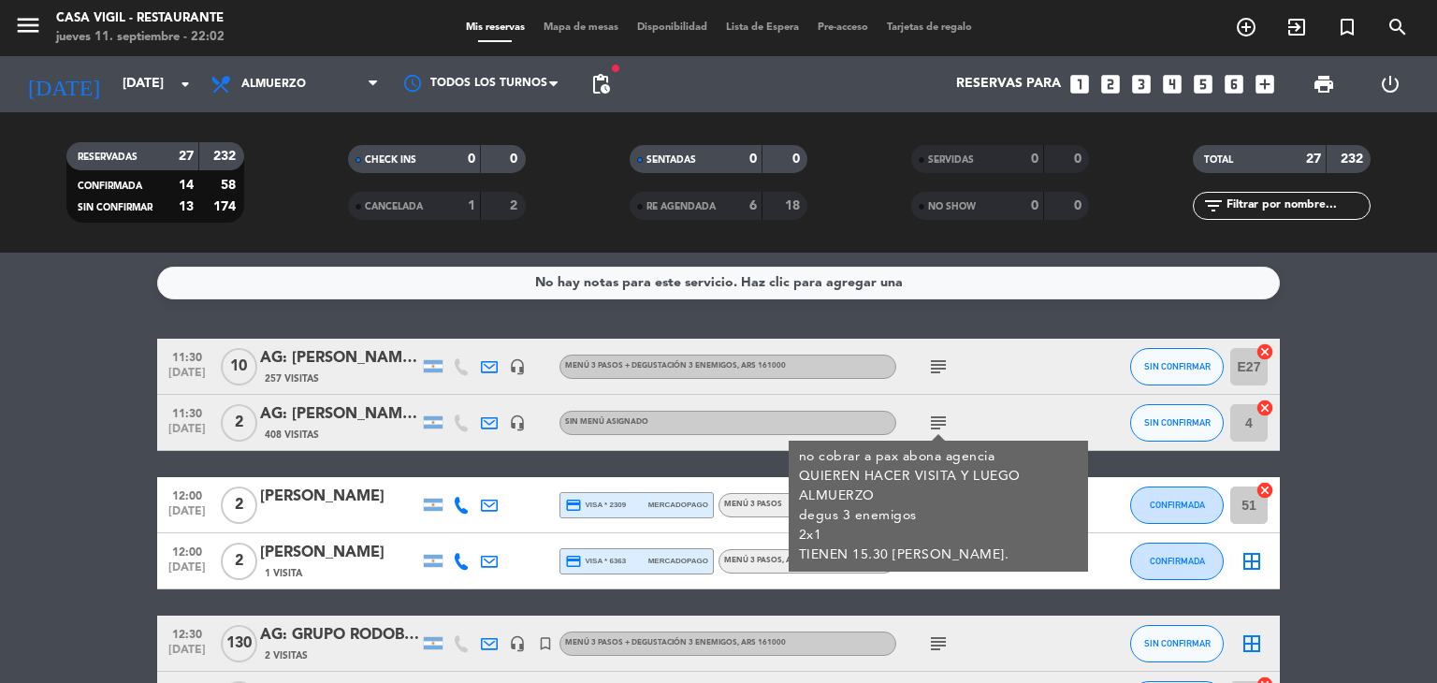
click at [940, 425] on icon "subject" at bounding box center [938, 423] width 22 height 22
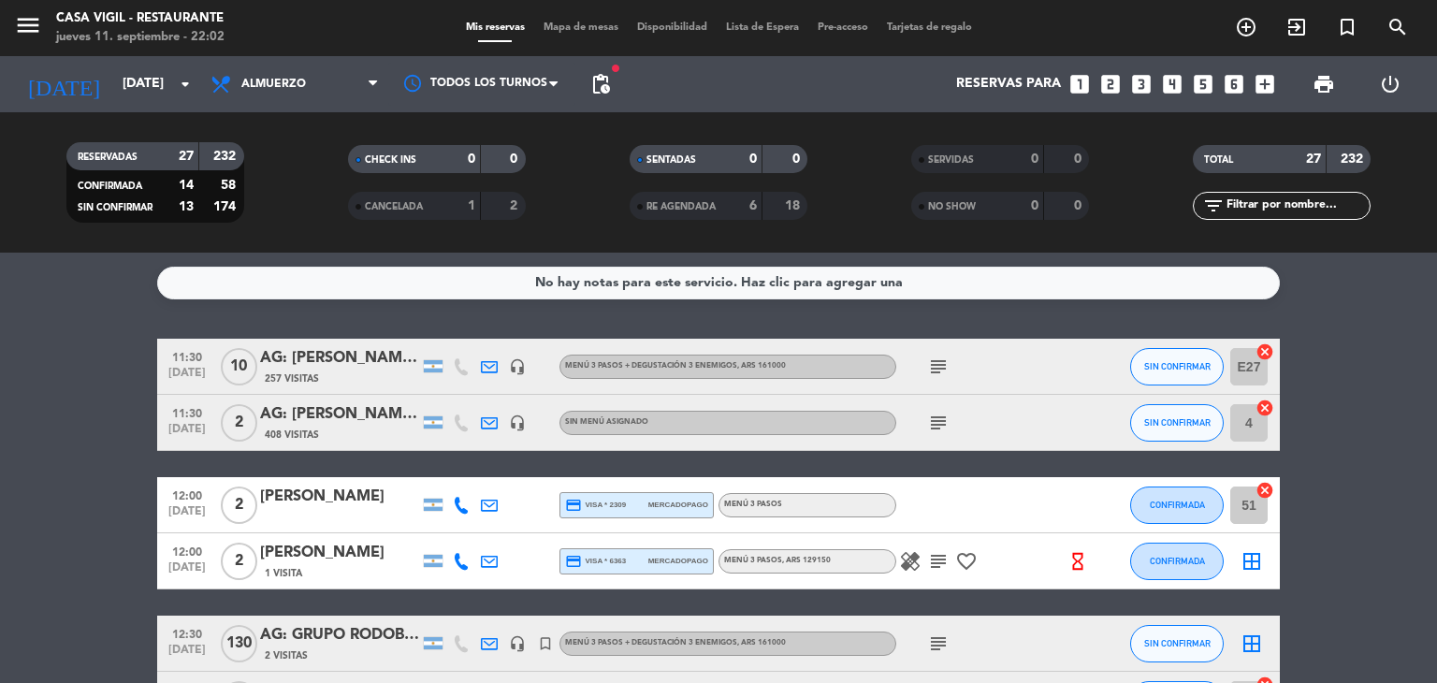
click at [942, 554] on icon "subject" at bounding box center [938, 561] width 22 height 22
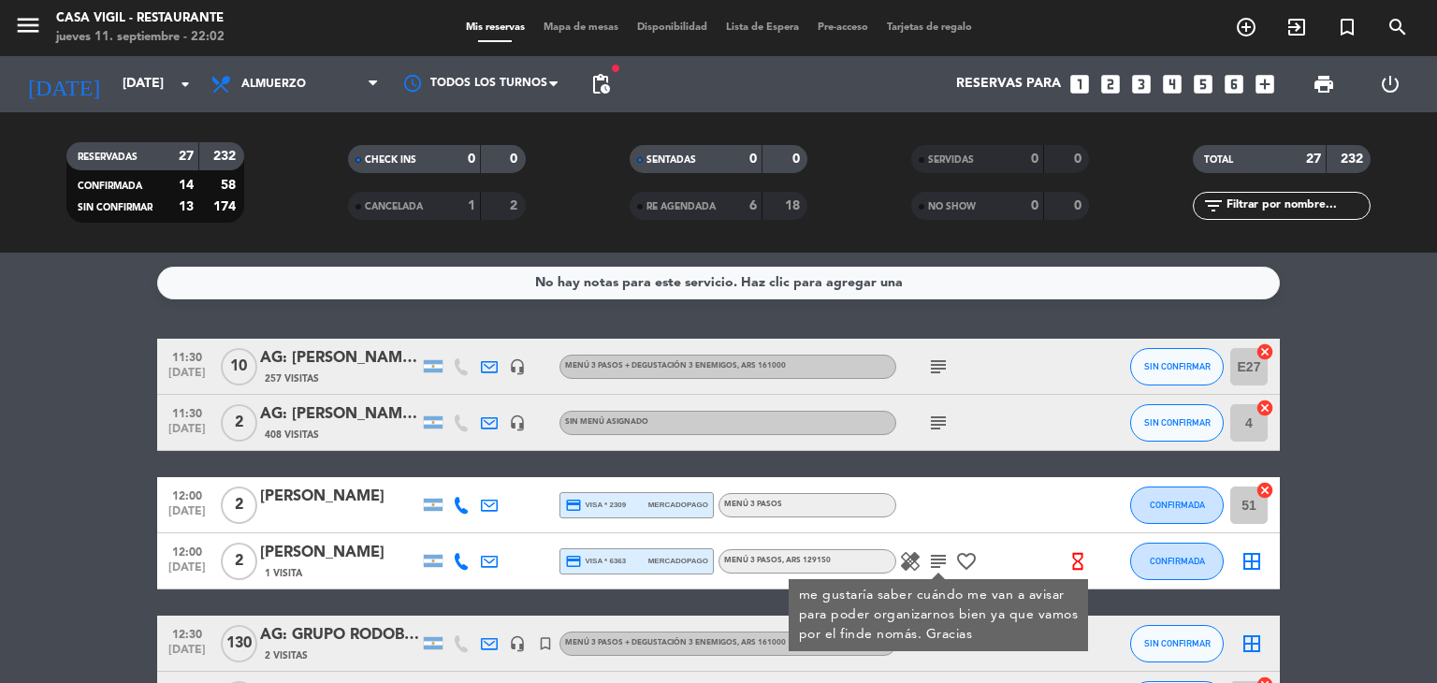
click at [942, 554] on icon "subject" at bounding box center [938, 561] width 22 height 22
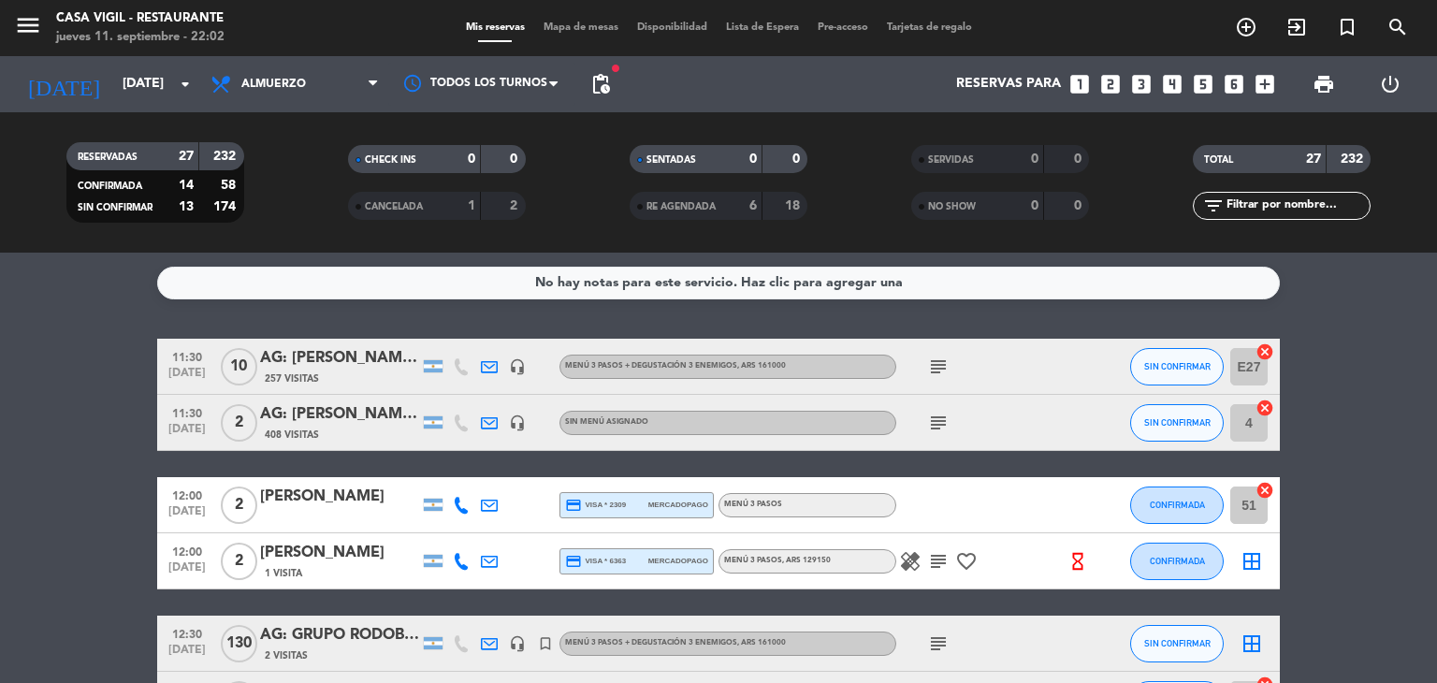
click at [327, 371] on div "257 Visitas" at bounding box center [339, 379] width 159 height 16
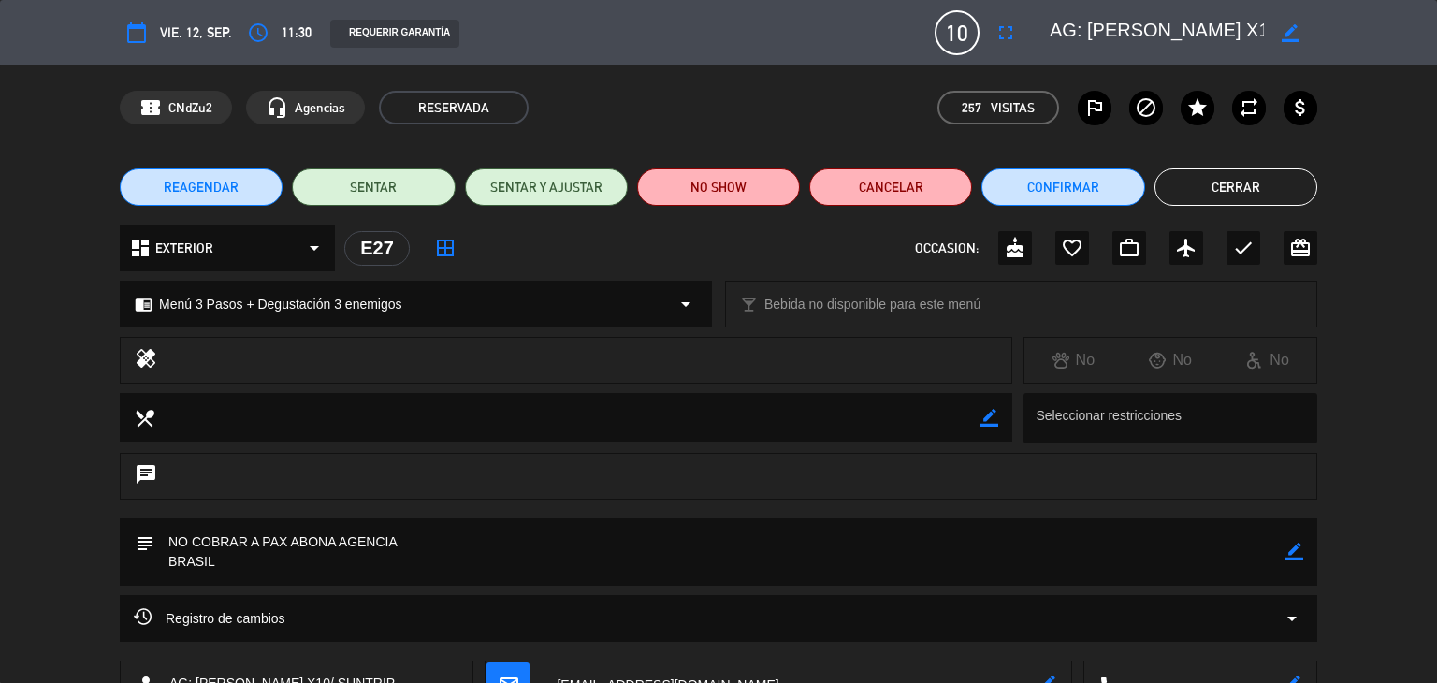
click at [1244, 186] on button "Cerrar" at bounding box center [1236, 186] width 163 height 37
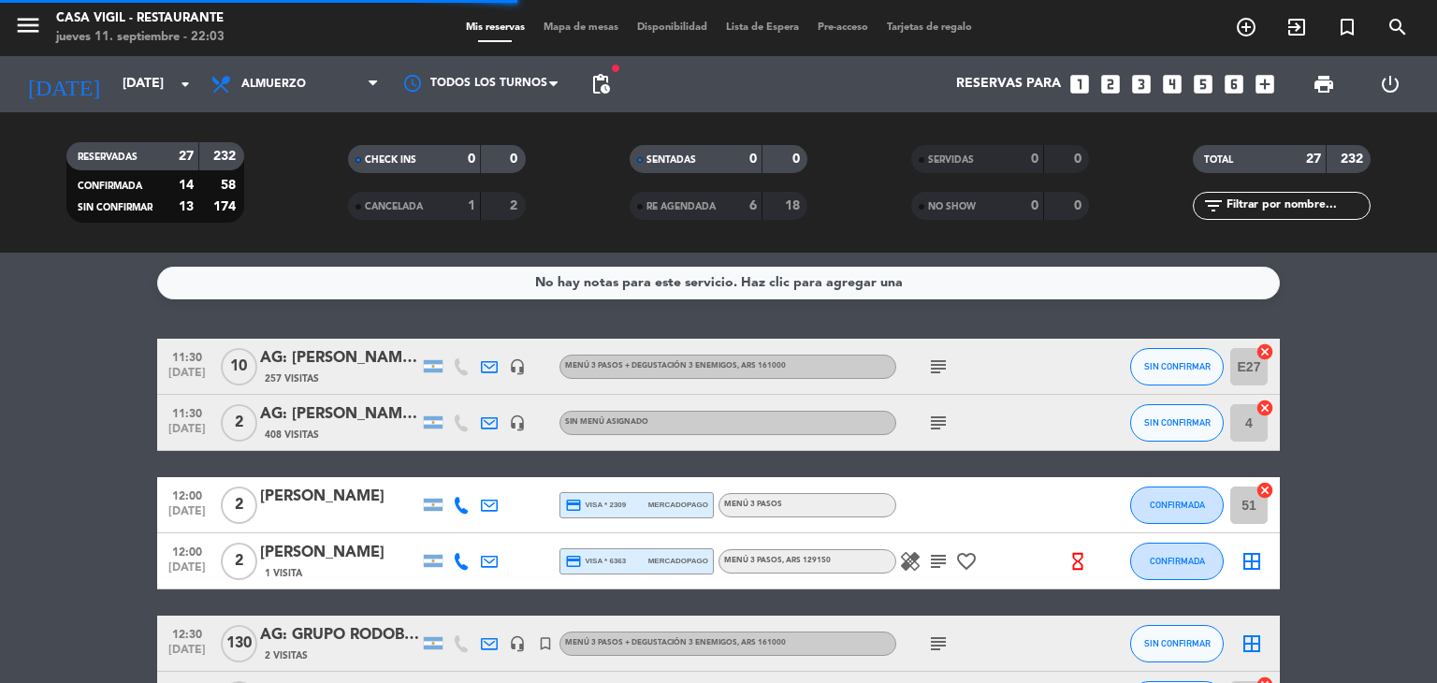
click at [359, 421] on div "AG: [PERSON_NAME] X 2 / DISTINTOS" at bounding box center [339, 414] width 159 height 24
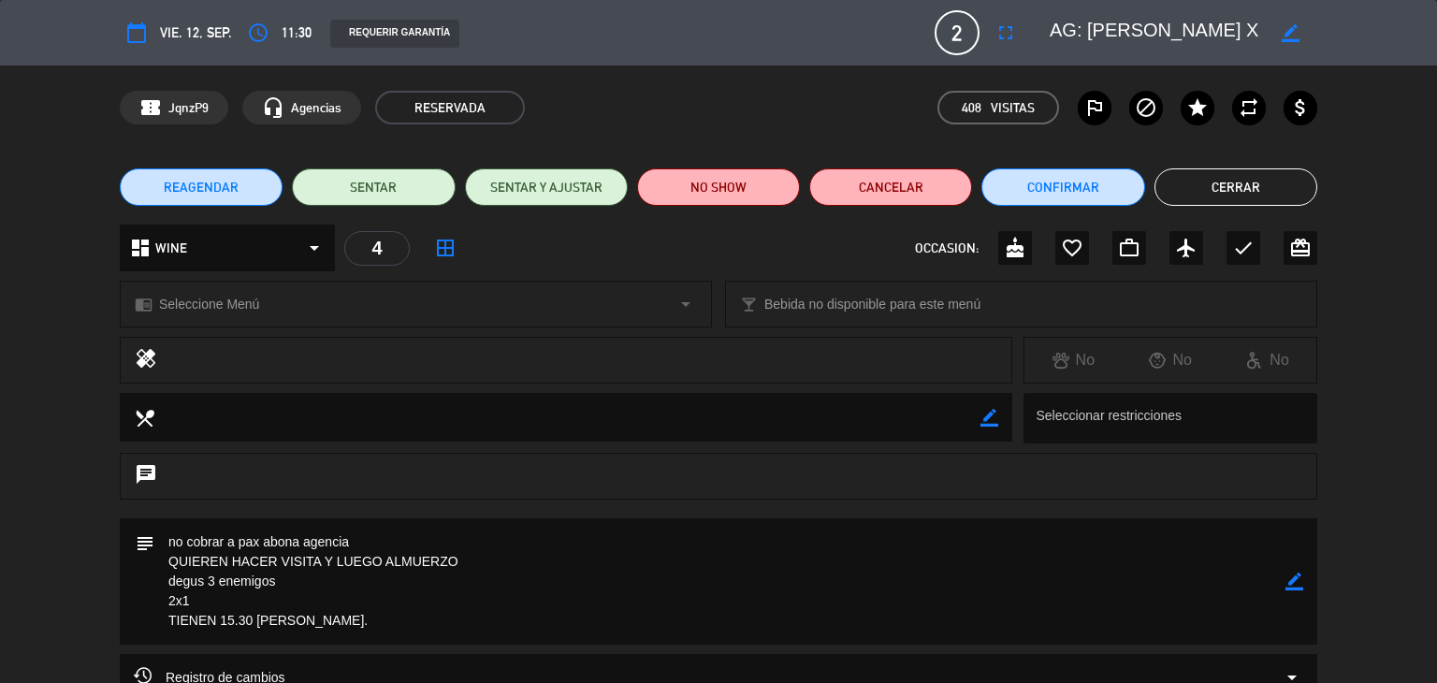
click at [1216, 184] on button "Cerrar" at bounding box center [1236, 186] width 163 height 37
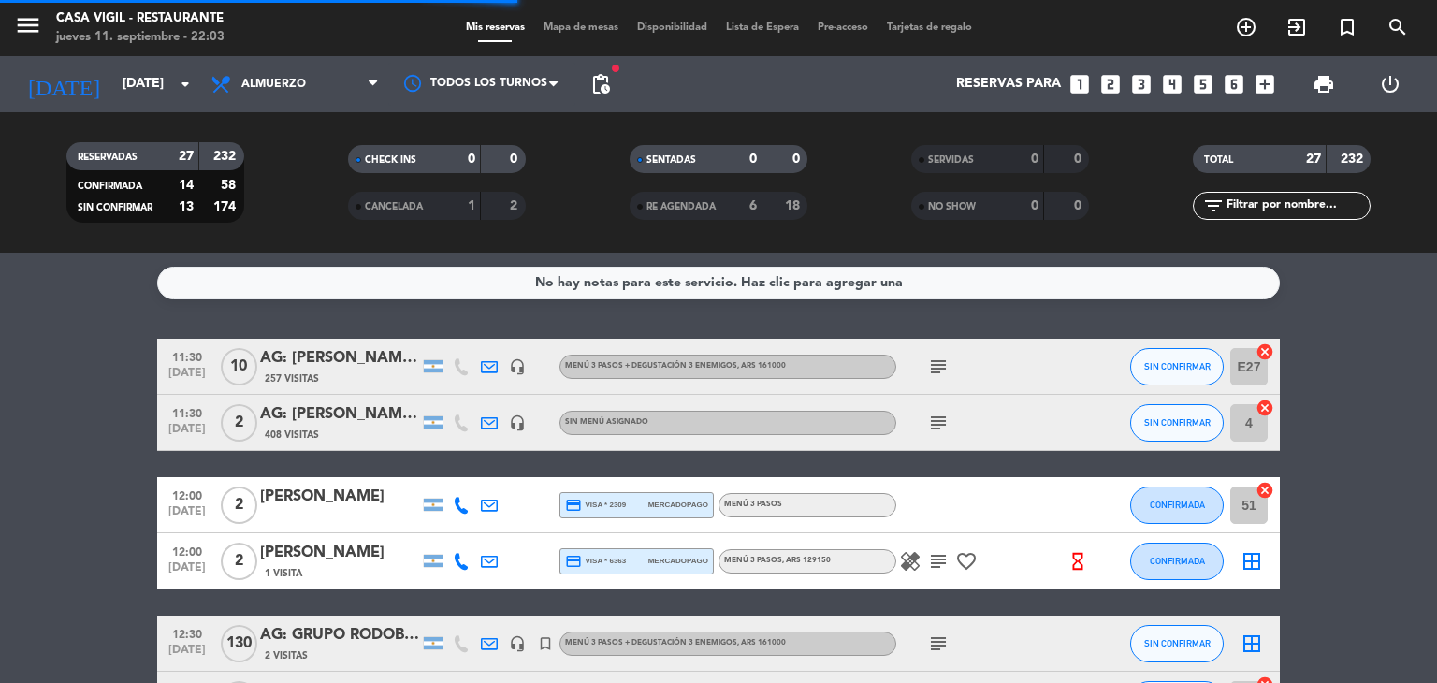
scroll to position [94, 0]
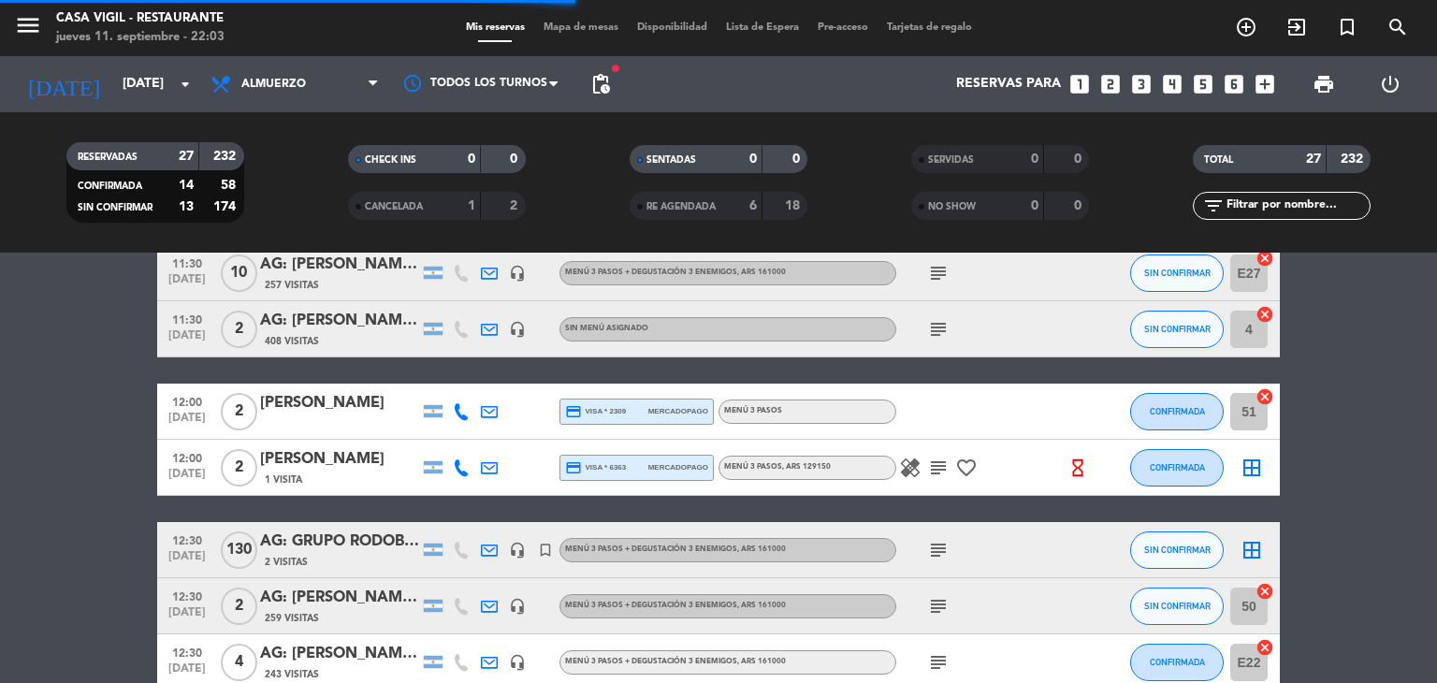
click at [317, 412] on div "[PERSON_NAME]" at bounding box center [339, 403] width 159 height 24
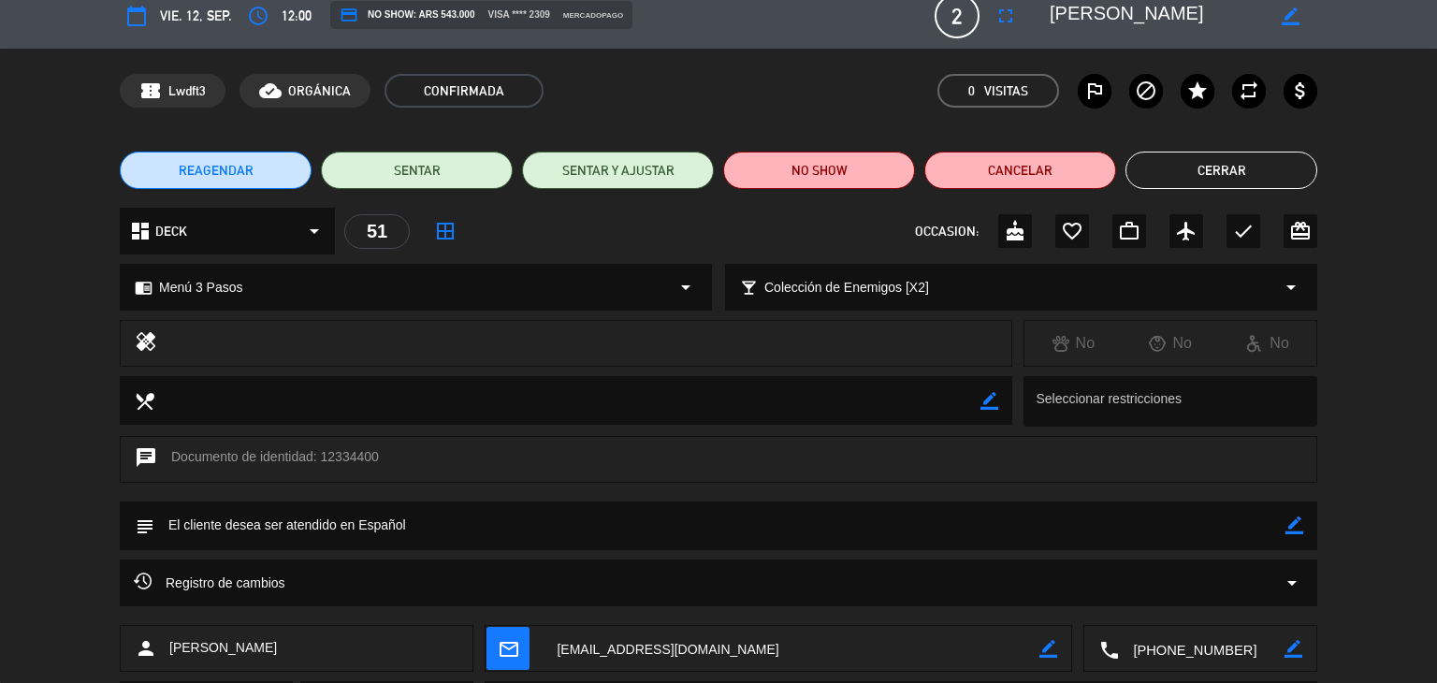
scroll to position [0, 0]
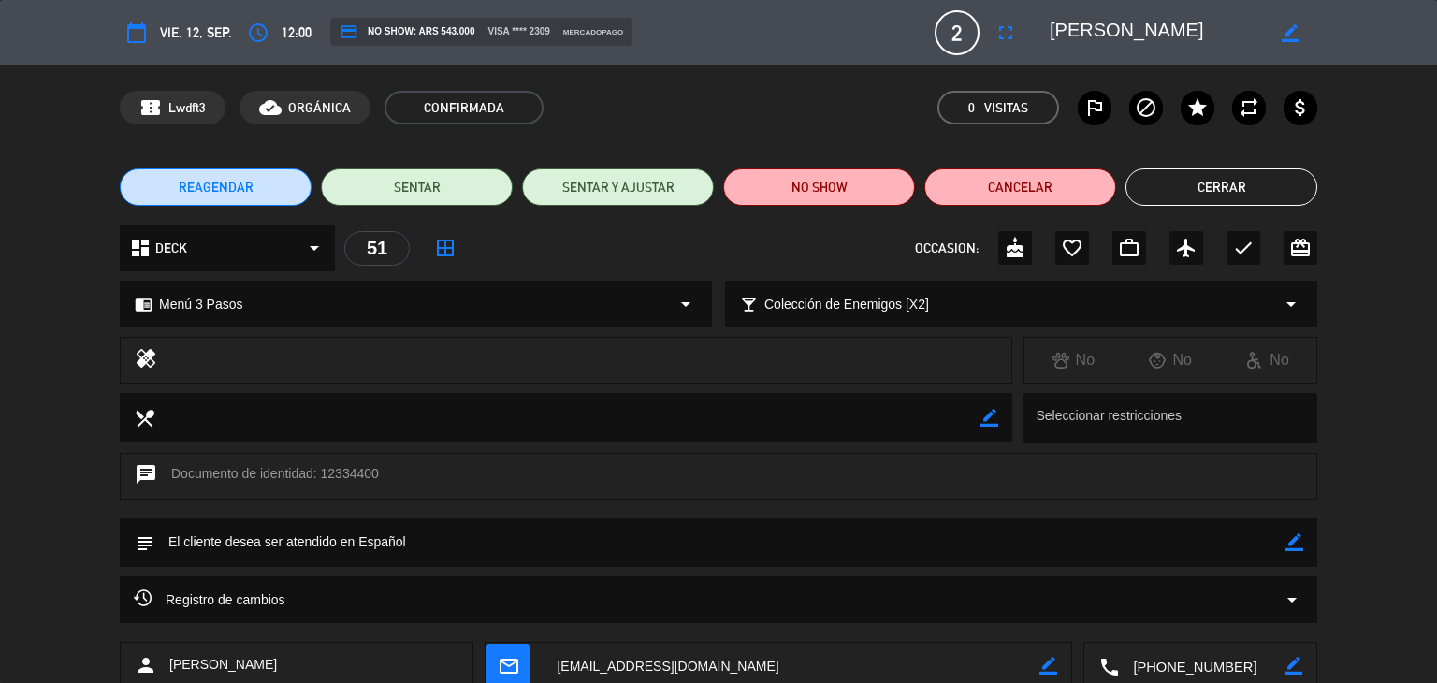
click at [1176, 192] on button "Cerrar" at bounding box center [1222, 186] width 192 height 37
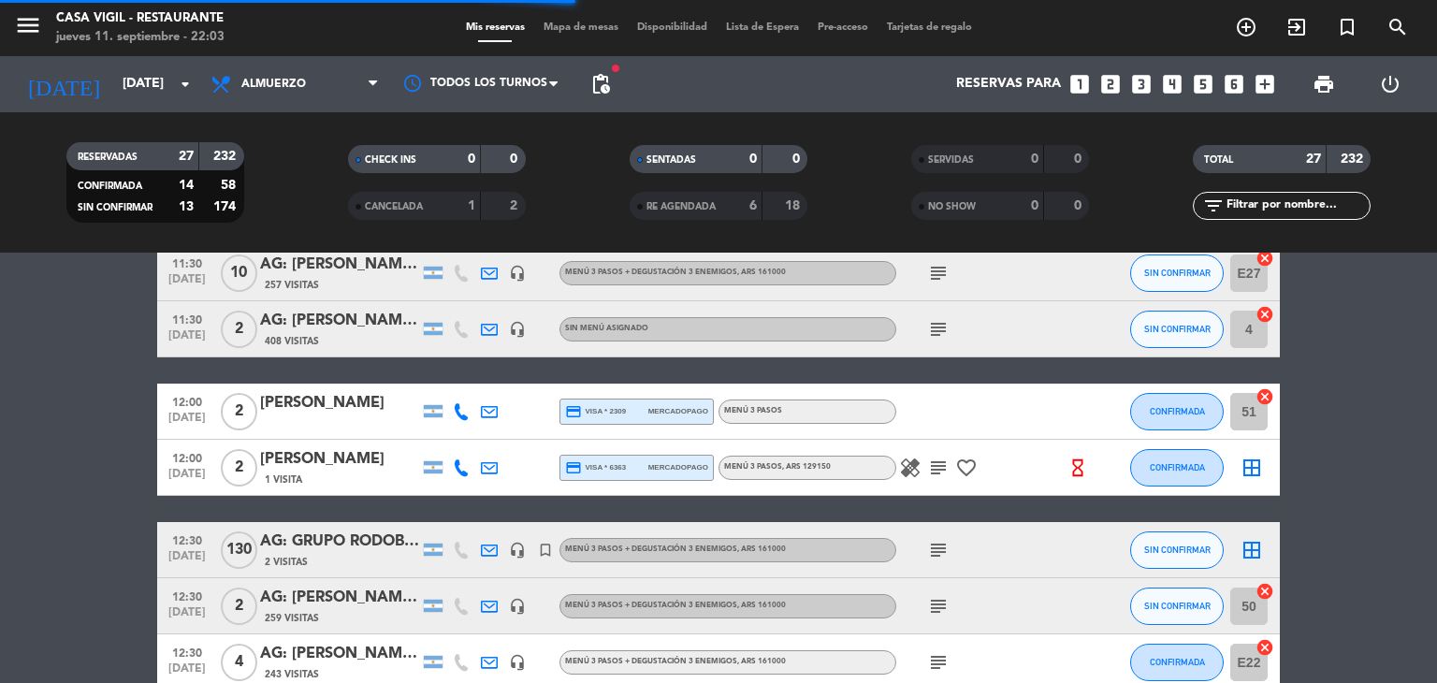
click at [380, 461] on div "[PERSON_NAME]" at bounding box center [339, 459] width 159 height 24
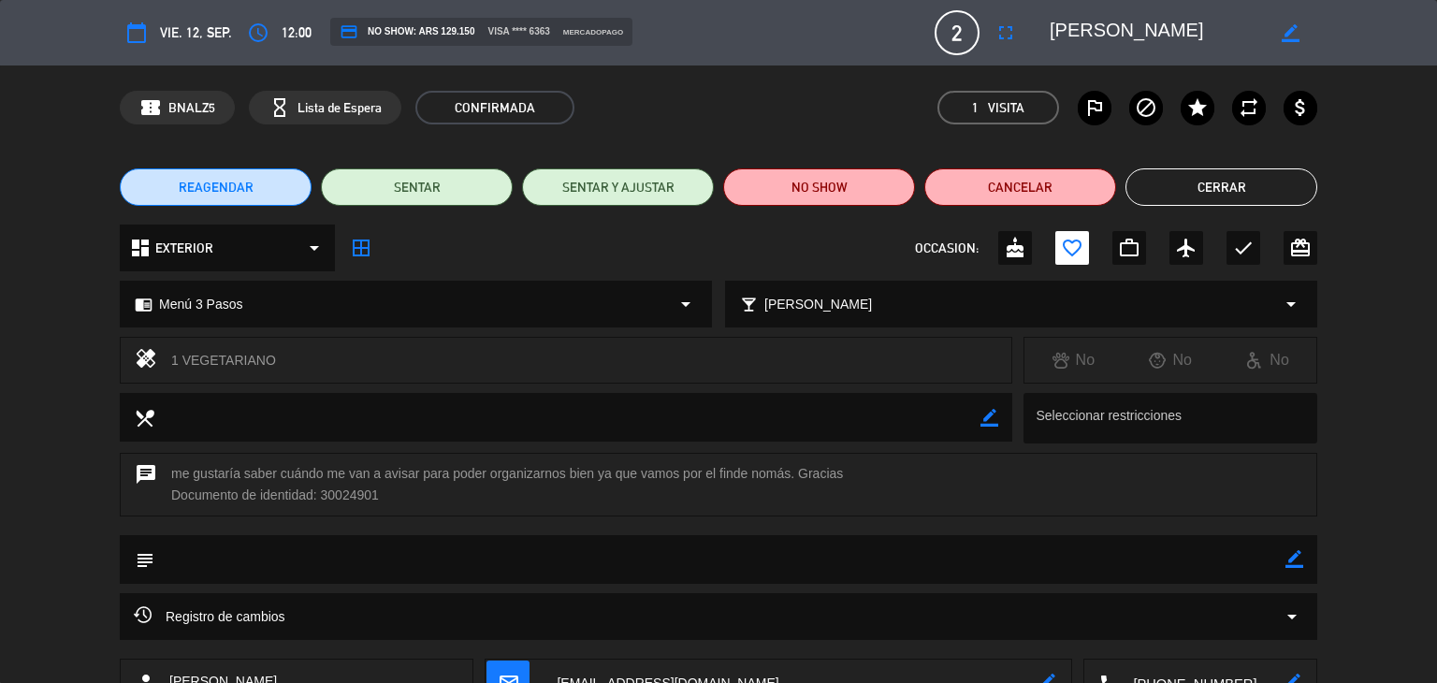
click at [1144, 193] on button "Cerrar" at bounding box center [1222, 186] width 192 height 37
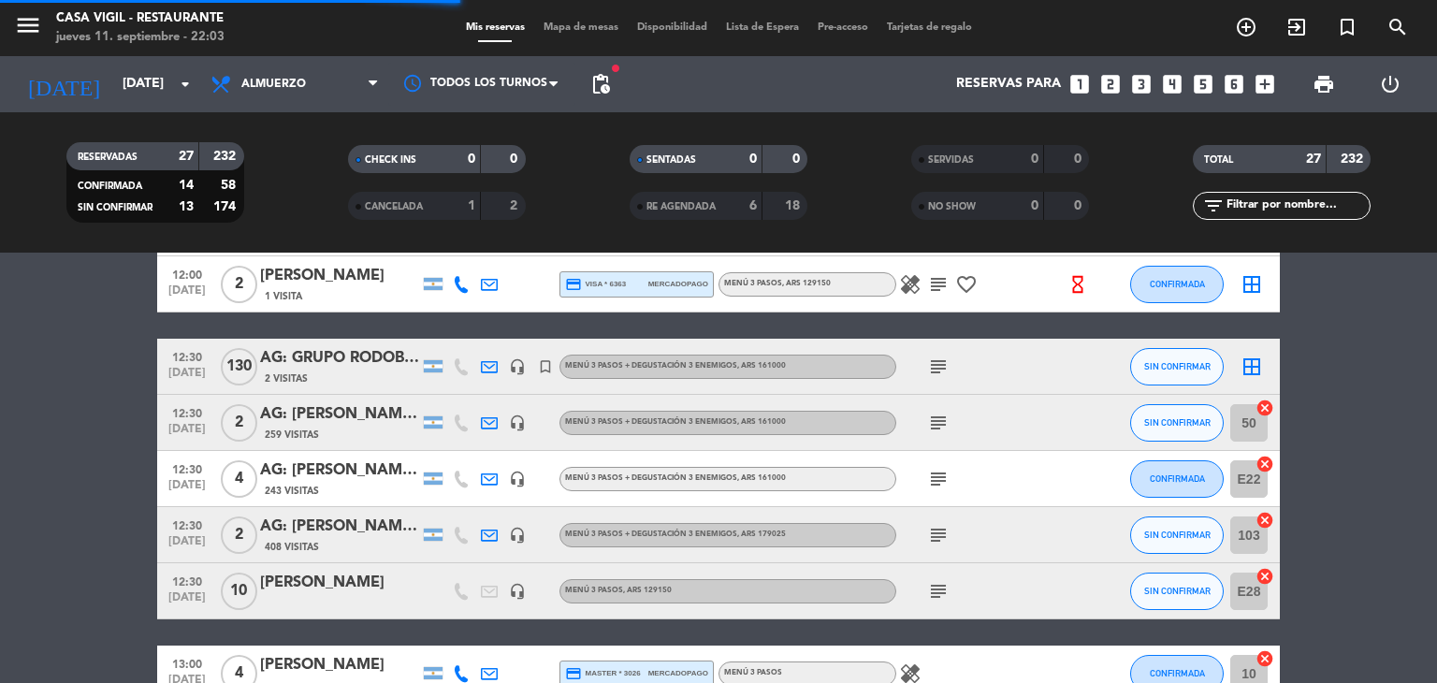
scroll to position [281, 0]
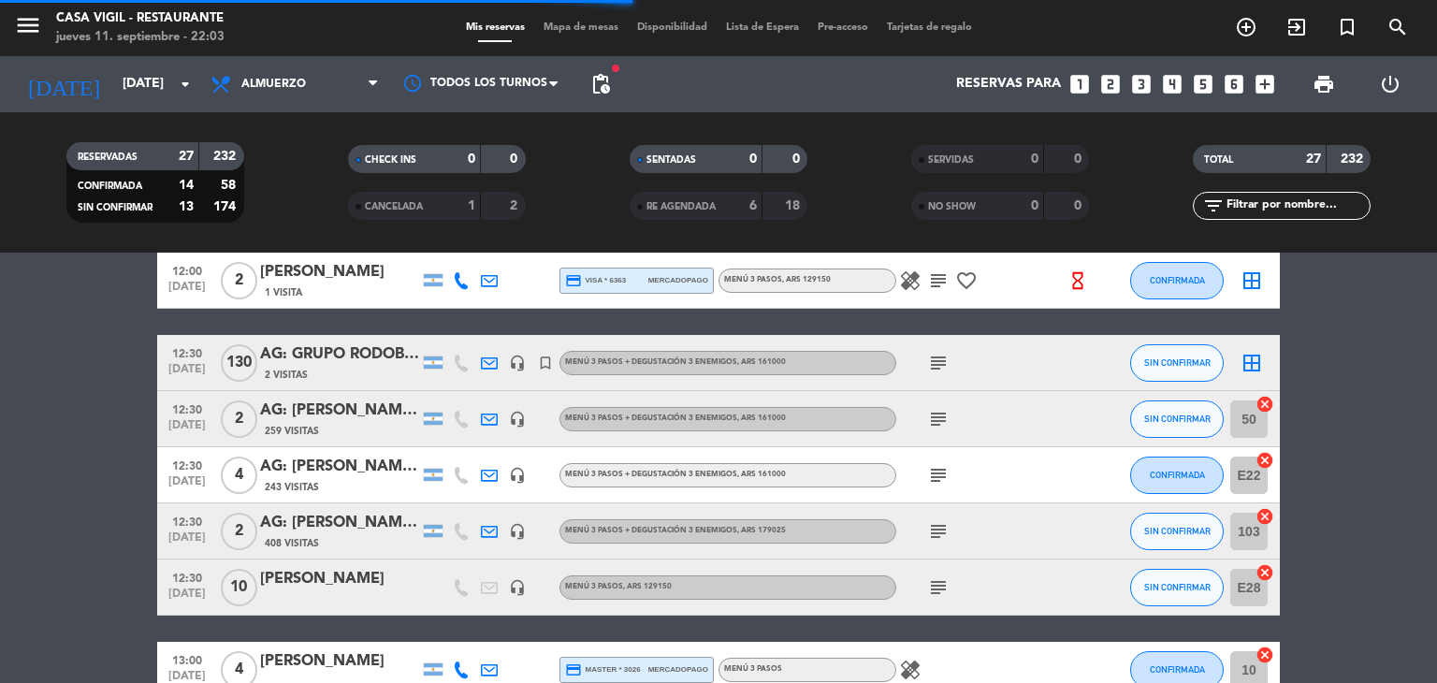
click at [335, 418] on div "AG: [PERSON_NAME] X 2/ SUNTRIP" at bounding box center [339, 411] width 159 height 24
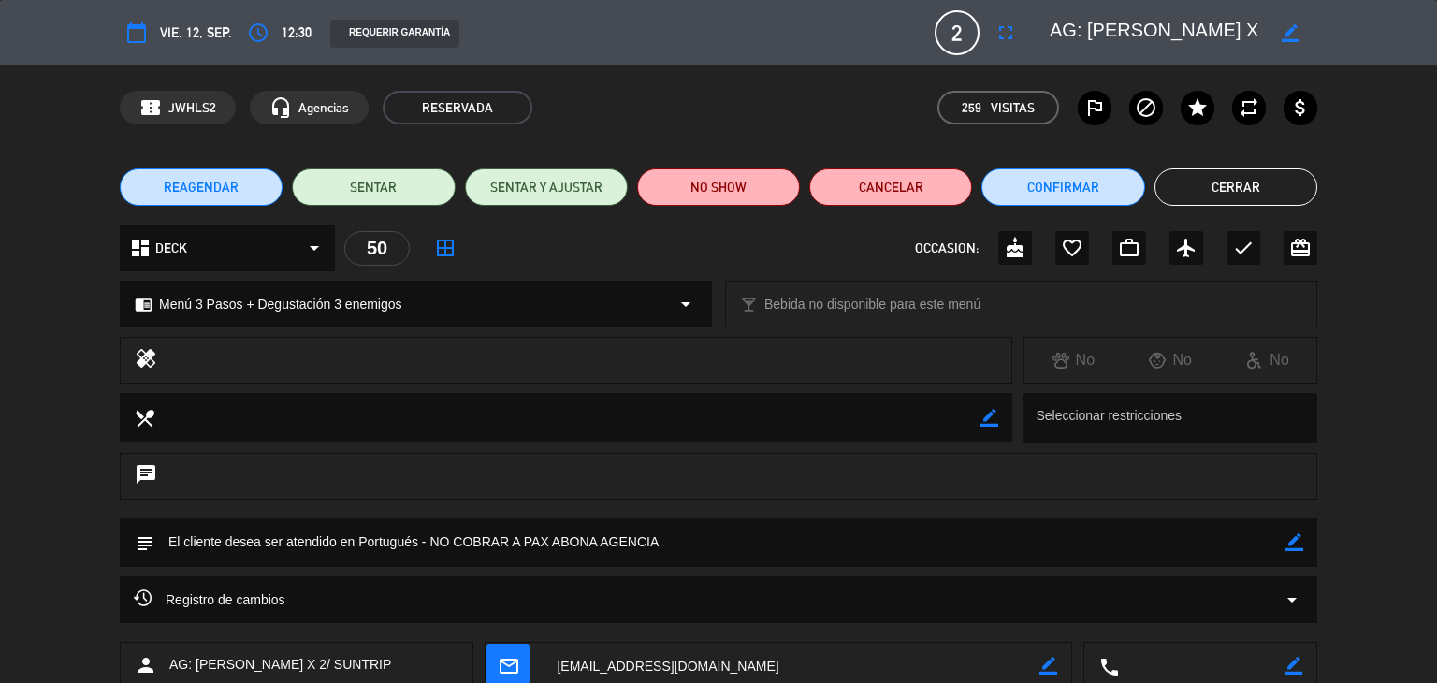
click at [1210, 184] on button "Cerrar" at bounding box center [1236, 186] width 163 height 37
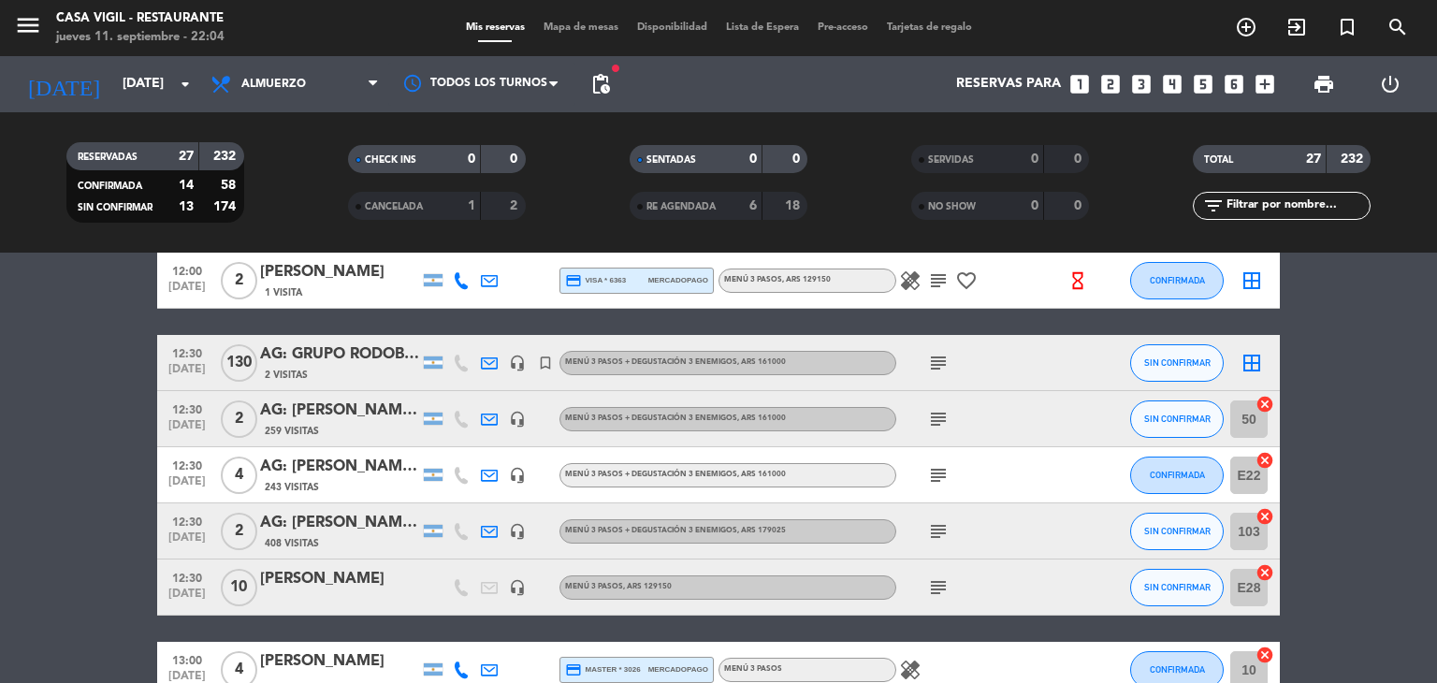
click at [336, 473] on div "AG: [PERSON_NAME] x4 / SUNTRIP" at bounding box center [339, 467] width 159 height 24
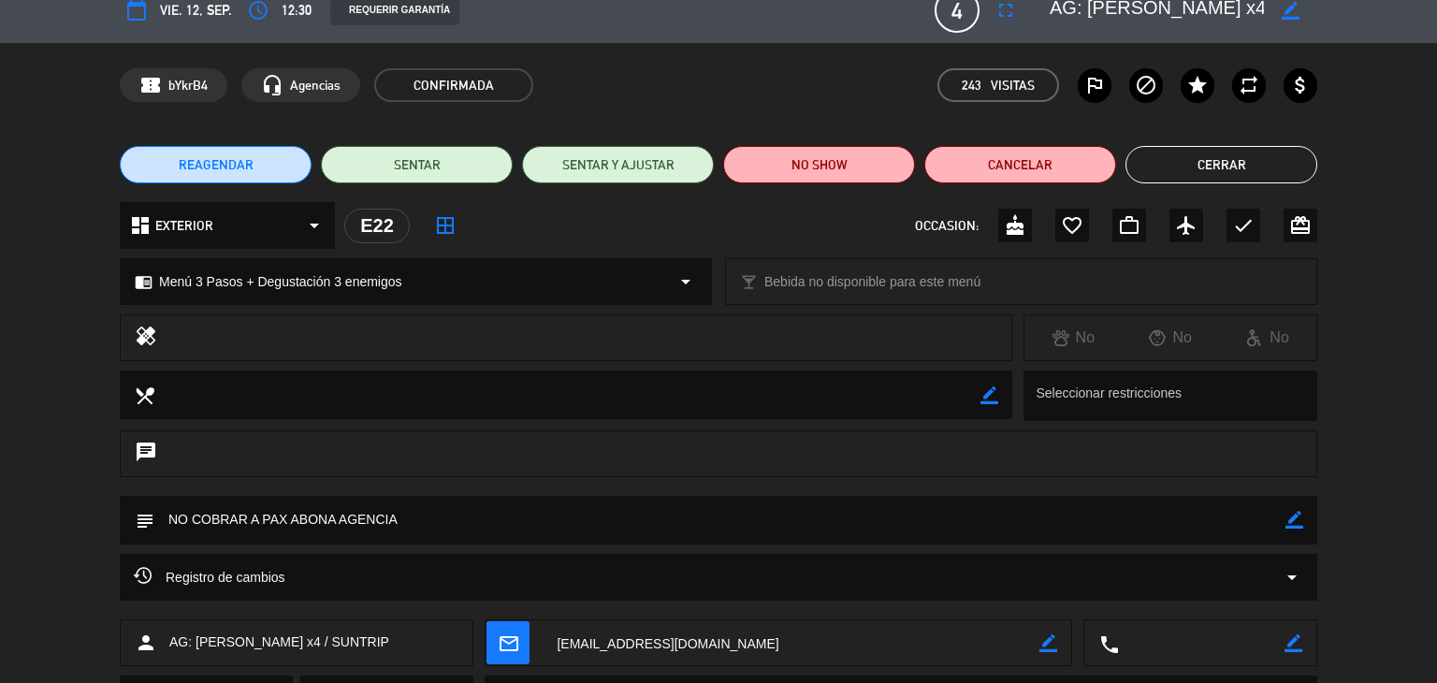
scroll to position [0, 0]
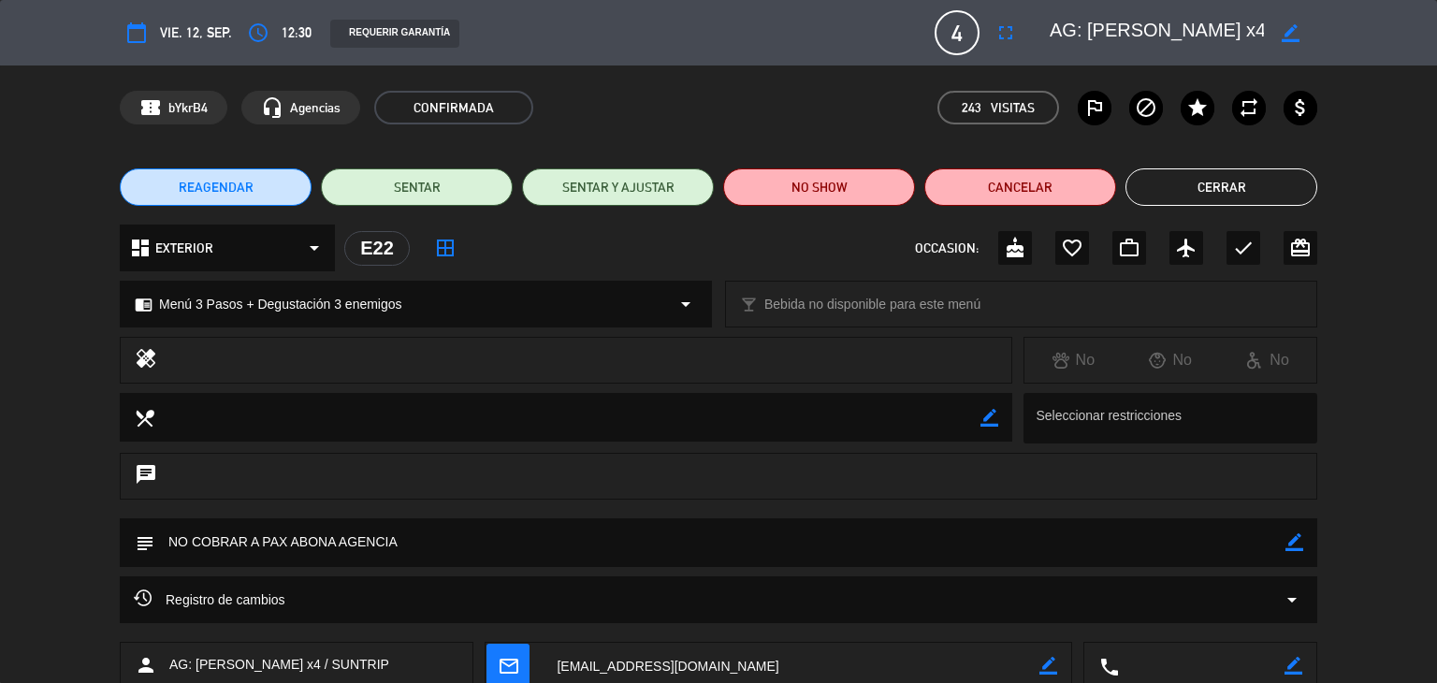
click at [1245, 191] on button "Cerrar" at bounding box center [1222, 186] width 192 height 37
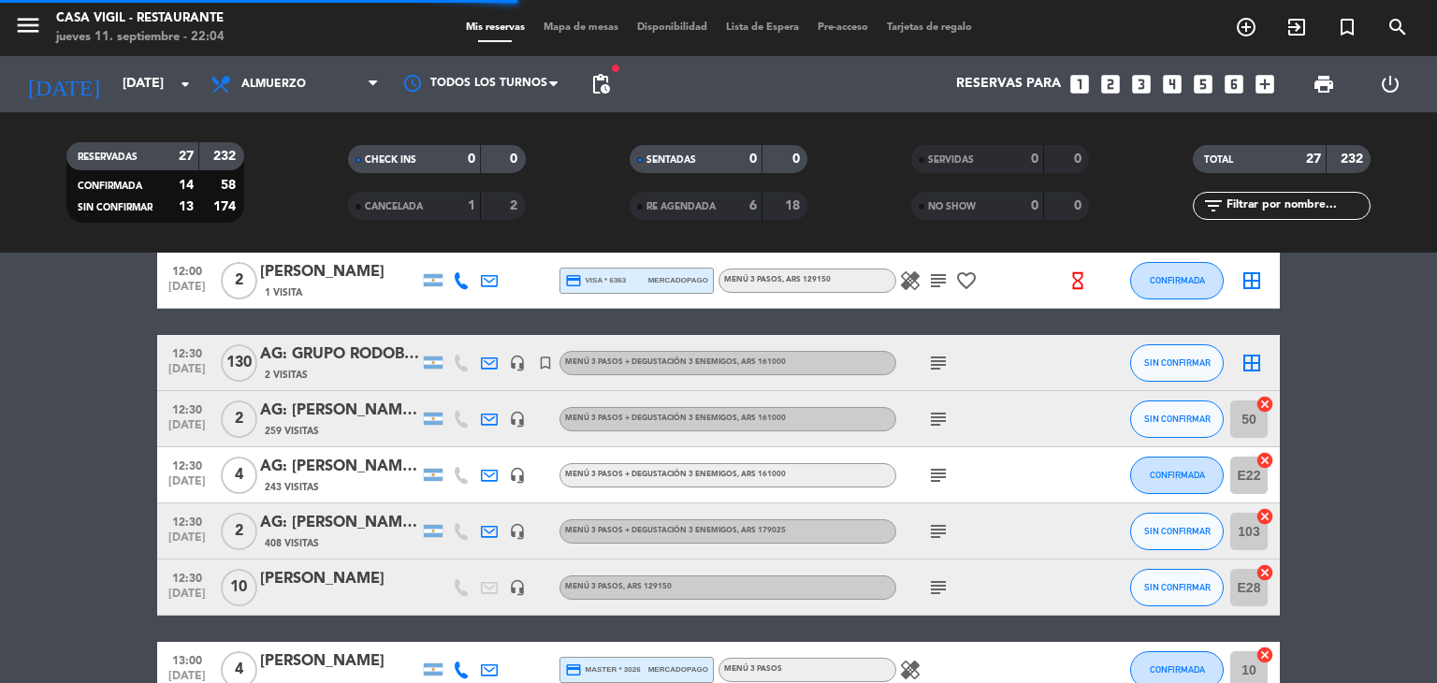
click at [351, 419] on div "AG: [PERSON_NAME] X 2/ SUNTRIP" at bounding box center [339, 411] width 159 height 24
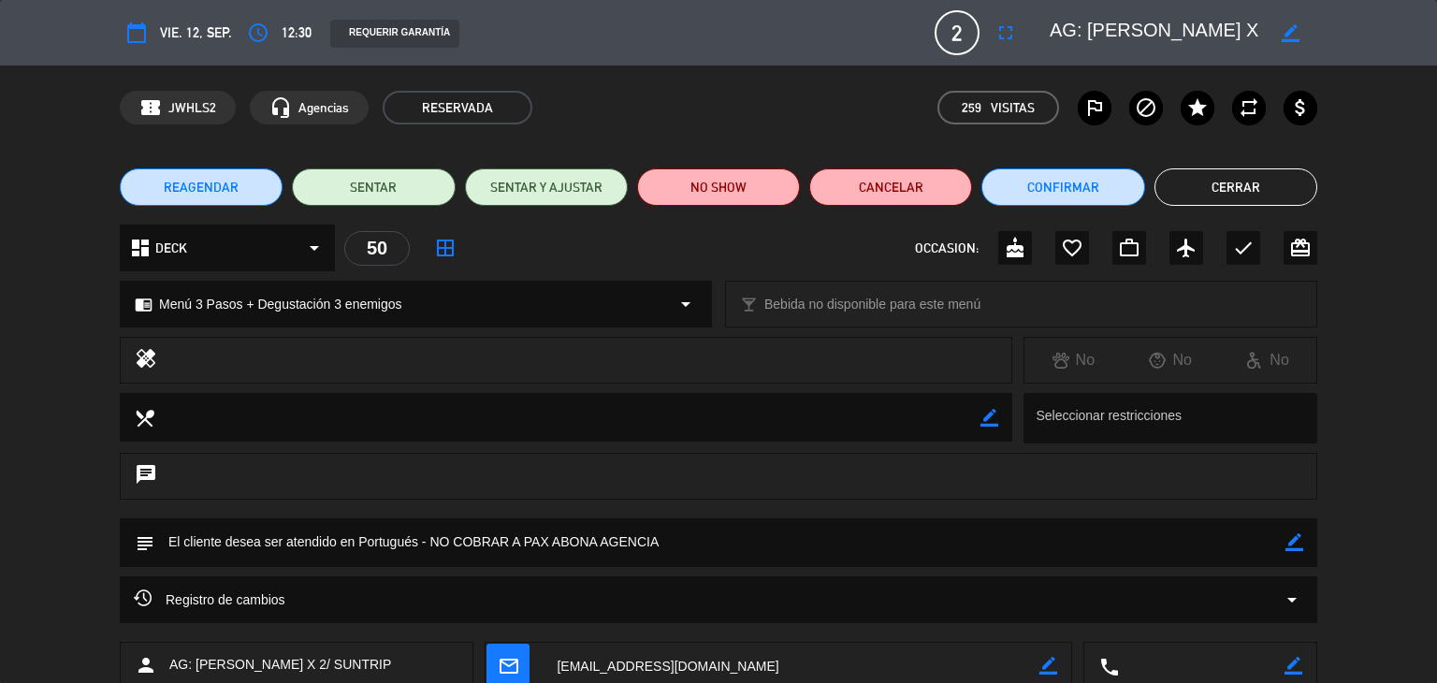
click at [1242, 178] on button "Cerrar" at bounding box center [1236, 186] width 163 height 37
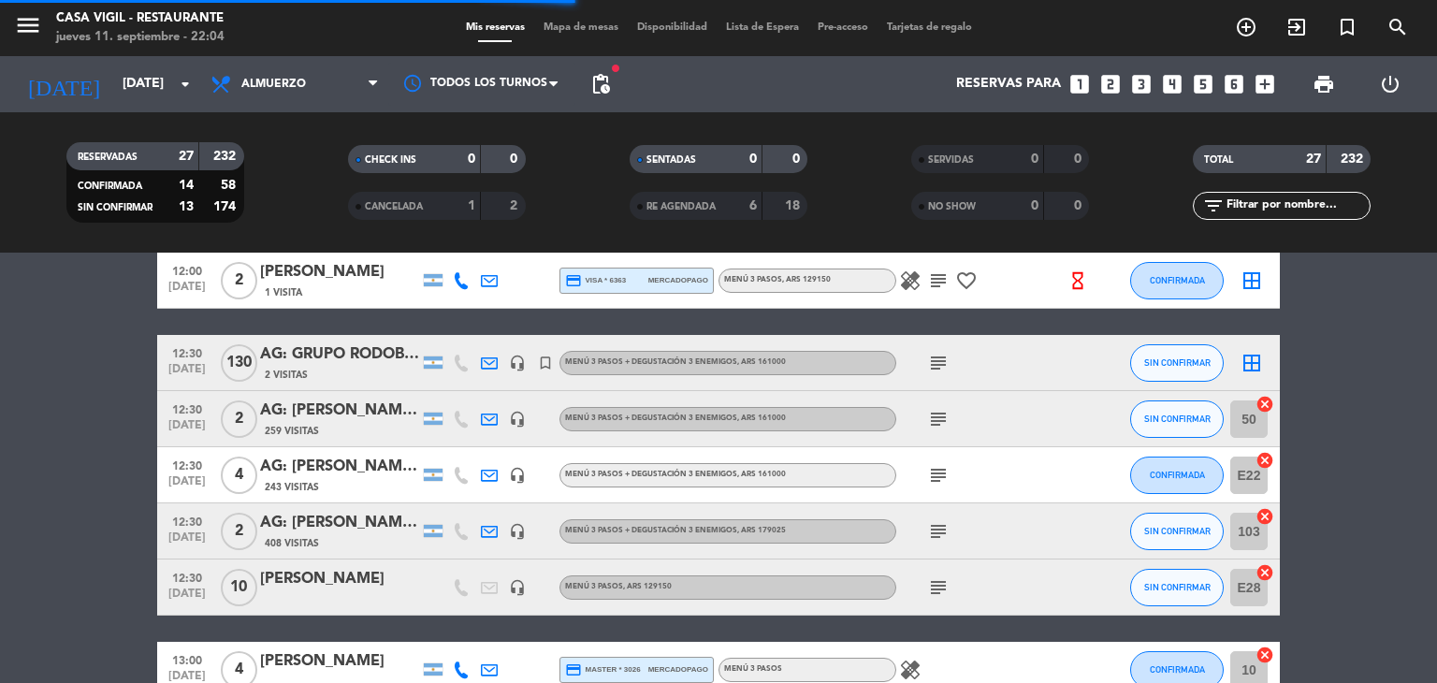
click at [368, 529] on div "AG: [PERSON_NAME] X 2 / DISTINTOS" at bounding box center [339, 523] width 159 height 24
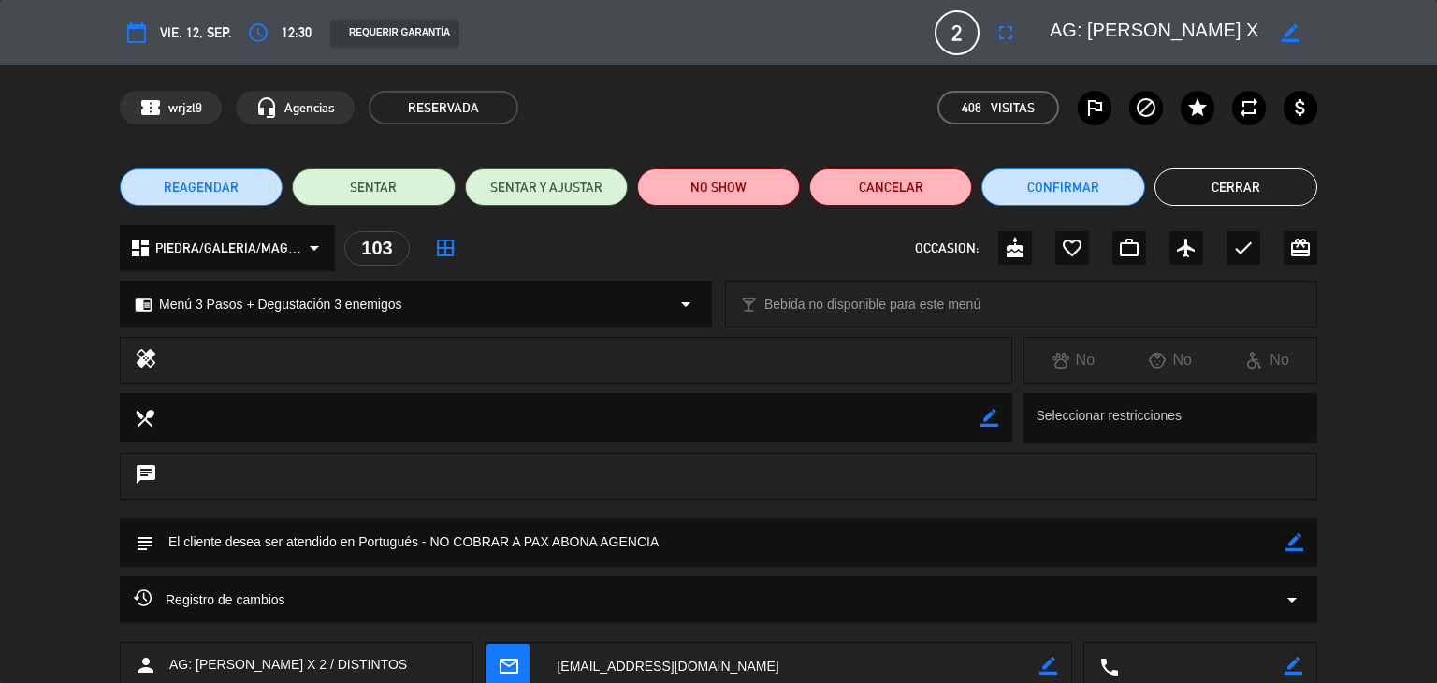
click at [1205, 192] on button "Cerrar" at bounding box center [1236, 186] width 163 height 37
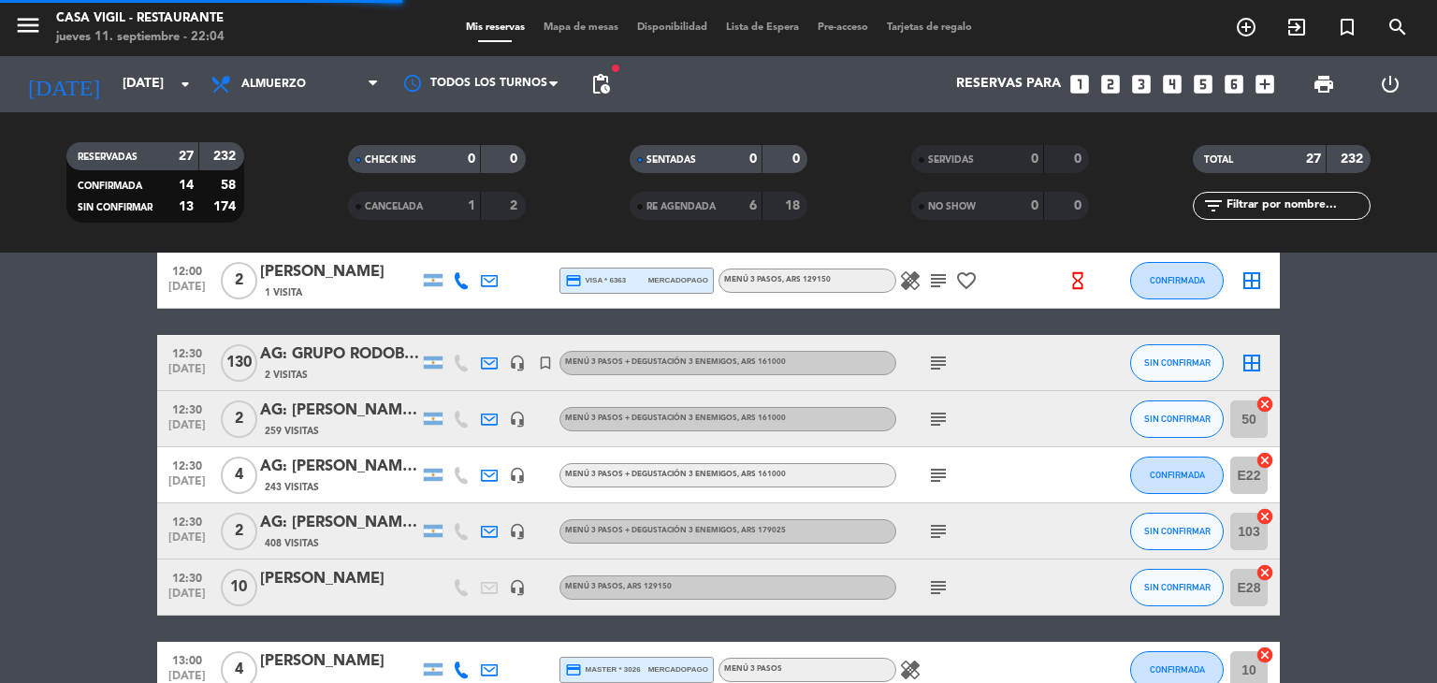
scroll to position [468, 0]
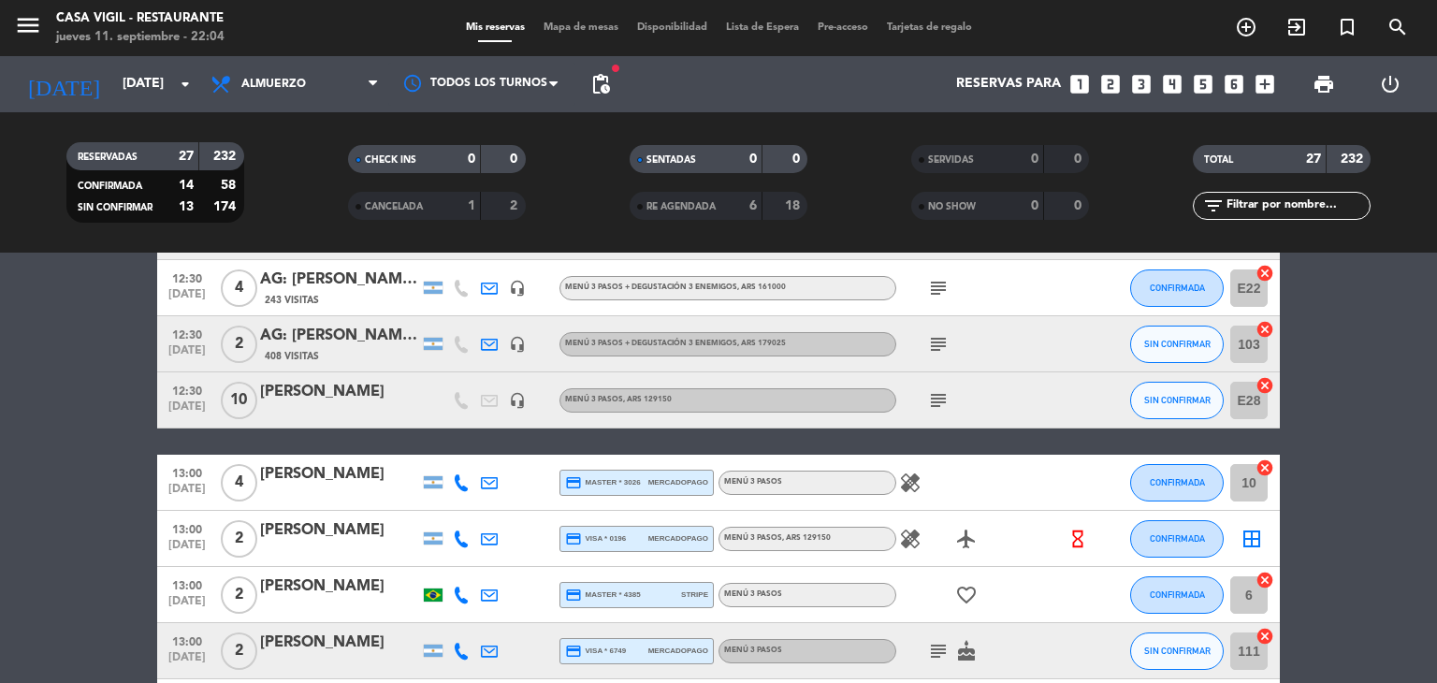
click at [350, 477] on div "[PERSON_NAME]" at bounding box center [339, 474] width 159 height 24
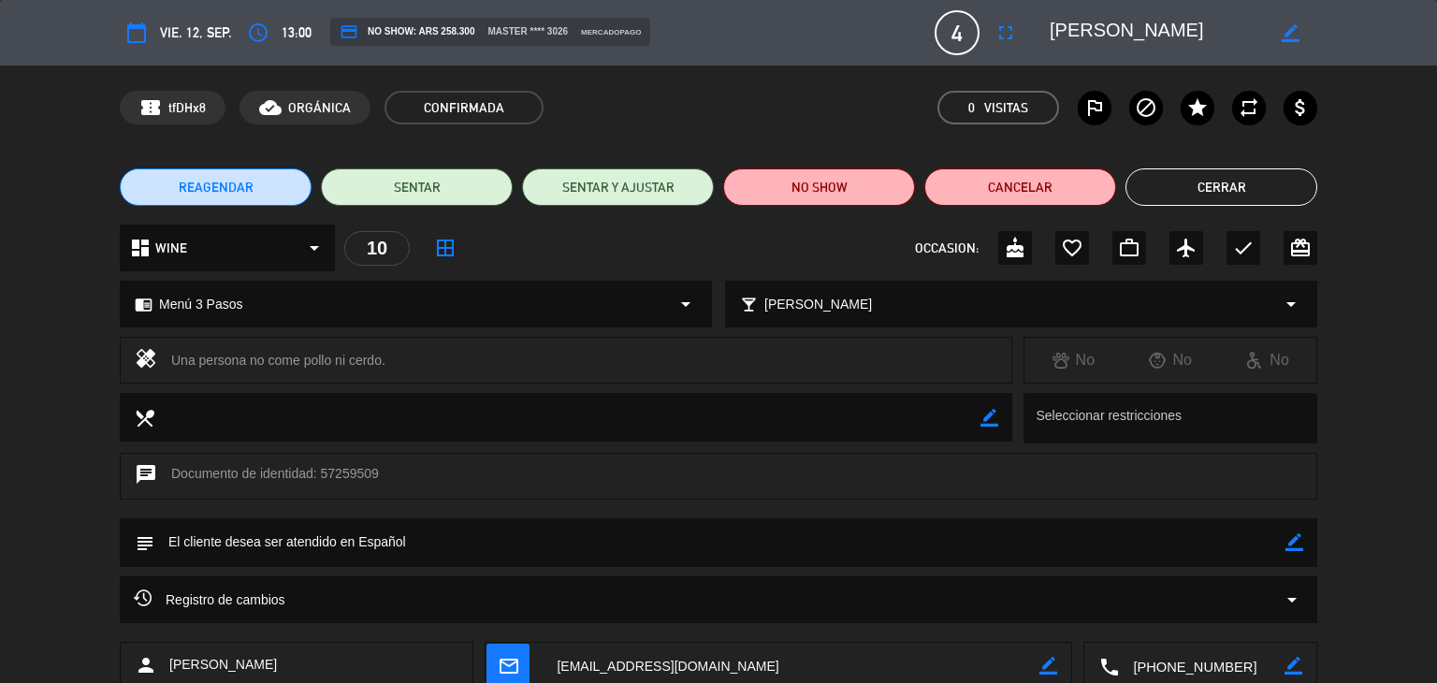
click at [1198, 187] on button "Cerrar" at bounding box center [1222, 186] width 192 height 37
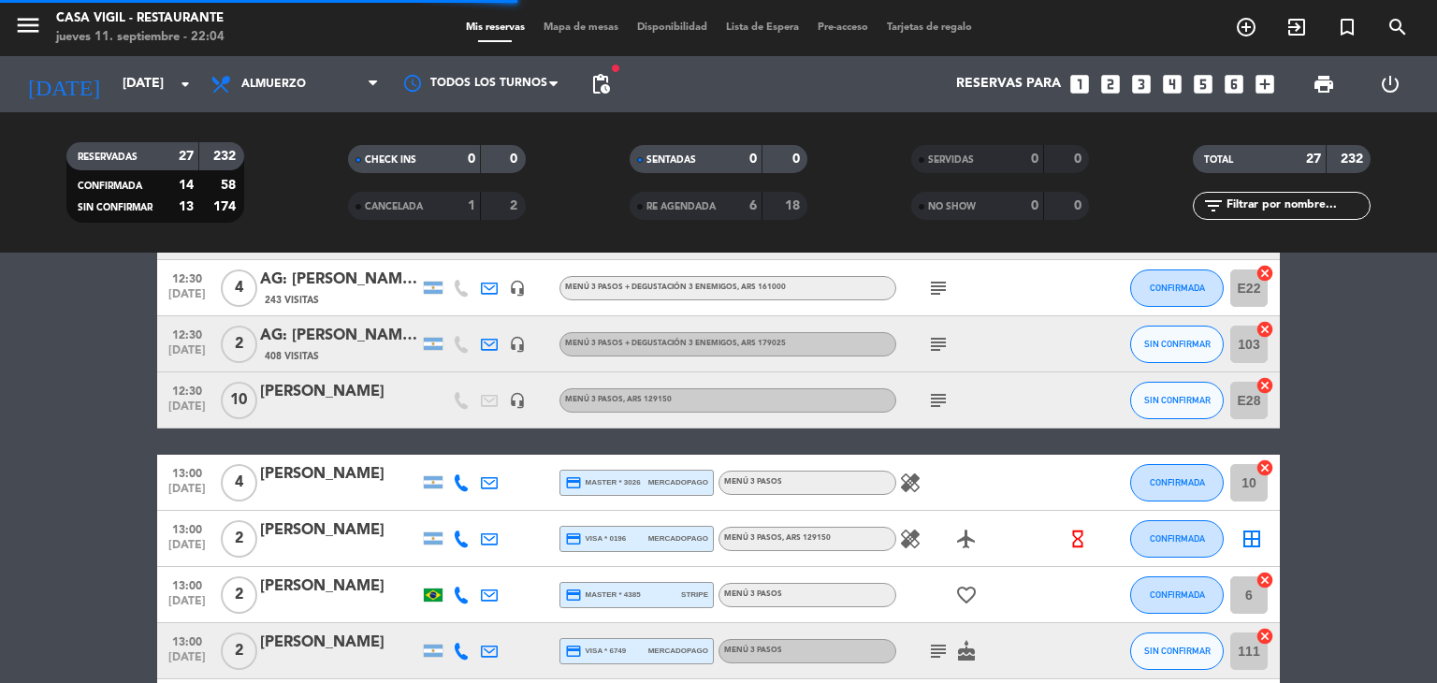
click at [342, 531] on div "[PERSON_NAME]" at bounding box center [339, 530] width 159 height 24
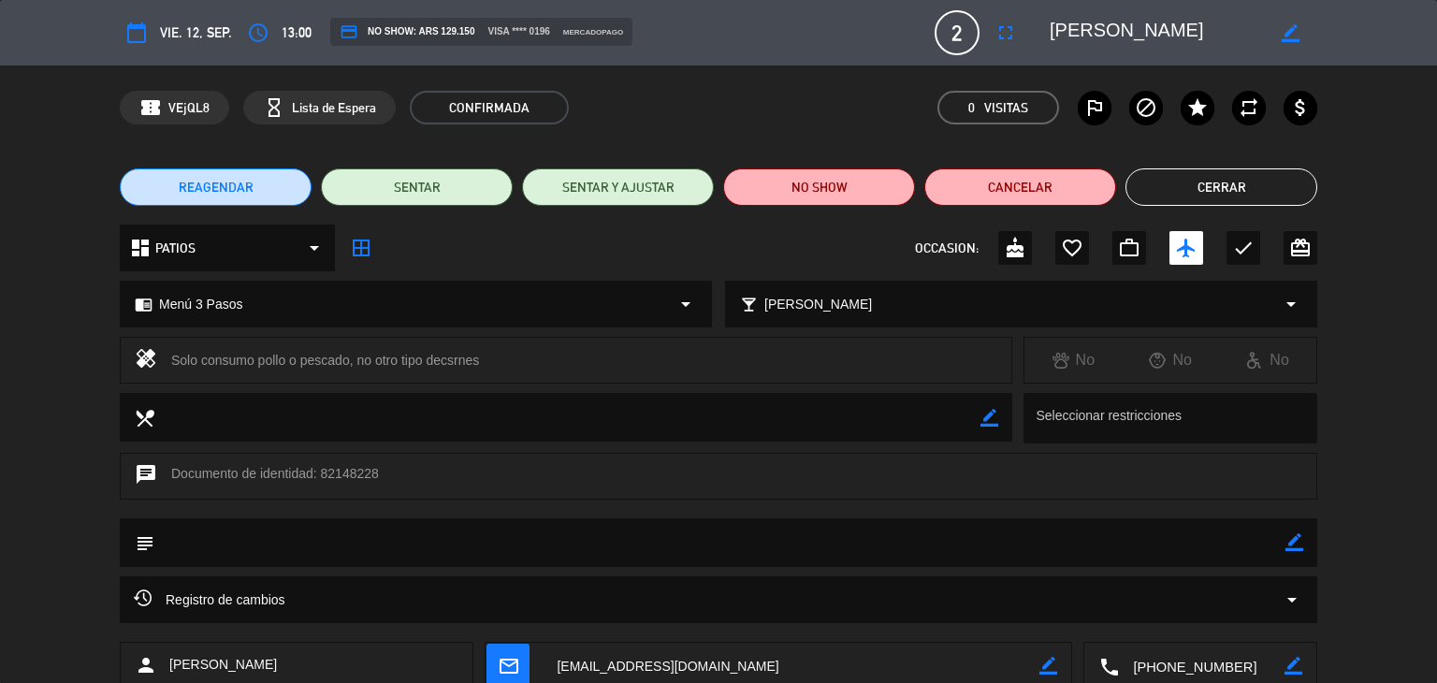
click at [1236, 192] on button "Cerrar" at bounding box center [1222, 186] width 192 height 37
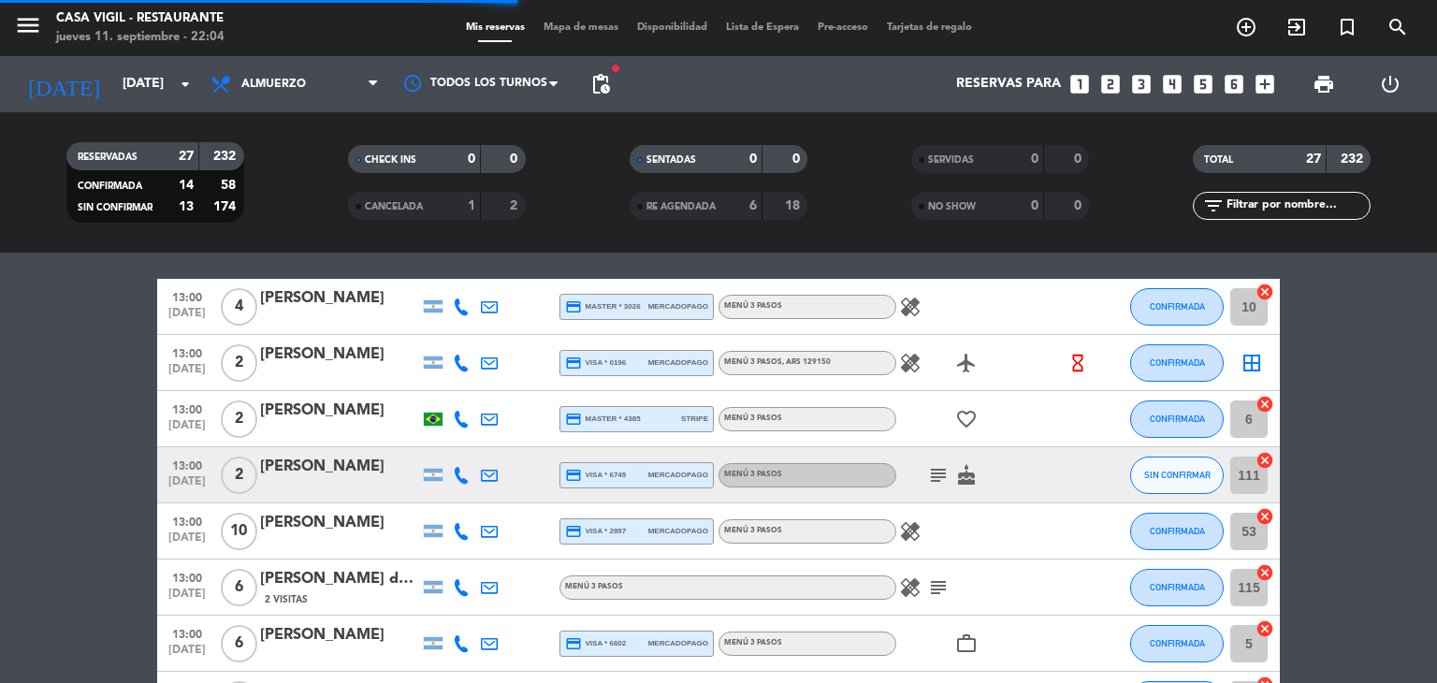
scroll to position [655, 0]
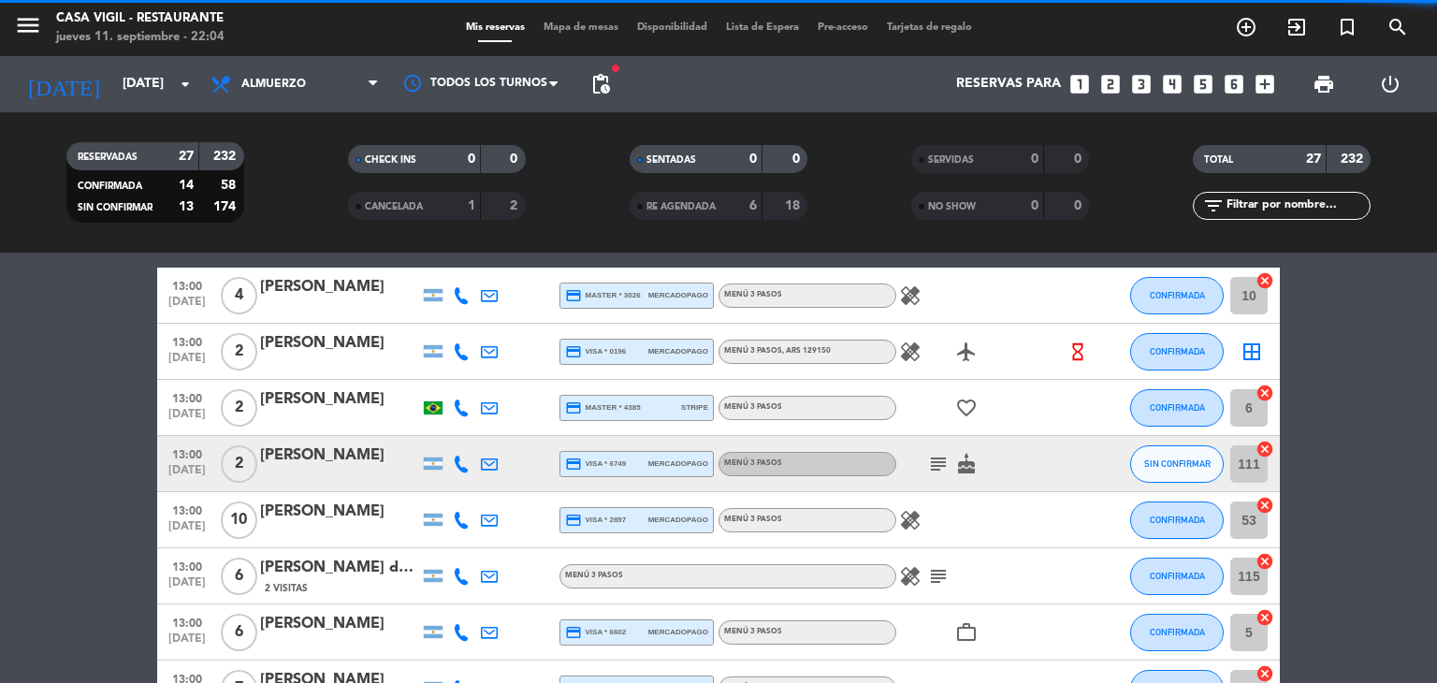
click at [388, 386] on div "13:00 [DATE] 2 [PERSON_NAME] credit_card master * 4385 stripe Menú 3 Pasos favo…" at bounding box center [718, 408] width 1123 height 56
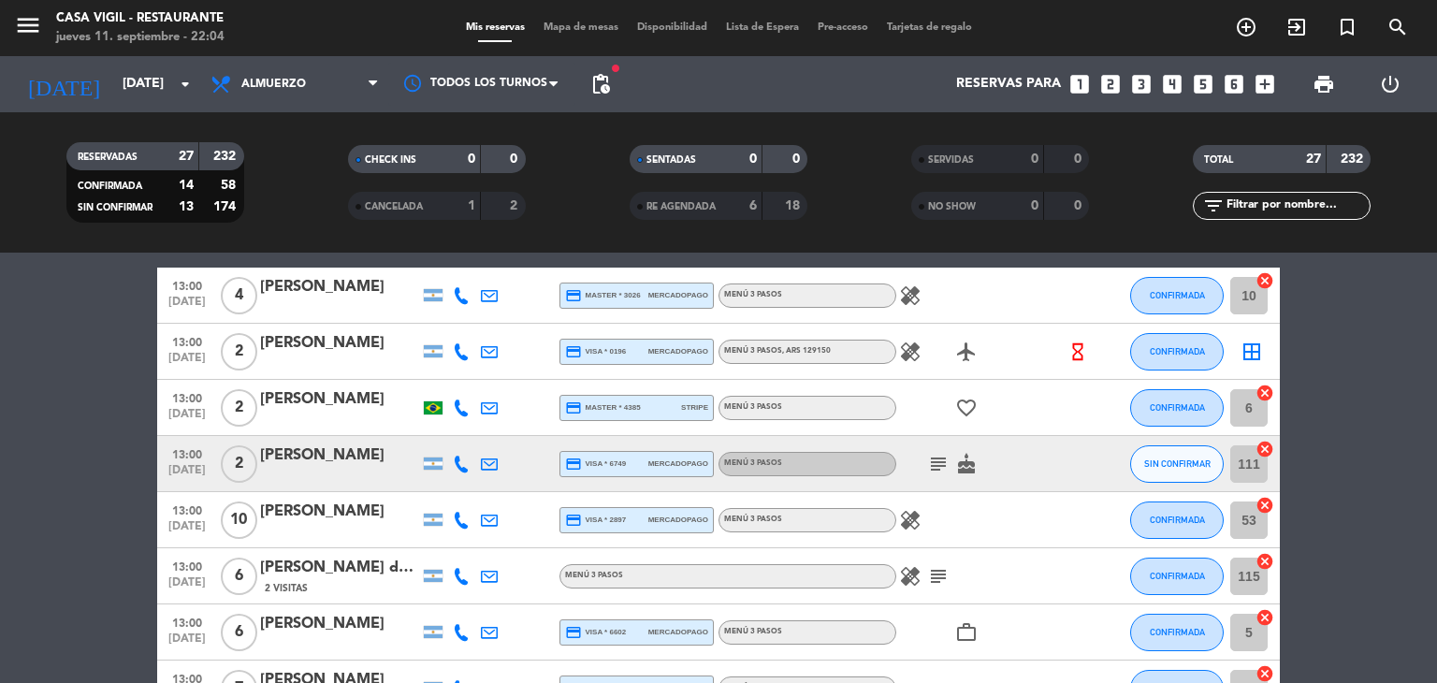
click at [388, 390] on div "[PERSON_NAME]" at bounding box center [339, 399] width 159 height 24
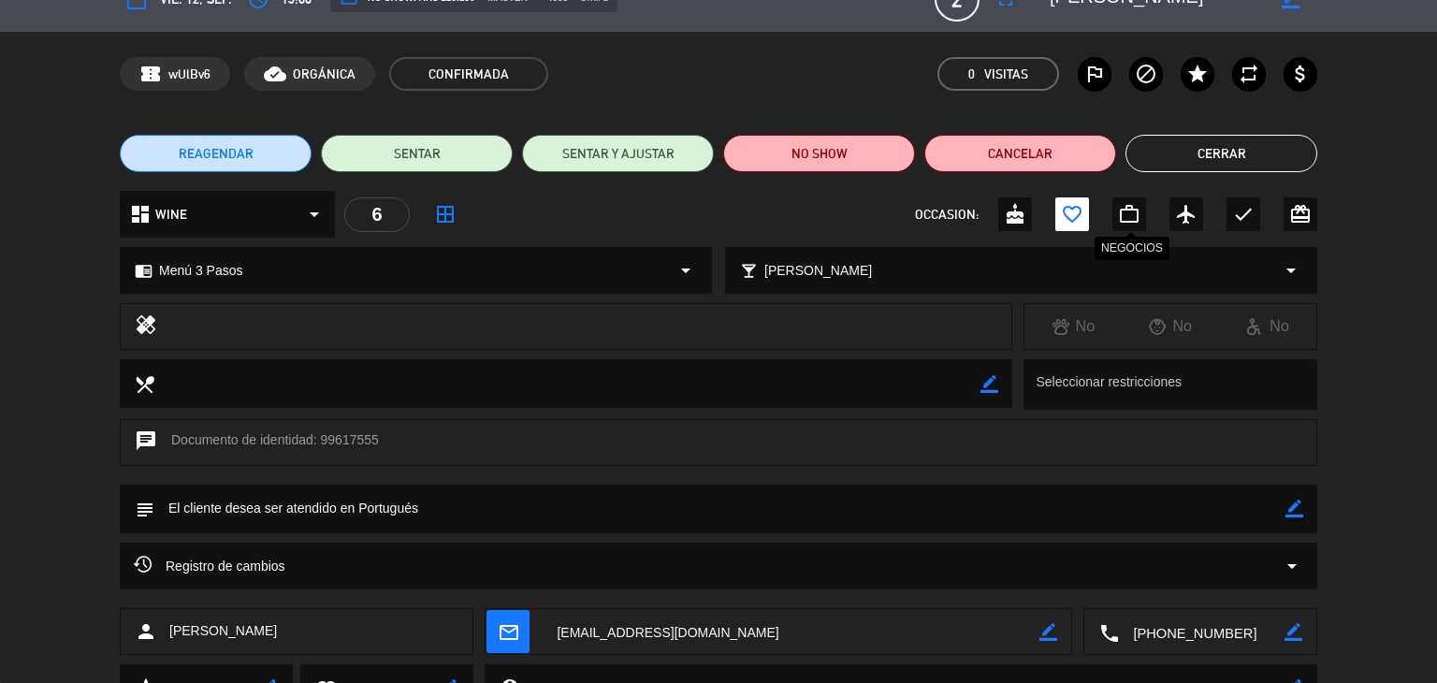
scroll to position [0, 0]
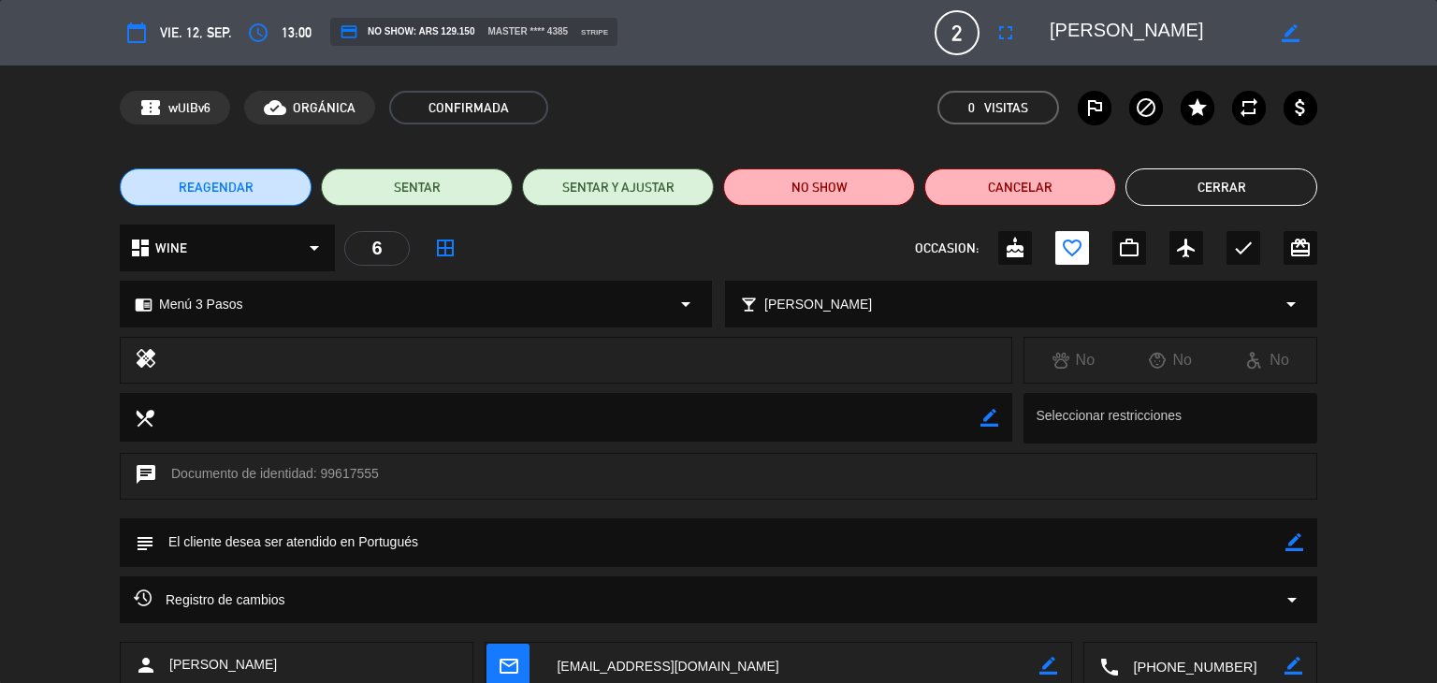
click at [1173, 184] on button "Cerrar" at bounding box center [1222, 186] width 192 height 37
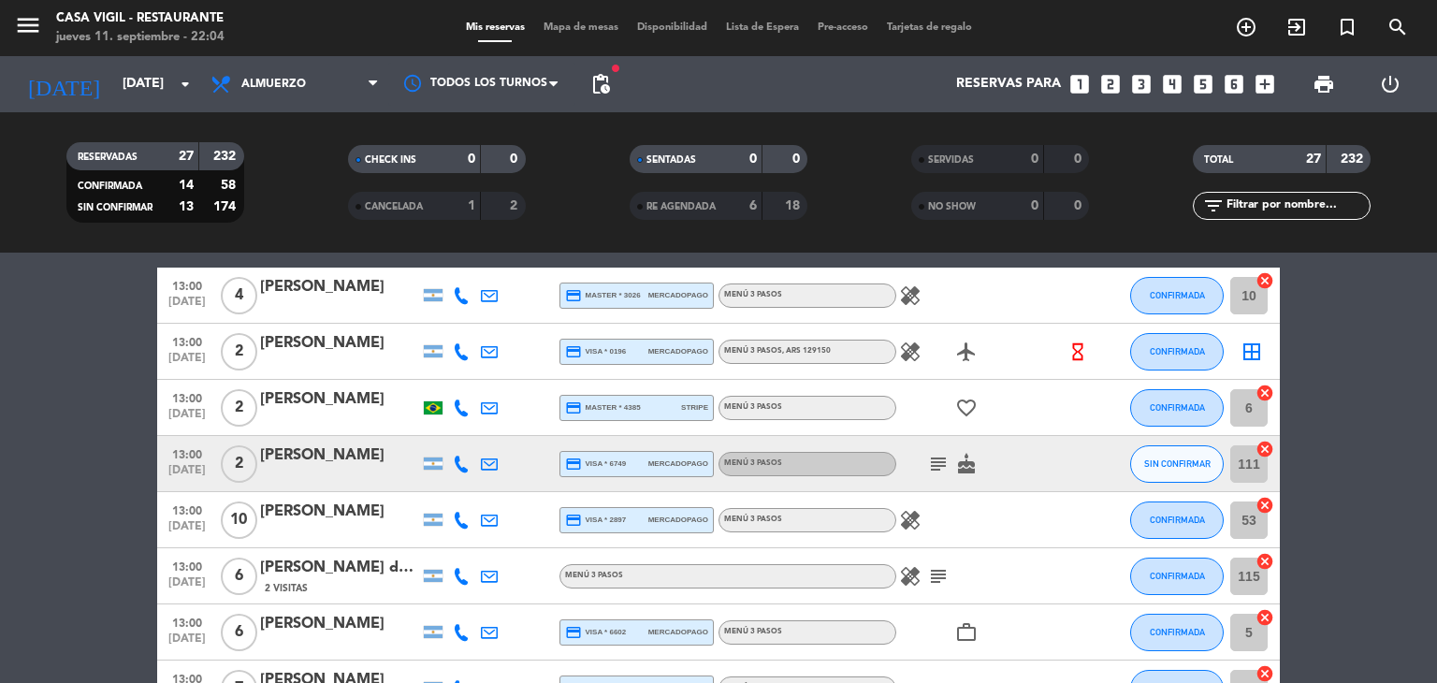
click at [322, 460] on div "[PERSON_NAME]" at bounding box center [339, 456] width 159 height 24
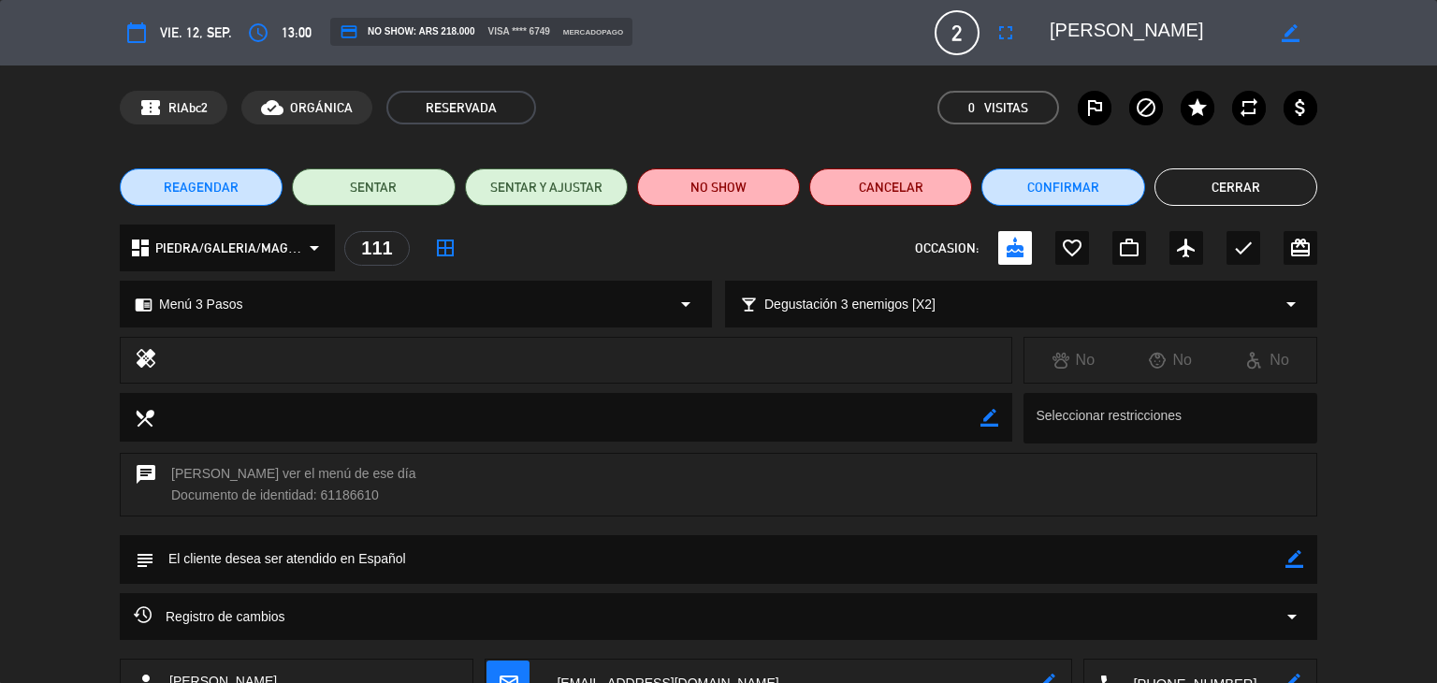
click at [1205, 187] on button "Cerrar" at bounding box center [1236, 186] width 163 height 37
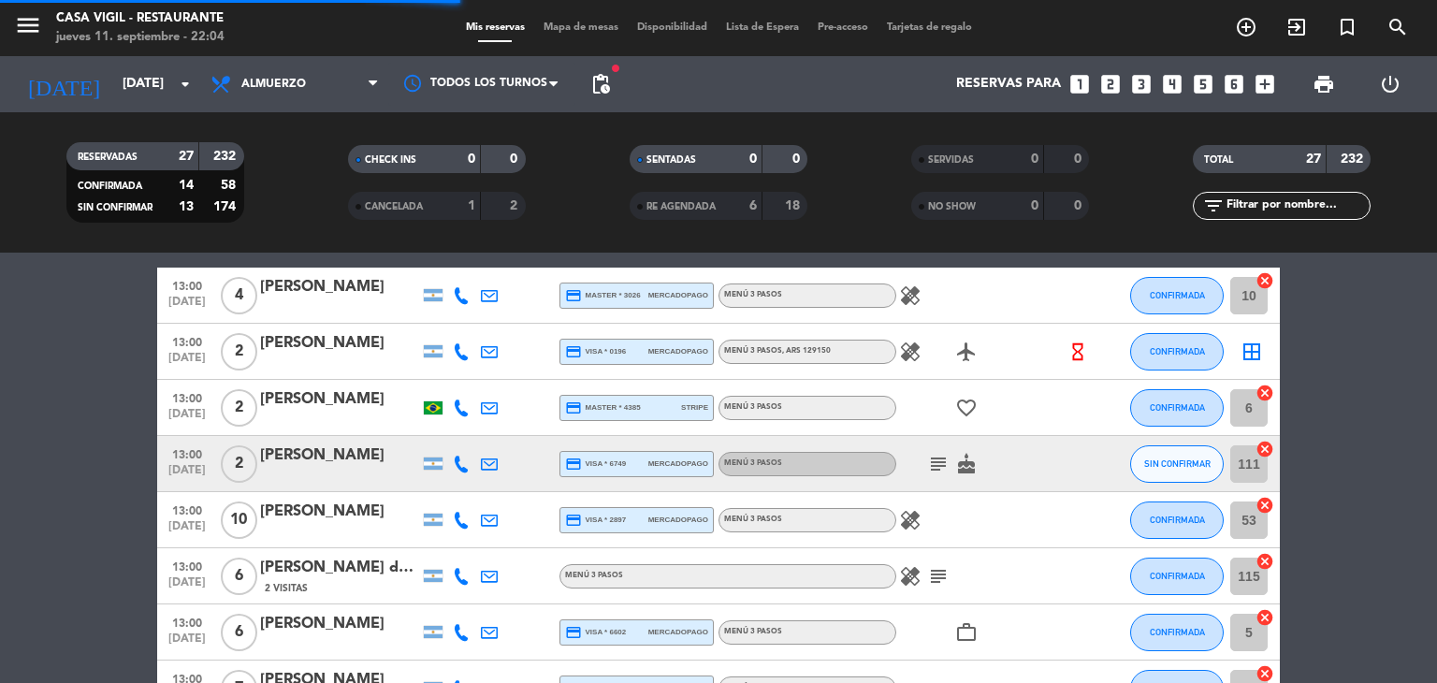
scroll to position [749, 0]
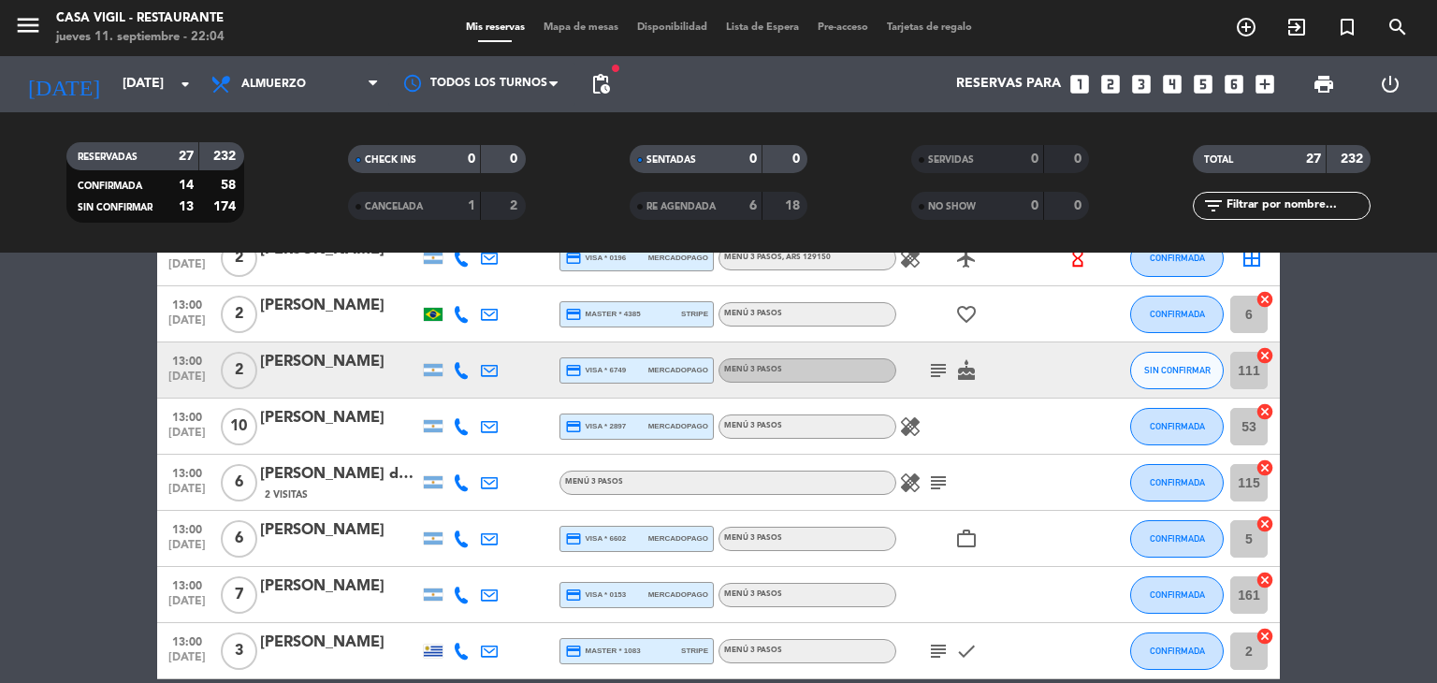
click at [367, 473] on div "[PERSON_NAME] de los Milagros [PERSON_NAME]" at bounding box center [339, 474] width 159 height 24
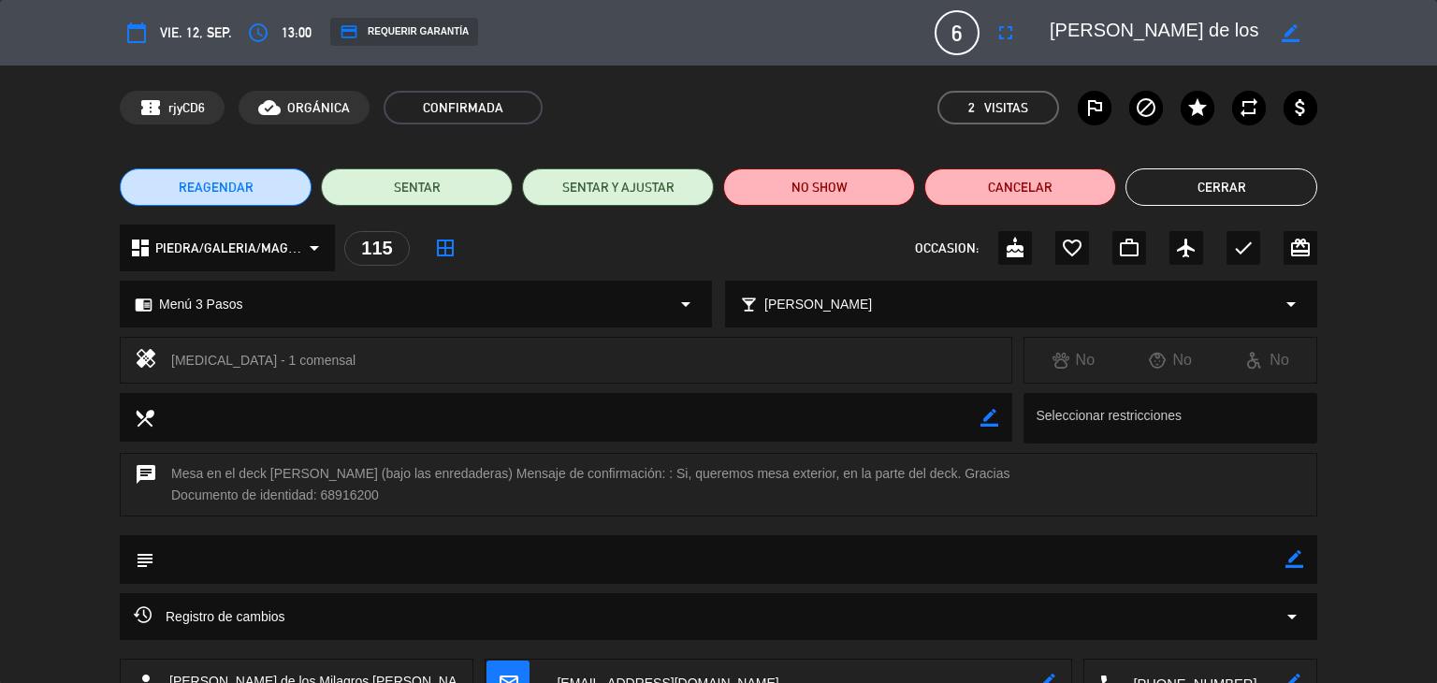
click at [1229, 191] on button "Cerrar" at bounding box center [1222, 186] width 192 height 37
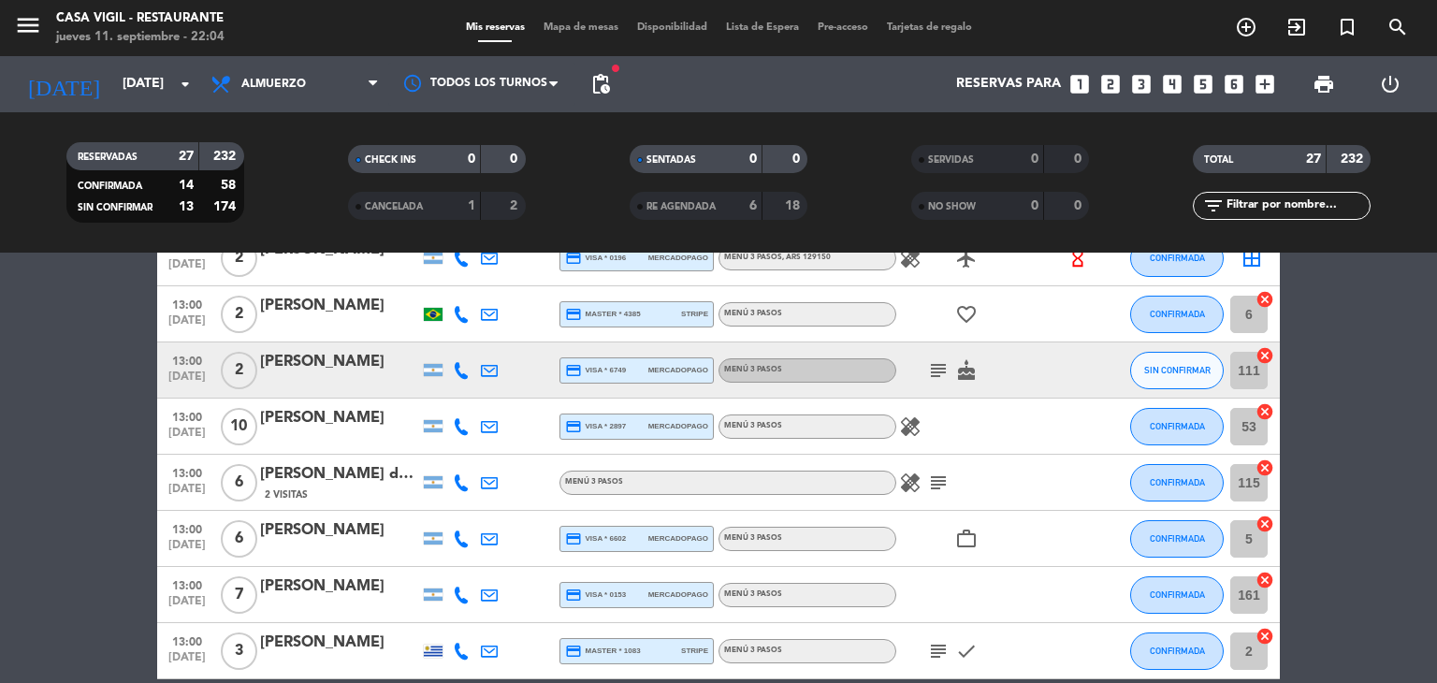
click at [333, 540] on div "[PERSON_NAME]" at bounding box center [339, 530] width 159 height 24
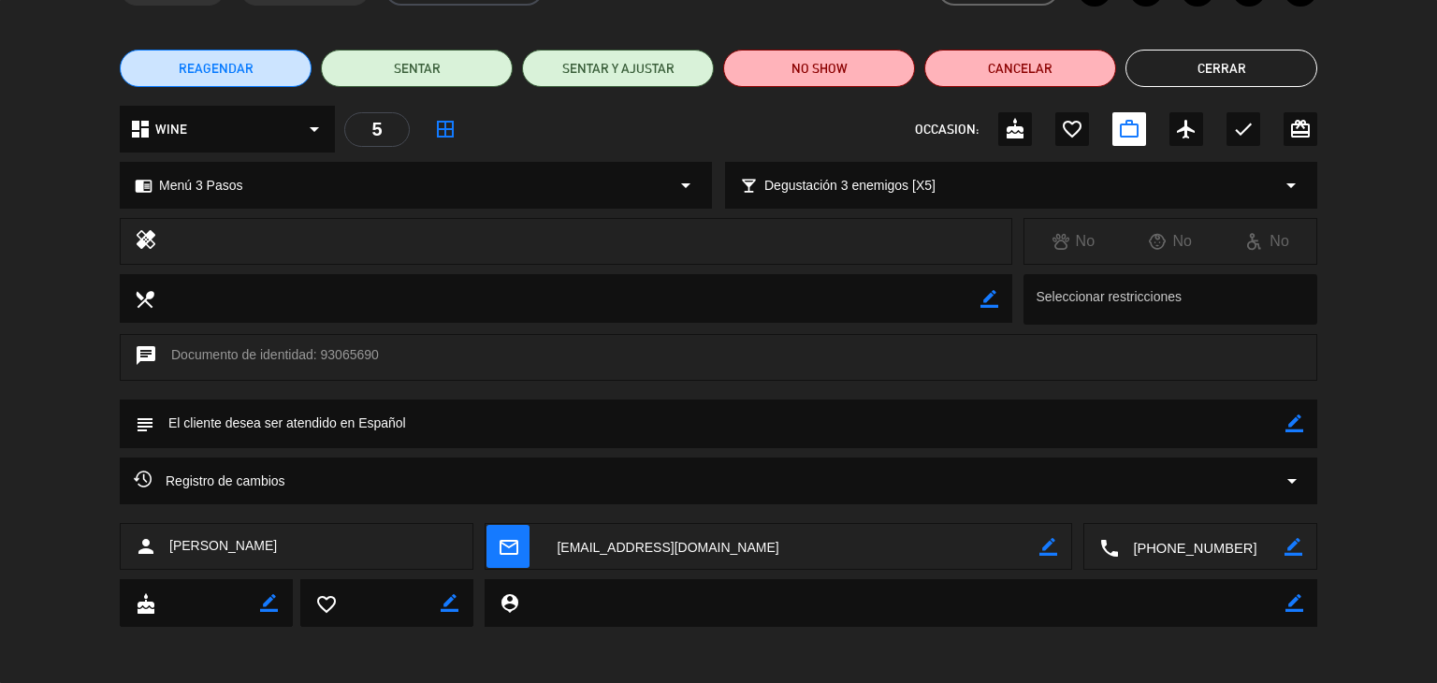
scroll to position [0, 0]
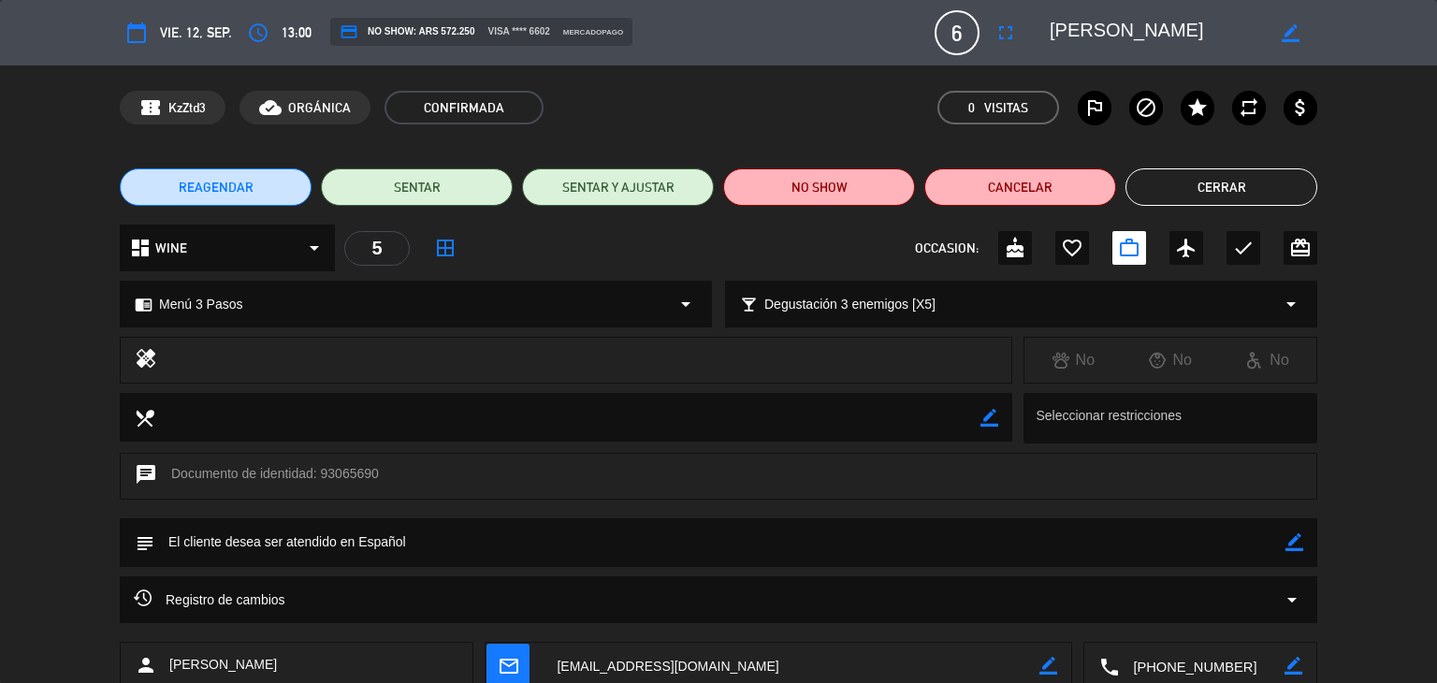
click at [1206, 181] on button "Cerrar" at bounding box center [1222, 186] width 192 height 37
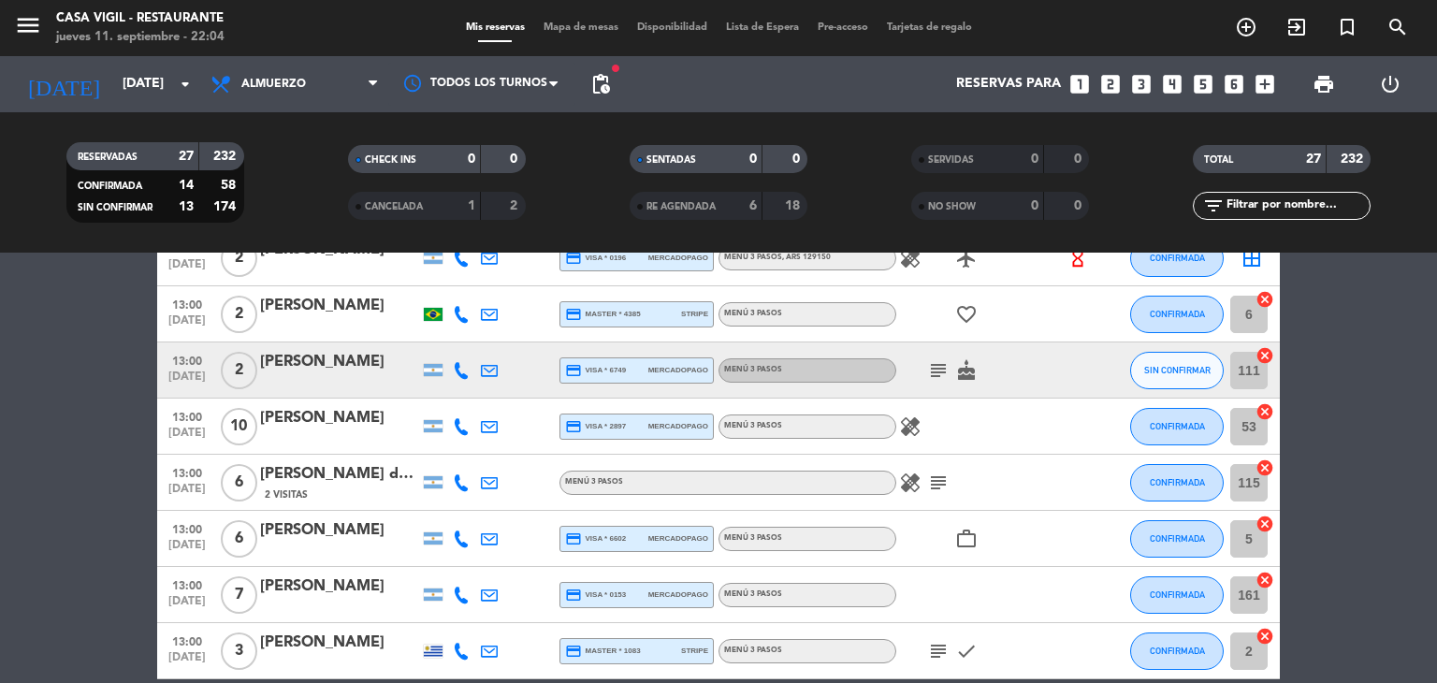
click at [368, 588] on div "[PERSON_NAME]" at bounding box center [339, 587] width 159 height 24
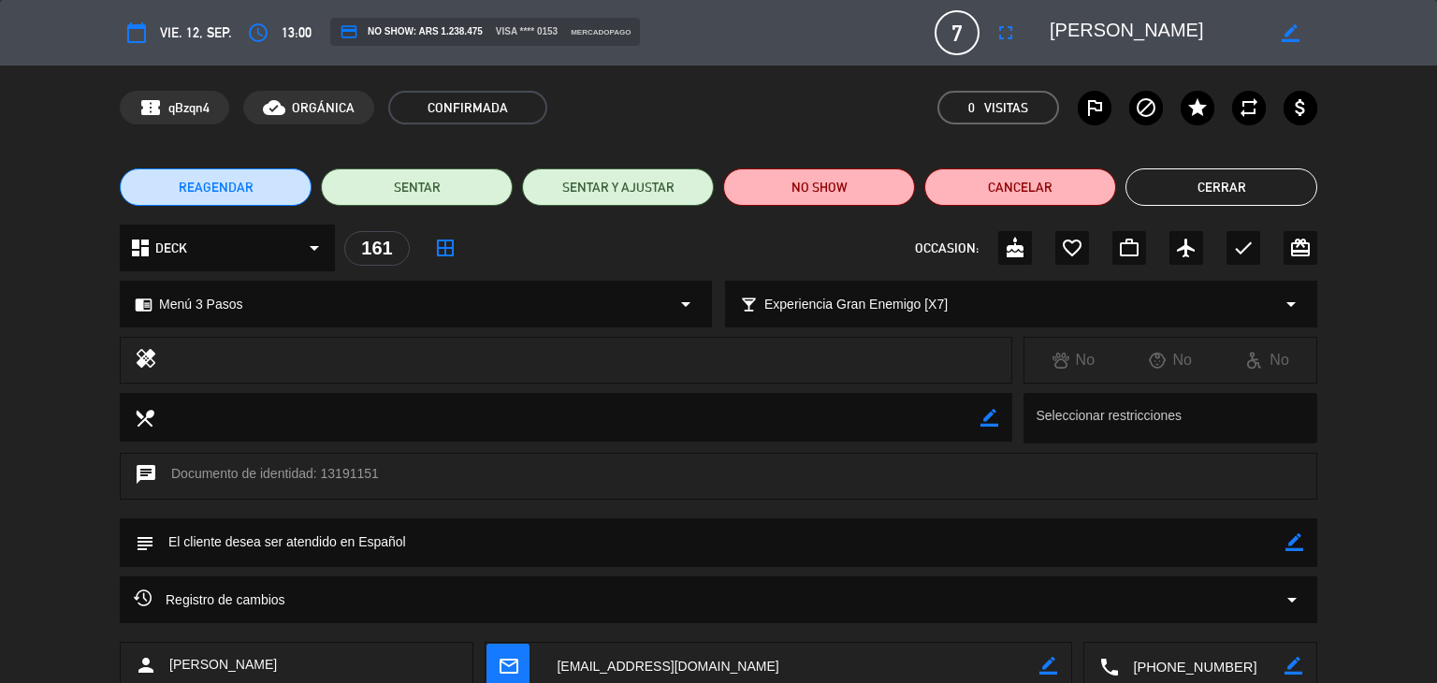
click at [1208, 194] on button "Cerrar" at bounding box center [1222, 186] width 192 height 37
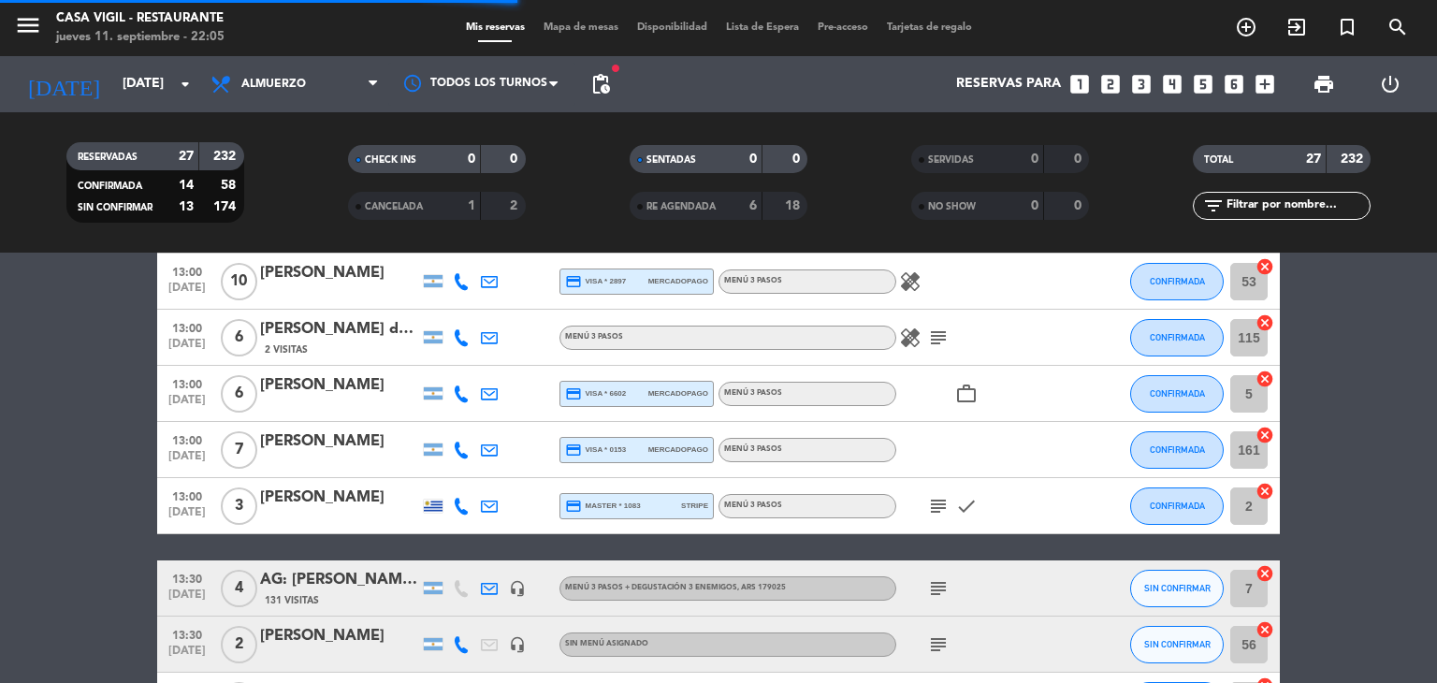
scroll to position [936, 0]
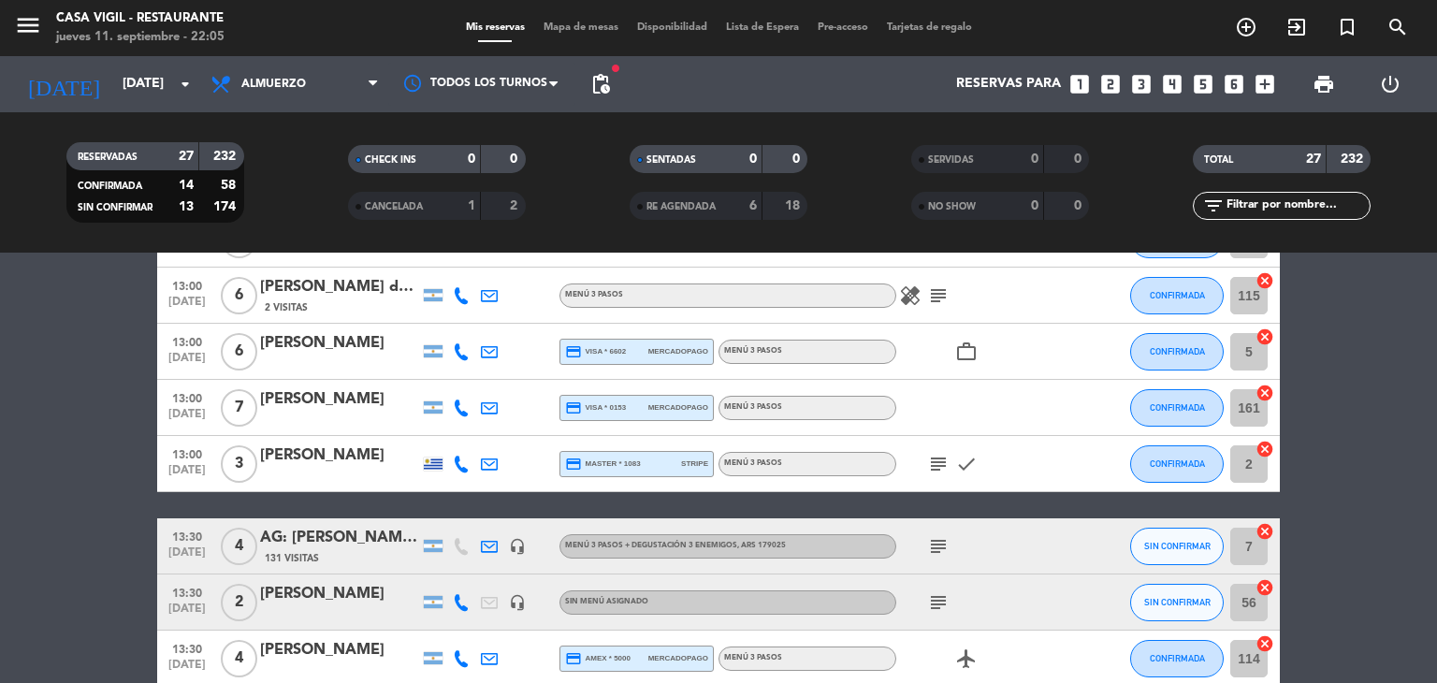
click at [437, 465] on div at bounding box center [433, 464] width 19 height 13
click at [352, 463] on div "[PERSON_NAME]" at bounding box center [339, 456] width 159 height 24
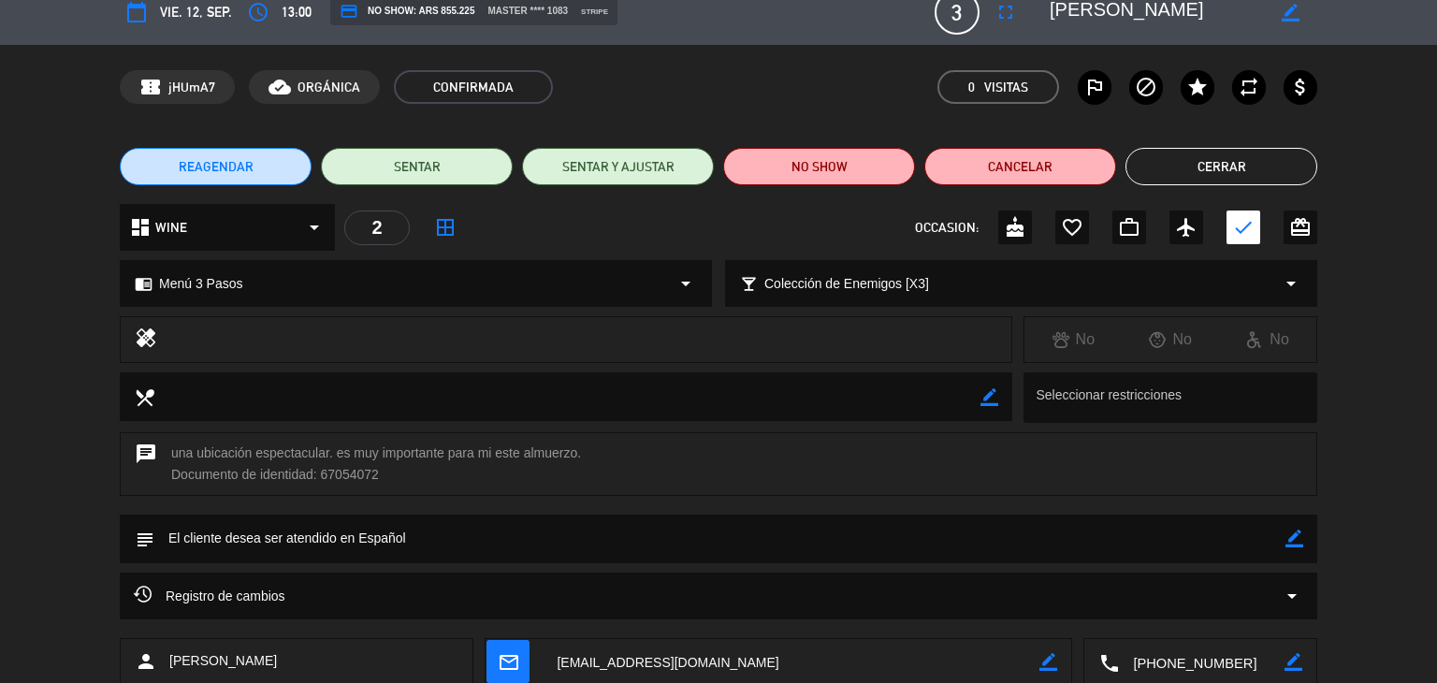
scroll to position [0, 0]
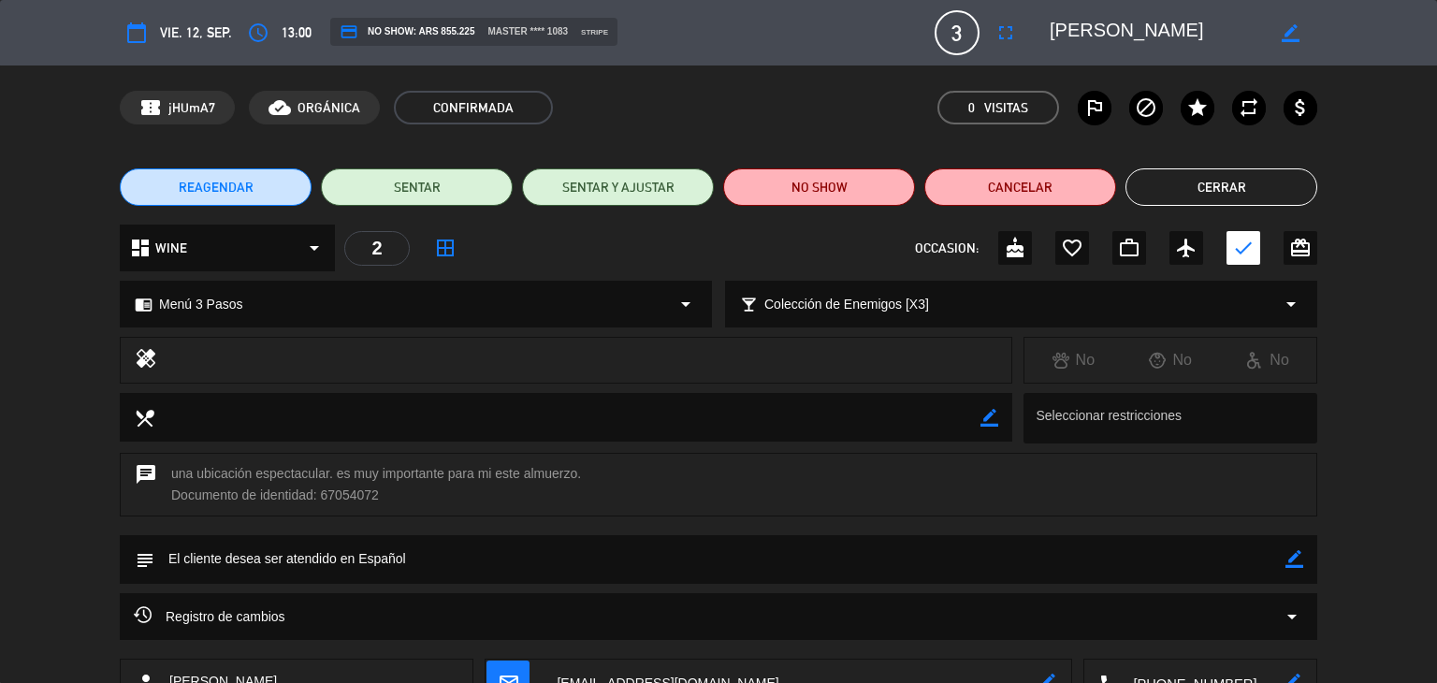
click at [1186, 191] on button "Cerrar" at bounding box center [1222, 186] width 192 height 37
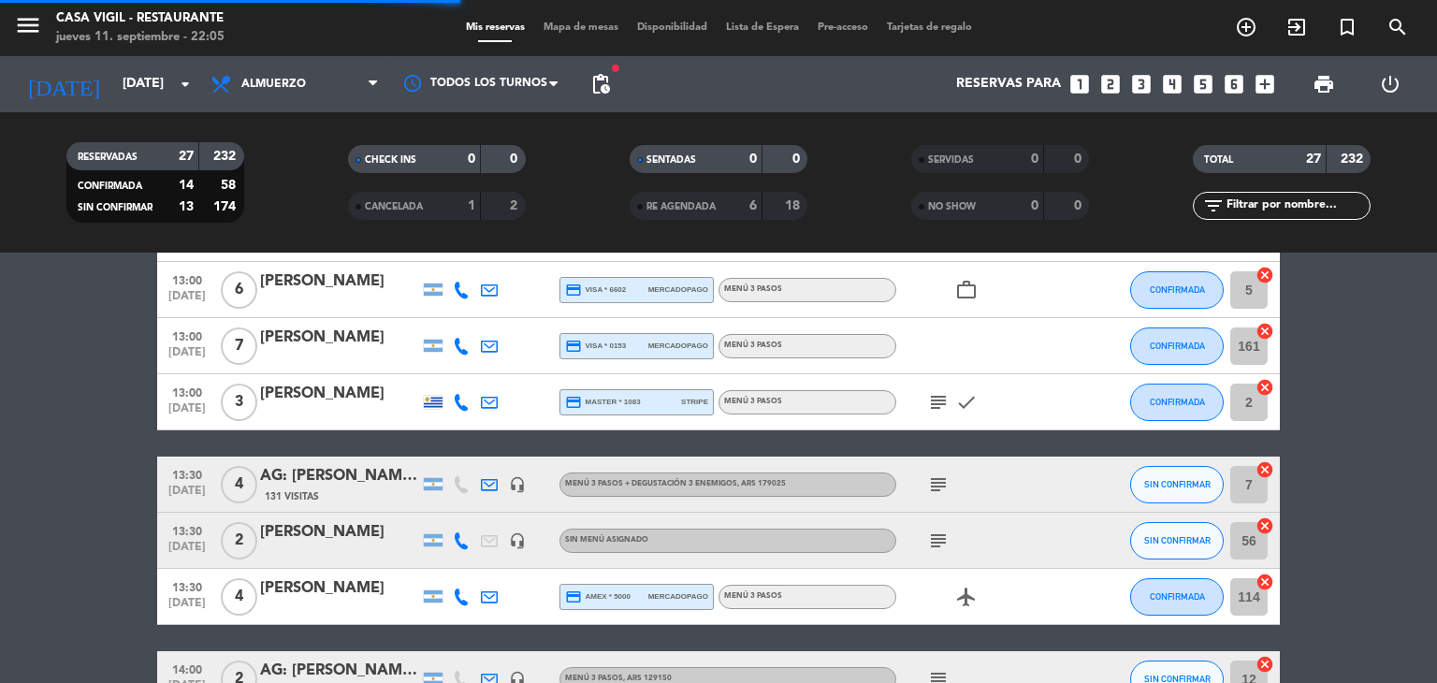
scroll to position [1029, 0]
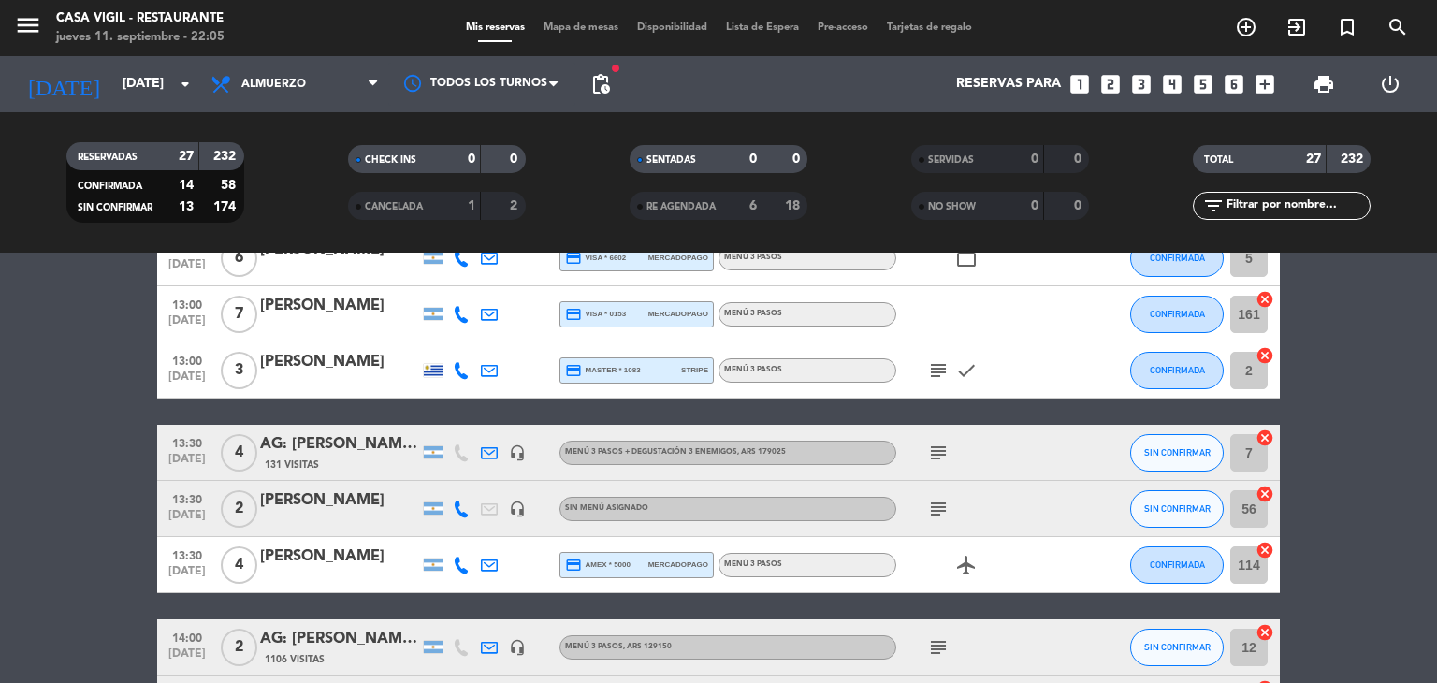
click at [362, 443] on div "AG: [PERSON_NAME] X 4 / VITIS TRAVEL" at bounding box center [339, 444] width 159 height 24
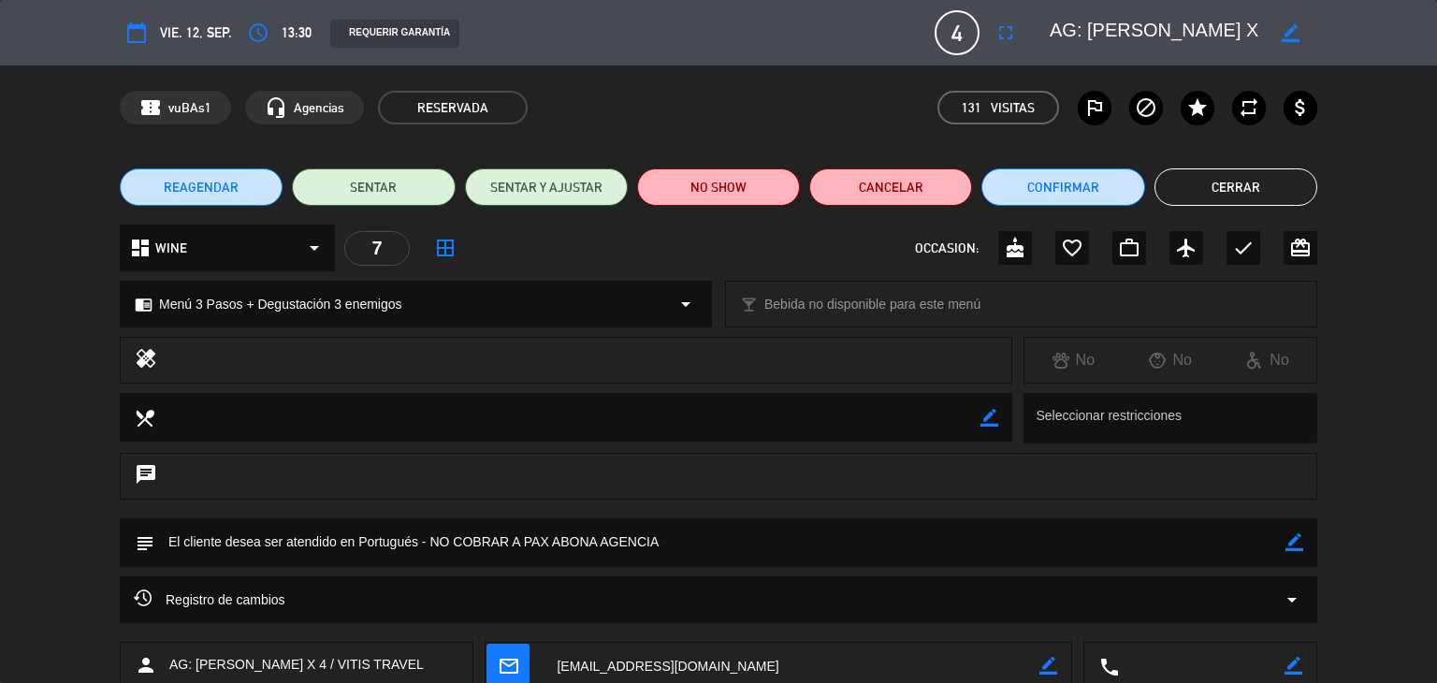
click at [1220, 193] on button "Cerrar" at bounding box center [1236, 186] width 163 height 37
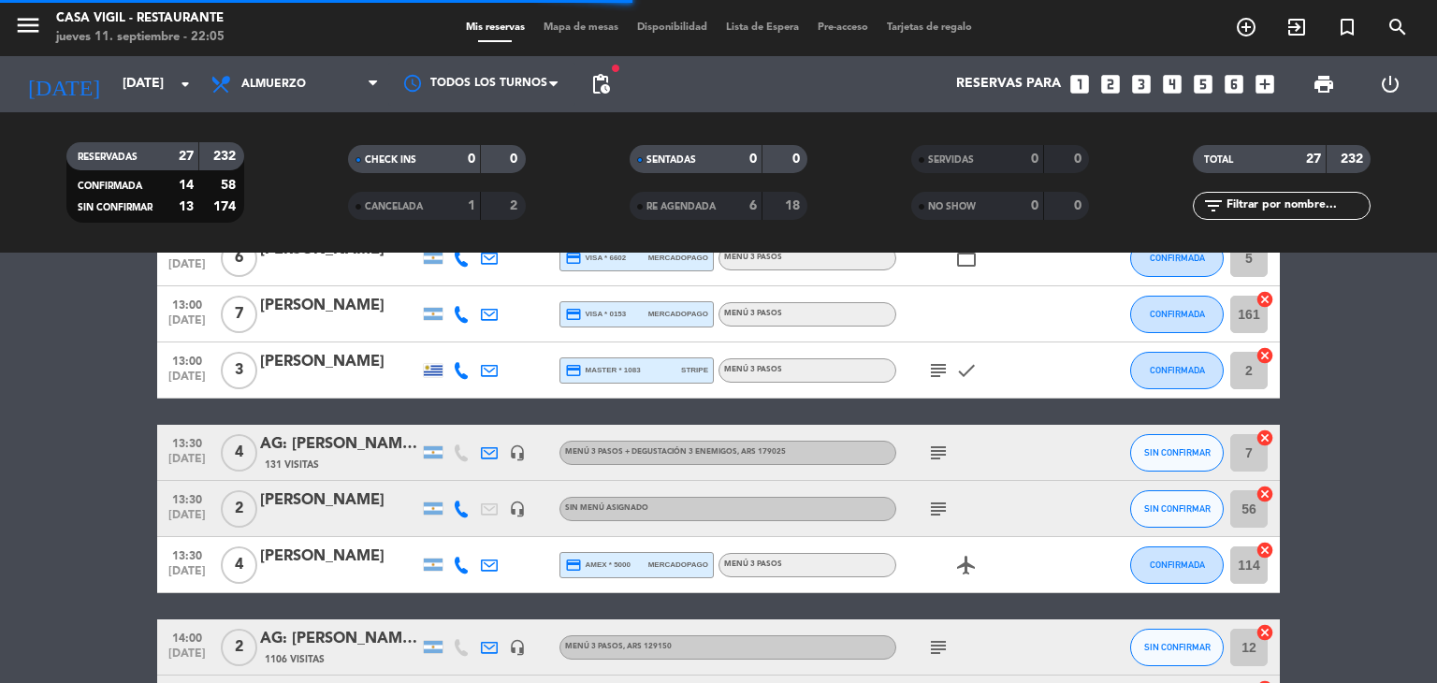
click at [294, 503] on div "[PERSON_NAME]" at bounding box center [339, 500] width 159 height 24
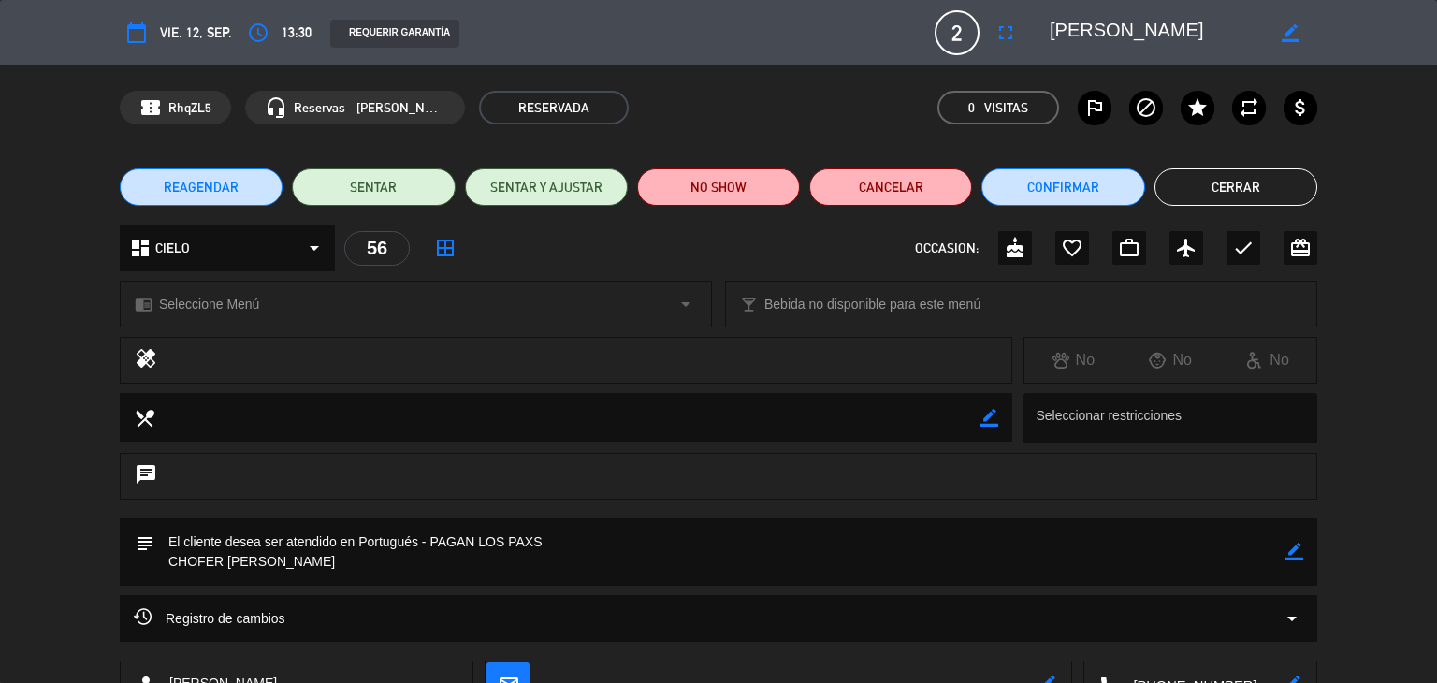
click at [1187, 195] on button "Cerrar" at bounding box center [1236, 186] width 163 height 37
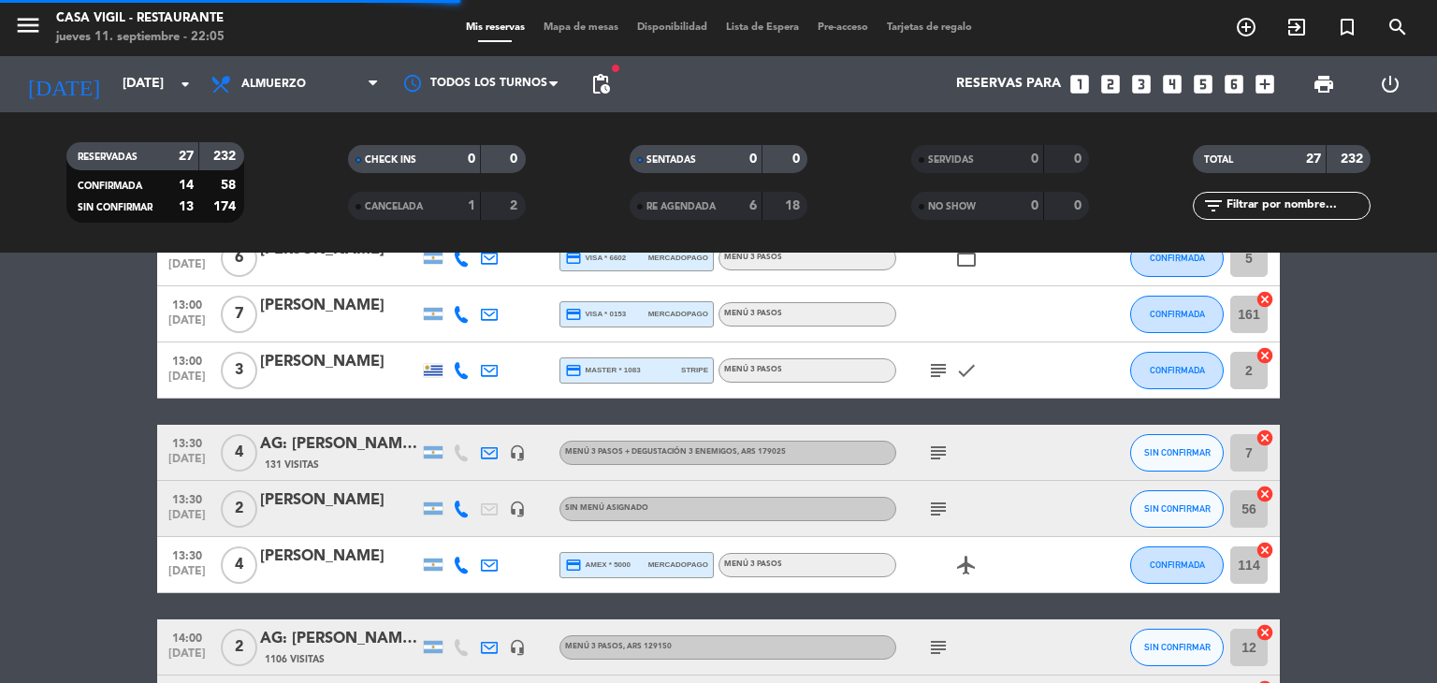
scroll to position [1123, 0]
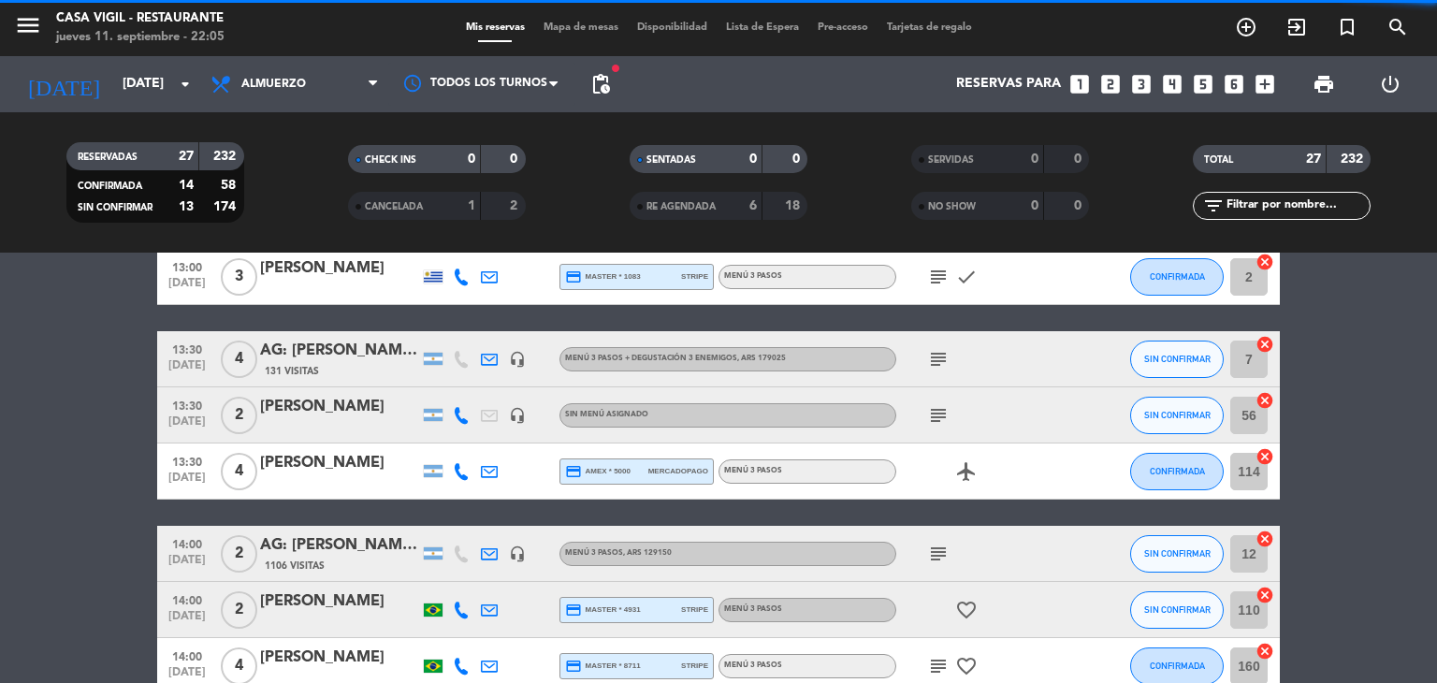
click at [337, 462] on div "[PERSON_NAME]" at bounding box center [339, 463] width 159 height 24
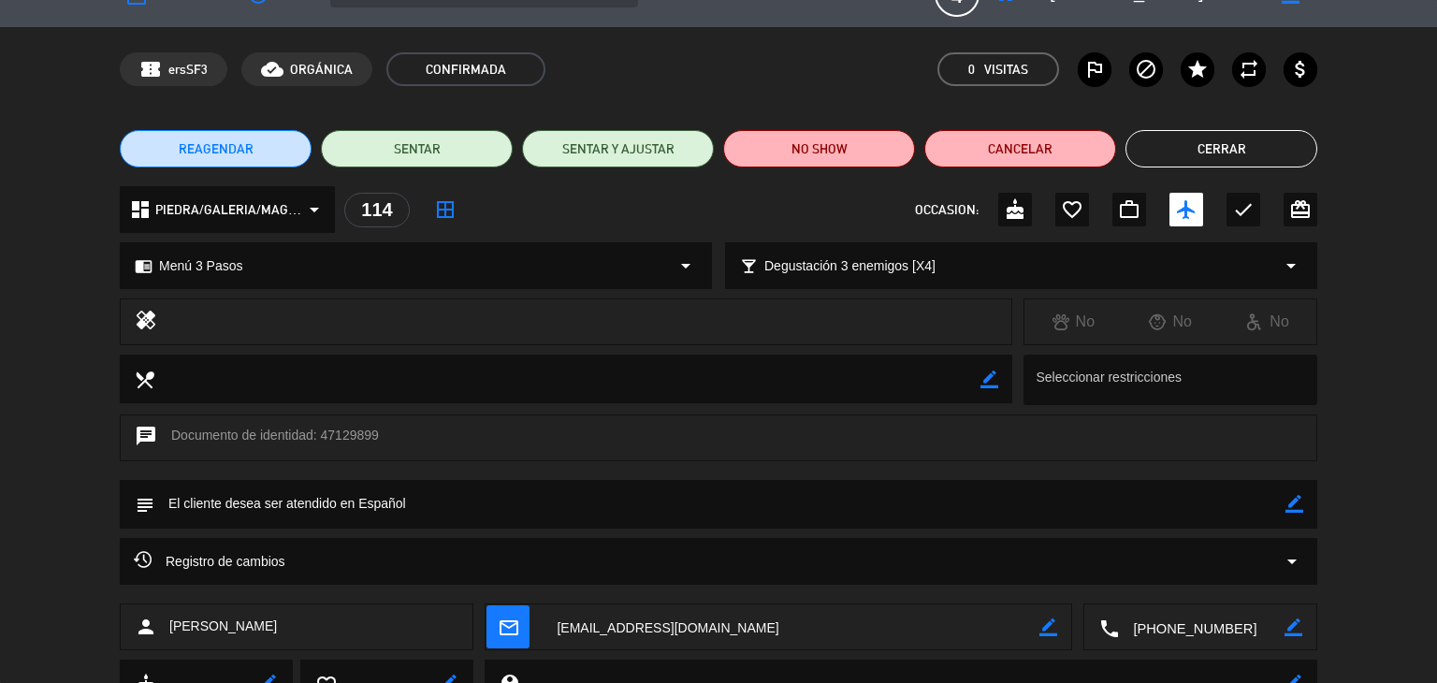
scroll to position [0, 0]
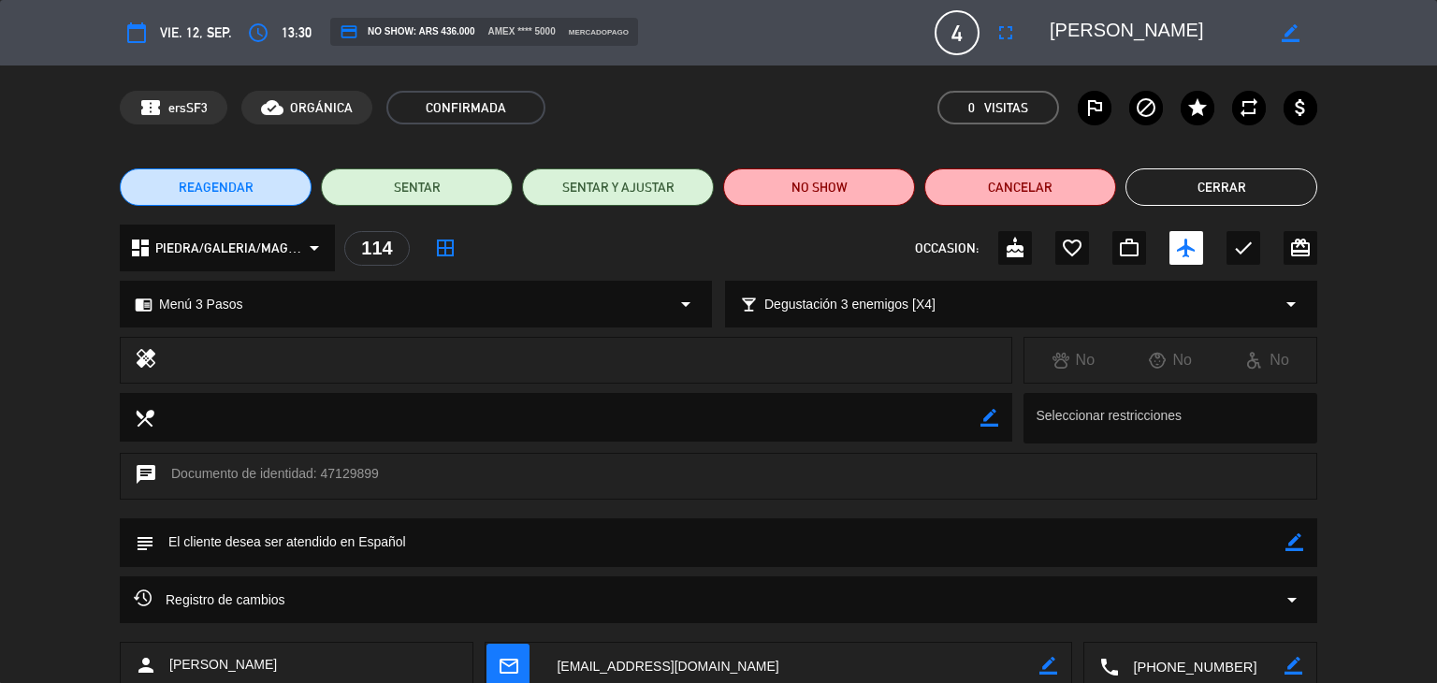
drag, startPoint x: 1155, startPoint y: 166, endPoint x: 1167, endPoint y: 188, distance: 25.5
click at [1156, 170] on div "REAGENDAR SENTAR SENTAR Y AJUSTAR NO SHOW Cancelar Cerrar" at bounding box center [718, 187] width 1437 height 75
click at [1171, 192] on button "Cerrar" at bounding box center [1222, 186] width 192 height 37
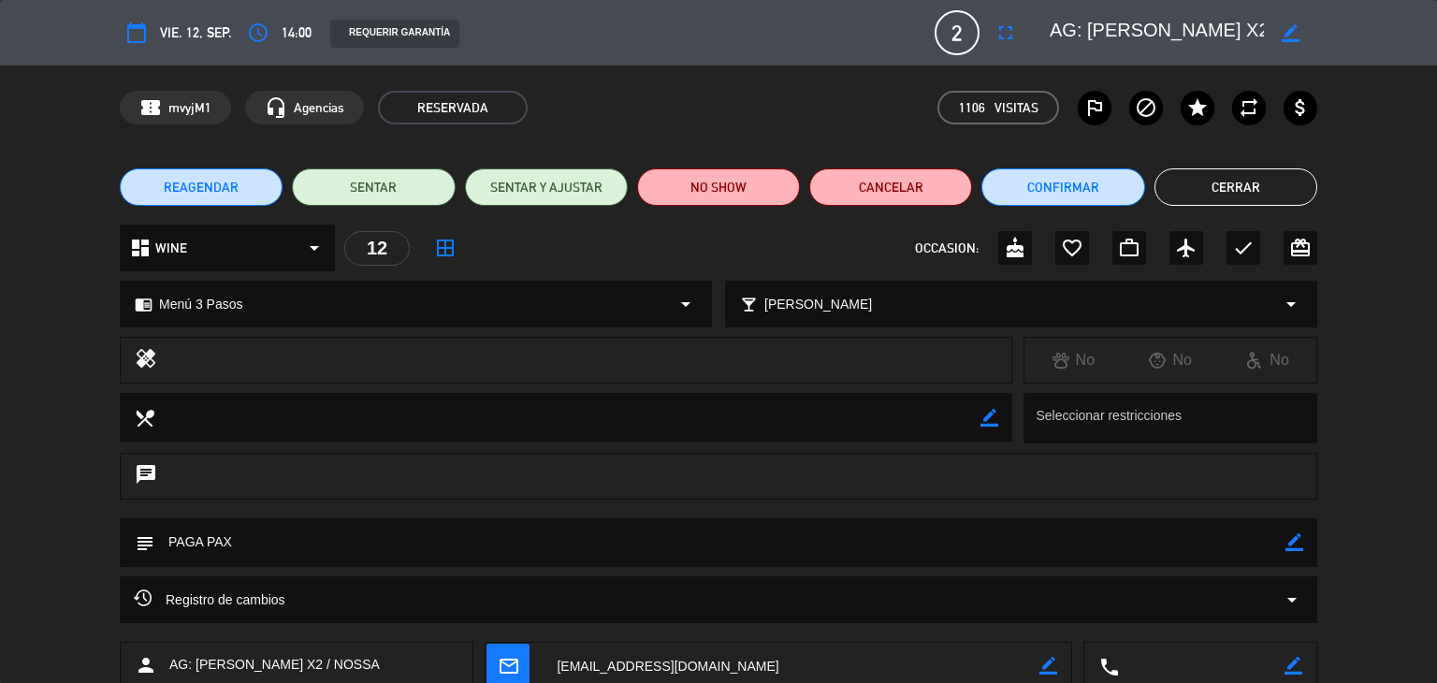
click at [1231, 187] on button "Cerrar" at bounding box center [1236, 186] width 163 height 37
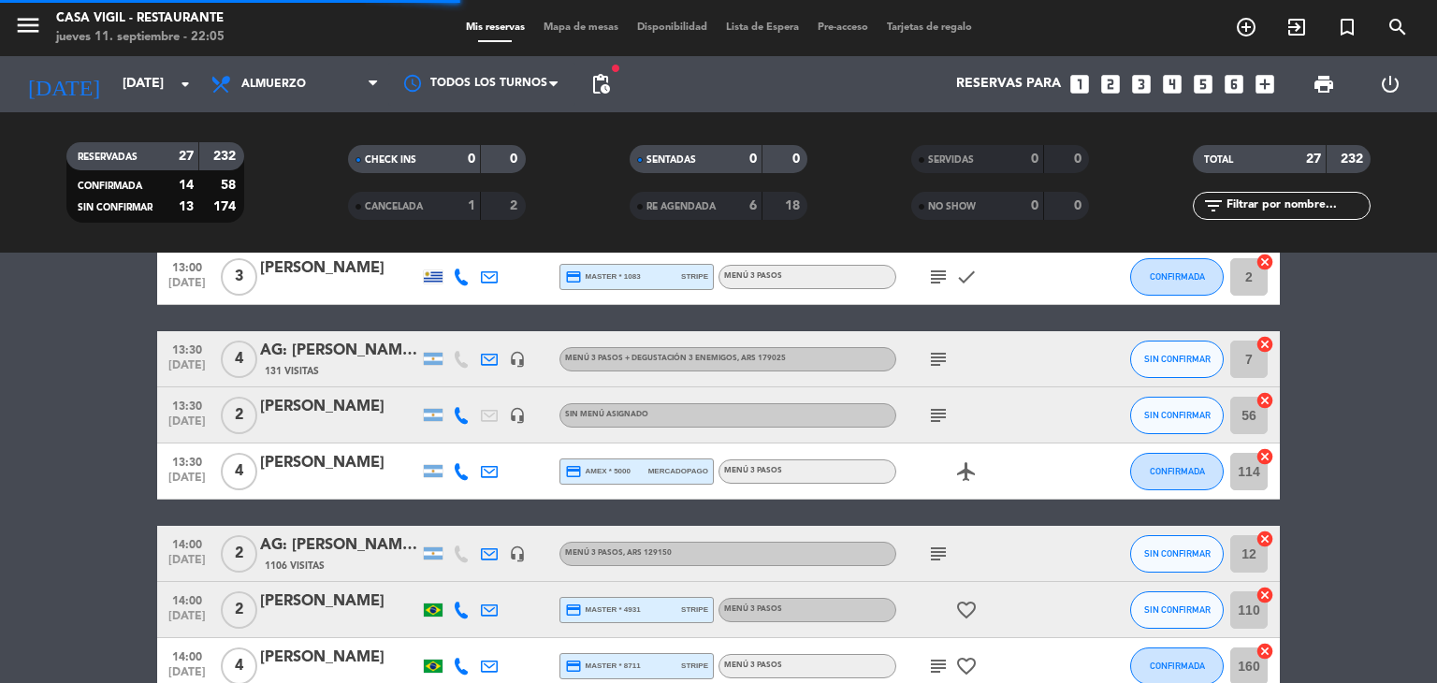
scroll to position [1216, 0]
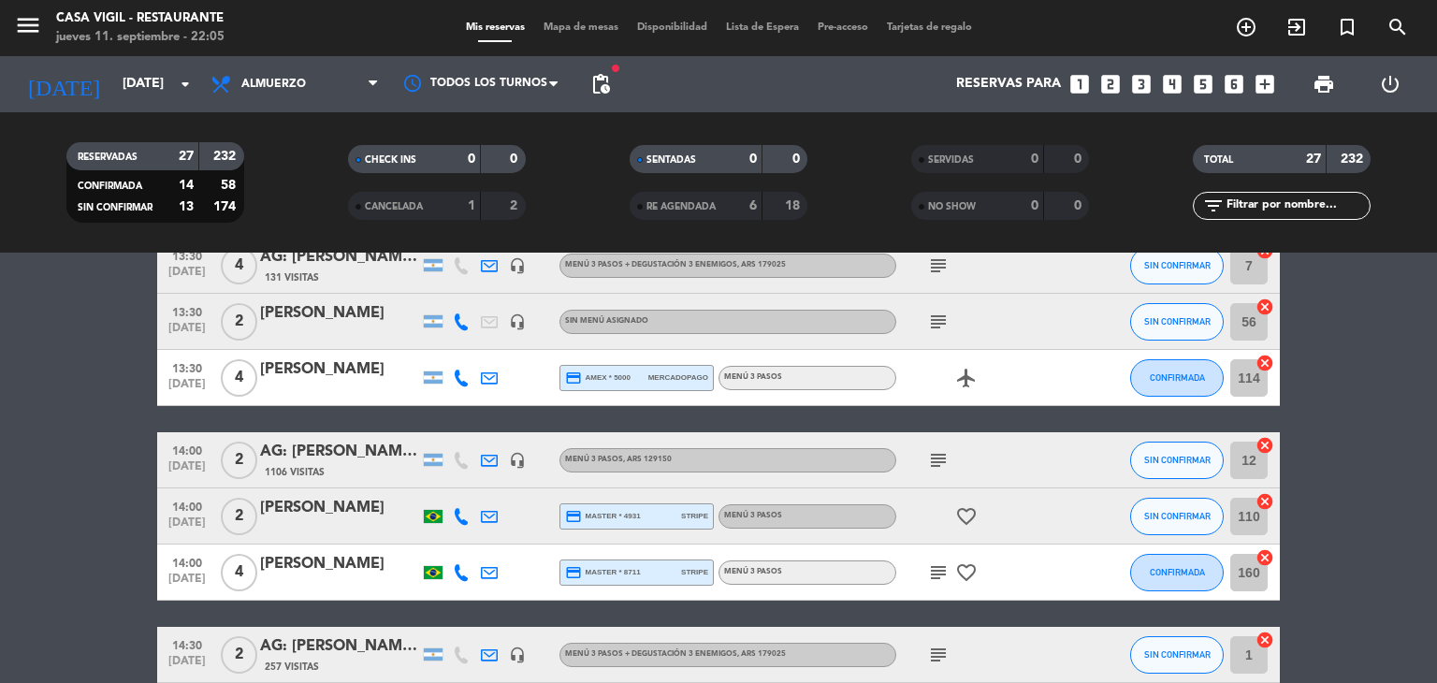
click at [329, 512] on div "[PERSON_NAME]" at bounding box center [339, 508] width 159 height 24
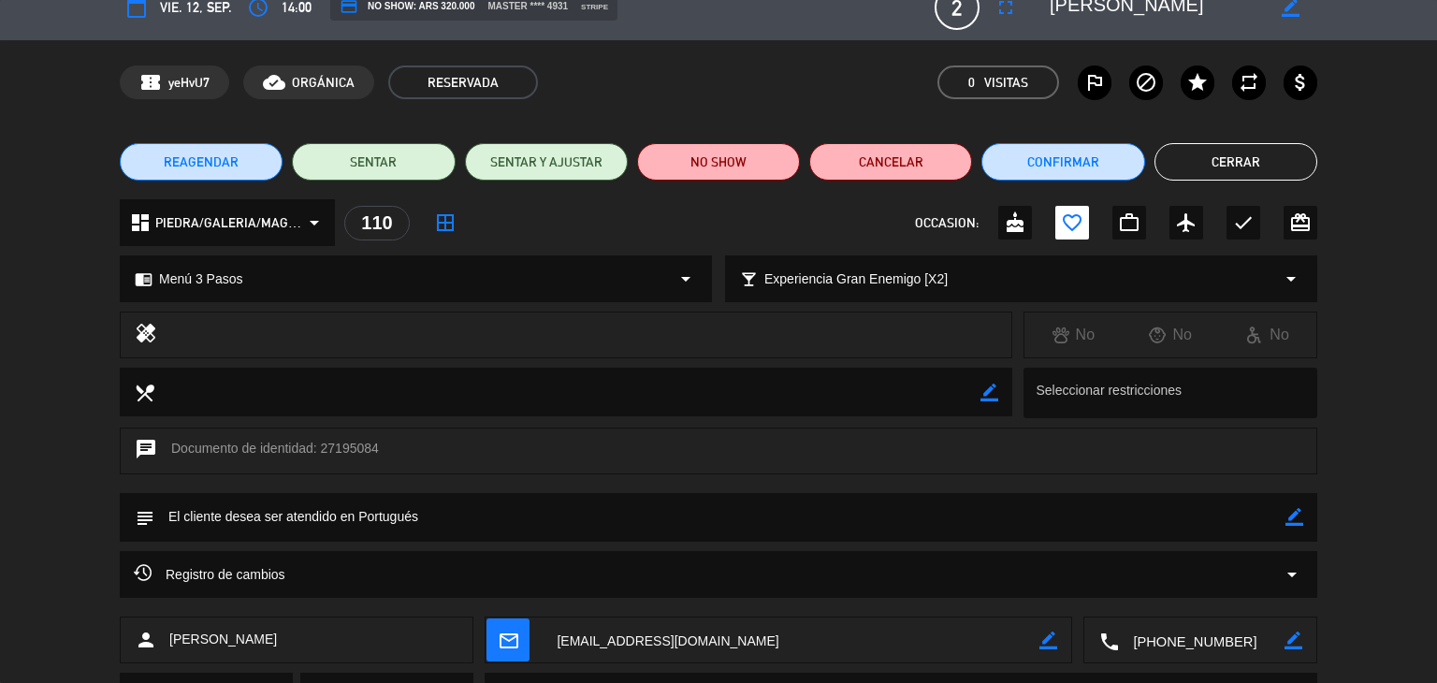
scroll to position [0, 0]
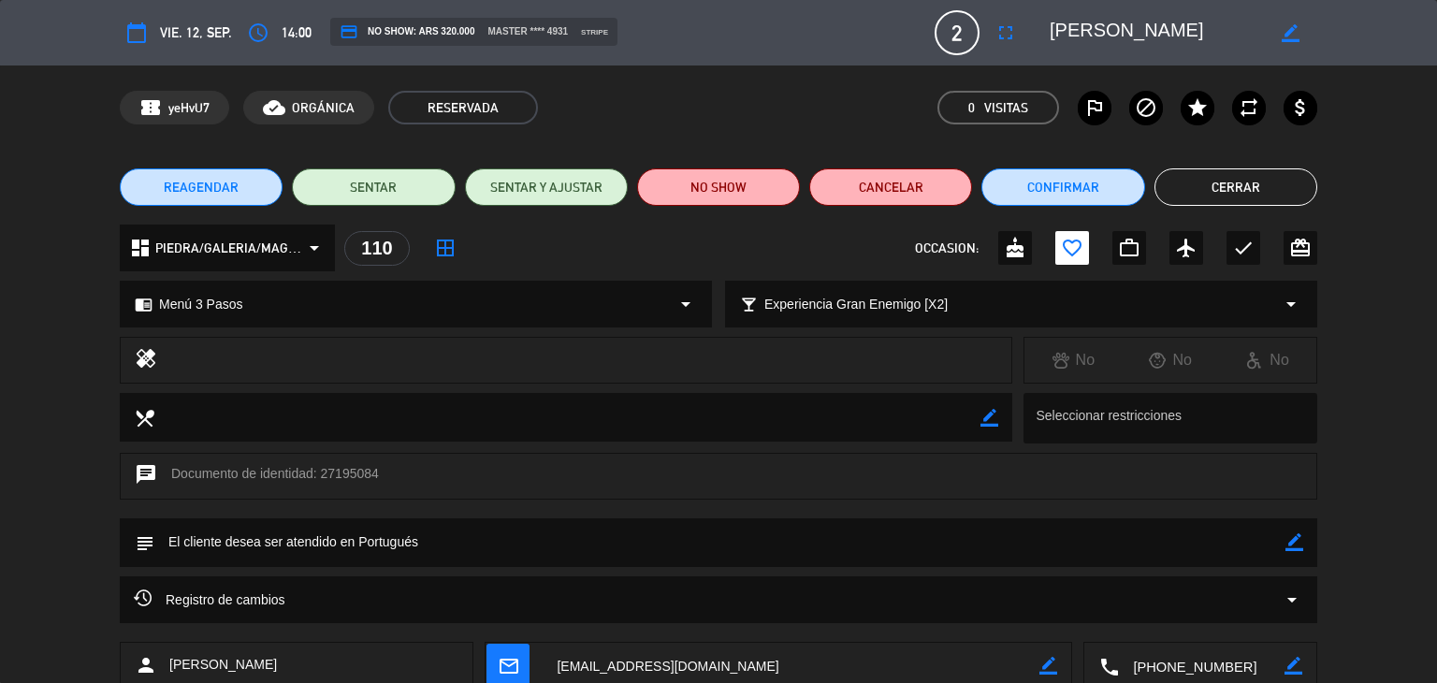
click at [1218, 186] on button "Cerrar" at bounding box center [1236, 186] width 163 height 37
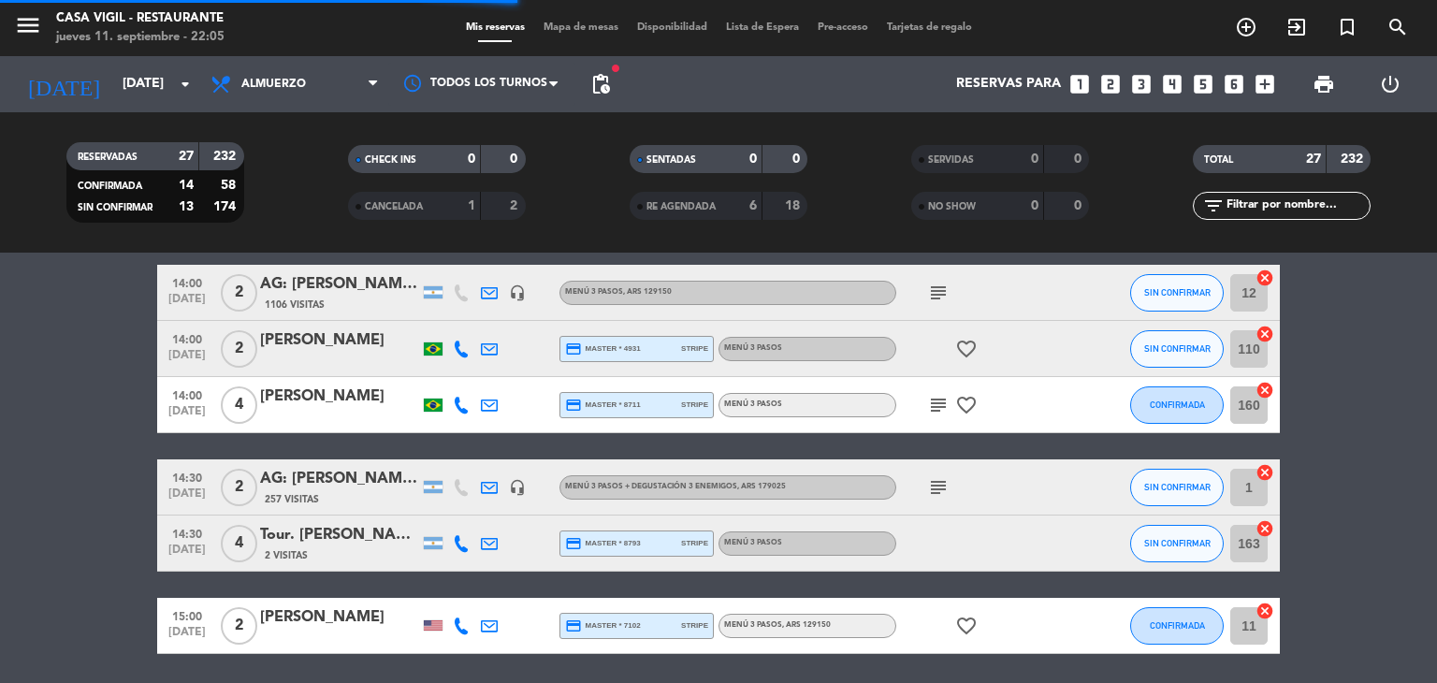
scroll to position [1404, 0]
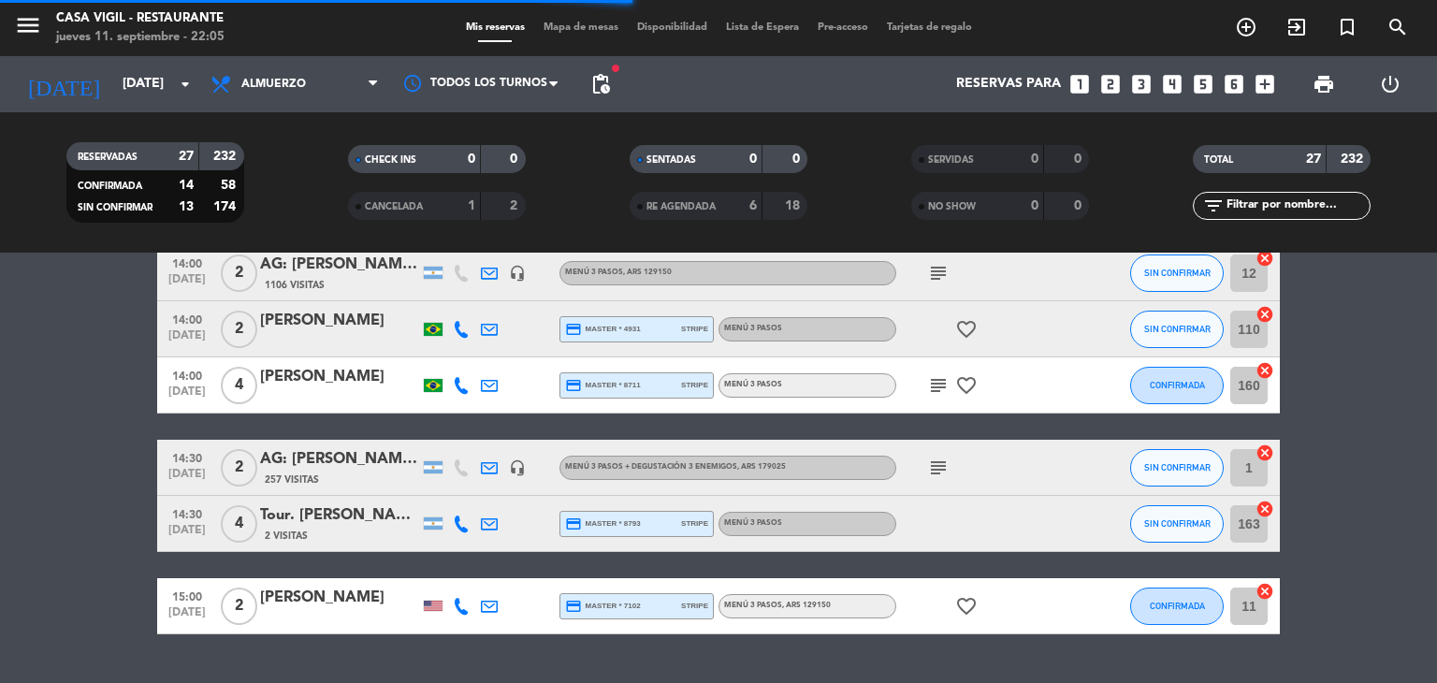
click at [341, 383] on div "[PERSON_NAME]" at bounding box center [339, 377] width 159 height 24
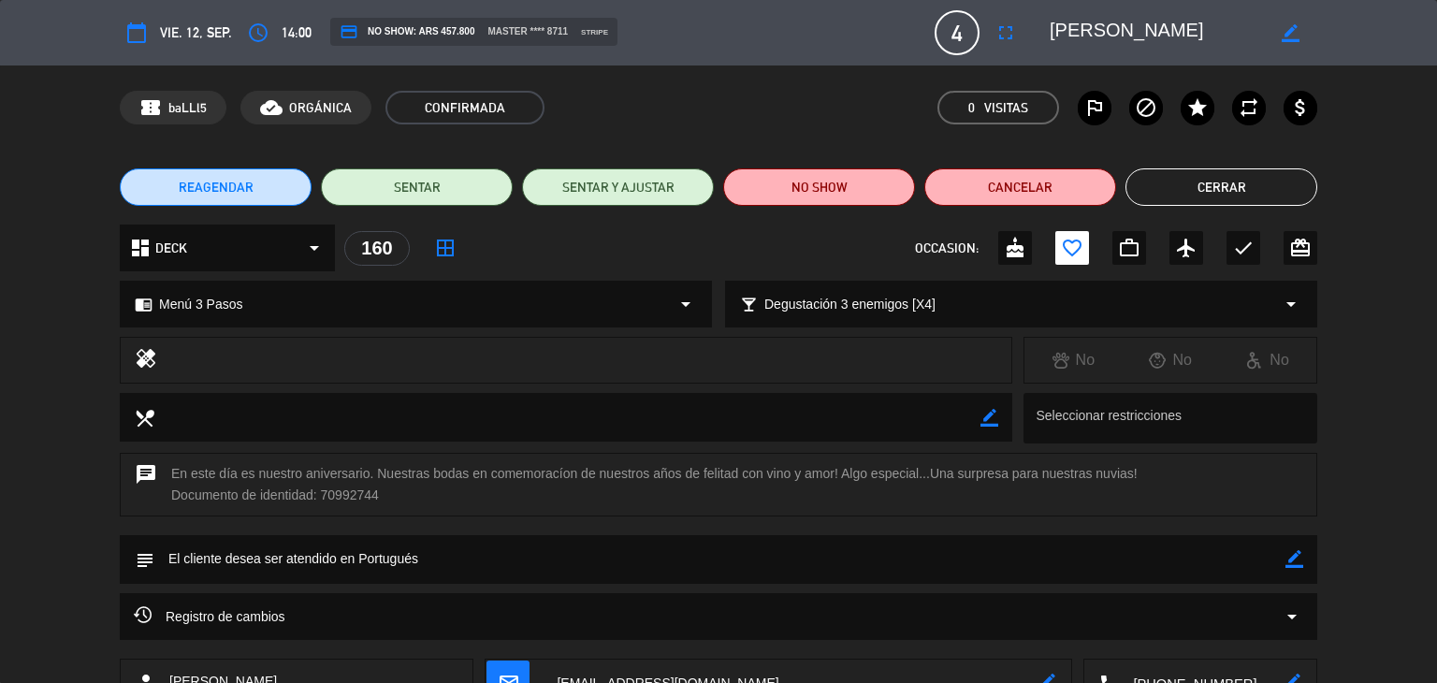
click at [1231, 178] on button "Cerrar" at bounding box center [1222, 186] width 192 height 37
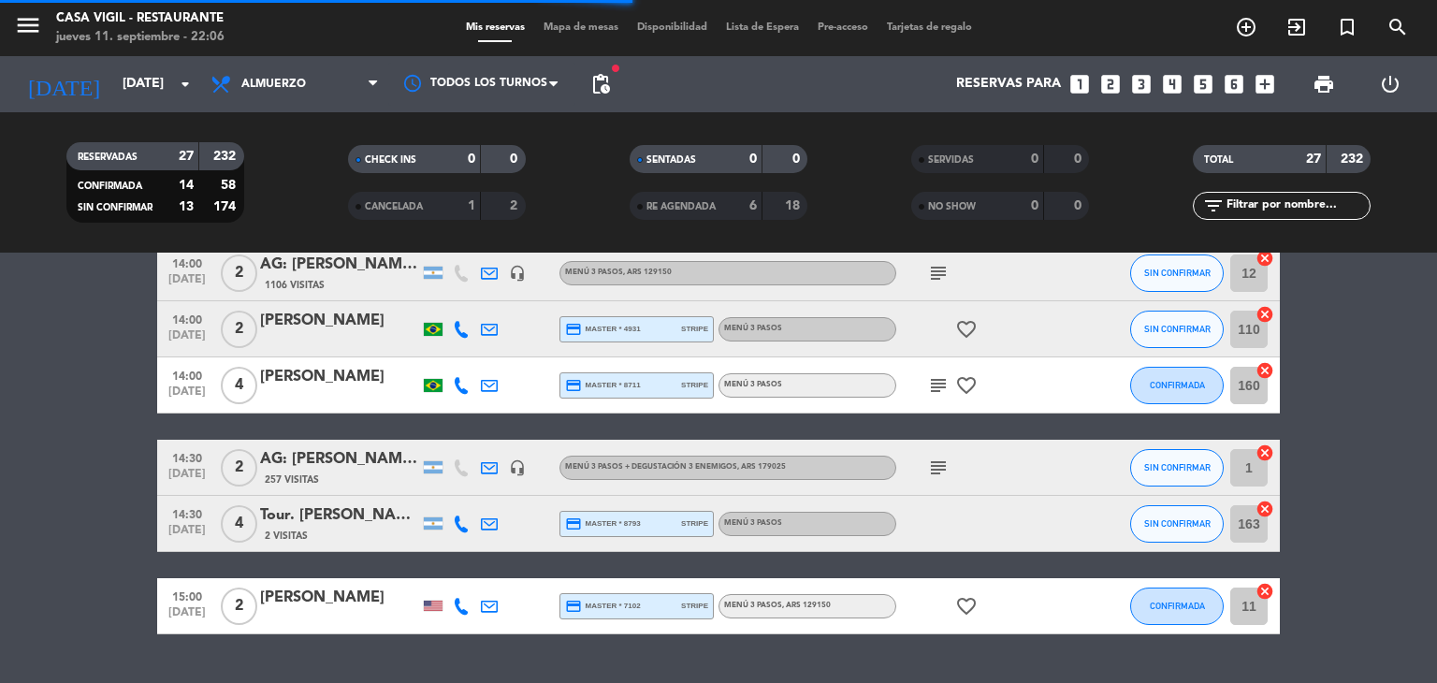
click at [327, 458] on div "AG: [PERSON_NAME] X2 / SUNTRIP" at bounding box center [339, 459] width 159 height 24
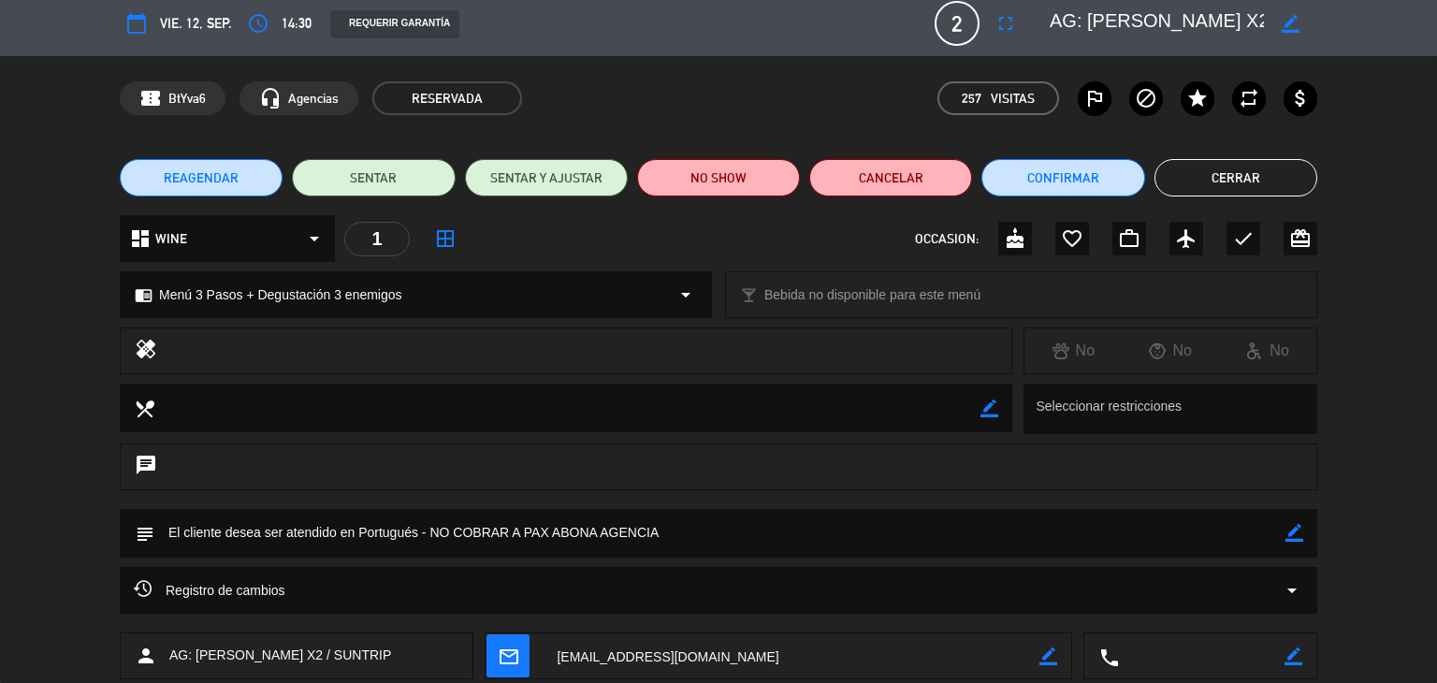
scroll to position [0, 0]
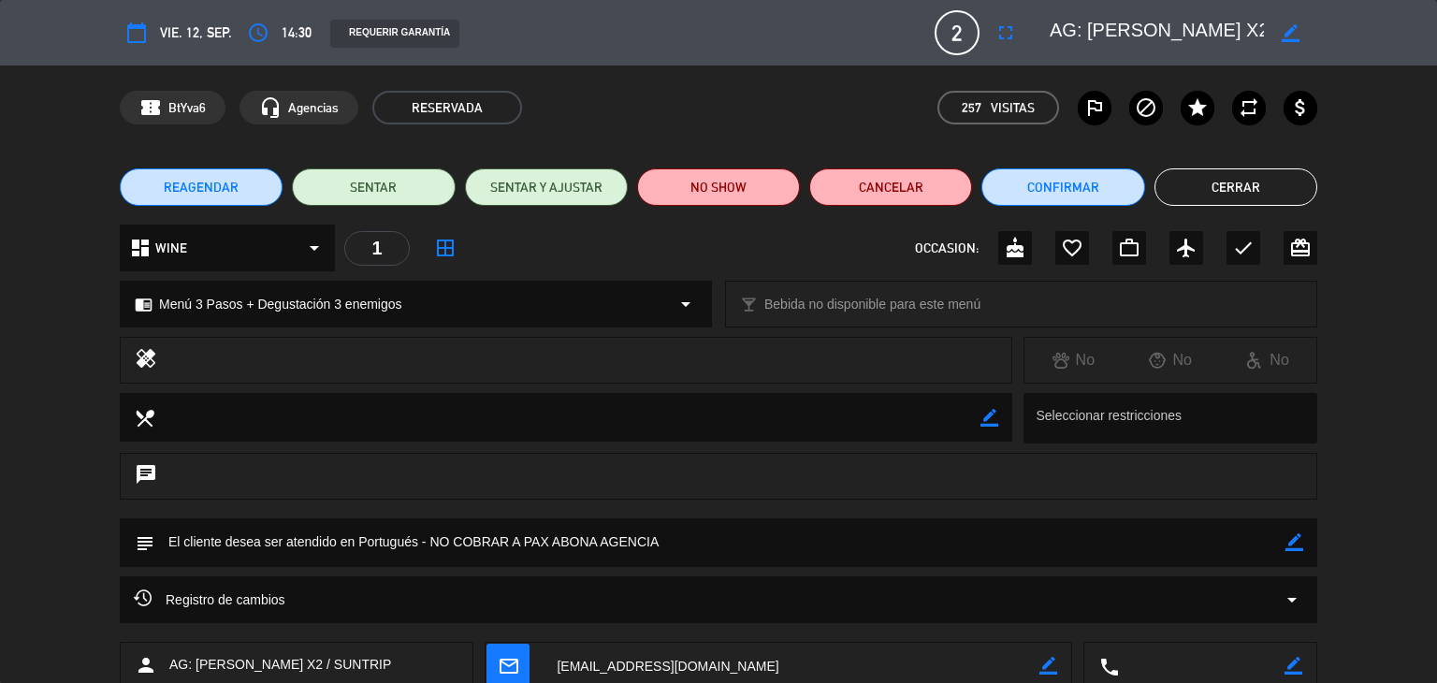
click at [1271, 195] on button "Cerrar" at bounding box center [1236, 186] width 163 height 37
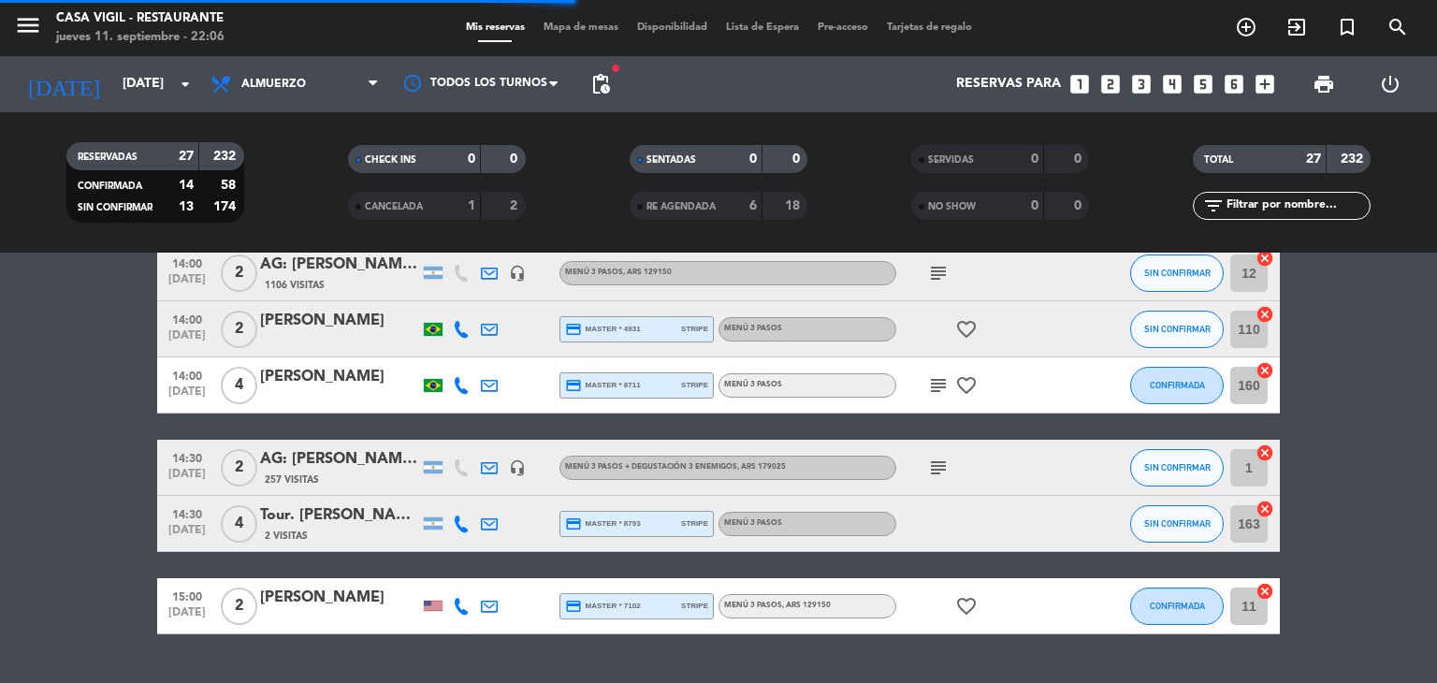
click at [359, 514] on div "Tour. [PERSON_NAME][GEOGRAPHIC_DATA]" at bounding box center [339, 515] width 159 height 24
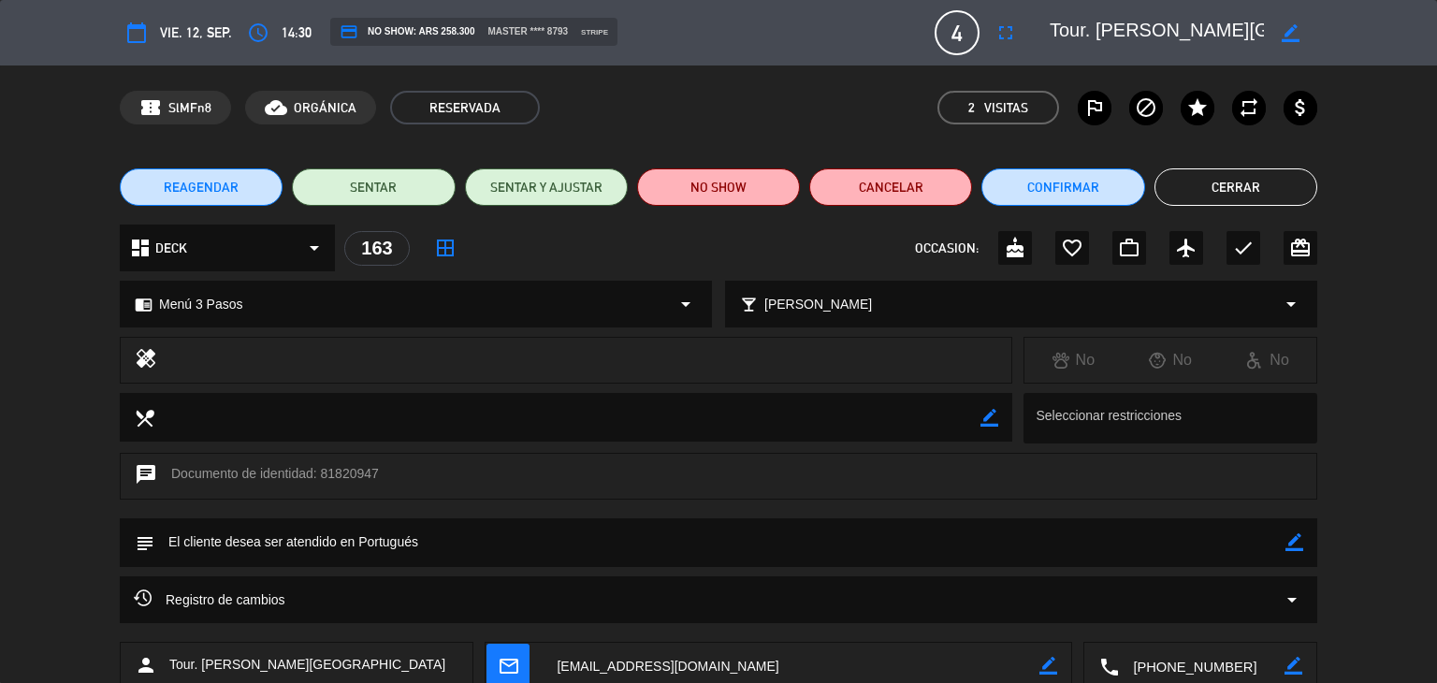
click at [1195, 184] on button "Cerrar" at bounding box center [1236, 186] width 163 height 37
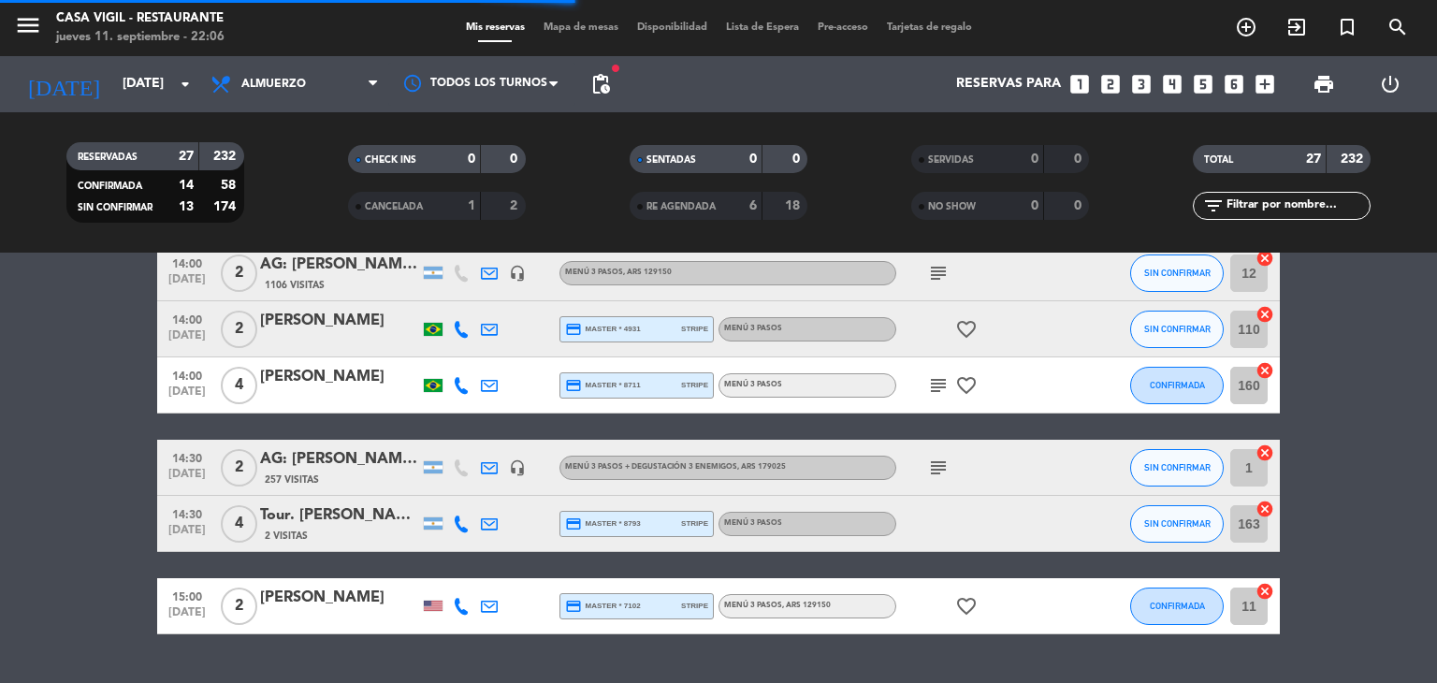
click at [302, 596] on div "[PERSON_NAME]" at bounding box center [339, 598] width 159 height 24
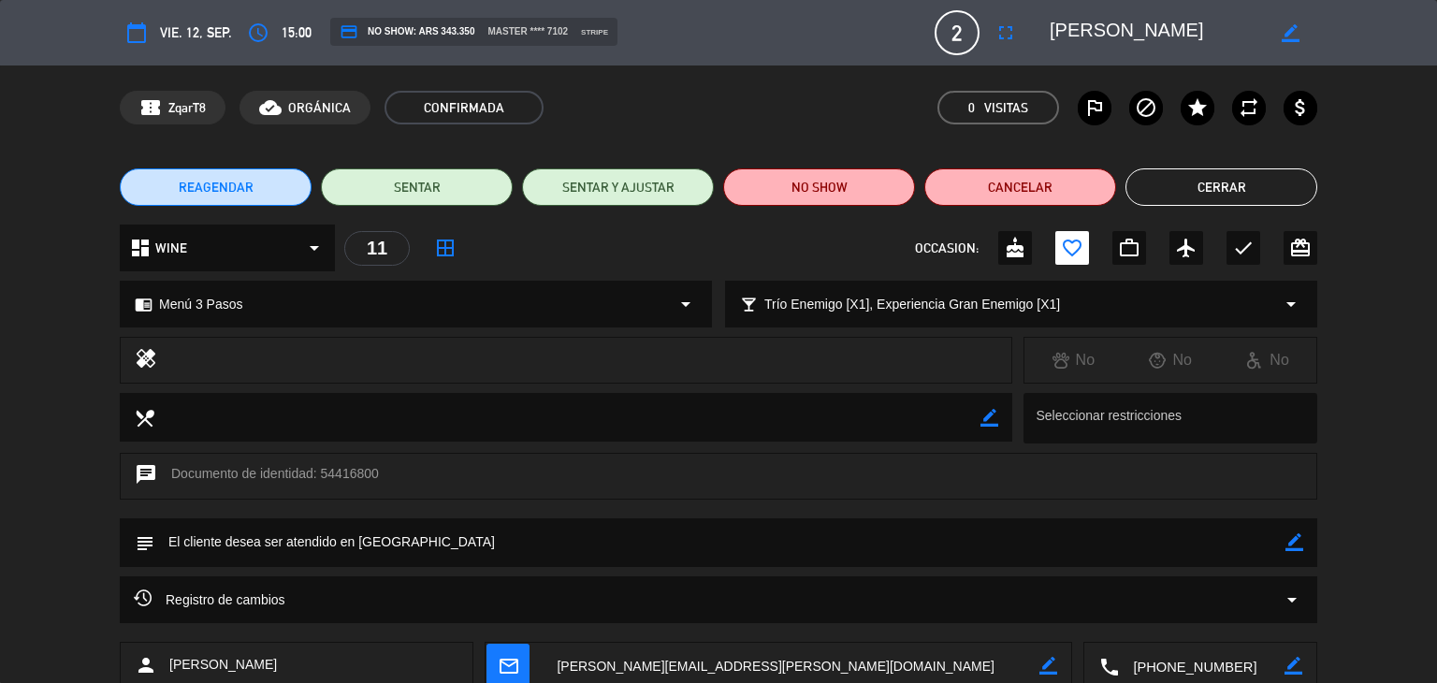
scroll to position [94, 0]
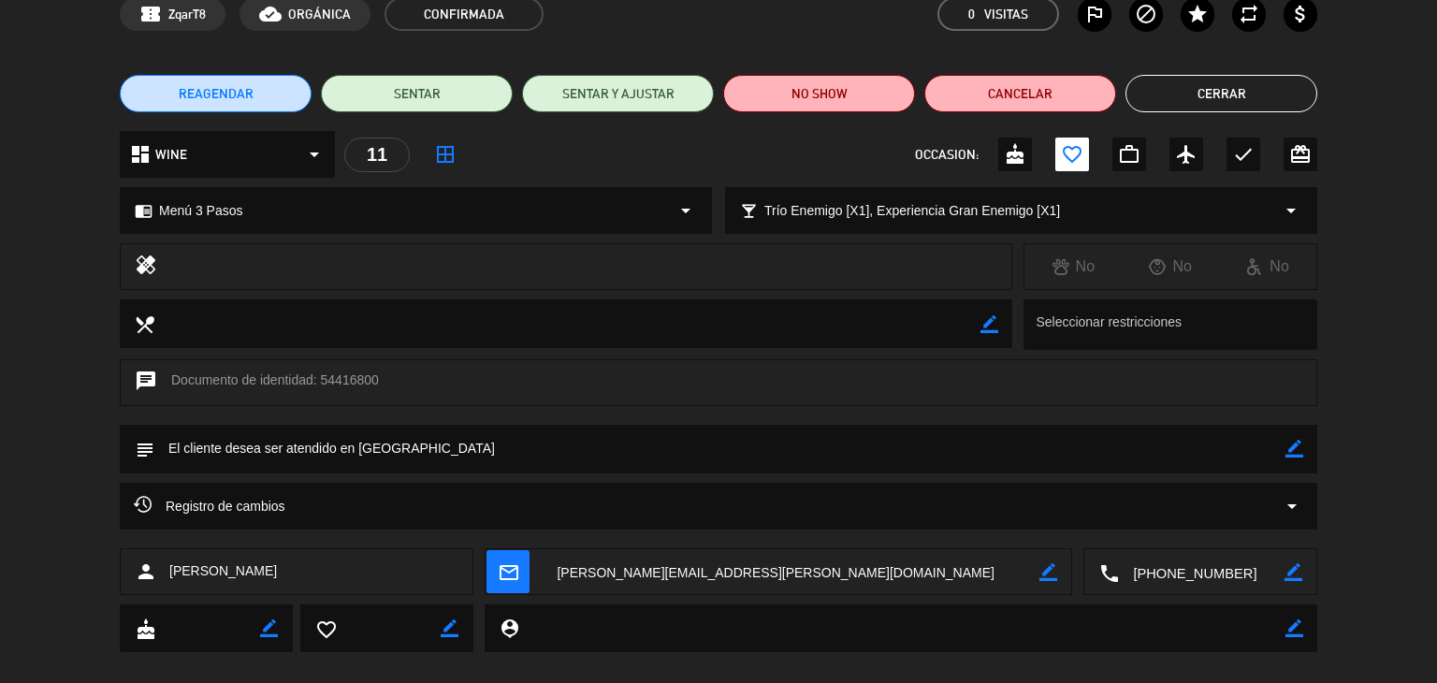
drag, startPoint x: 248, startPoint y: 573, endPoint x: 185, endPoint y: 574, distance: 62.7
click at [166, 573] on div "person [PERSON_NAME]" at bounding box center [297, 571] width 354 height 47
copy span "[PERSON_NAME]"
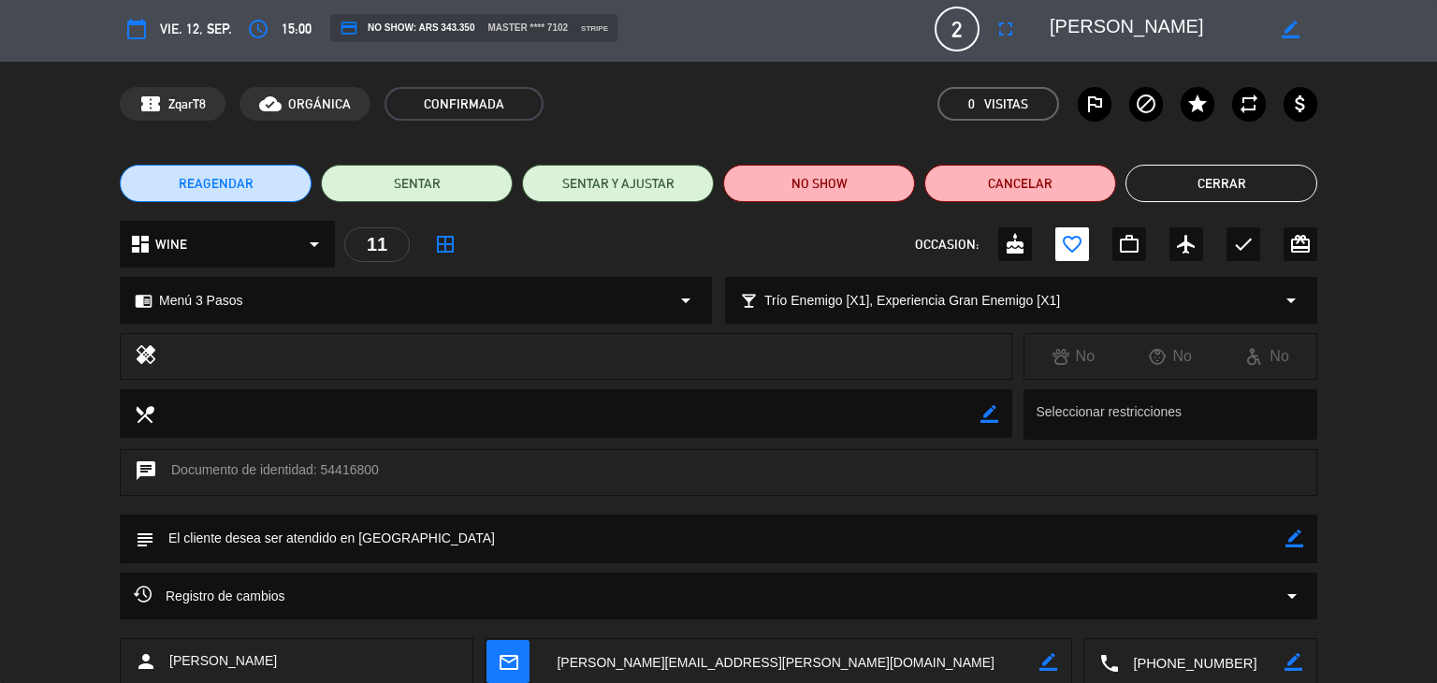
scroll to position [0, 0]
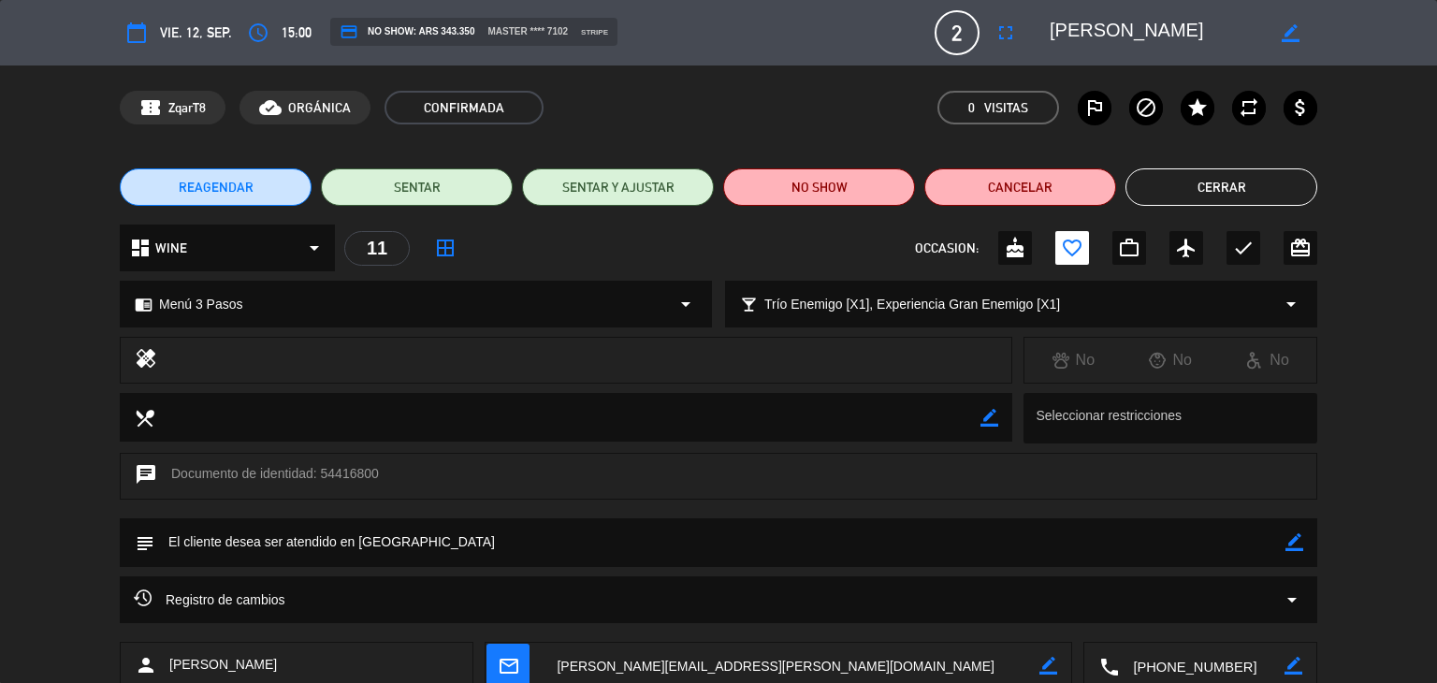
click at [1247, 182] on button "Cerrar" at bounding box center [1222, 186] width 192 height 37
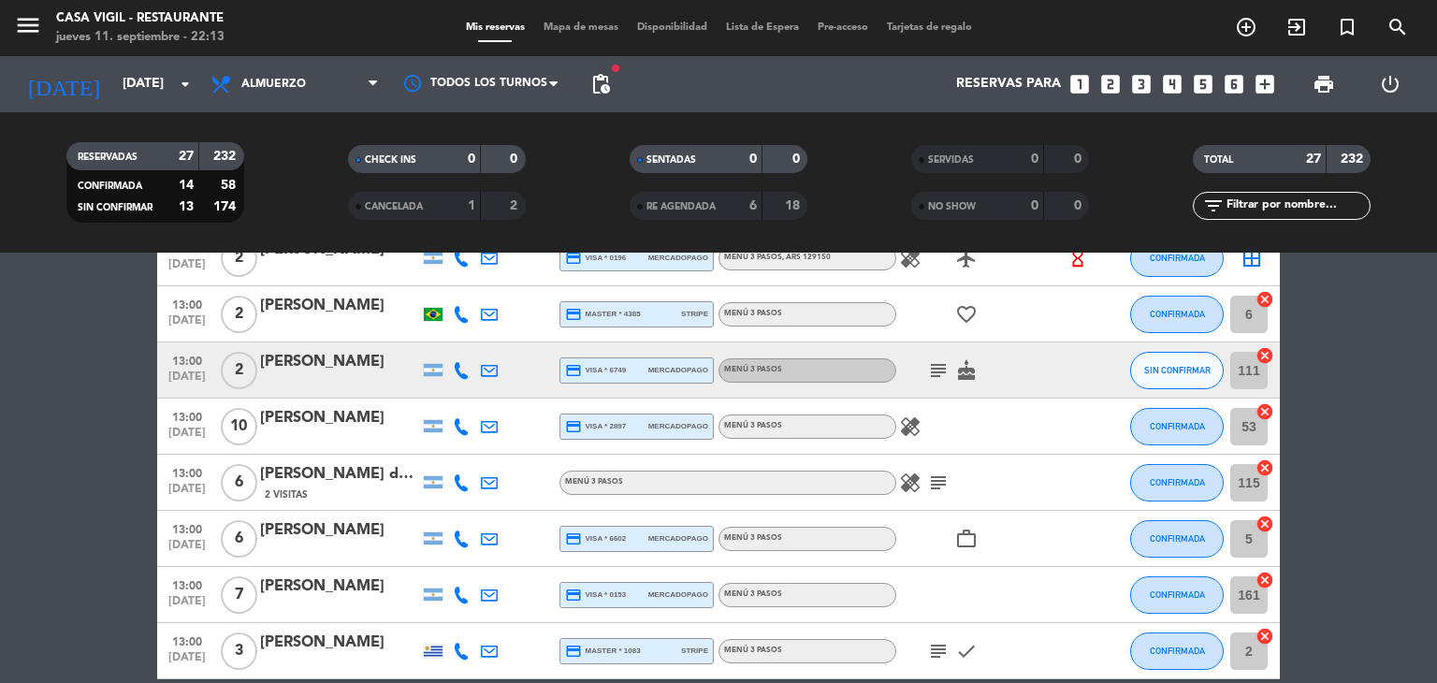
scroll to position [842, 0]
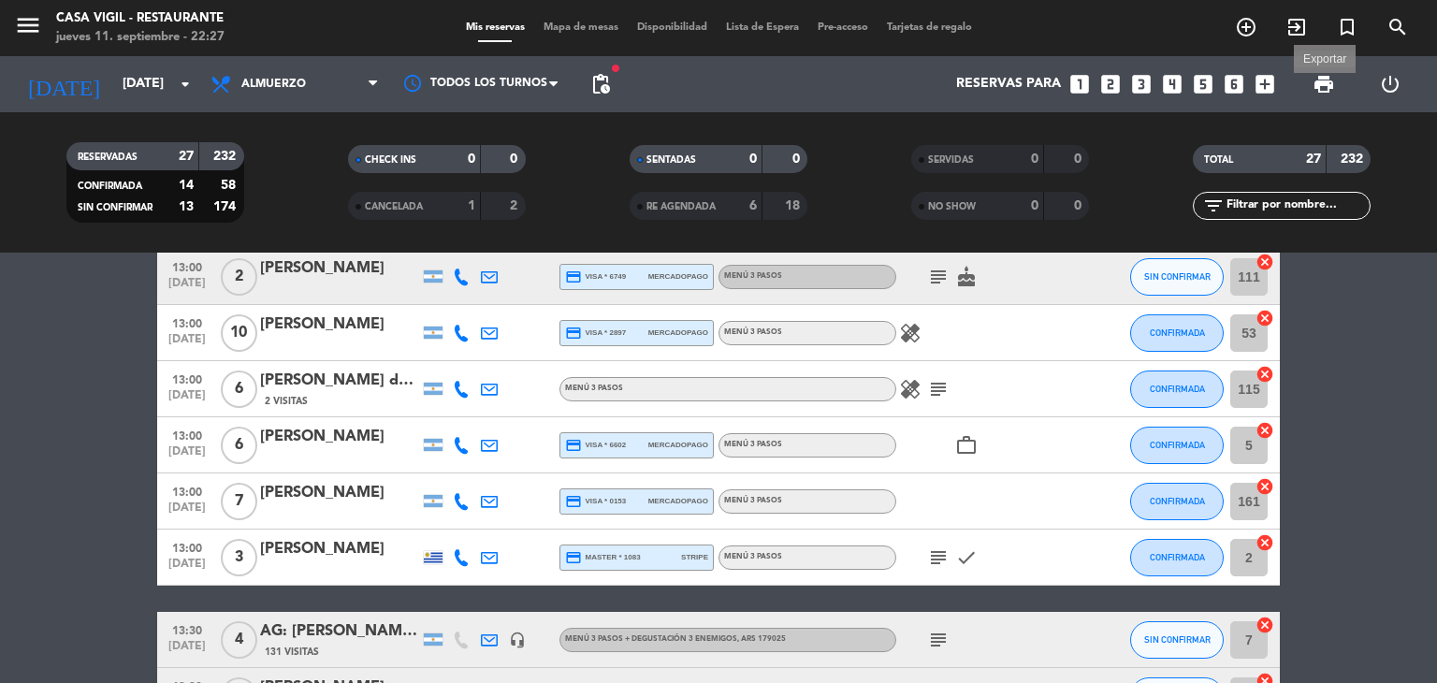
click at [1325, 77] on span "print" at bounding box center [1324, 84] width 22 height 22
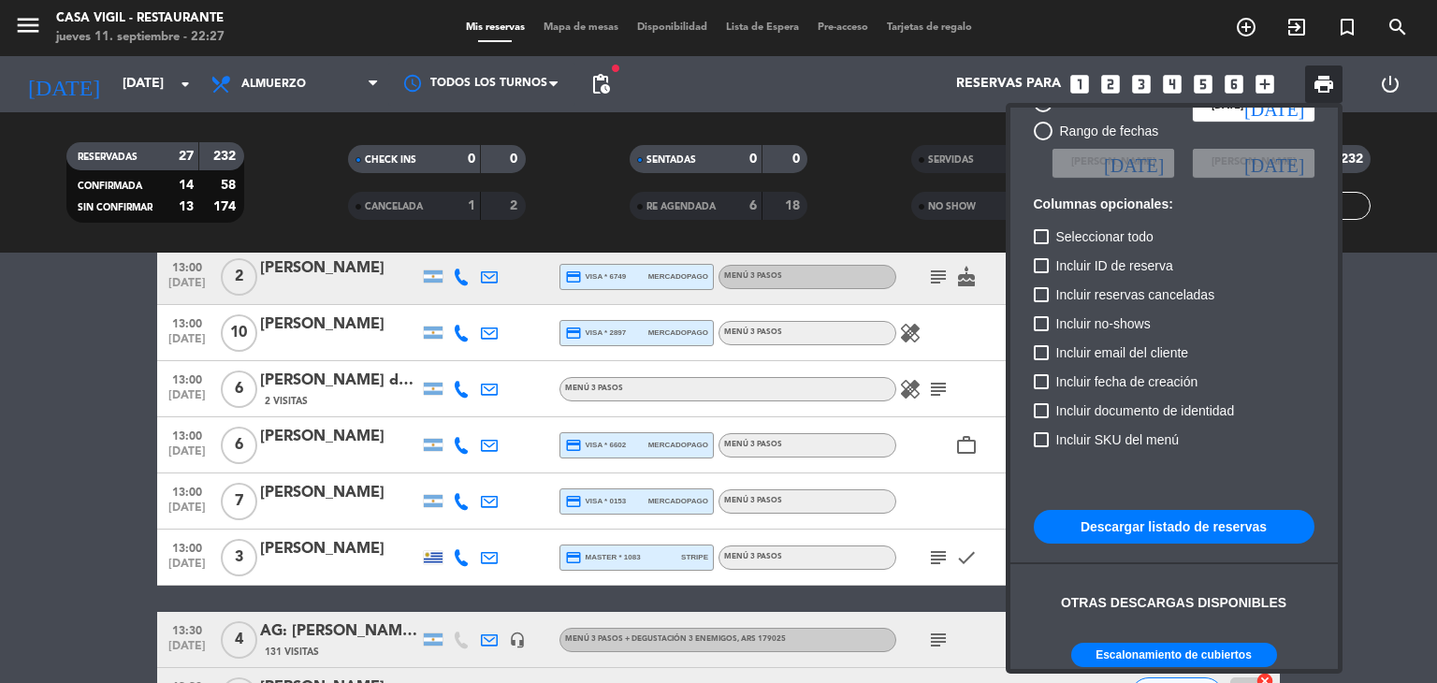
scroll to position [114, 0]
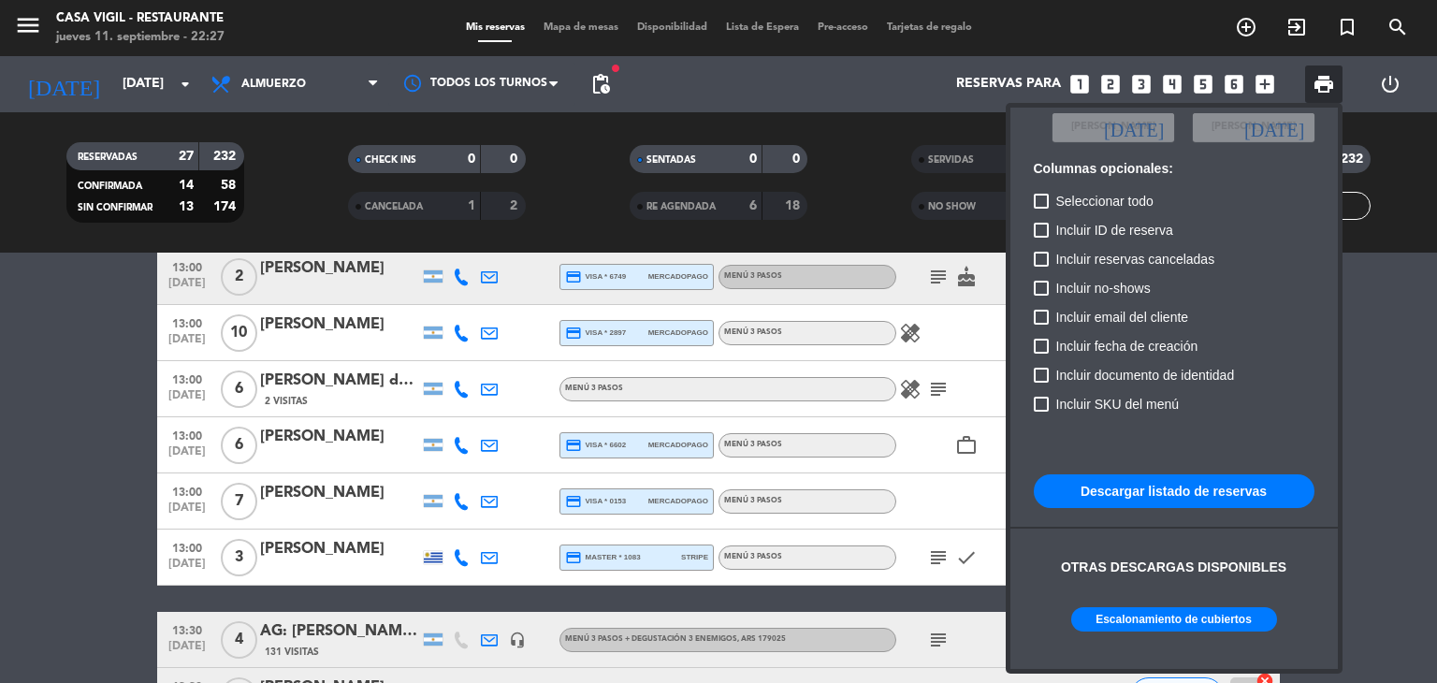
click at [1133, 612] on button "Escalonamiento de cubiertos" at bounding box center [1174, 619] width 206 height 24
drag, startPoint x: 77, startPoint y: 421, endPoint x: 225, endPoint y: 57, distance: 392.9
click at [77, 415] on div at bounding box center [718, 341] width 1437 height 683
